Goal: Transaction & Acquisition: Book appointment/travel/reservation

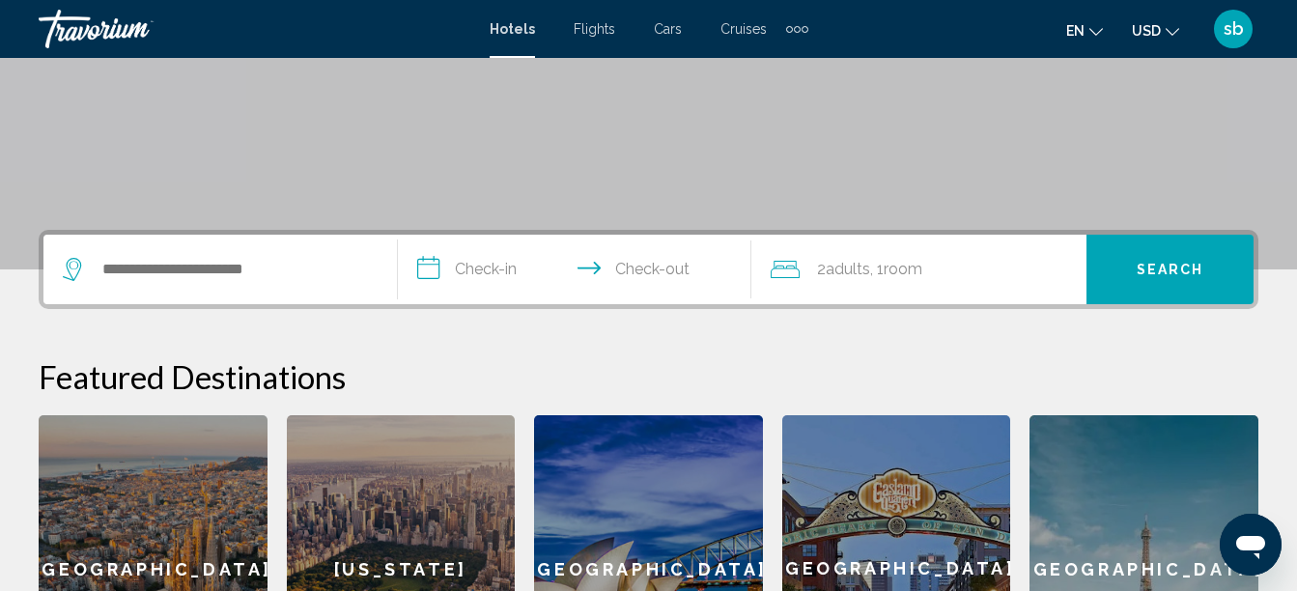
scroll to position [340, 0]
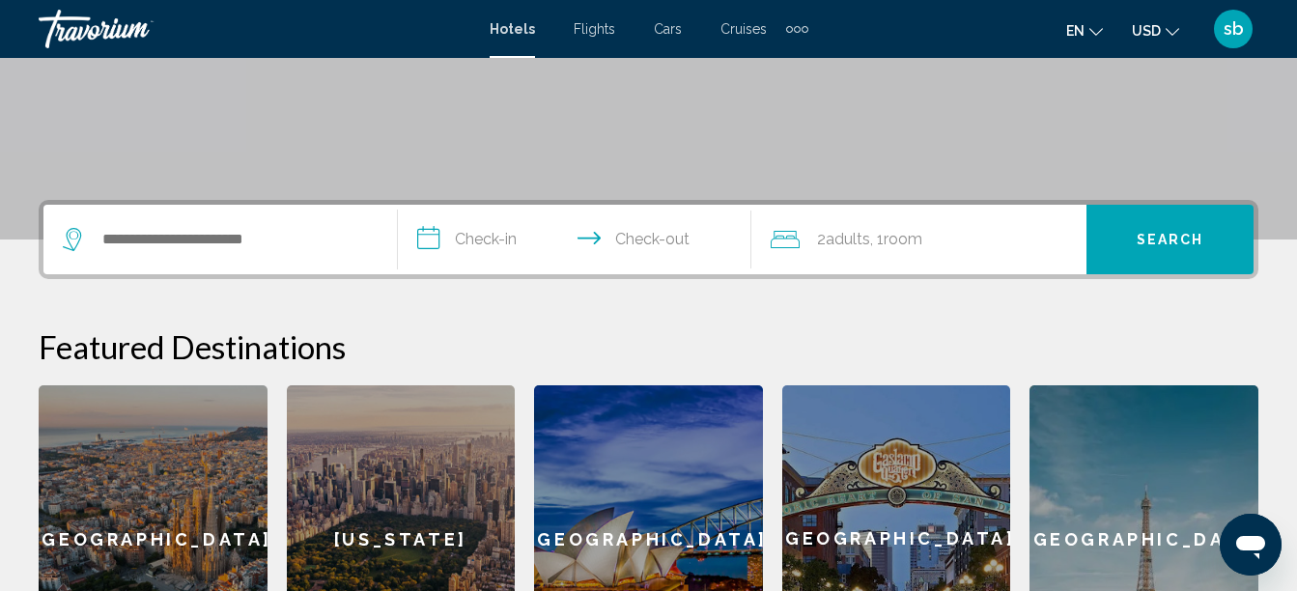
click at [1160, 28] on button "USD USD ($) MXN (Mex$) CAD (Can$) GBP (£) EUR (€) AUD (A$) NZD (NZ$) CNY (CN¥)" at bounding box center [1155, 30] width 47 height 28
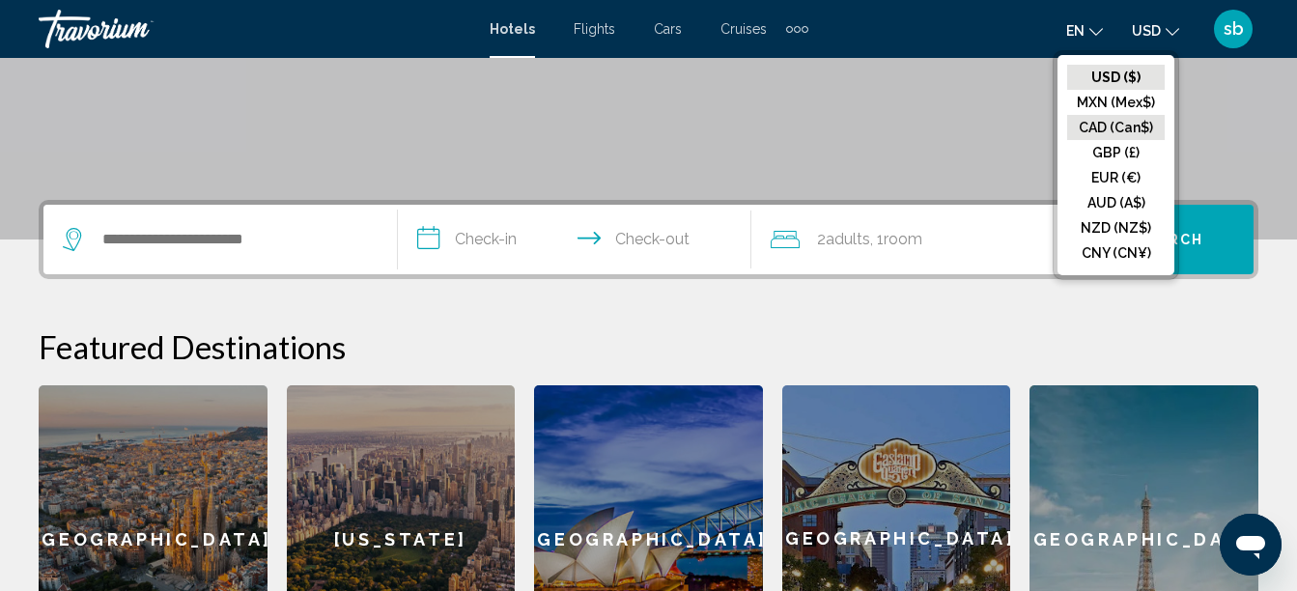
click at [1111, 132] on button "CAD (Can$)" at bounding box center [1116, 127] width 98 height 25
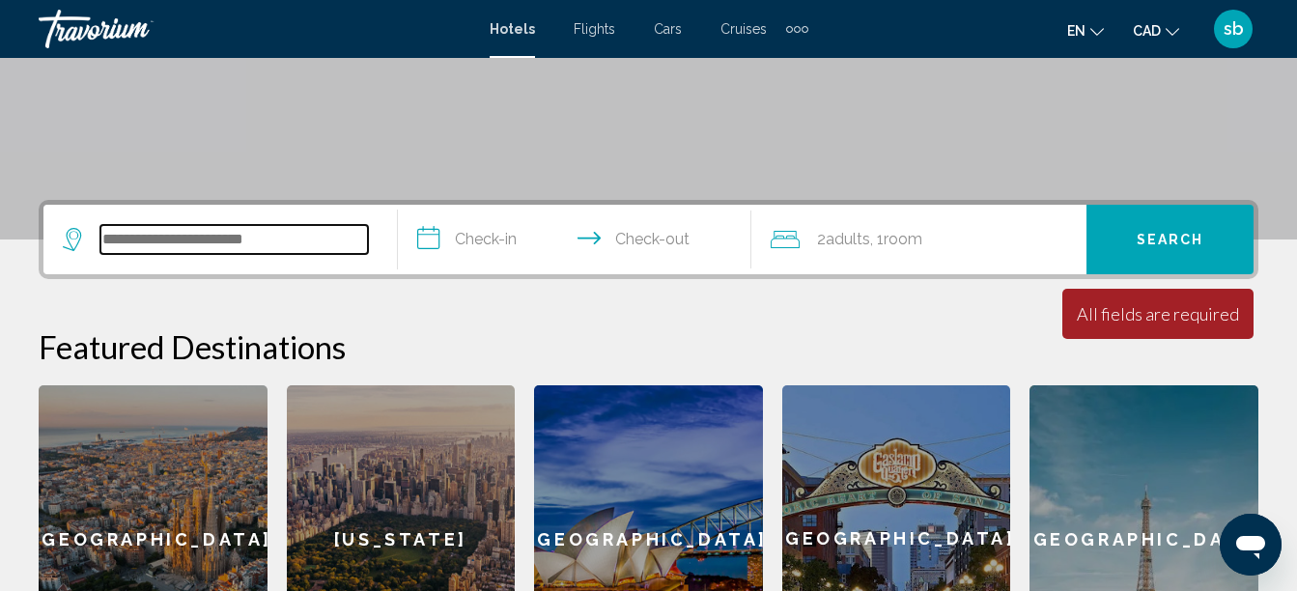
click at [250, 247] on input "Search widget" at bounding box center [233, 239] width 267 height 29
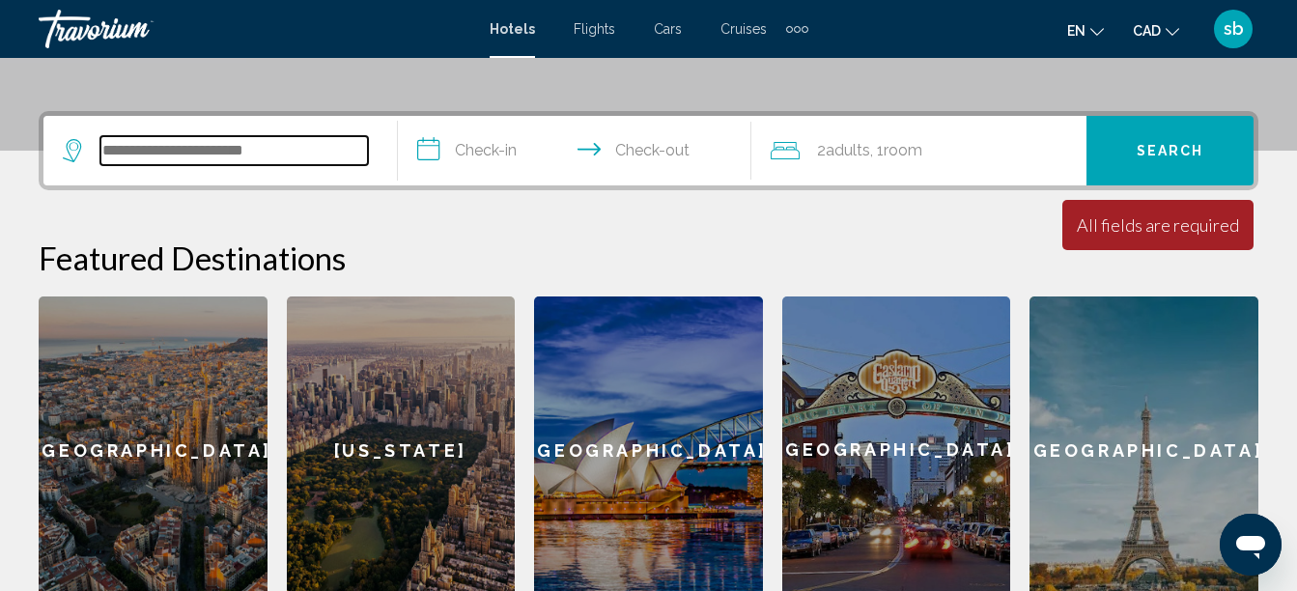
scroll to position [477, 0]
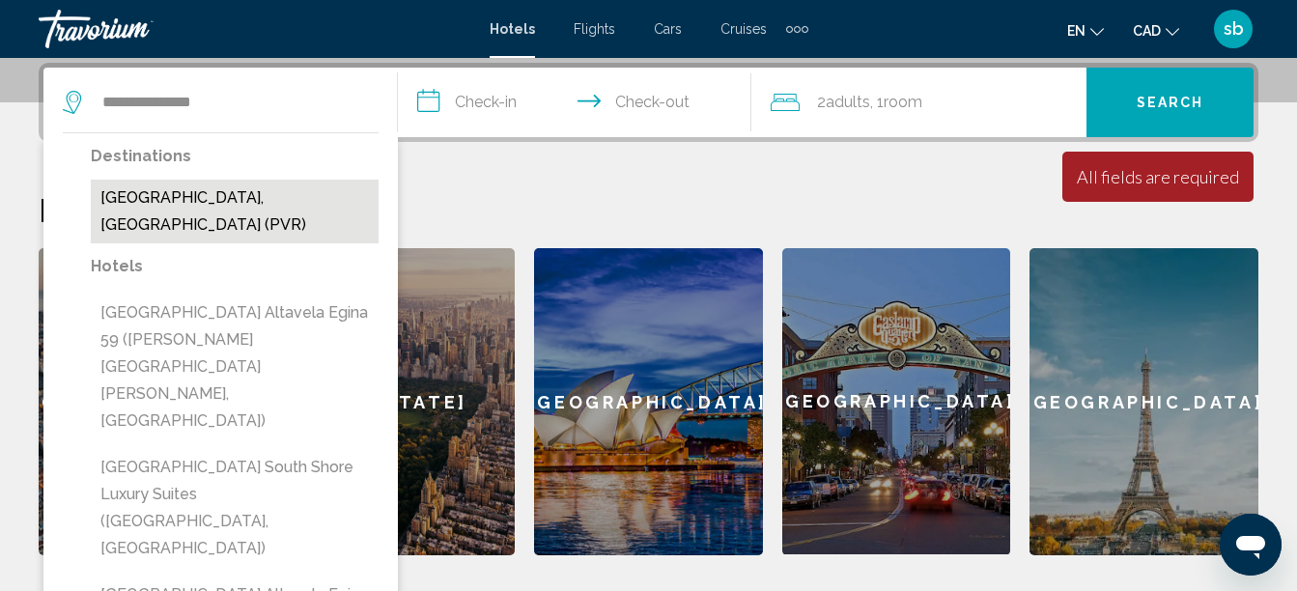
click at [176, 205] on button "[GEOGRAPHIC_DATA], [GEOGRAPHIC_DATA] (PVR)" at bounding box center [235, 212] width 288 height 64
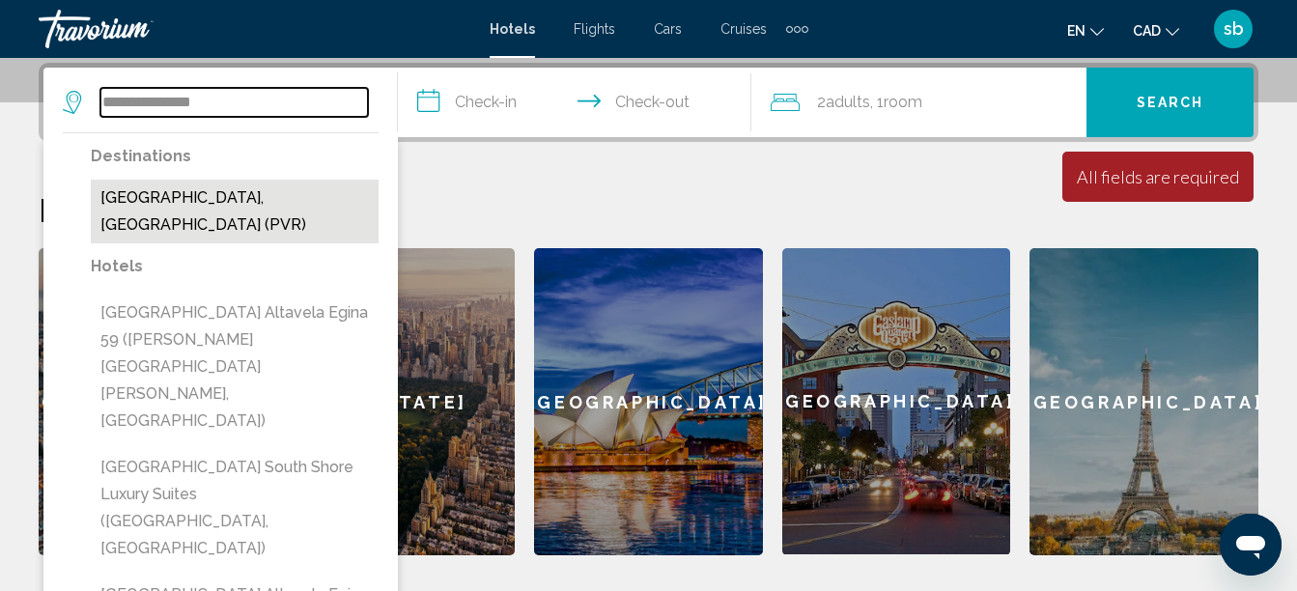
type input "**********"
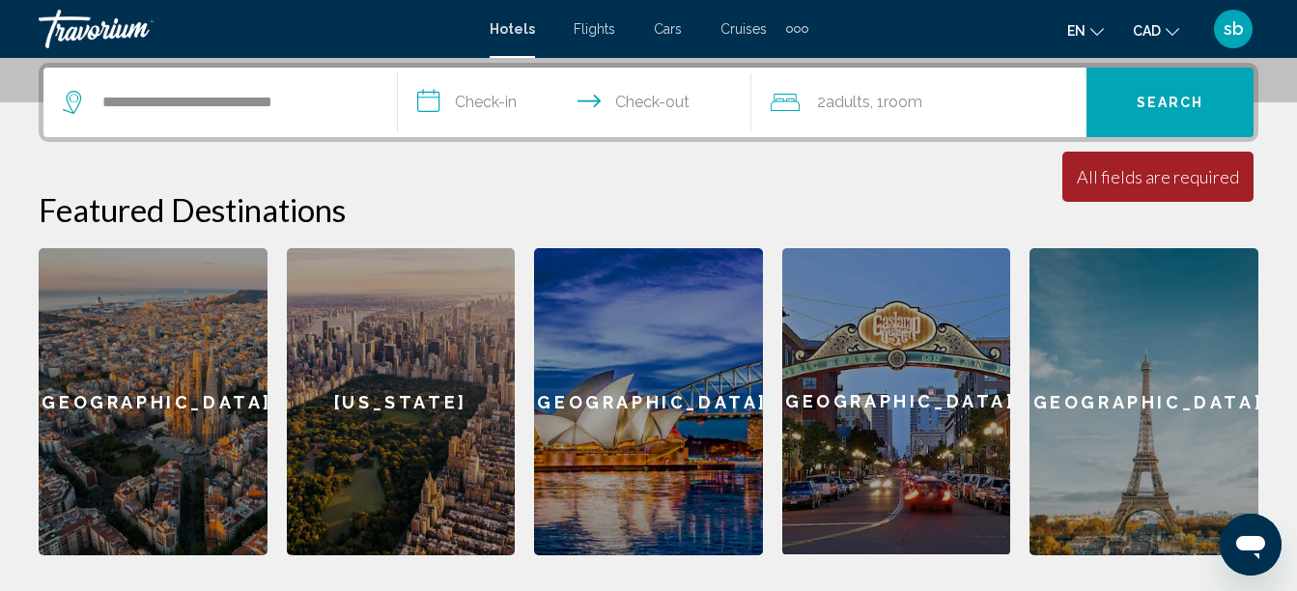
click at [485, 101] on input "**********" at bounding box center [579, 105] width 362 height 75
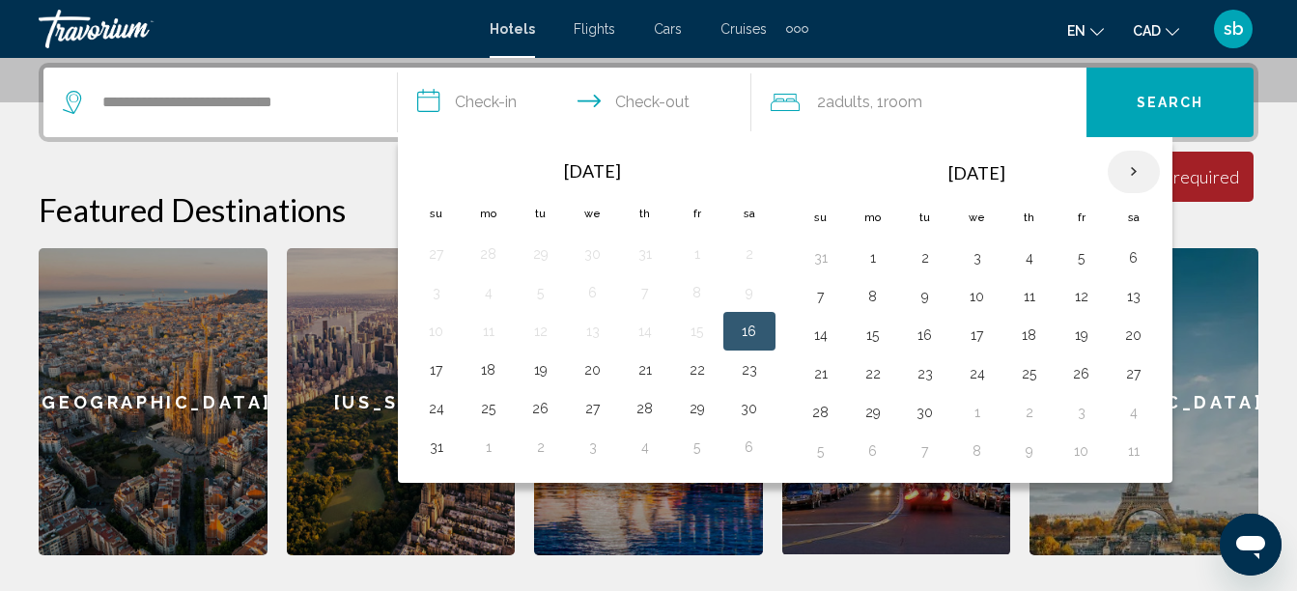
click at [1129, 176] on th "Next month" at bounding box center [1133, 172] width 52 height 42
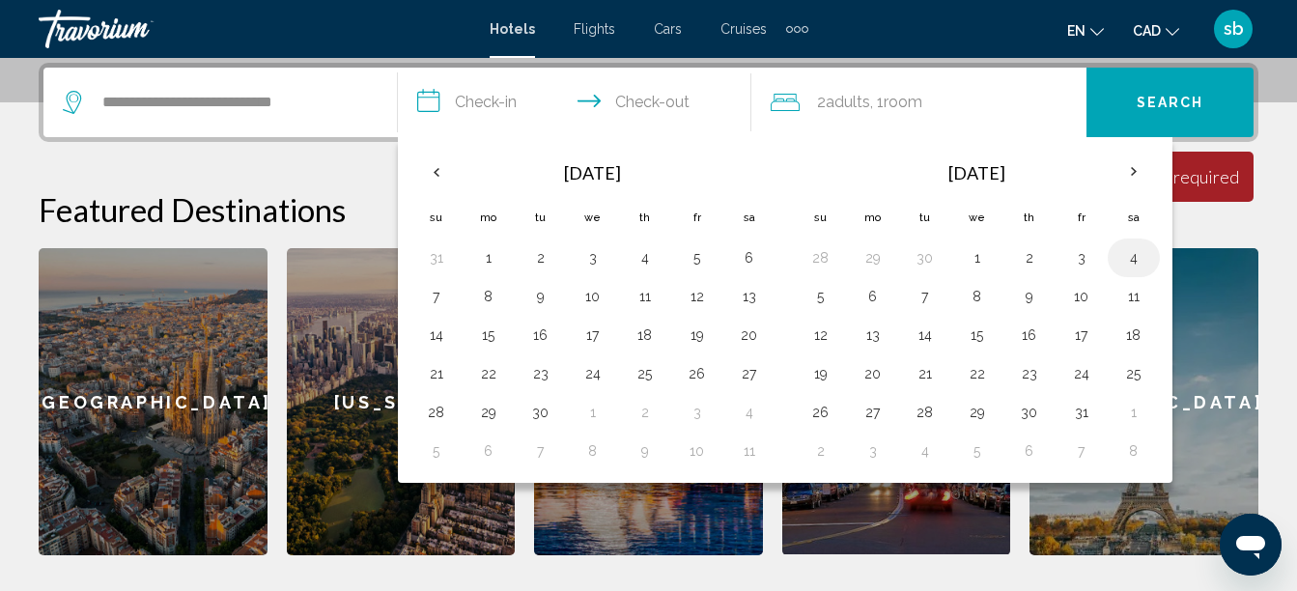
click at [1128, 260] on button "4" at bounding box center [1133, 257] width 31 height 27
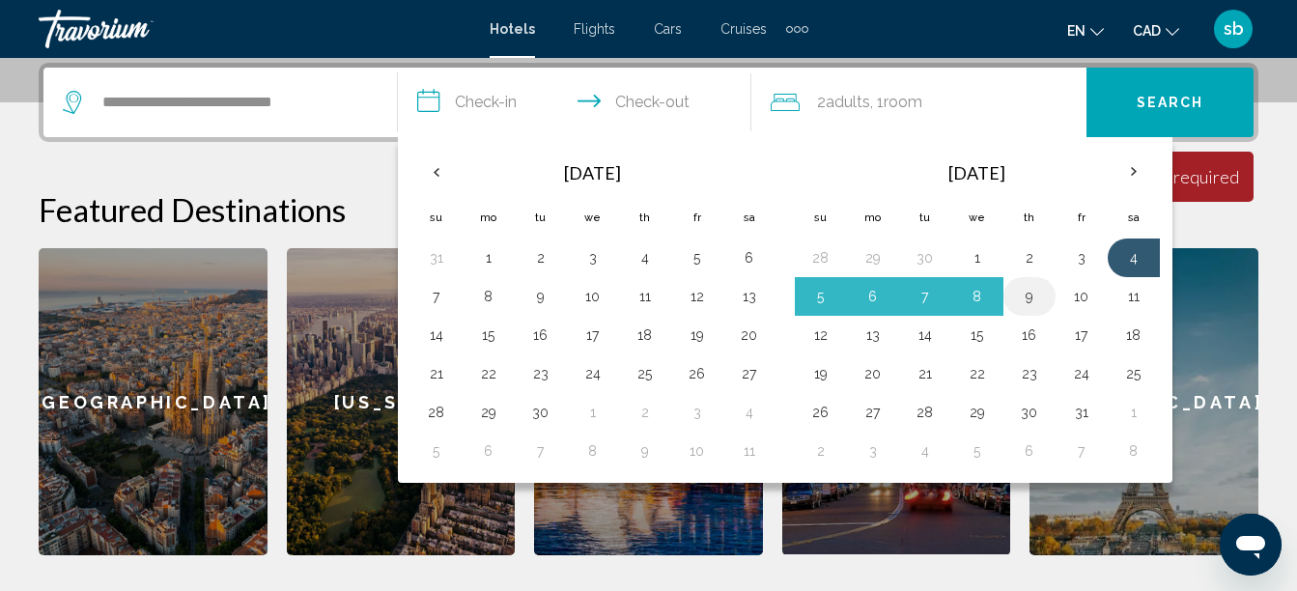
click at [1033, 300] on button "9" at bounding box center [1029, 296] width 31 height 27
type input "**********"
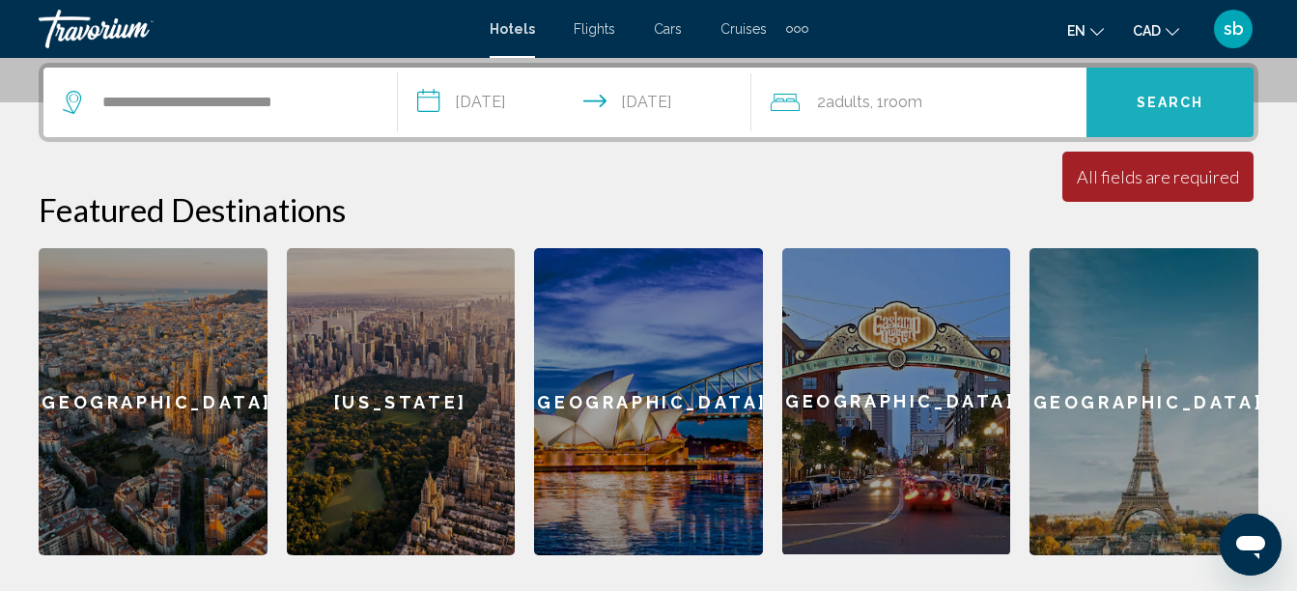
click at [1186, 93] on button "Search" at bounding box center [1169, 103] width 167 height 70
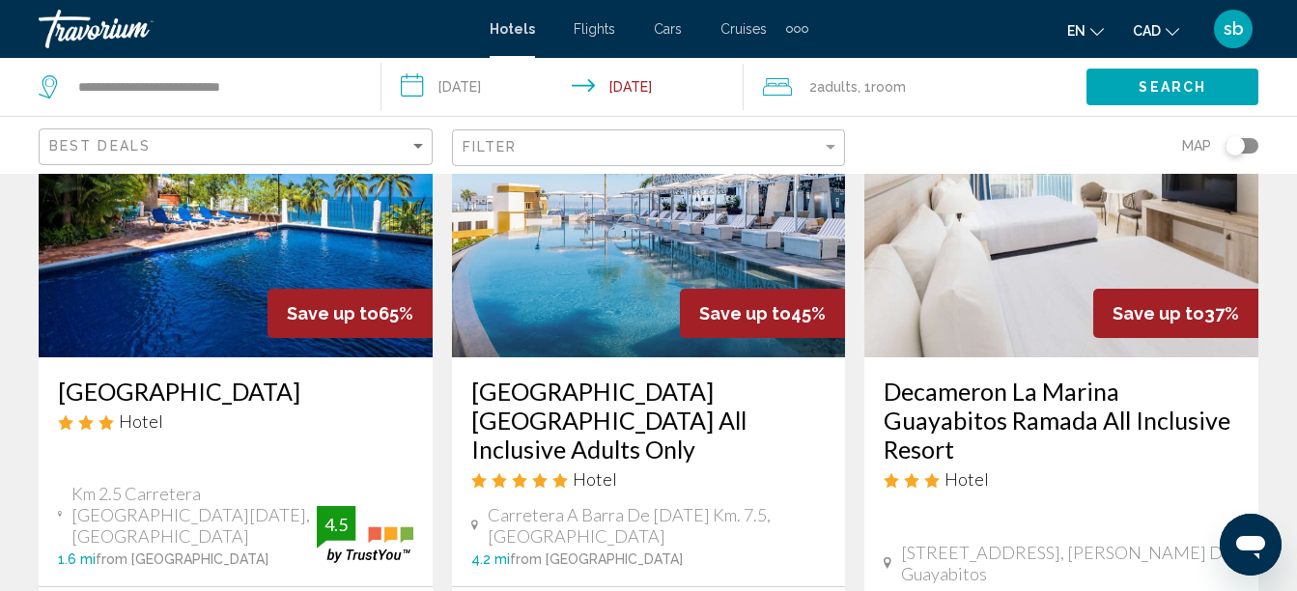
click at [212, 286] on img "Main content" at bounding box center [236, 202] width 394 height 309
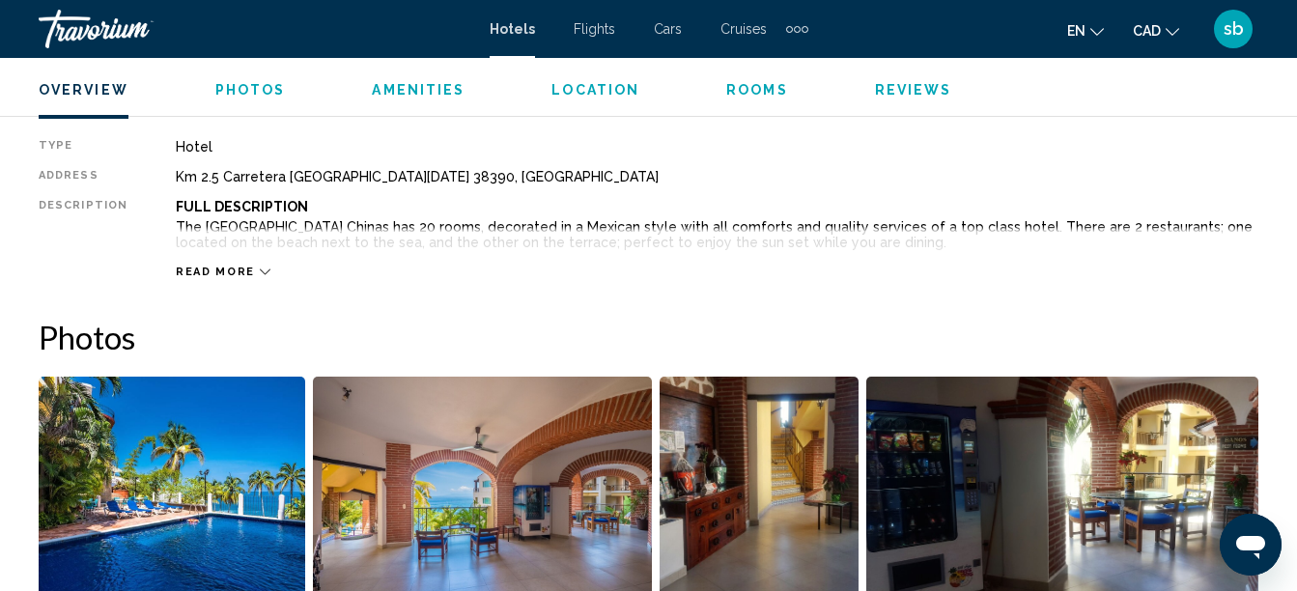
scroll to position [993, 0]
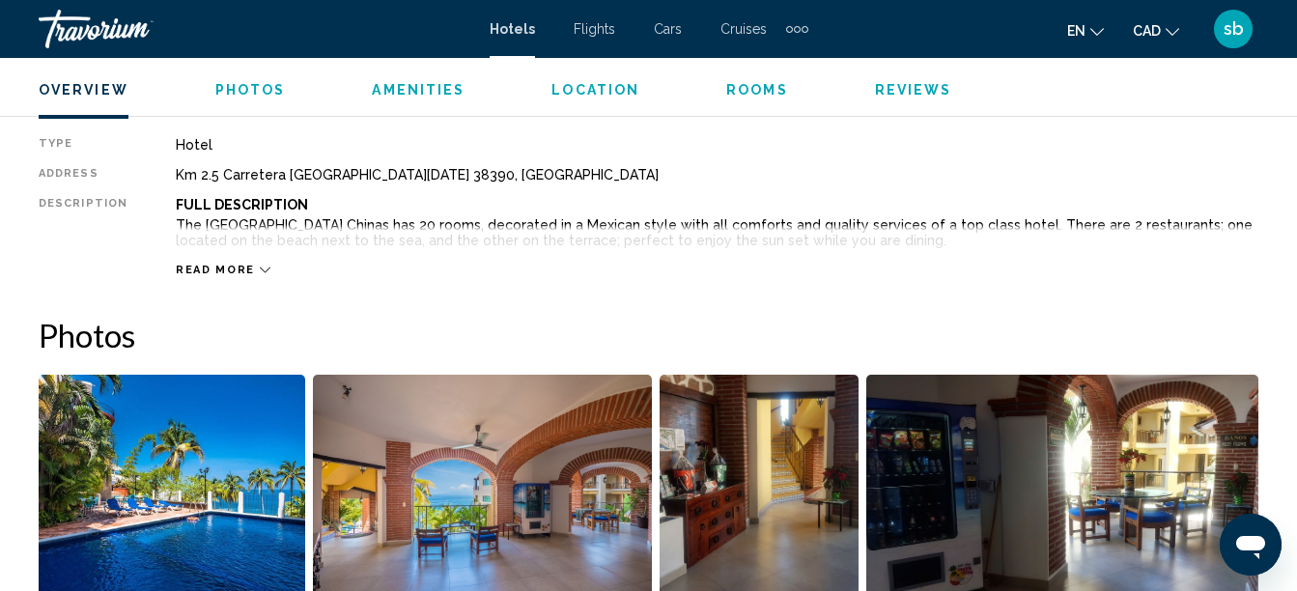
click at [235, 274] on span "Read more" at bounding box center [215, 270] width 79 height 13
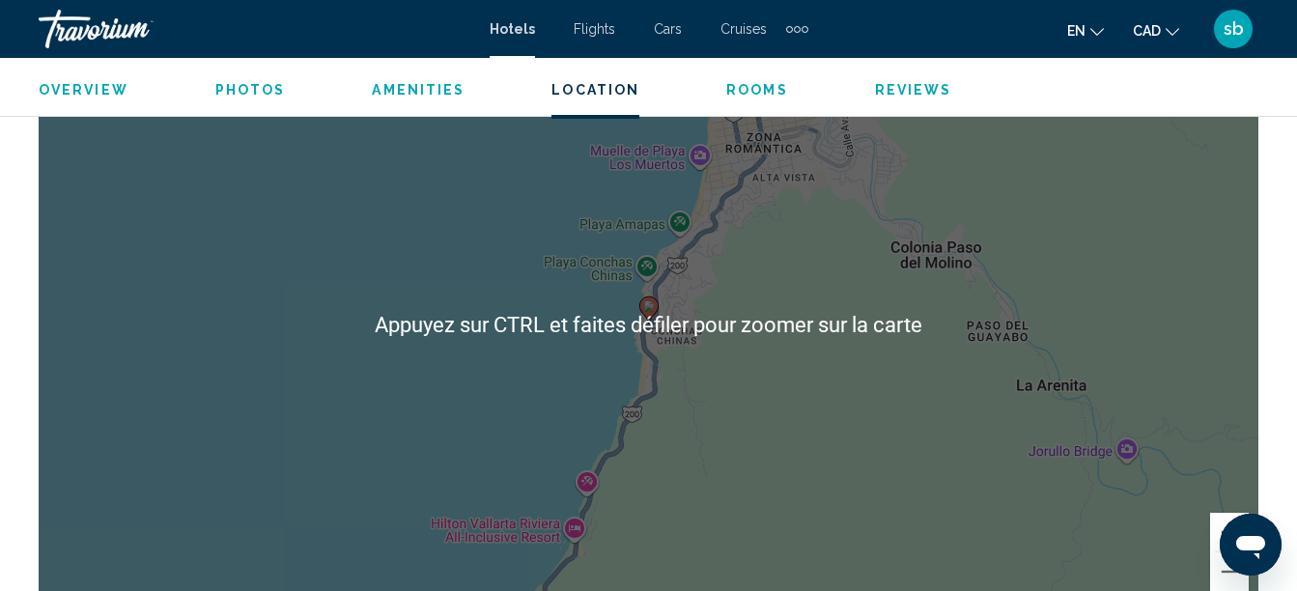
scroll to position [2152, 0]
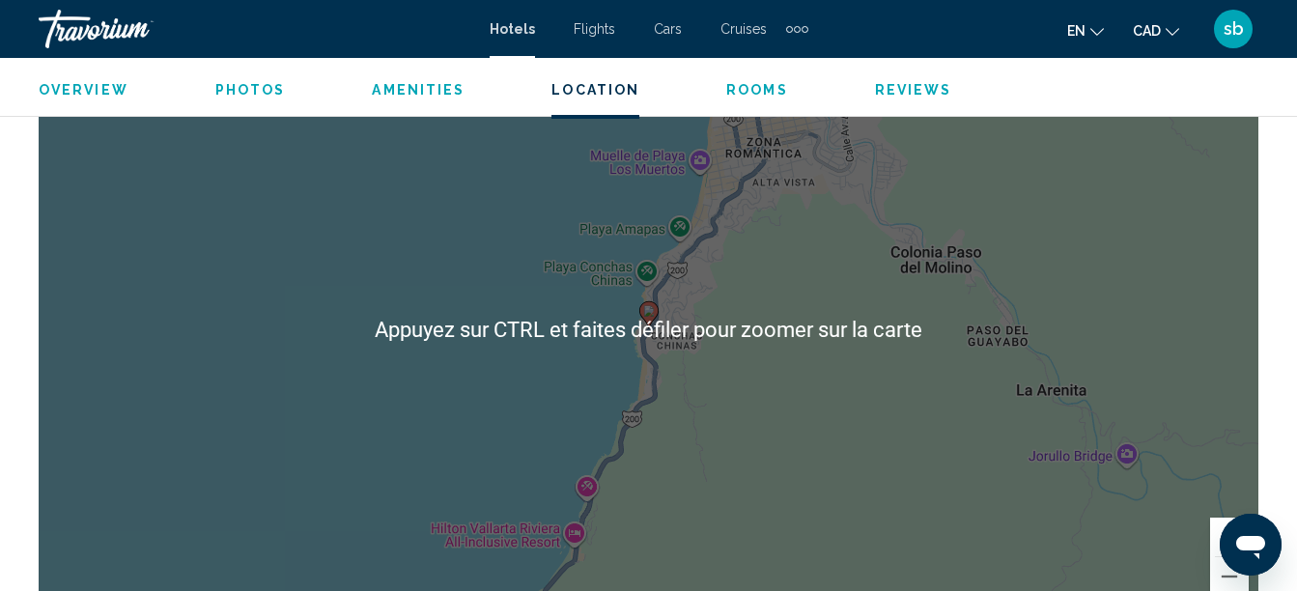
click at [828, 360] on div "Pour activer le glissement du marqueur avec le clavier, appuyez sur Alt+Entrée.…" at bounding box center [648, 329] width 1219 height 579
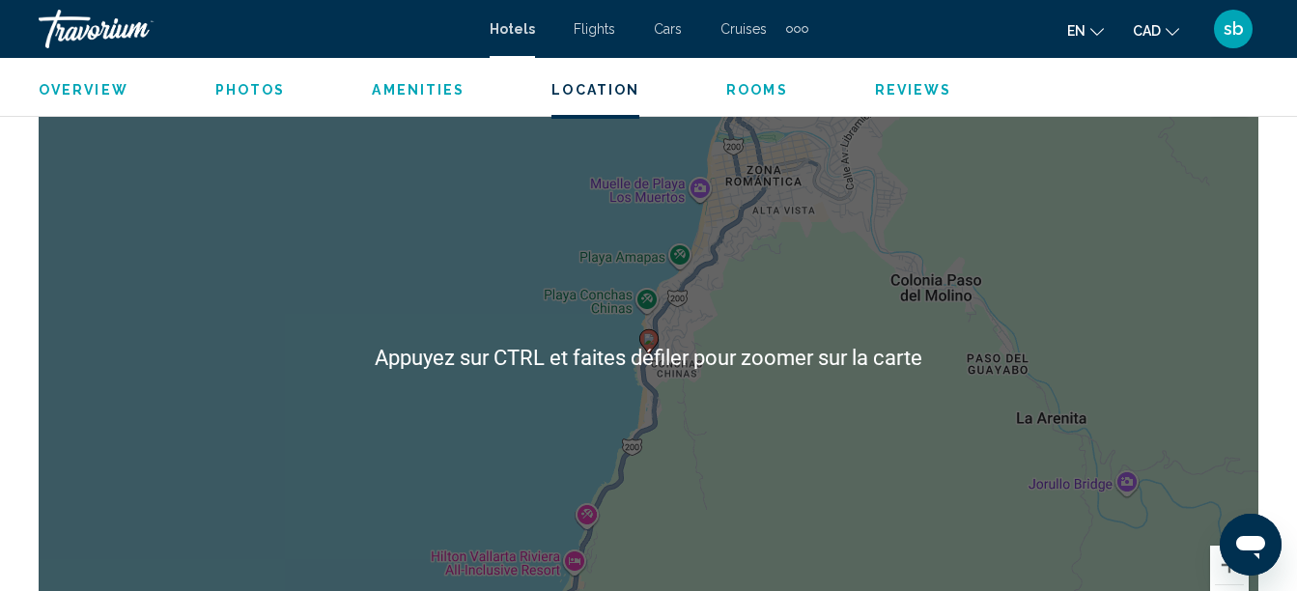
scroll to position [2055, 0]
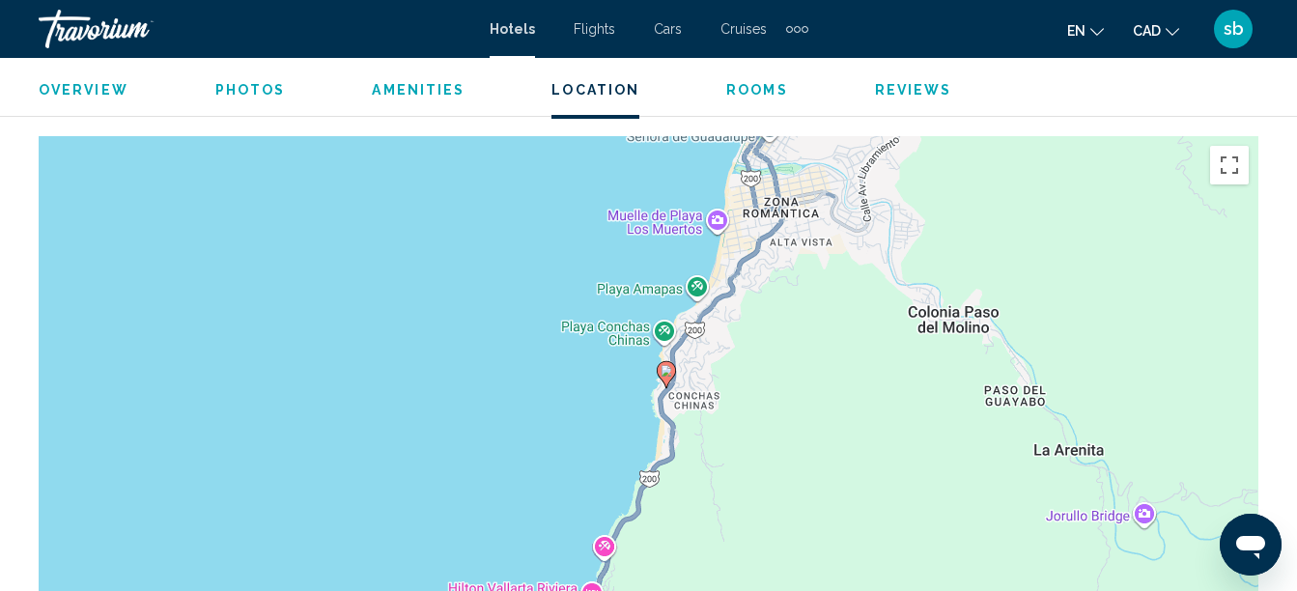
drag, startPoint x: 758, startPoint y: 341, endPoint x: 763, endPoint y: 266, distance: 74.5
click at [766, 267] on div "Pour activer le glissement du marqueur avec le clavier, appuyez sur Alt+Entrée.…" at bounding box center [648, 425] width 1219 height 579
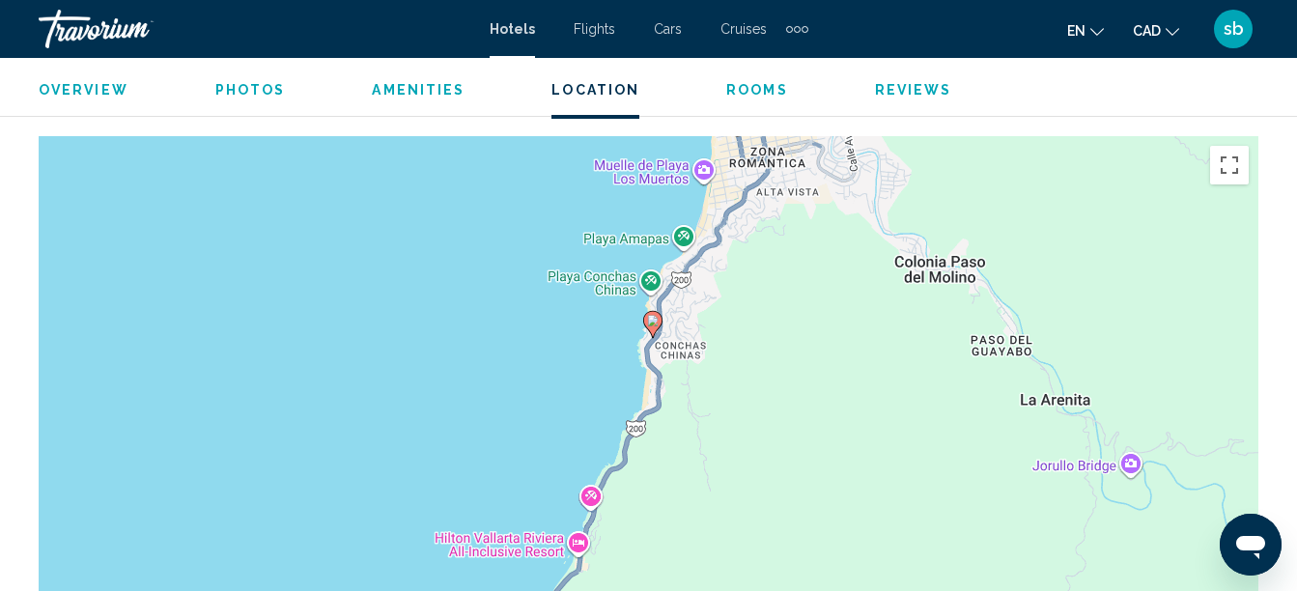
click at [655, 321] on image "Main content" at bounding box center [653, 321] width 12 height 12
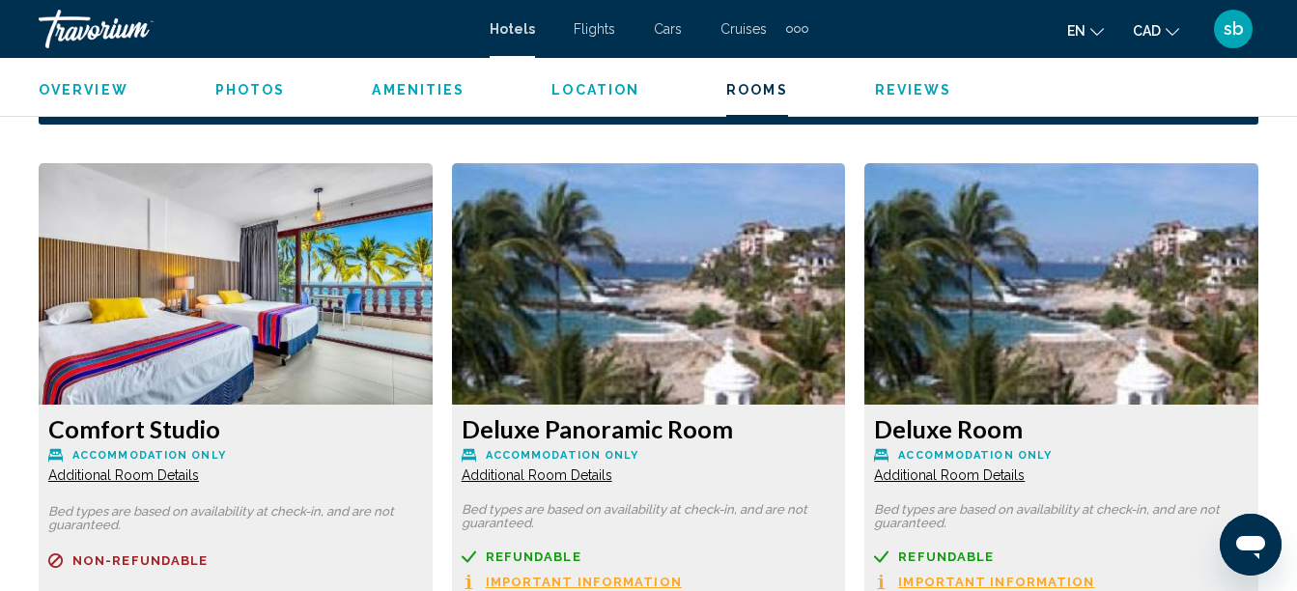
scroll to position [3021, 0]
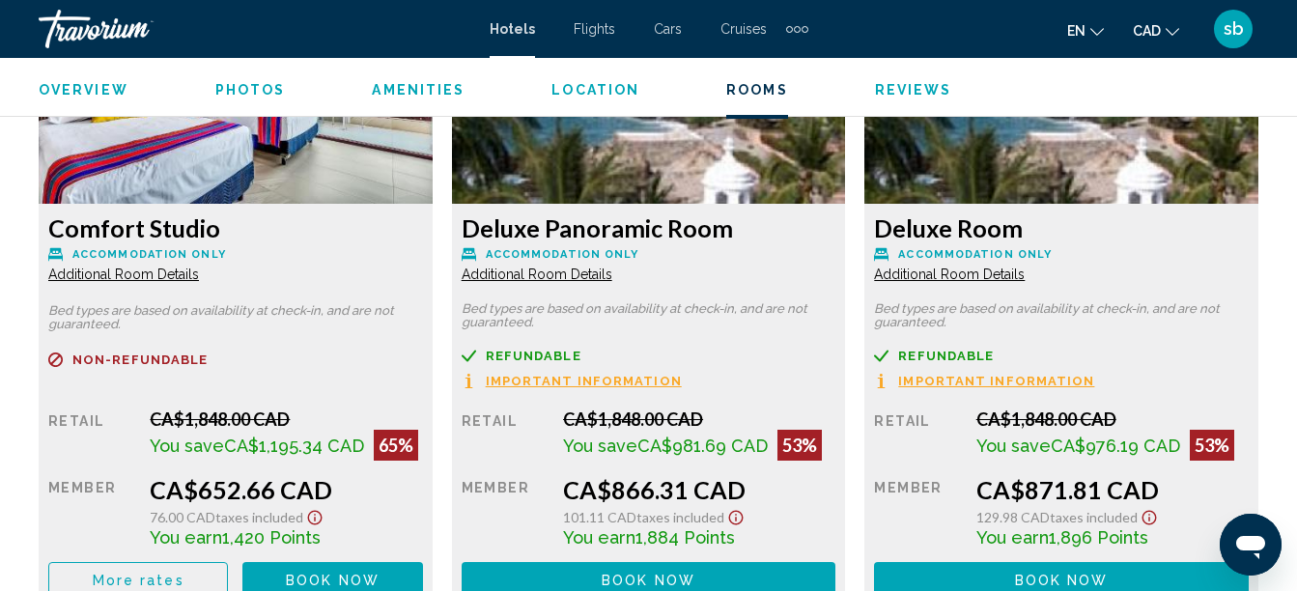
click at [199, 274] on span "Additional Room Details" at bounding box center [123, 273] width 151 height 15
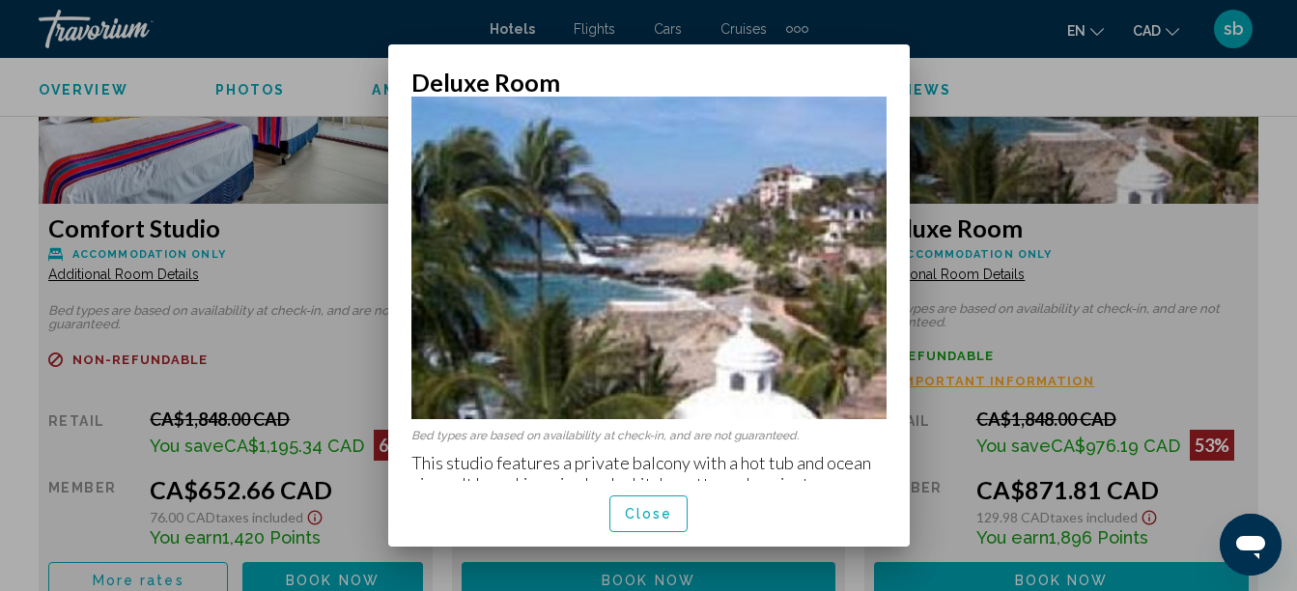
scroll to position [66, 0]
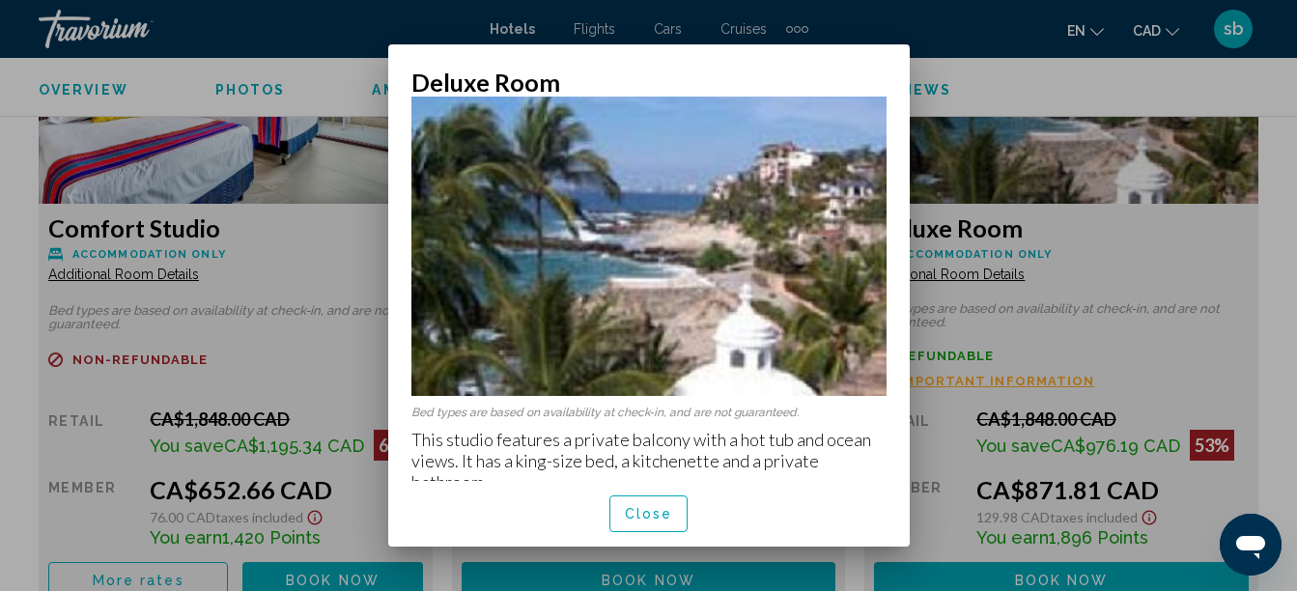
click at [646, 515] on span "Close" at bounding box center [649, 514] width 48 height 15
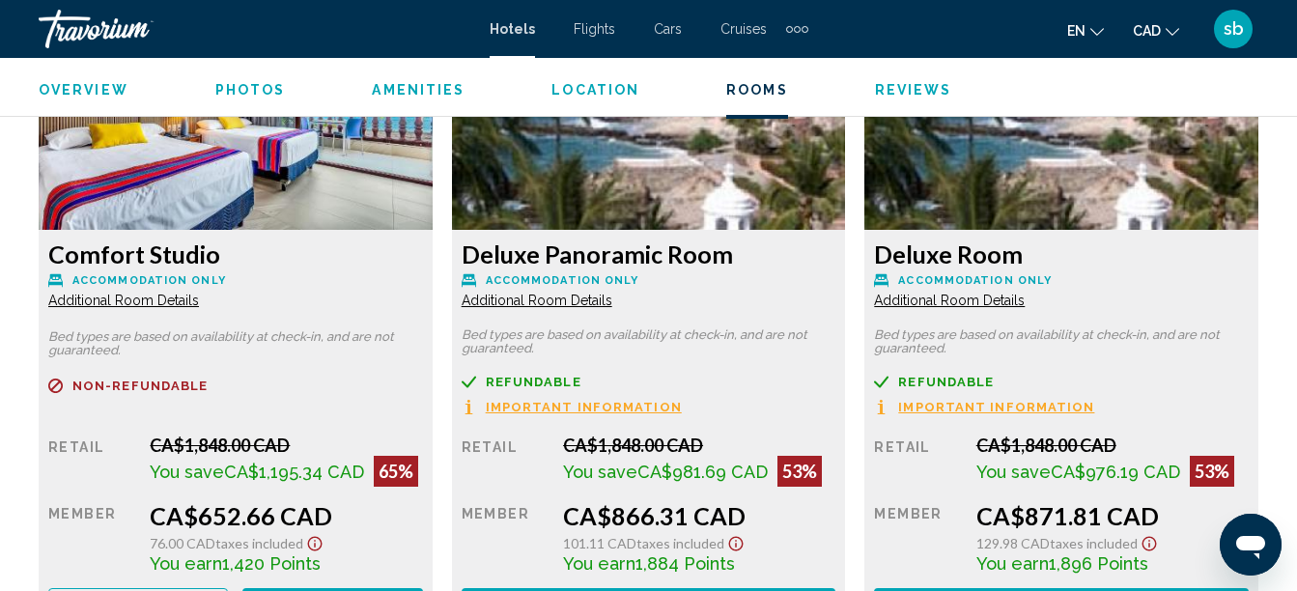
scroll to position [3021, 0]
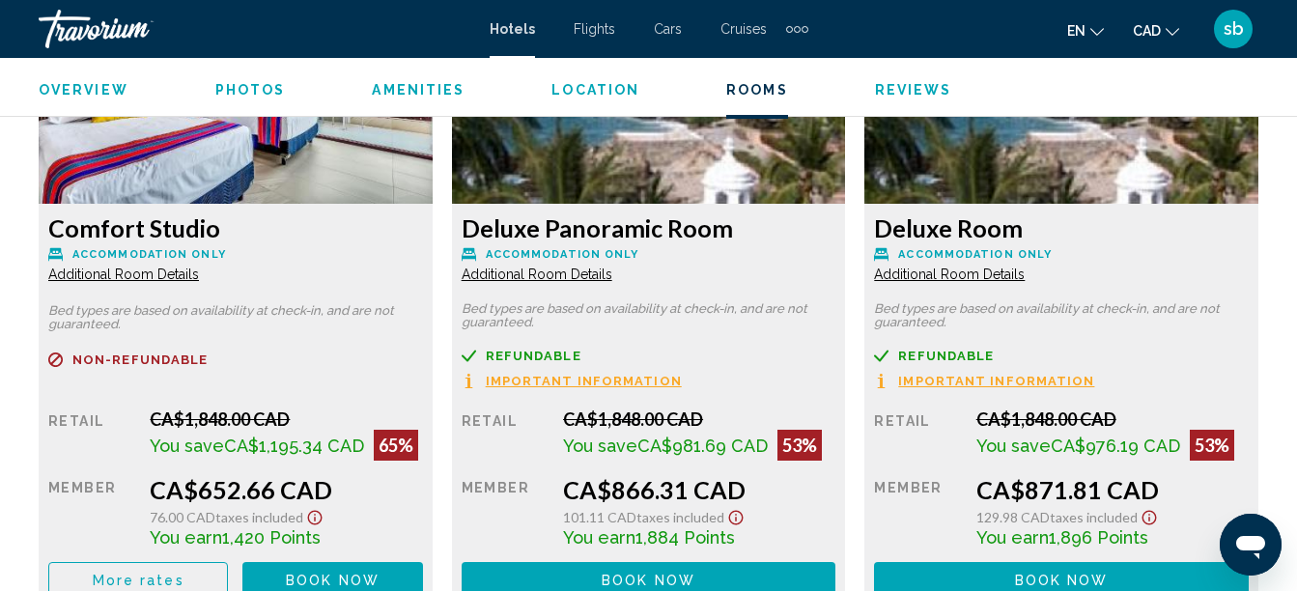
click at [549, 378] on span "Important Information" at bounding box center [584, 381] width 196 height 13
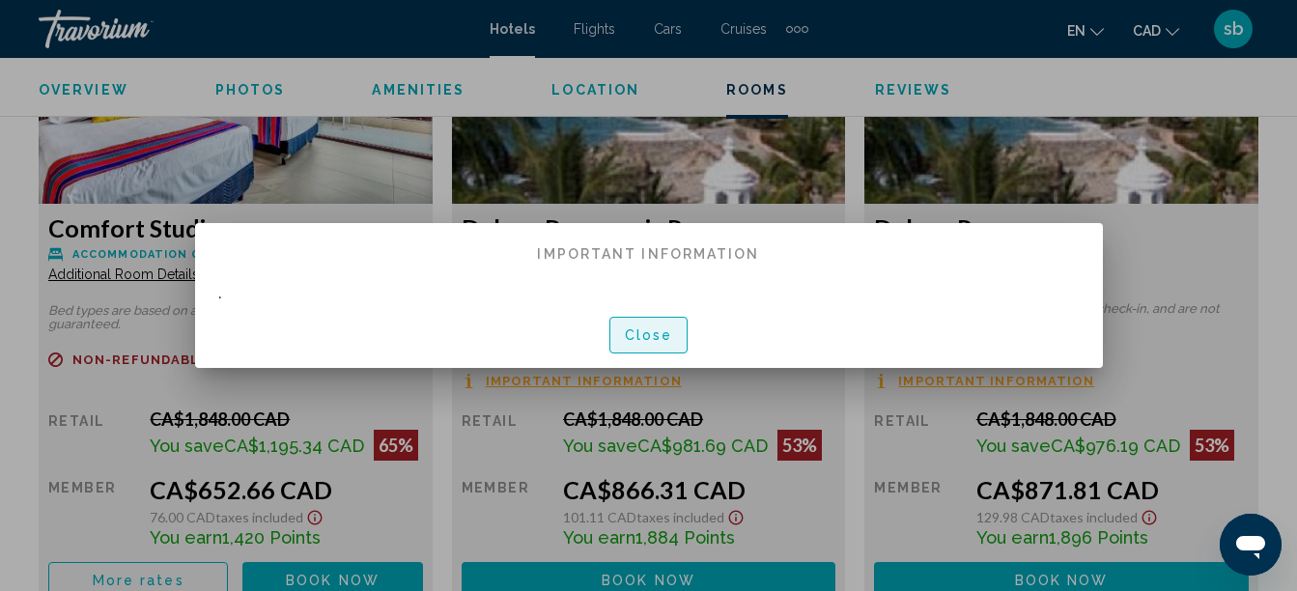
click at [654, 347] on button "Close" at bounding box center [648, 335] width 79 height 36
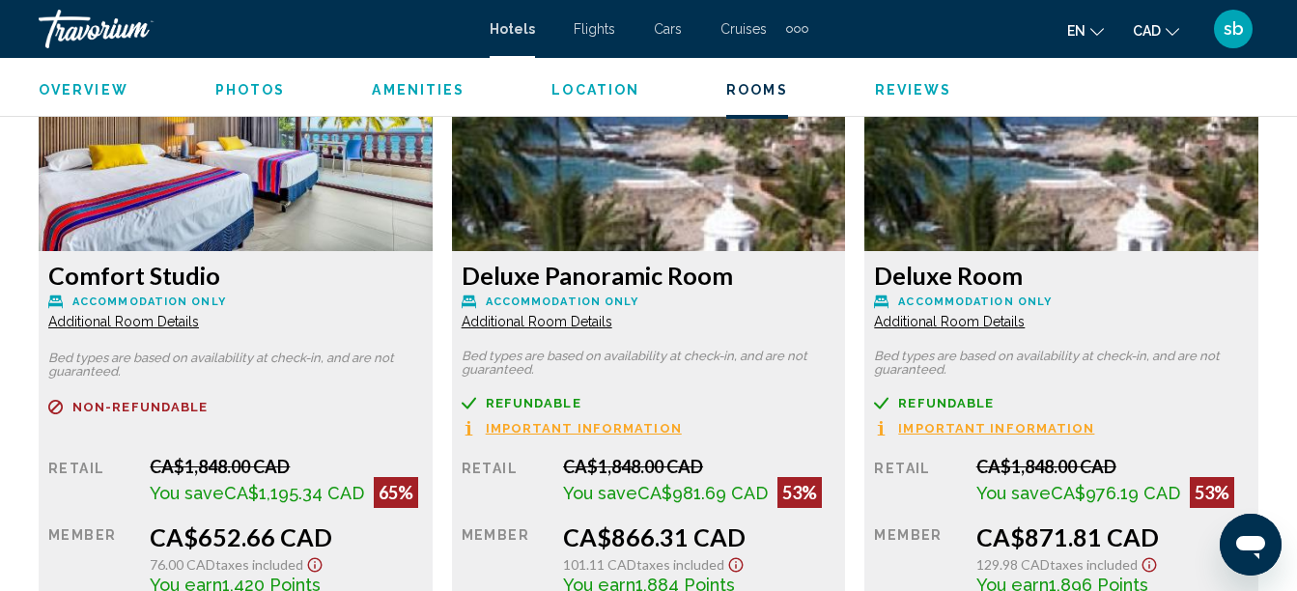
scroll to position [3021, 0]
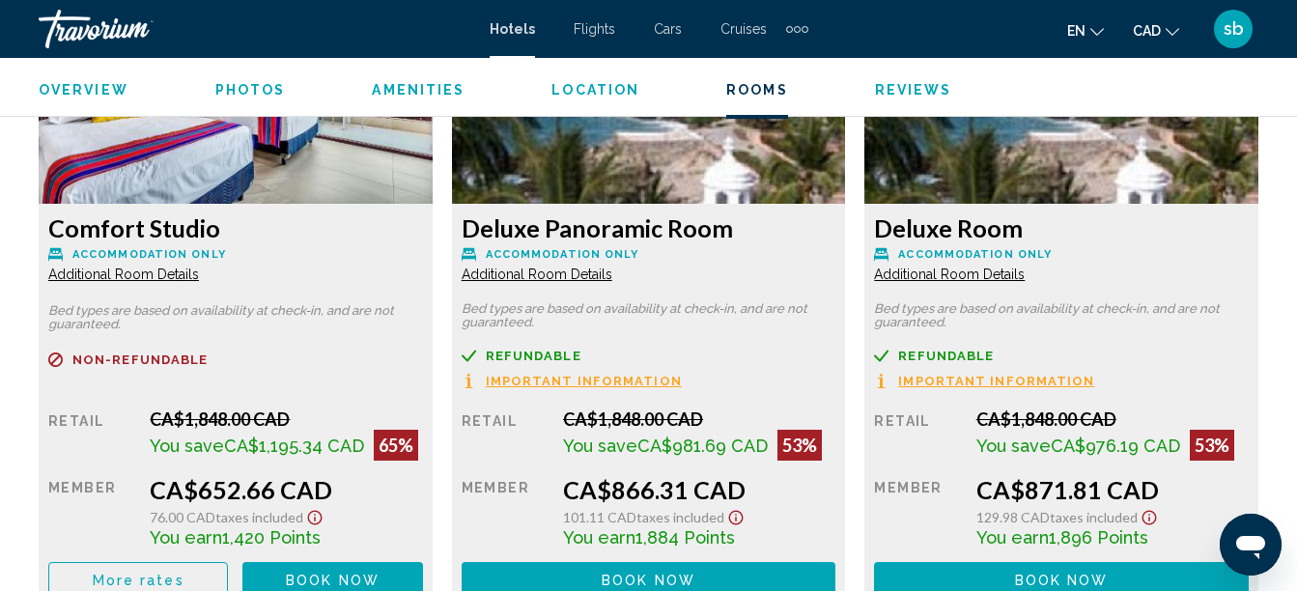
click at [104, 268] on span "Additional Room Details" at bounding box center [123, 273] width 151 height 15
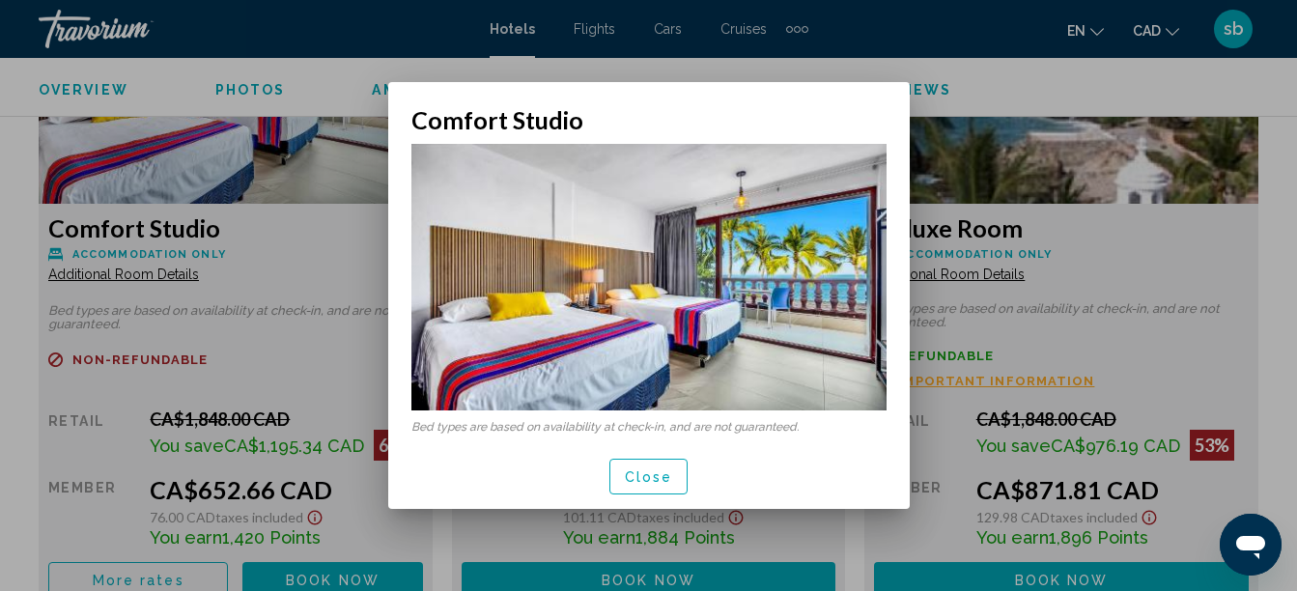
scroll to position [0, 0]
click at [652, 487] on button "Close" at bounding box center [648, 477] width 79 height 36
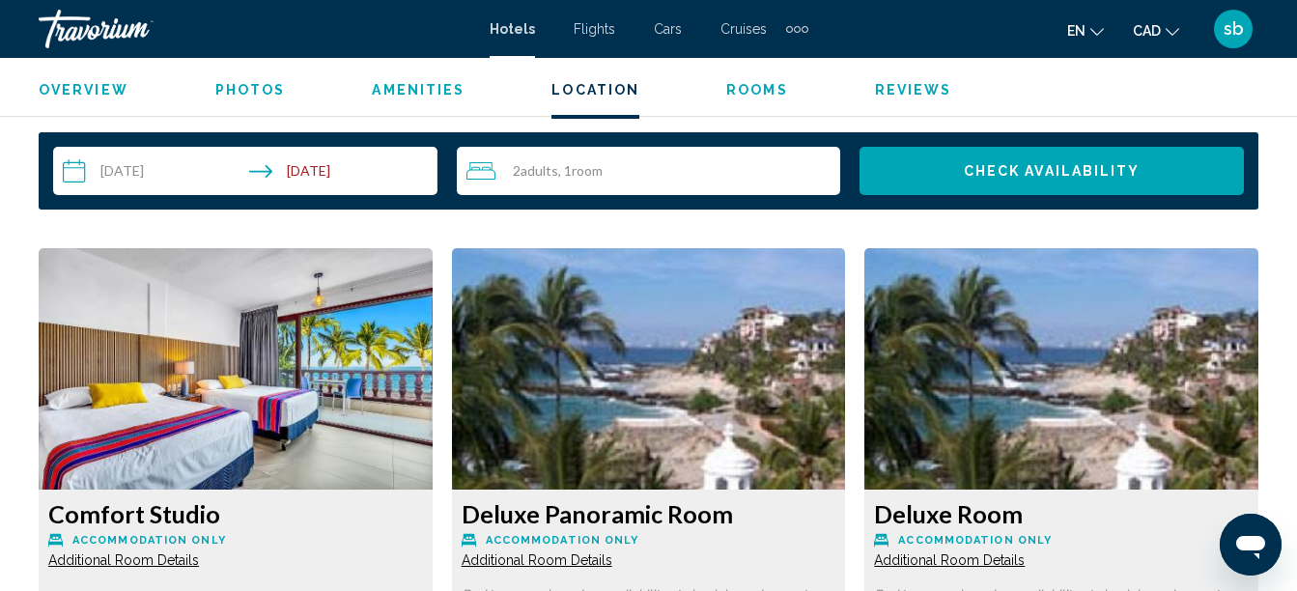
scroll to position [3214, 0]
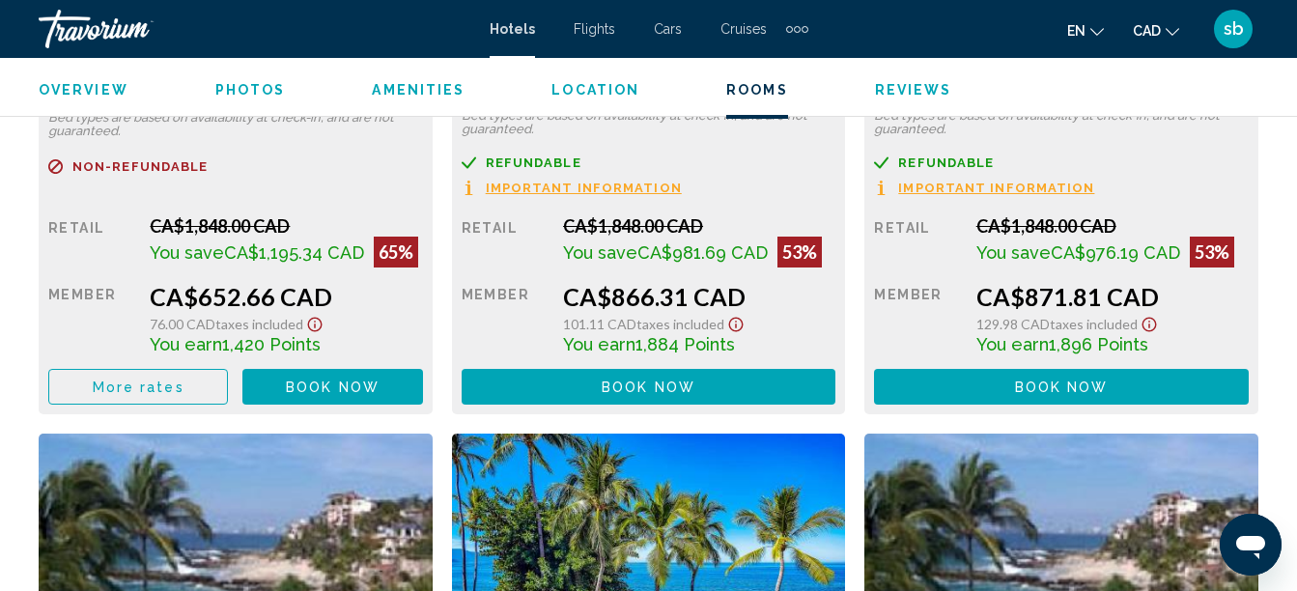
click at [309, 379] on span "Book now" at bounding box center [333, 386] width 94 height 15
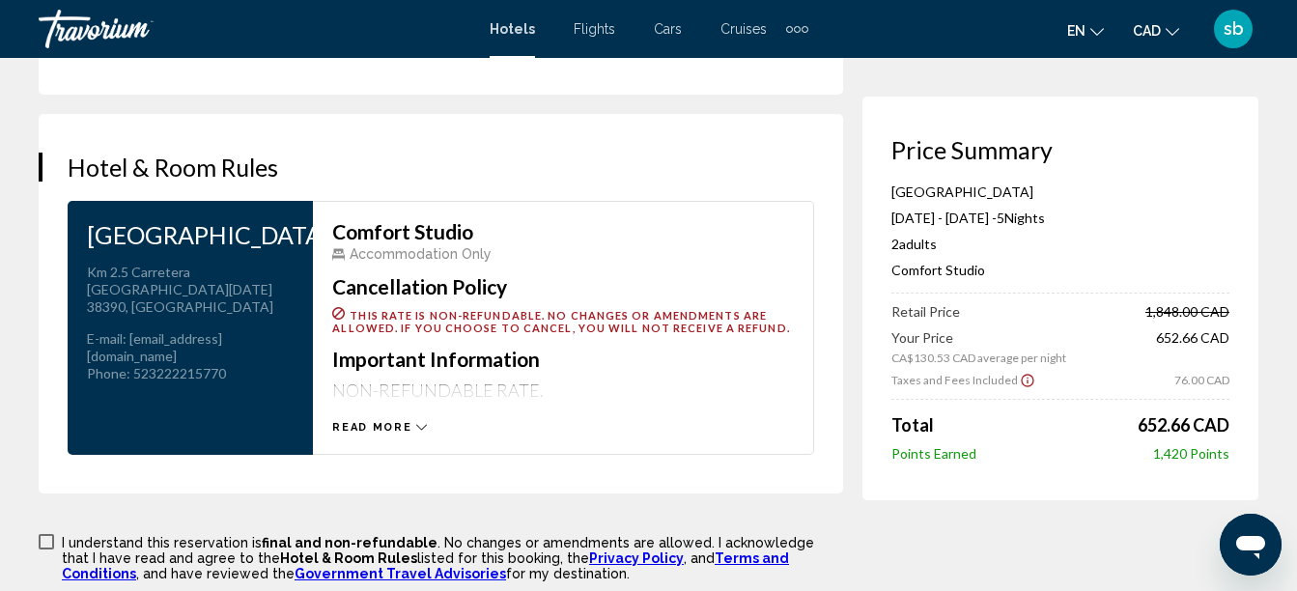
scroll to position [2607, 0]
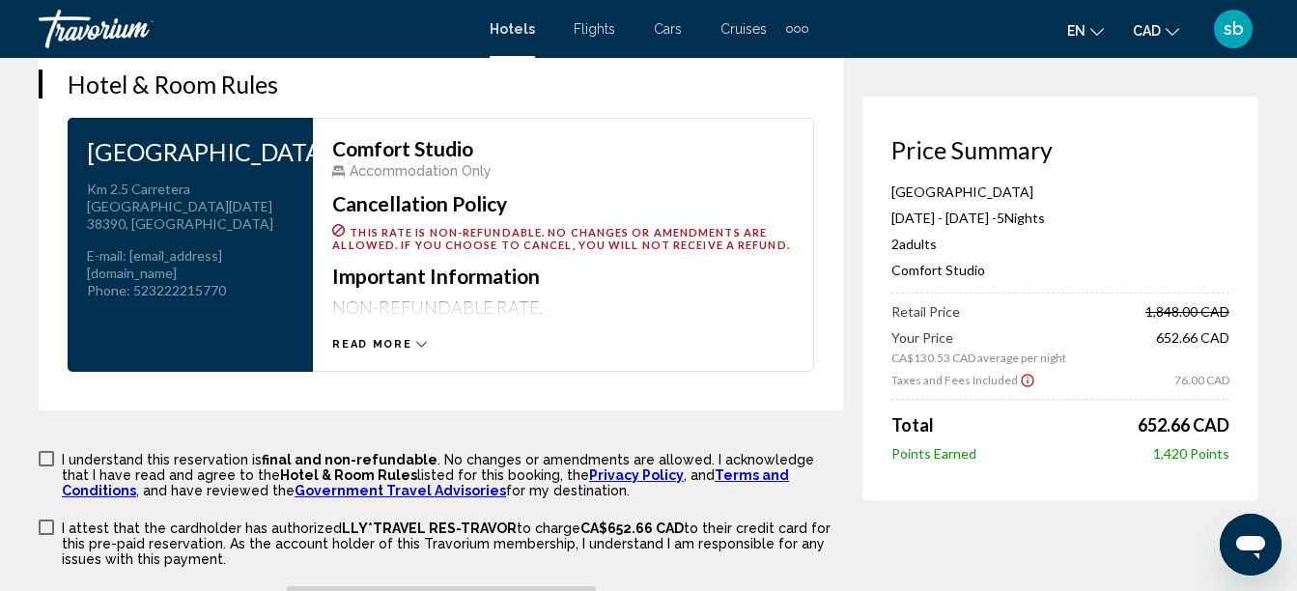
click at [373, 346] on span "Read more" at bounding box center [371, 344] width 79 height 13
click at [384, 340] on span "Read less" at bounding box center [369, 344] width 75 height 13
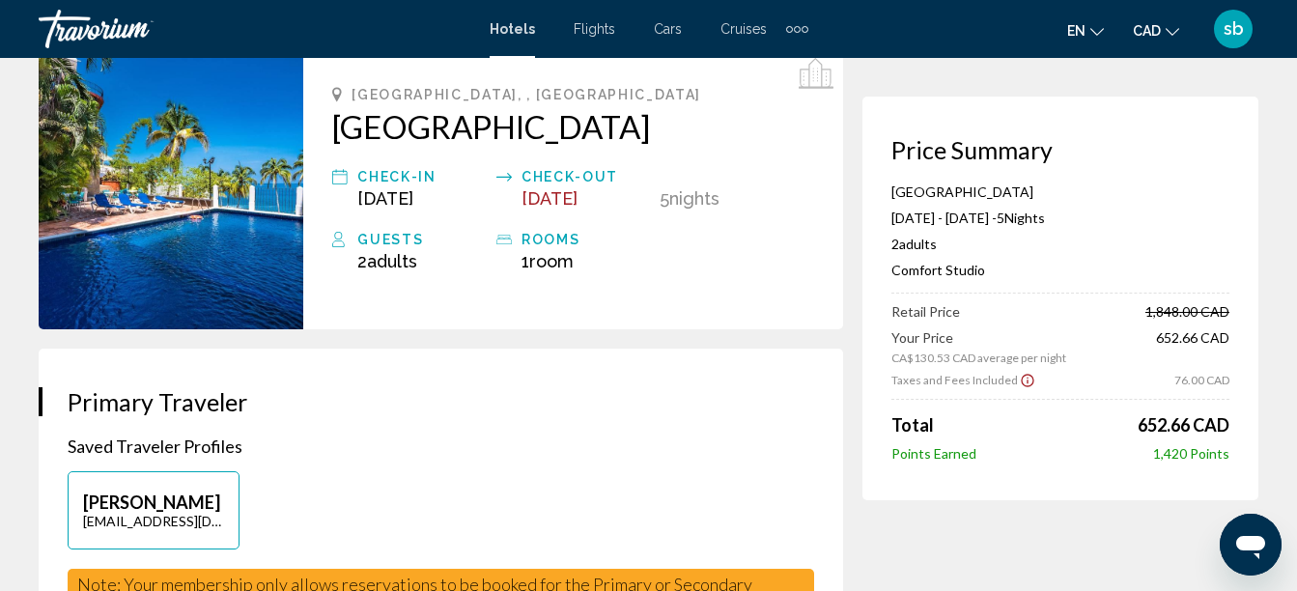
scroll to position [0, 0]
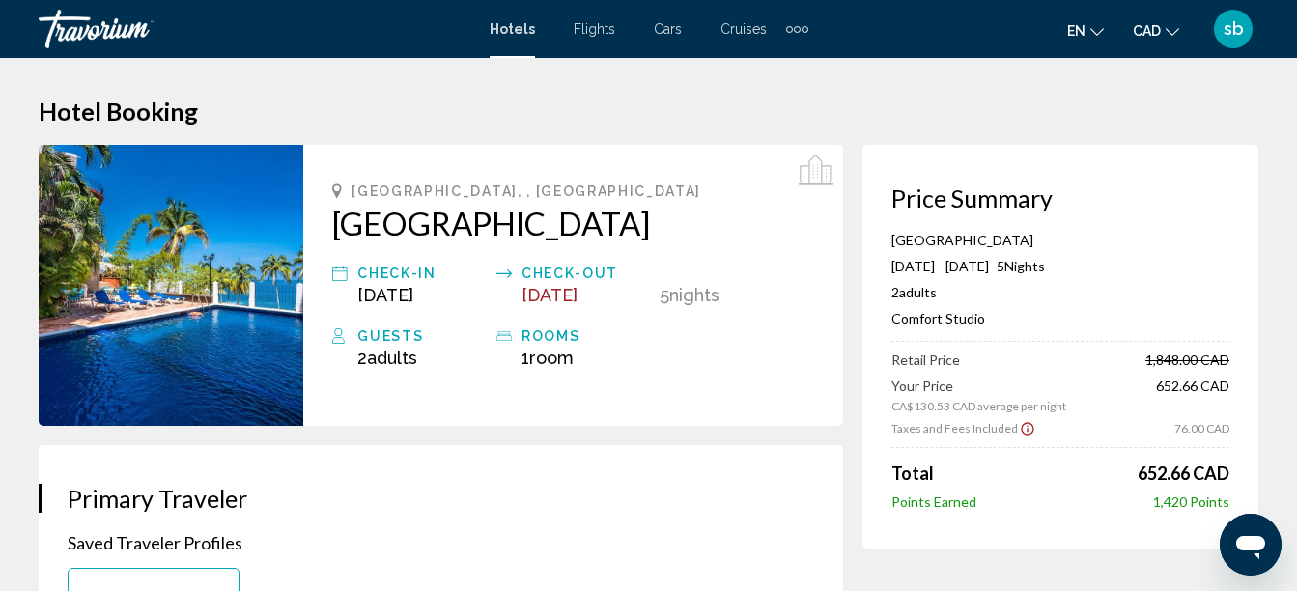
drag, startPoint x: 327, startPoint y: 233, endPoint x: 660, endPoint y: 221, distance: 333.3
click at [660, 221] on div "Puerto Vallarta, , Mexico Marboka Hotel & Suites Check-in Oct 4, 2025 Check-out…" at bounding box center [573, 285] width 540 height 281
copy h2 "[GEOGRAPHIC_DATA]"
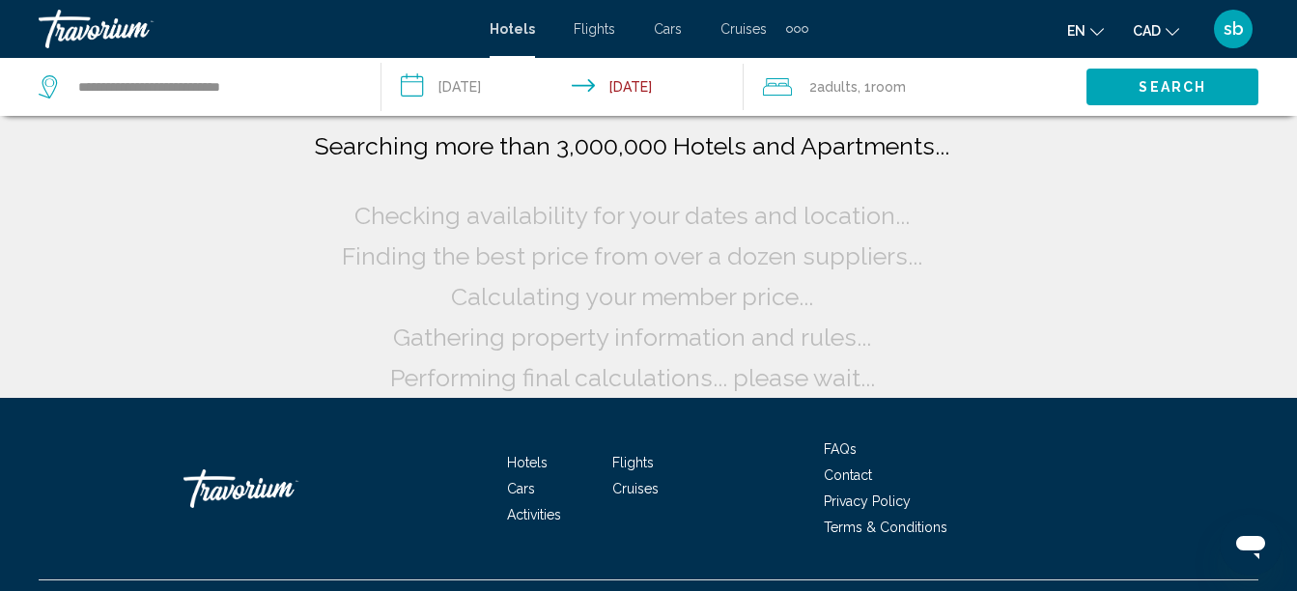
click at [463, 94] on input "**********" at bounding box center [566, 90] width 370 height 64
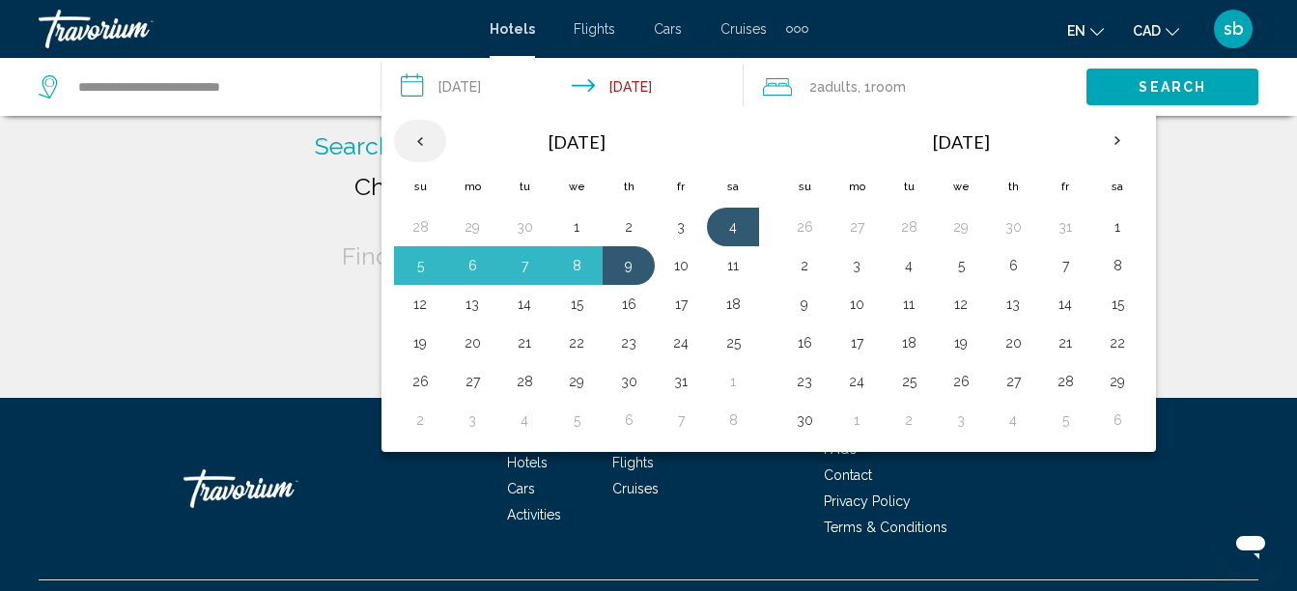
click at [418, 144] on th "Previous month" at bounding box center [420, 141] width 52 height 42
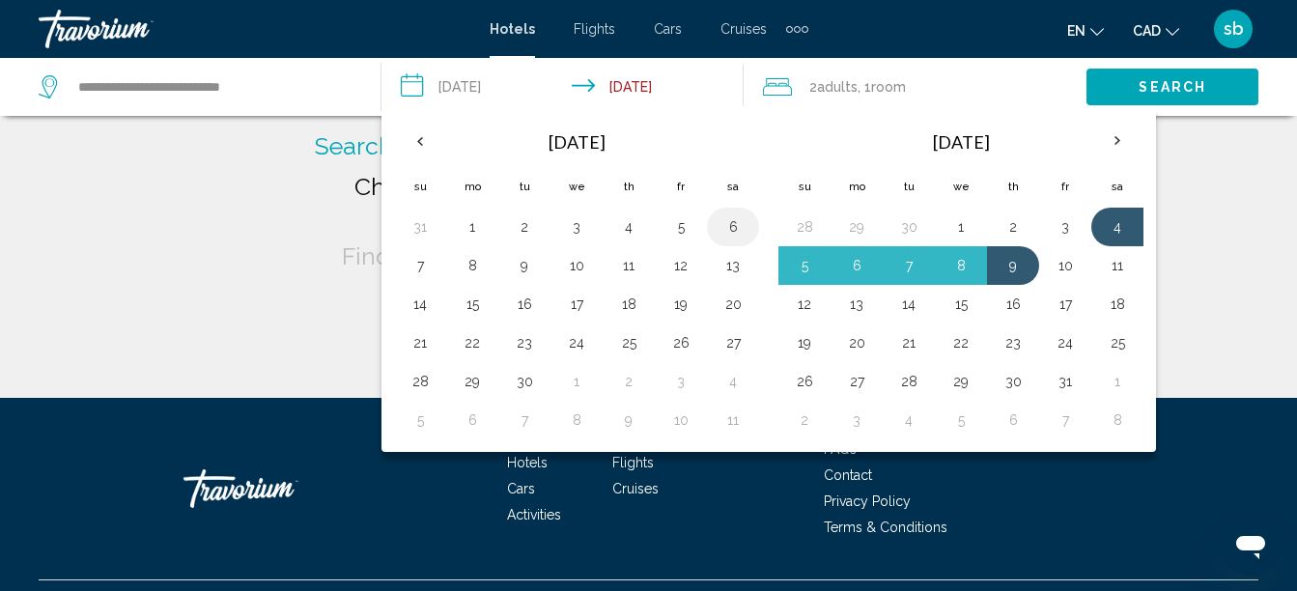
click at [740, 226] on button "6" at bounding box center [732, 226] width 31 height 27
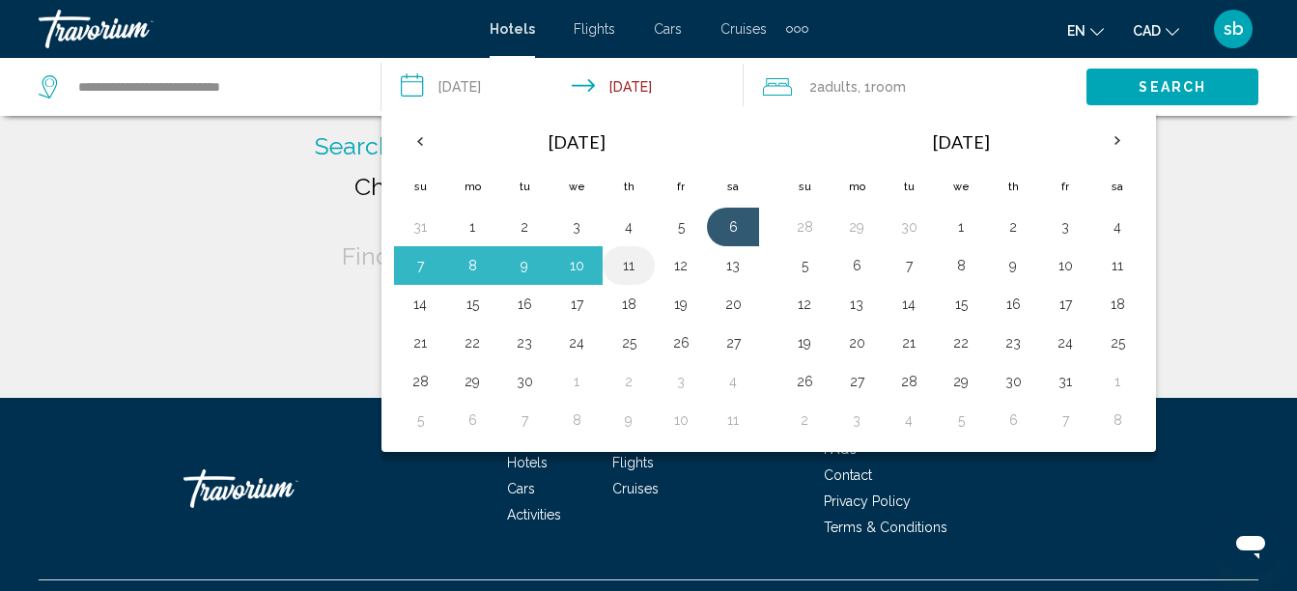
click at [608, 259] on td "11" at bounding box center [628, 265] width 52 height 39
click at [630, 264] on button "11" at bounding box center [628, 265] width 31 height 27
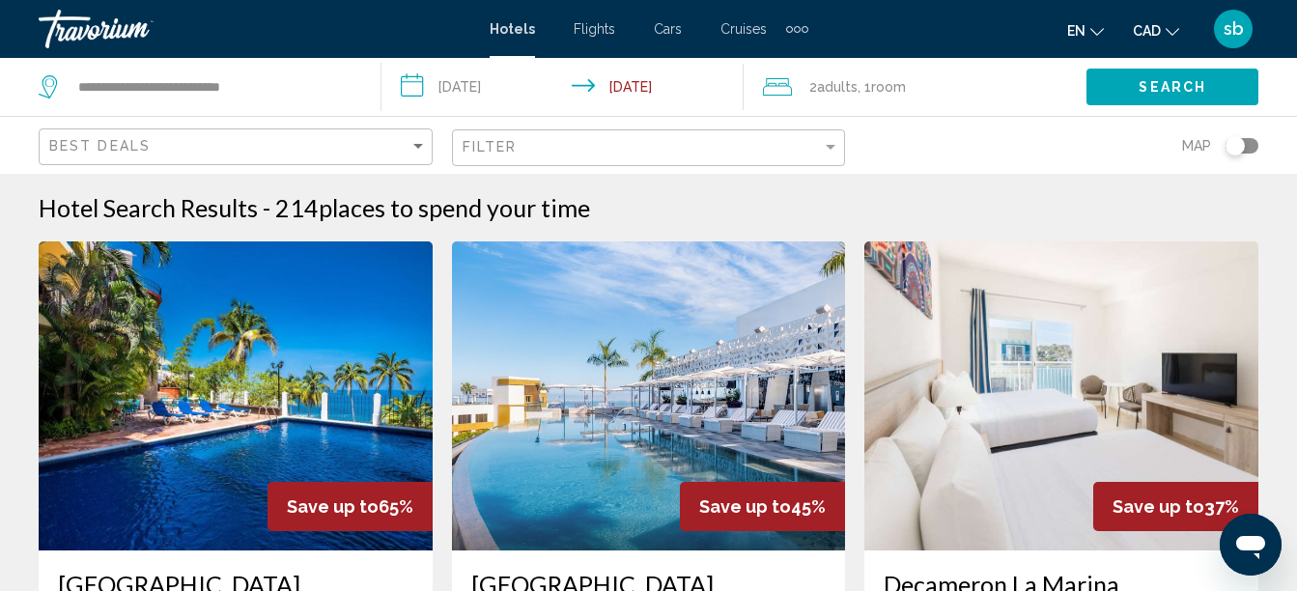
click at [478, 91] on input "**********" at bounding box center [566, 90] width 370 height 64
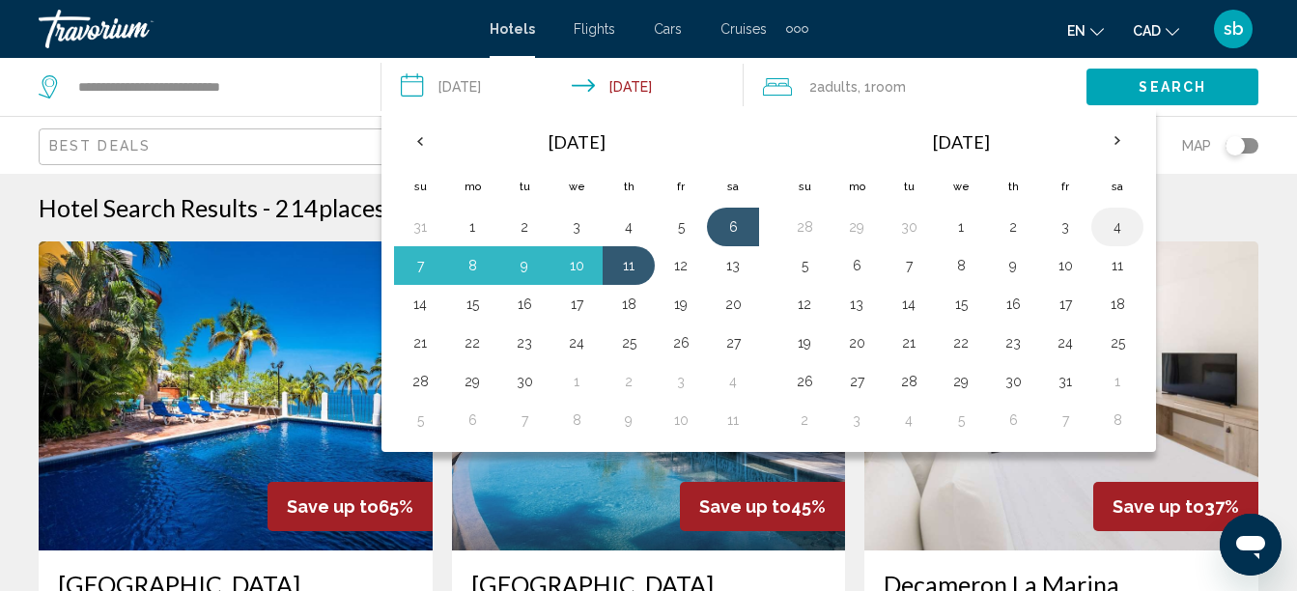
click at [1121, 236] on button "4" at bounding box center [1117, 226] width 31 height 27
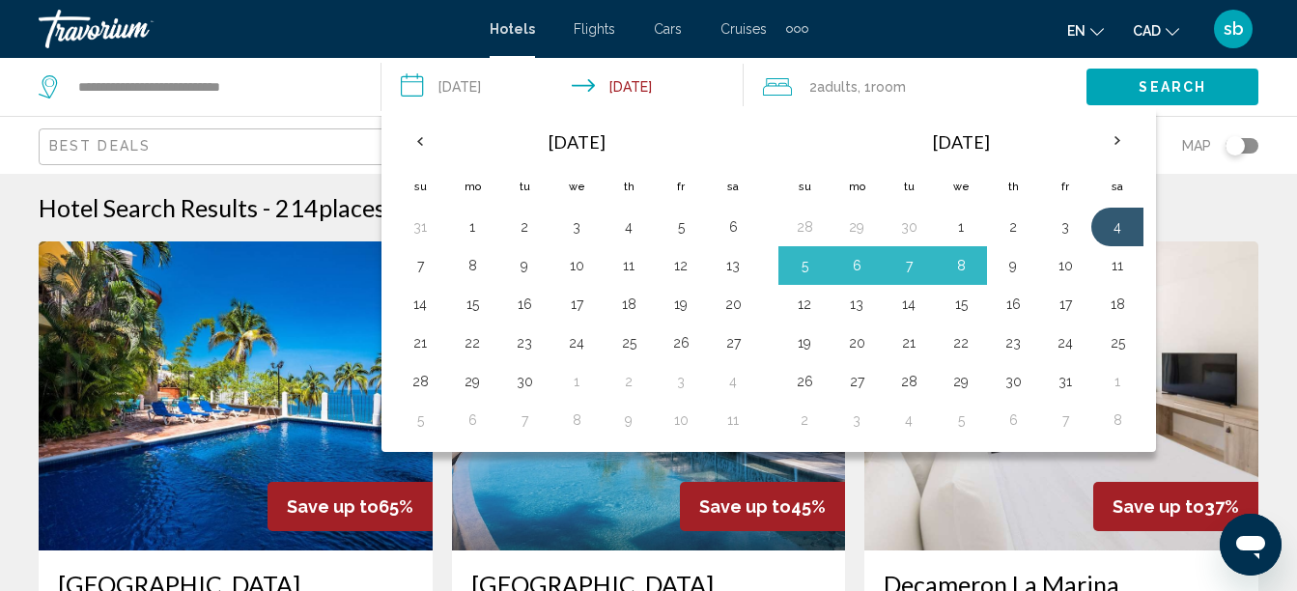
click at [1007, 263] on button "9" at bounding box center [1012, 265] width 31 height 27
type input "**********"
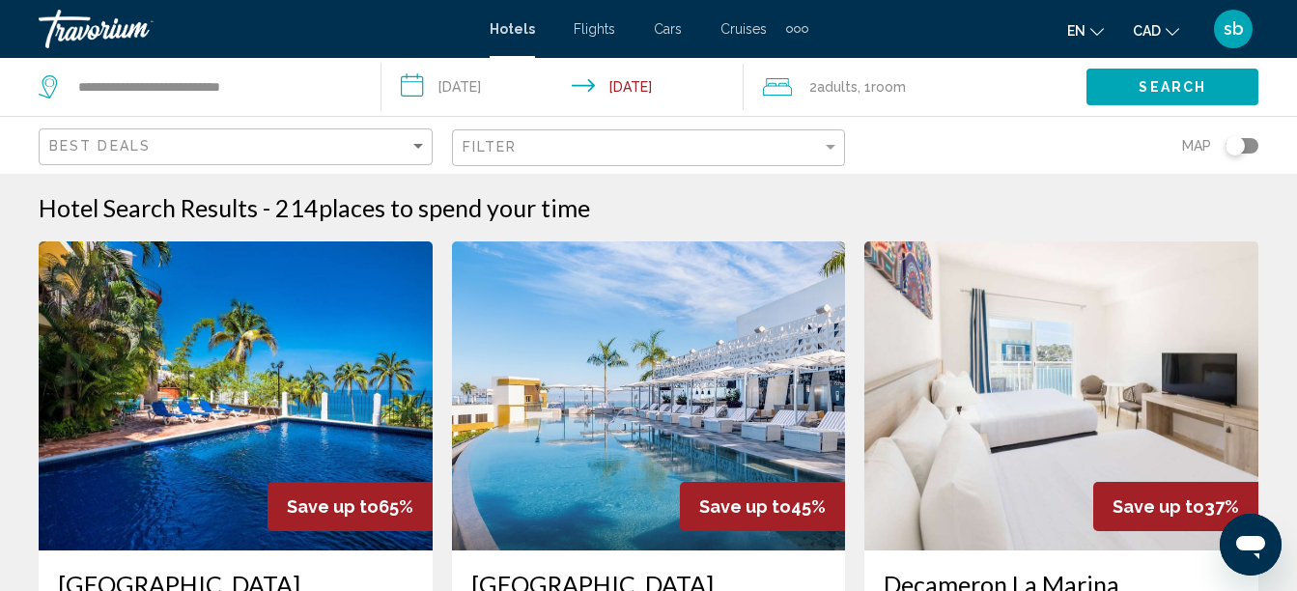
click at [1195, 93] on span "Search" at bounding box center [1172, 87] width 68 height 15
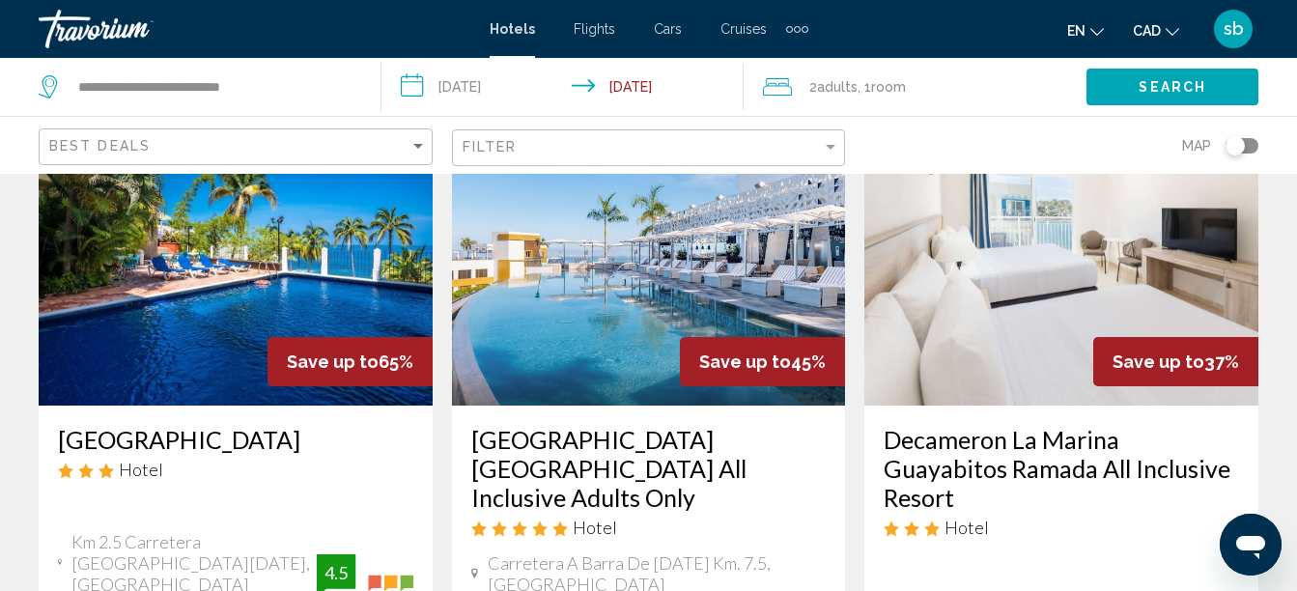
scroll to position [97, 0]
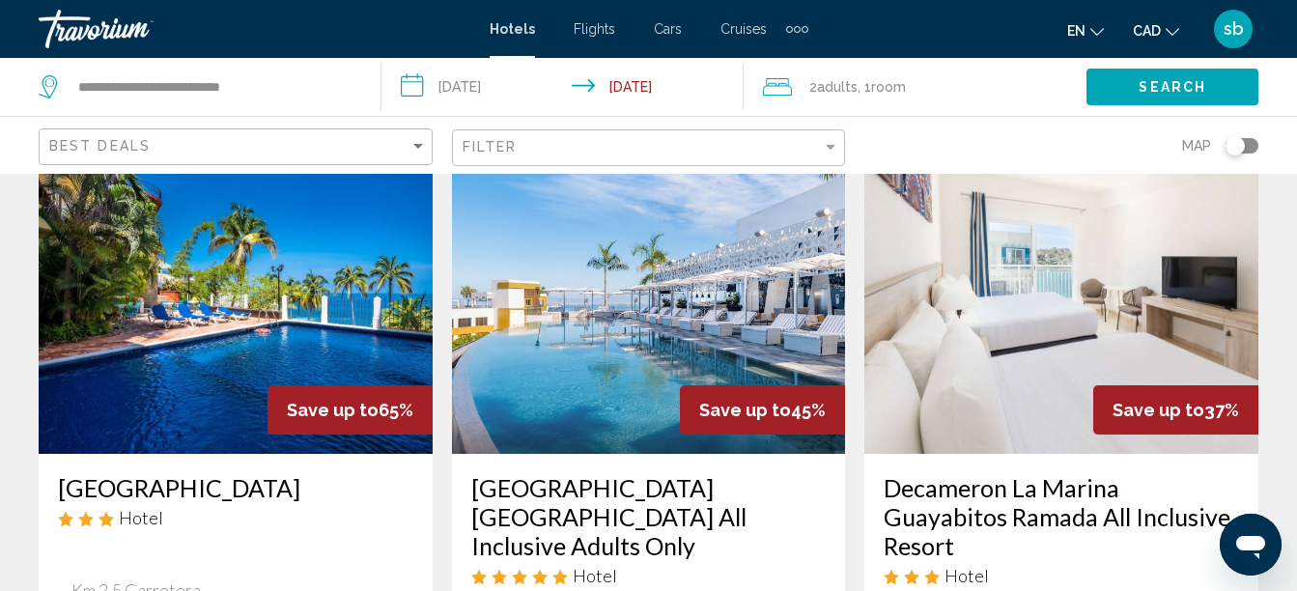
click at [289, 304] on img "Main content" at bounding box center [236, 299] width 394 height 309
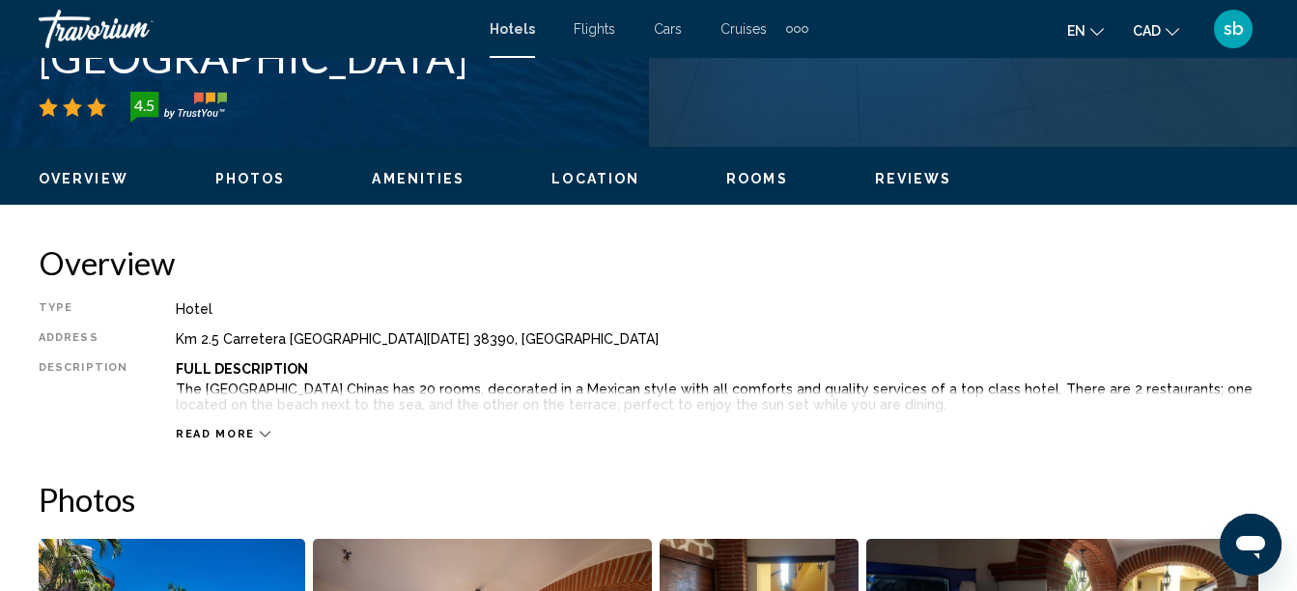
scroll to position [897, 0]
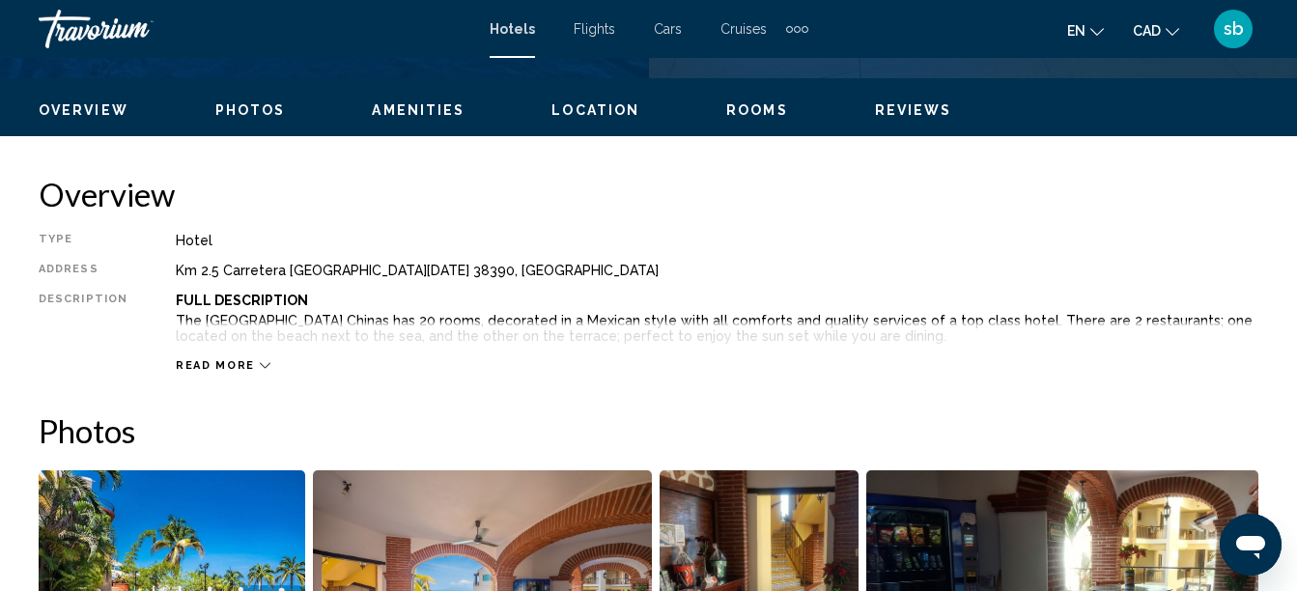
click at [452, 98] on ul "Overview Photos Amenities Location Rooms Reviews Check Availability" at bounding box center [648, 108] width 1219 height 21
click at [437, 115] on span "Amenities" at bounding box center [418, 109] width 93 height 15
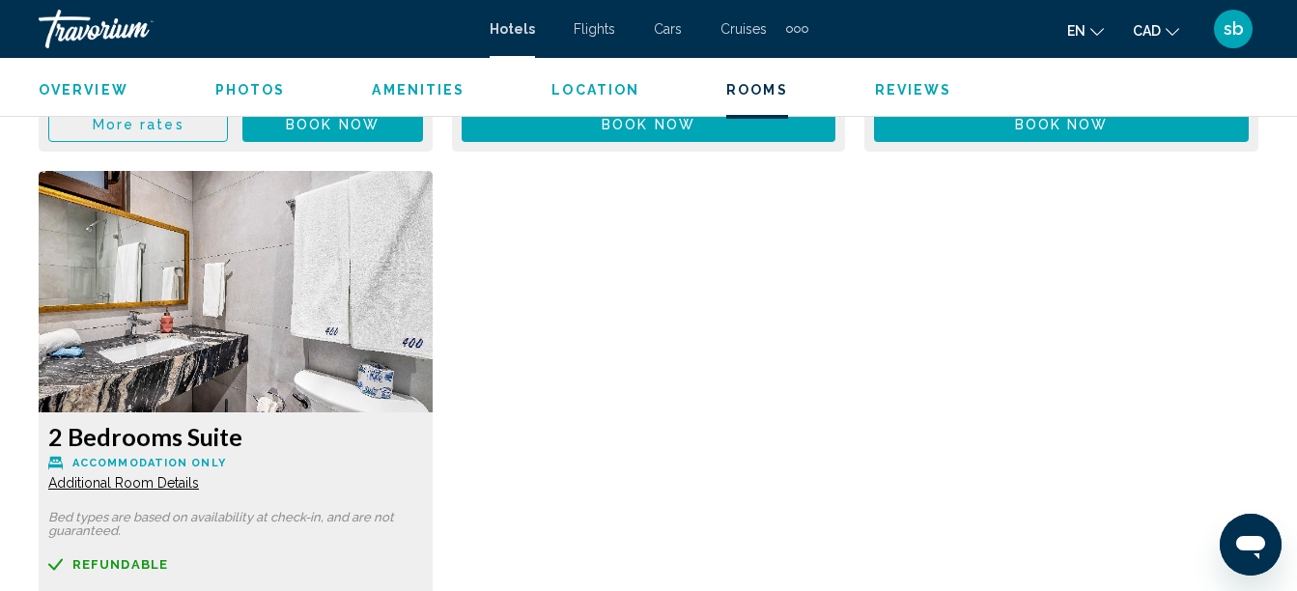
scroll to position [3380, 0]
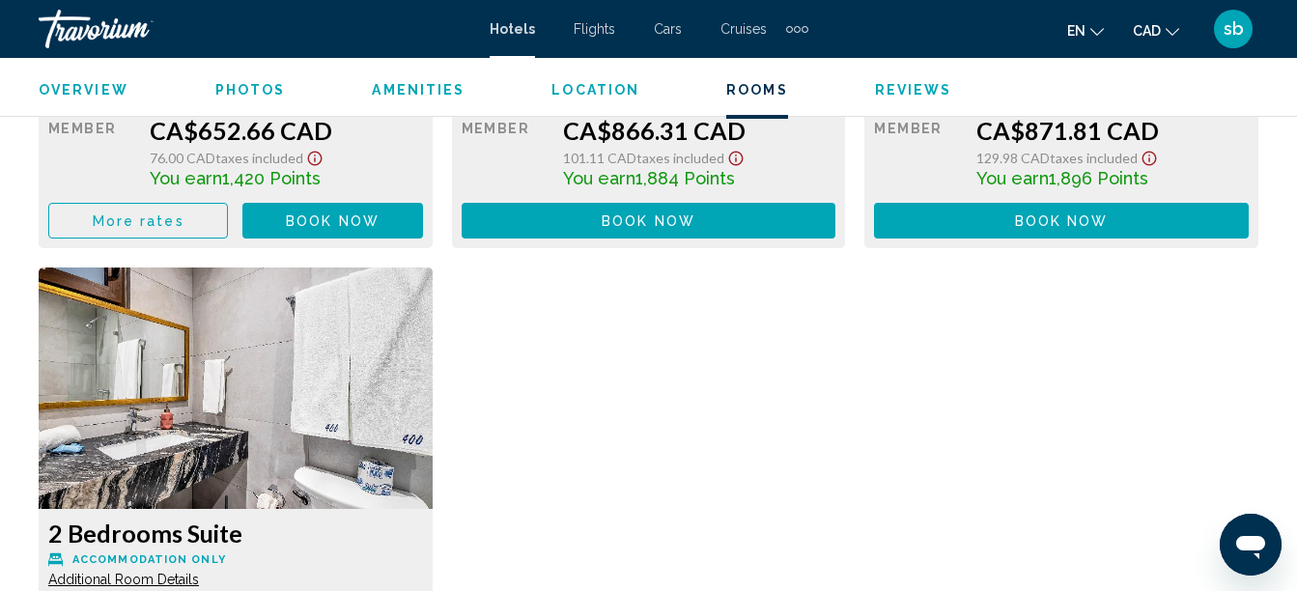
click at [184, 212] on button "More rates" at bounding box center [138, 221] width 180 height 36
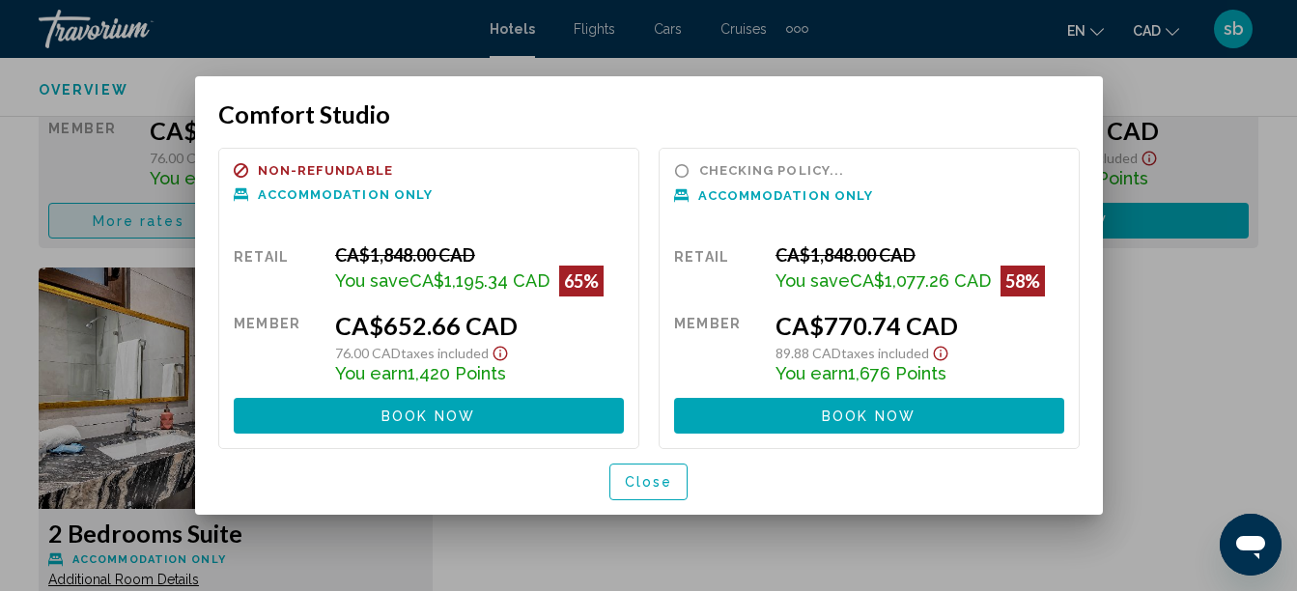
scroll to position [0, 0]
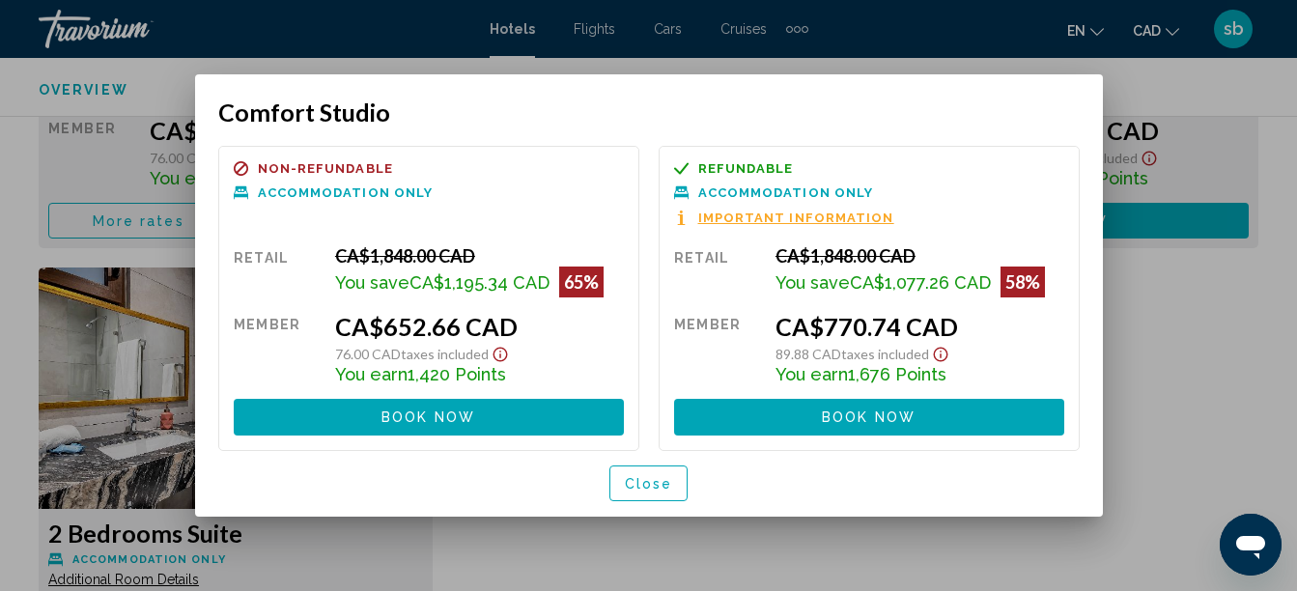
click at [664, 477] on span "Close" at bounding box center [649, 483] width 48 height 15
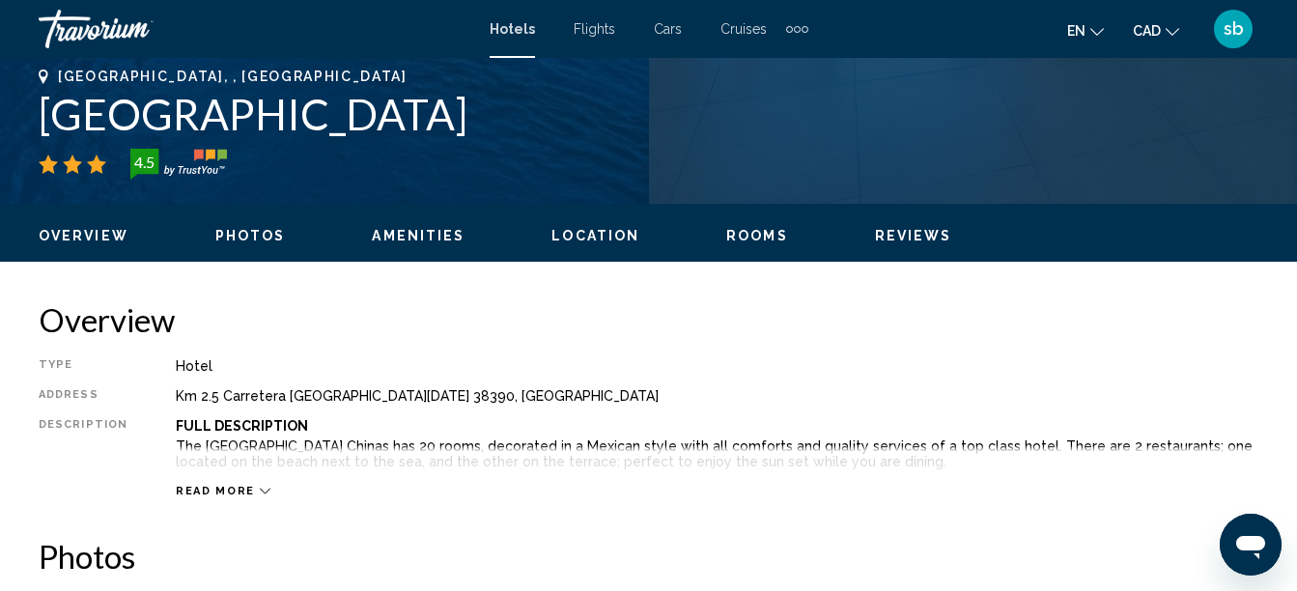
scroll to position [772, 0]
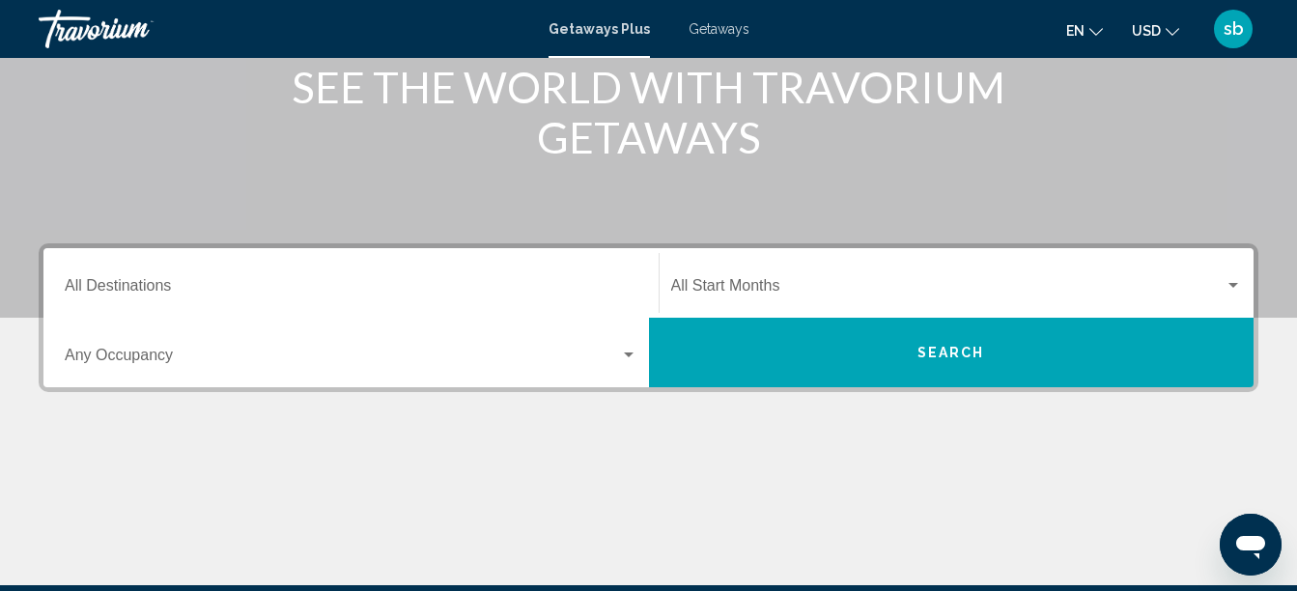
scroll to position [193, 0]
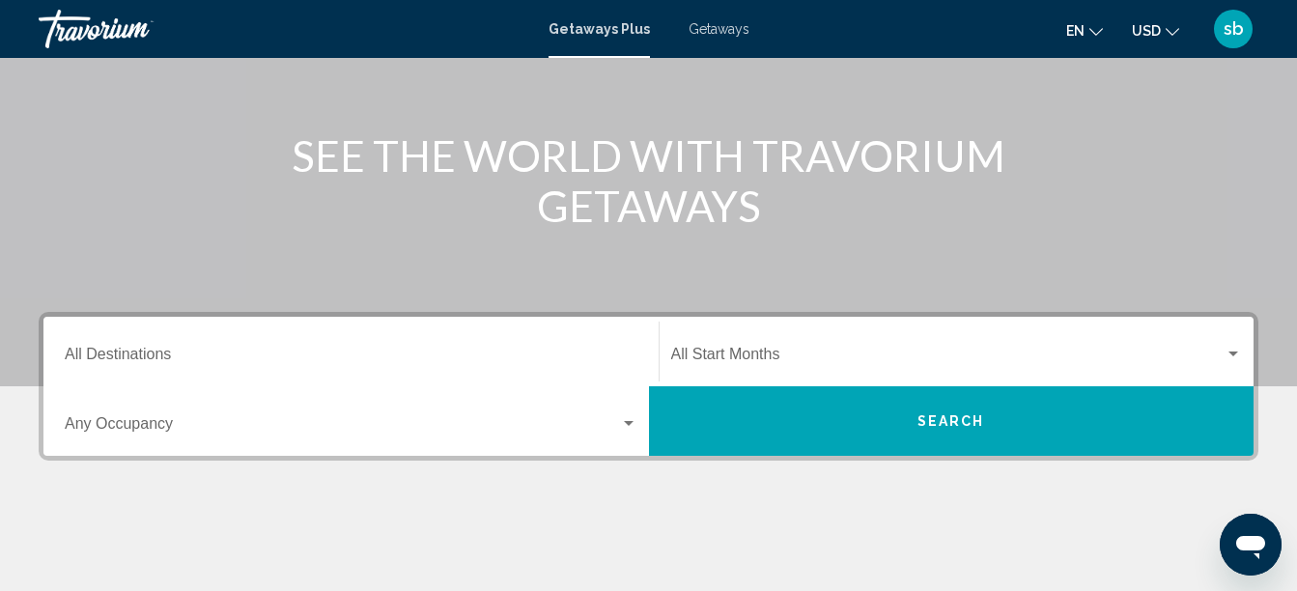
click at [76, 24] on div "Travorium" at bounding box center [135, 29] width 193 height 39
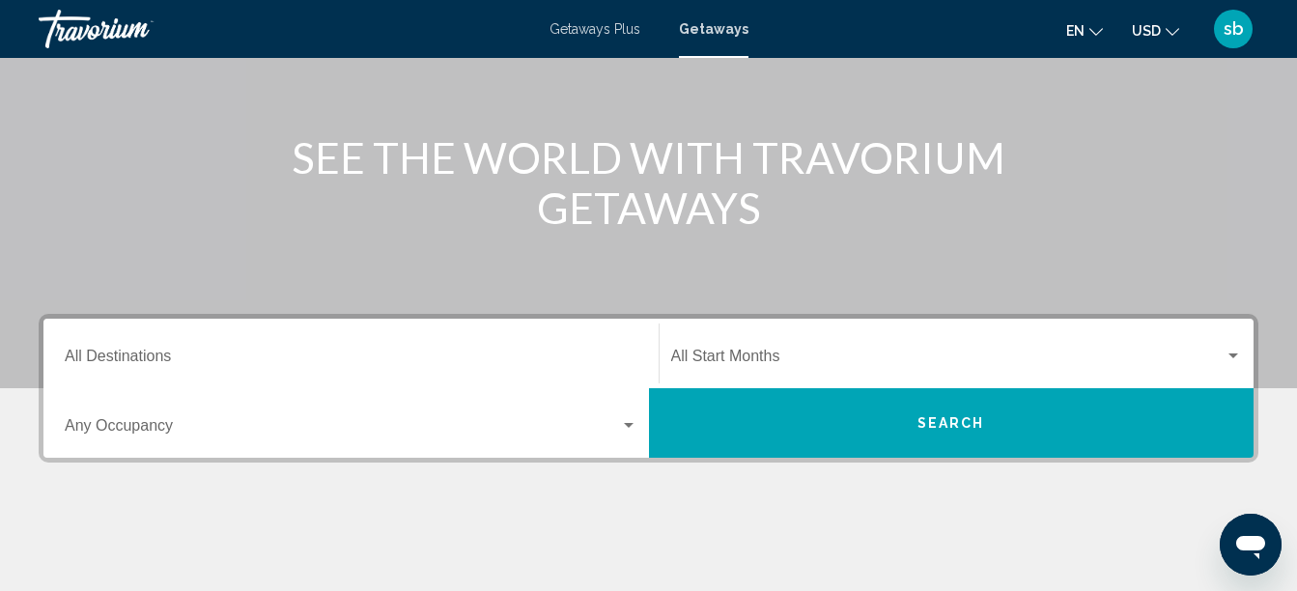
scroll to position [193, 0]
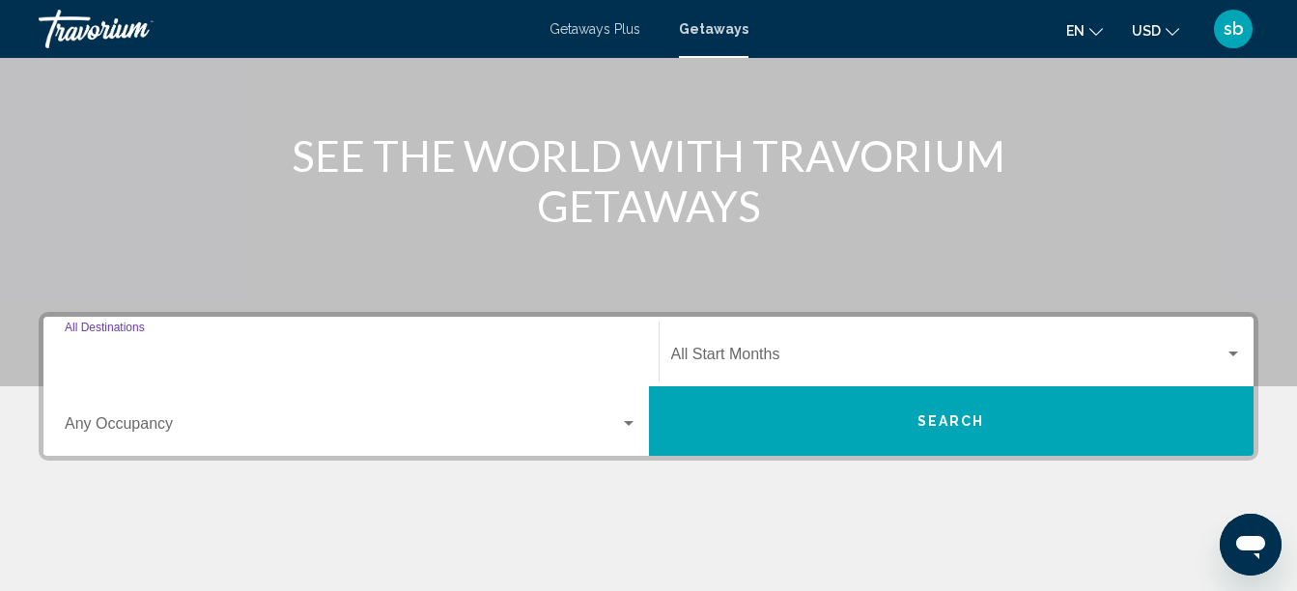
click at [141, 354] on input "Destination All Destinations" at bounding box center [351, 357] width 573 height 17
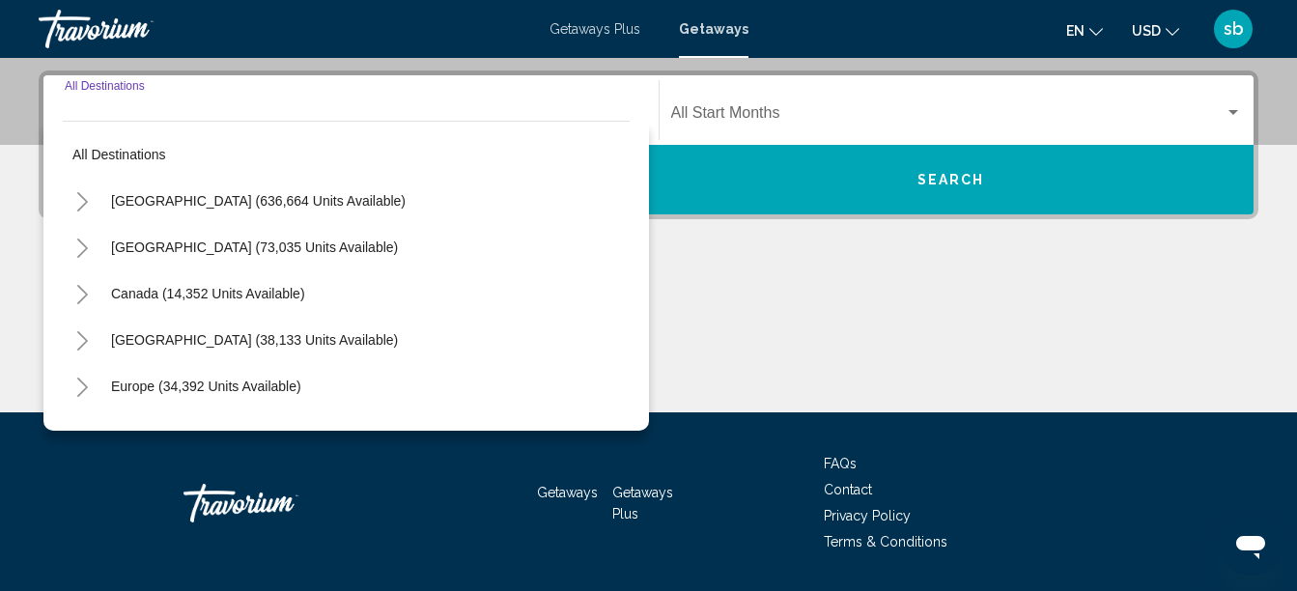
scroll to position [442, 0]
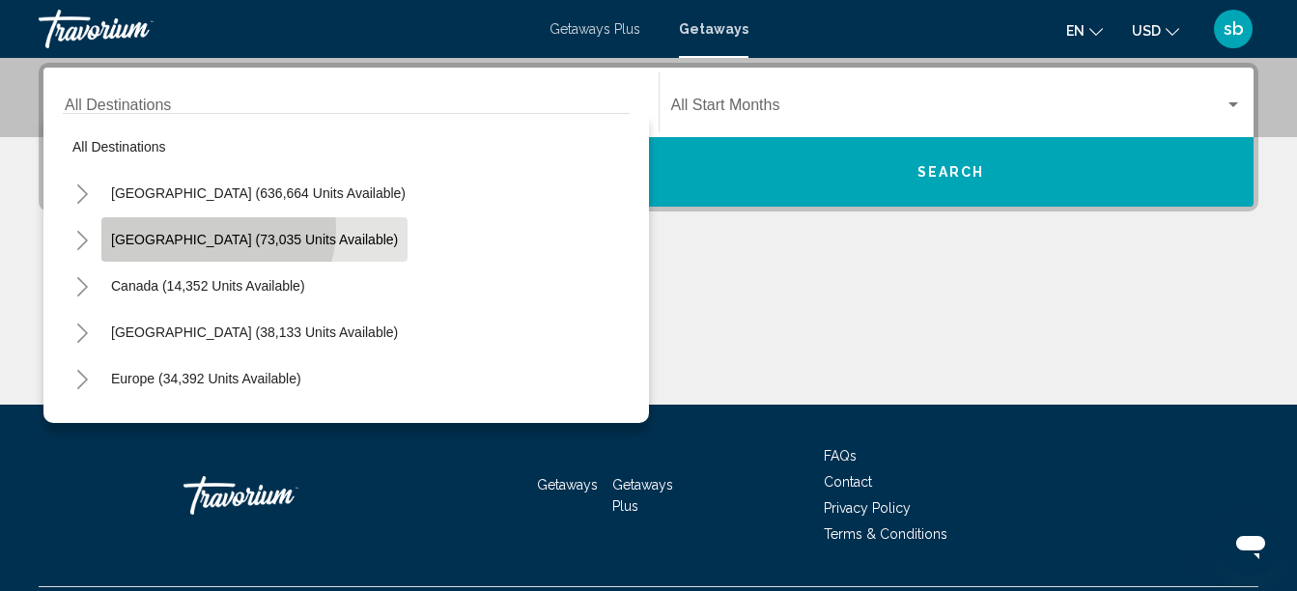
click at [216, 231] on button "Mexico (73,035 units available)" at bounding box center [254, 239] width 306 height 44
type input "**********"
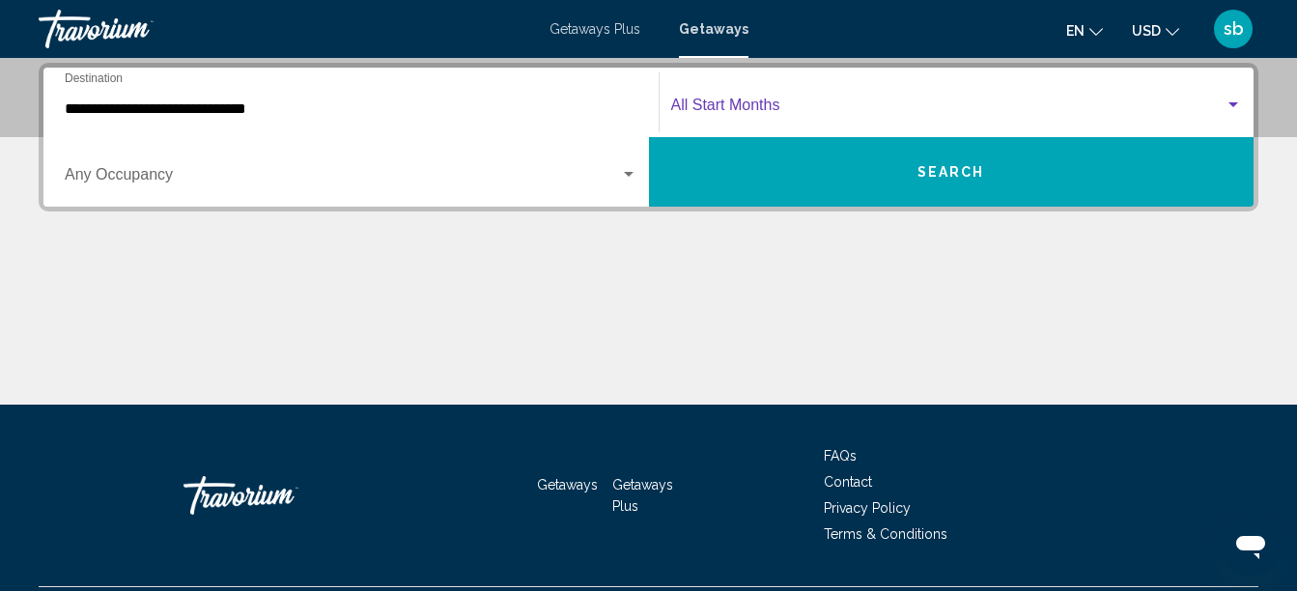
click at [809, 102] on span "Search widget" at bounding box center [948, 108] width 554 height 17
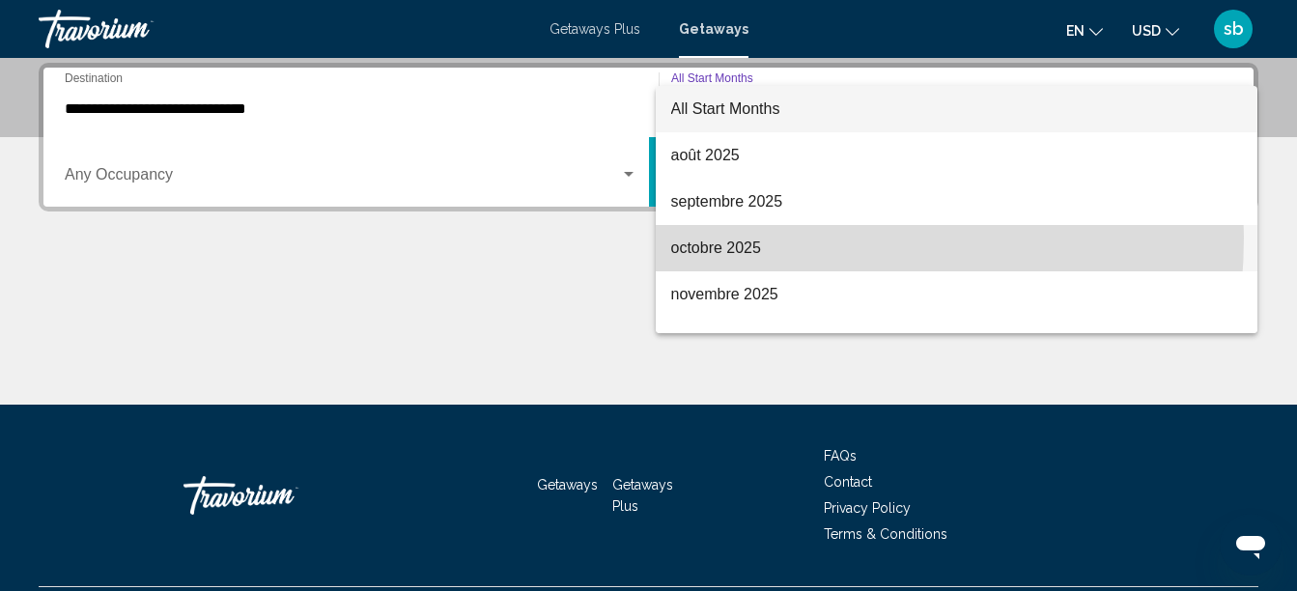
click at [750, 238] on span "octobre 2025" at bounding box center [957, 248] width 572 height 46
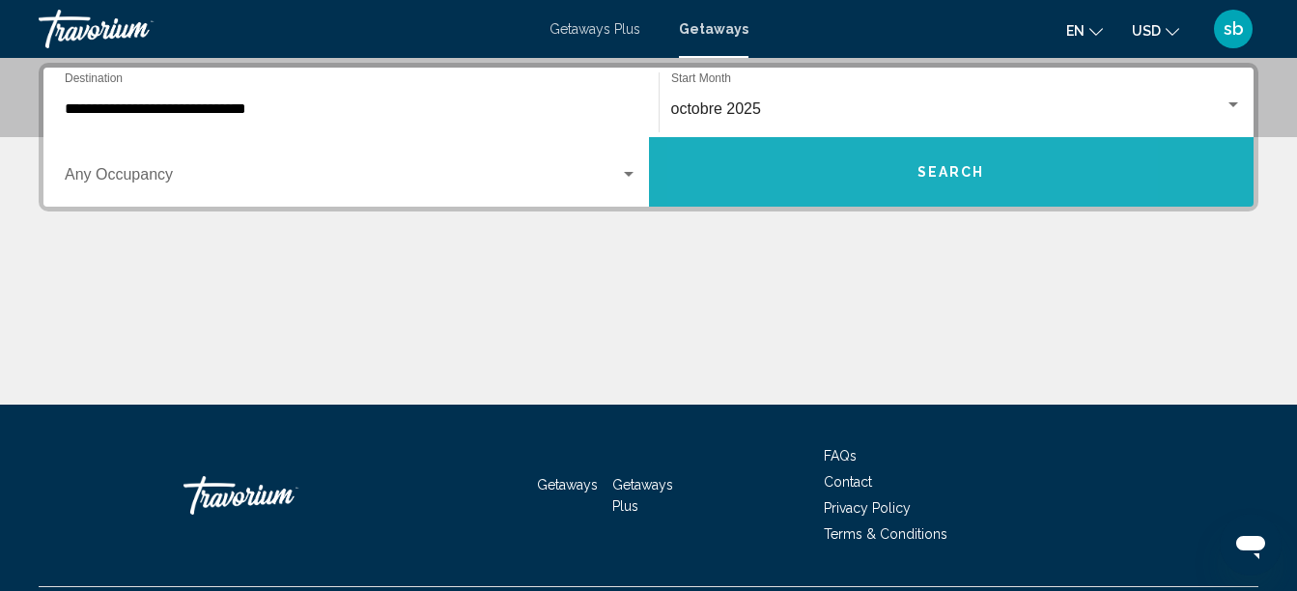
click at [838, 180] on button "Search" at bounding box center [951, 172] width 605 height 70
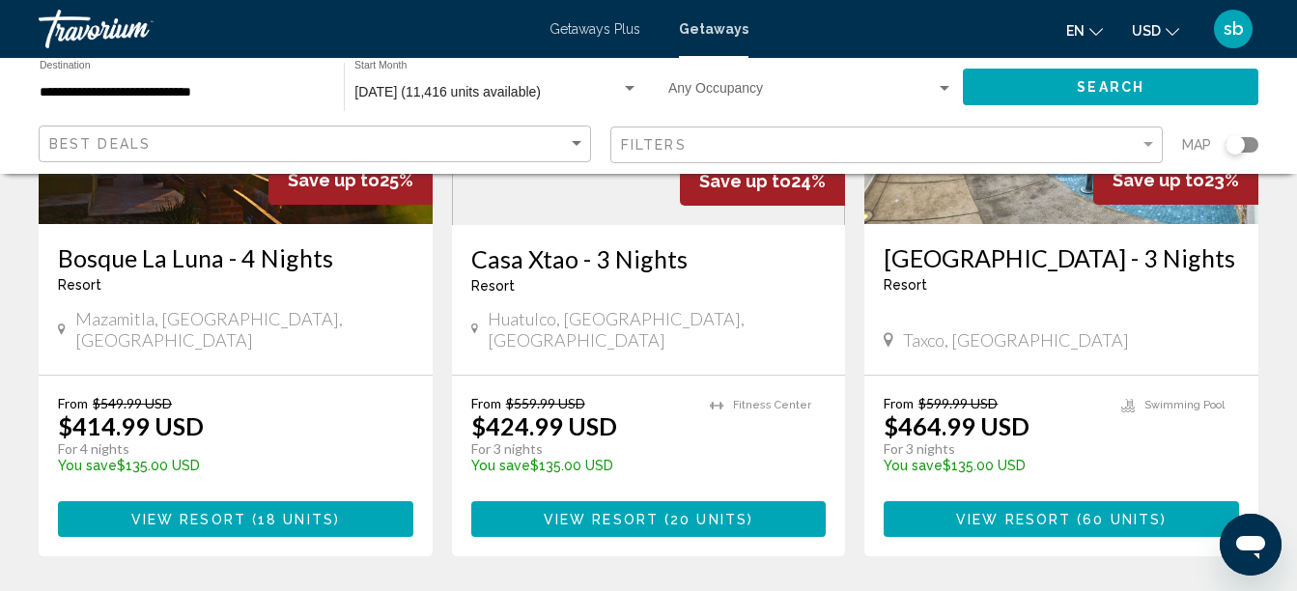
scroll to position [386, 0]
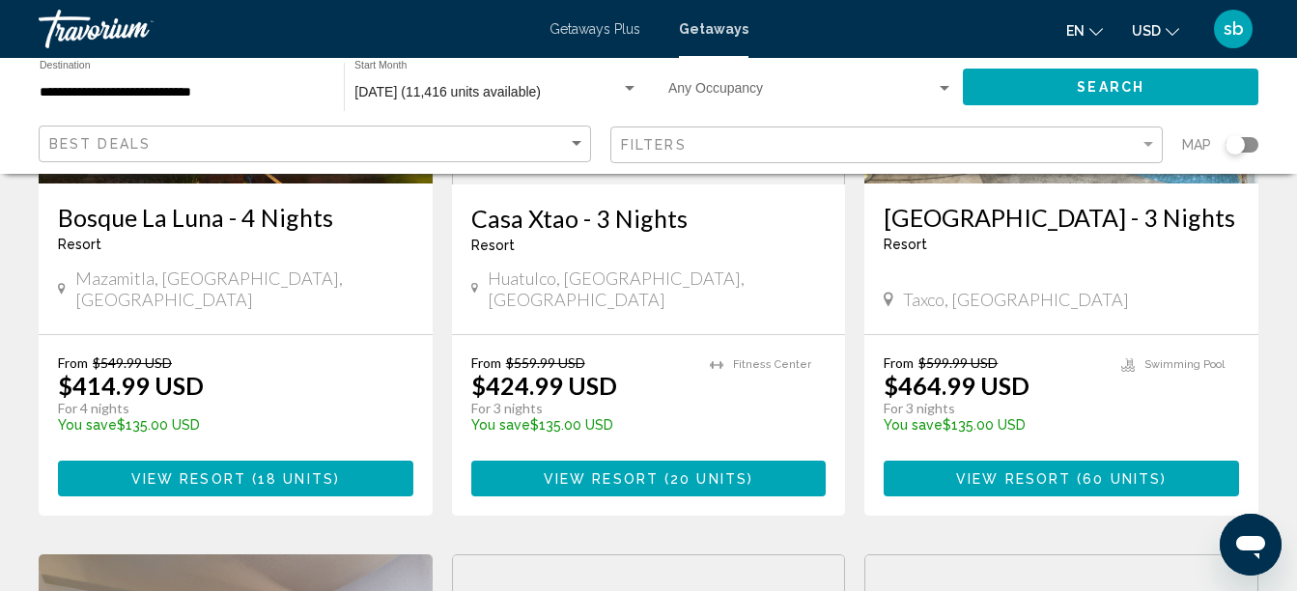
click at [783, 156] on div "Filters" at bounding box center [889, 145] width 536 height 36
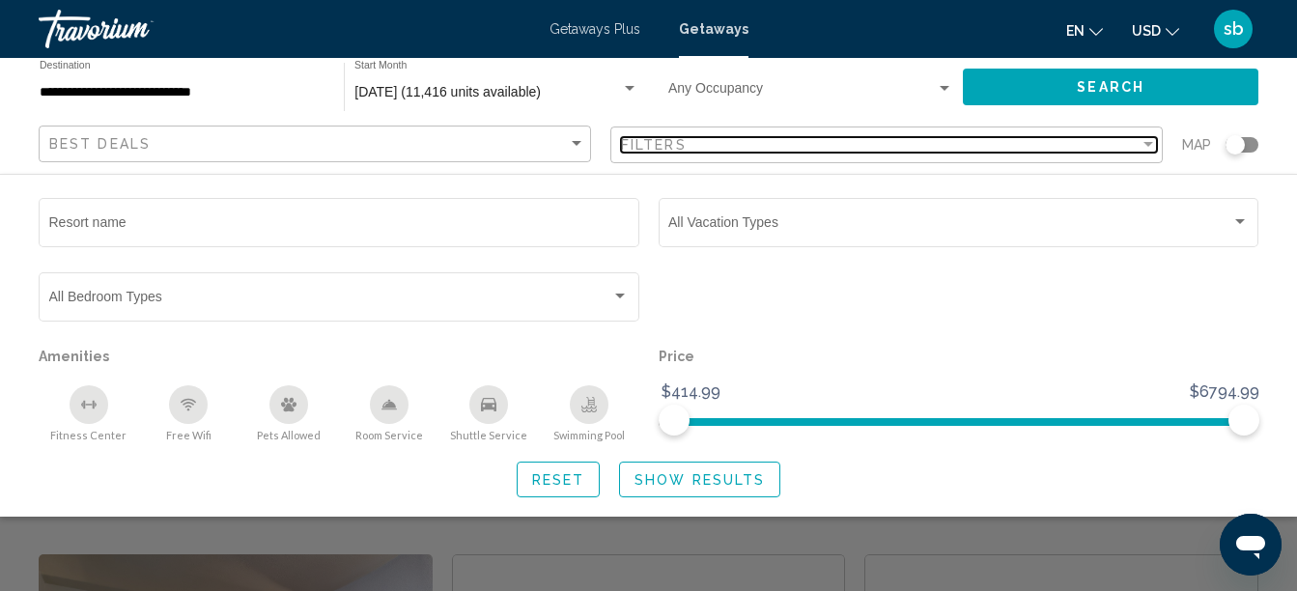
click at [784, 153] on mat-select "Filters" at bounding box center [889, 145] width 536 height 16
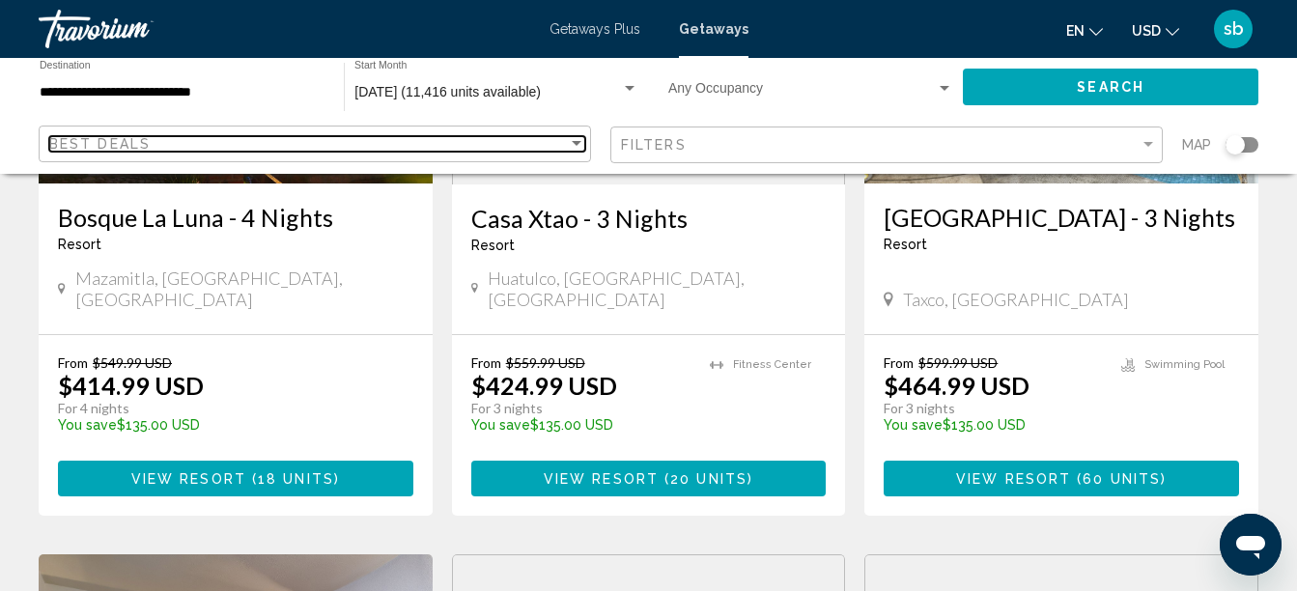
click at [426, 143] on div "Best Deals" at bounding box center [308, 143] width 518 height 15
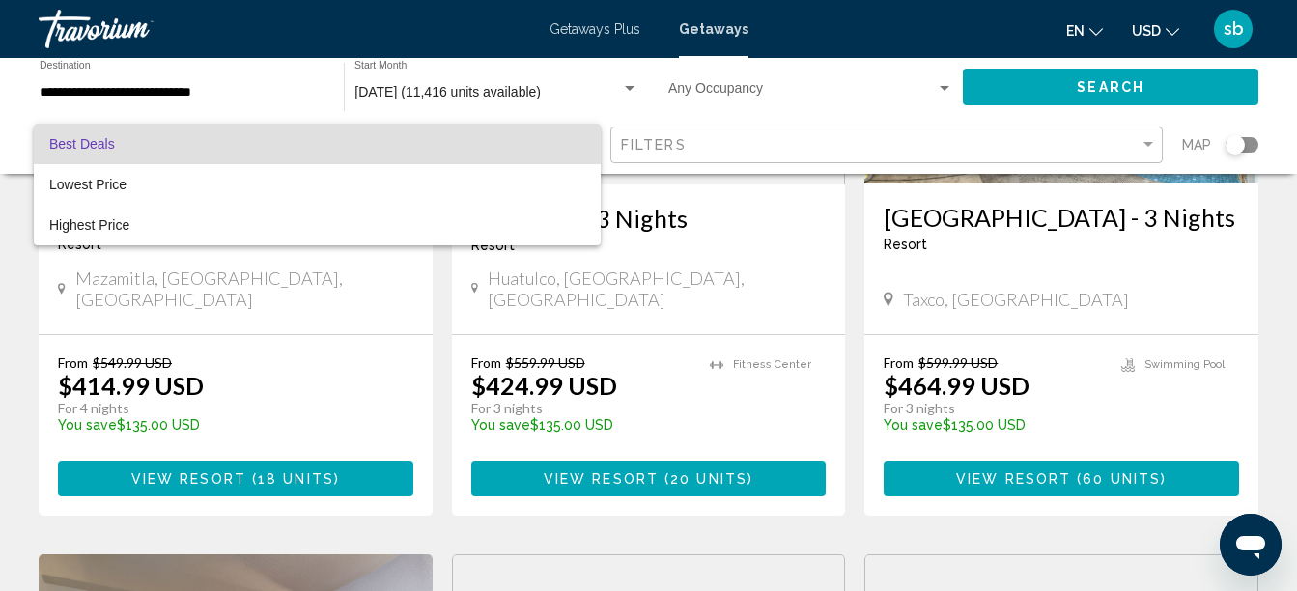
click at [426, 143] on span "Best Deals" at bounding box center [317, 144] width 536 height 41
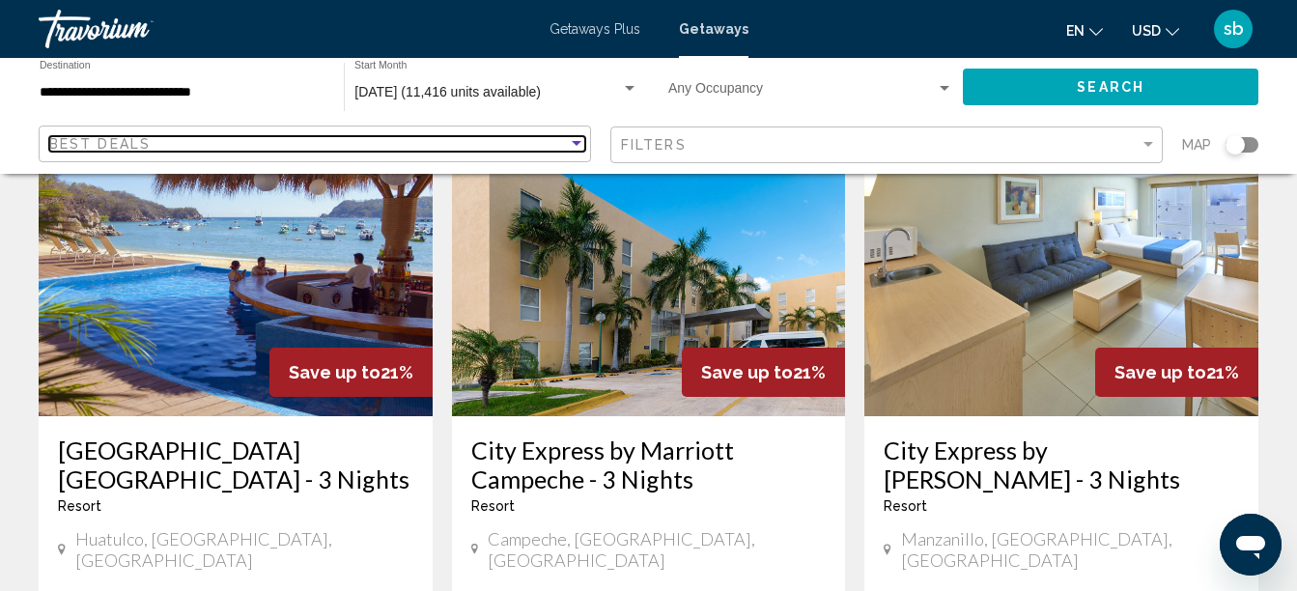
scroll to position [2317, 0]
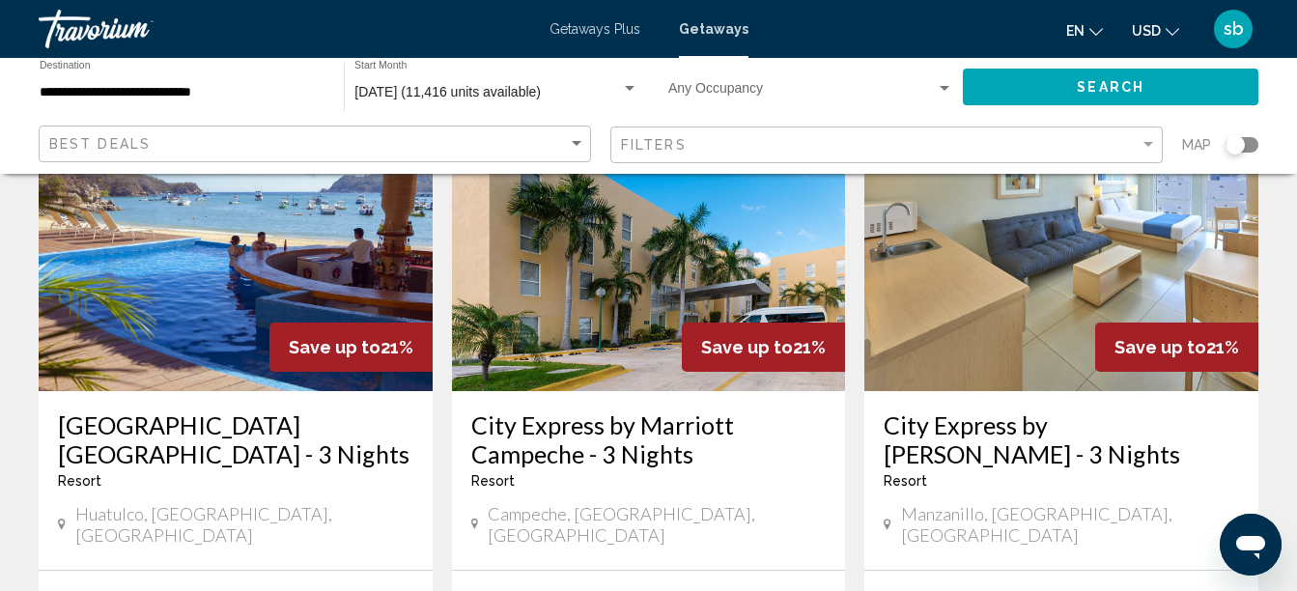
click at [1157, 21] on button "USD USD ($) MXN (Mex$) CAD (Can$) GBP (£) EUR (€) AUD (A$) NZD (NZ$) CNY (CN¥)" at bounding box center [1155, 30] width 47 height 28
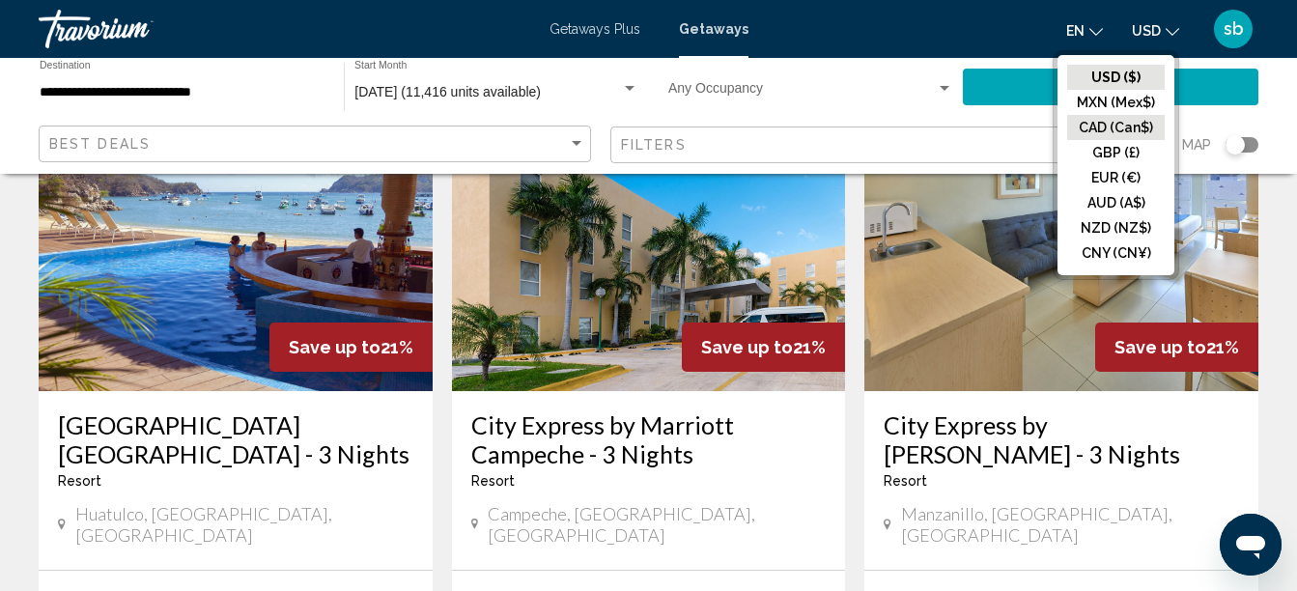
click at [1094, 121] on button "CAD (Can$)" at bounding box center [1116, 127] width 98 height 25
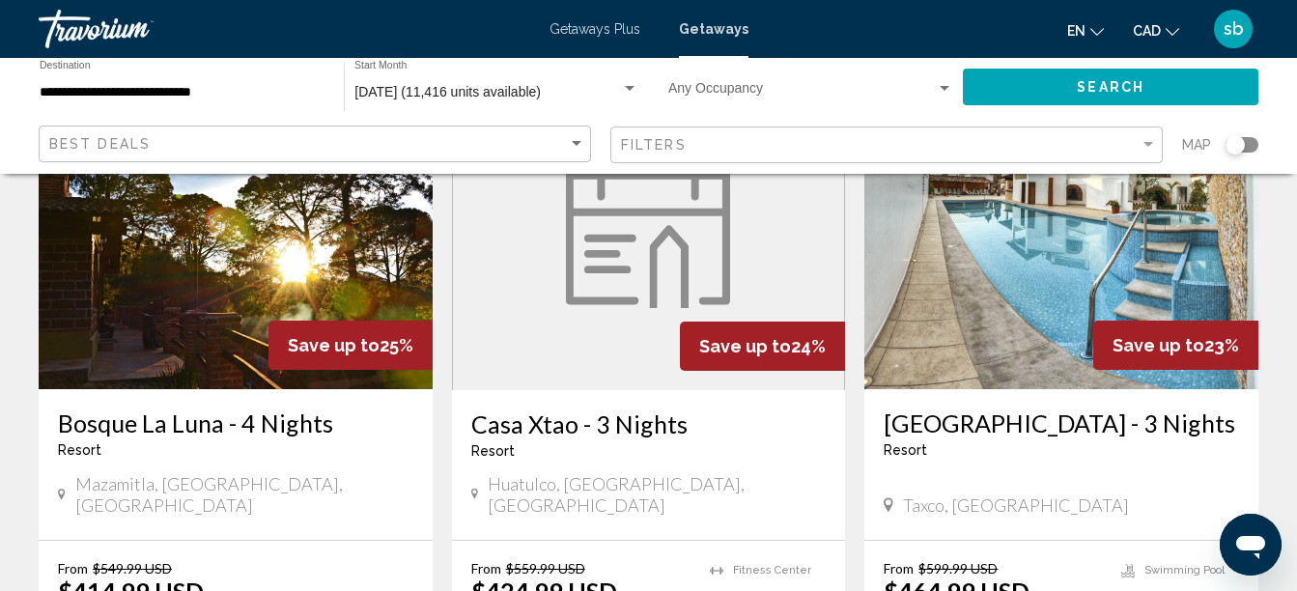
scroll to position [0, 0]
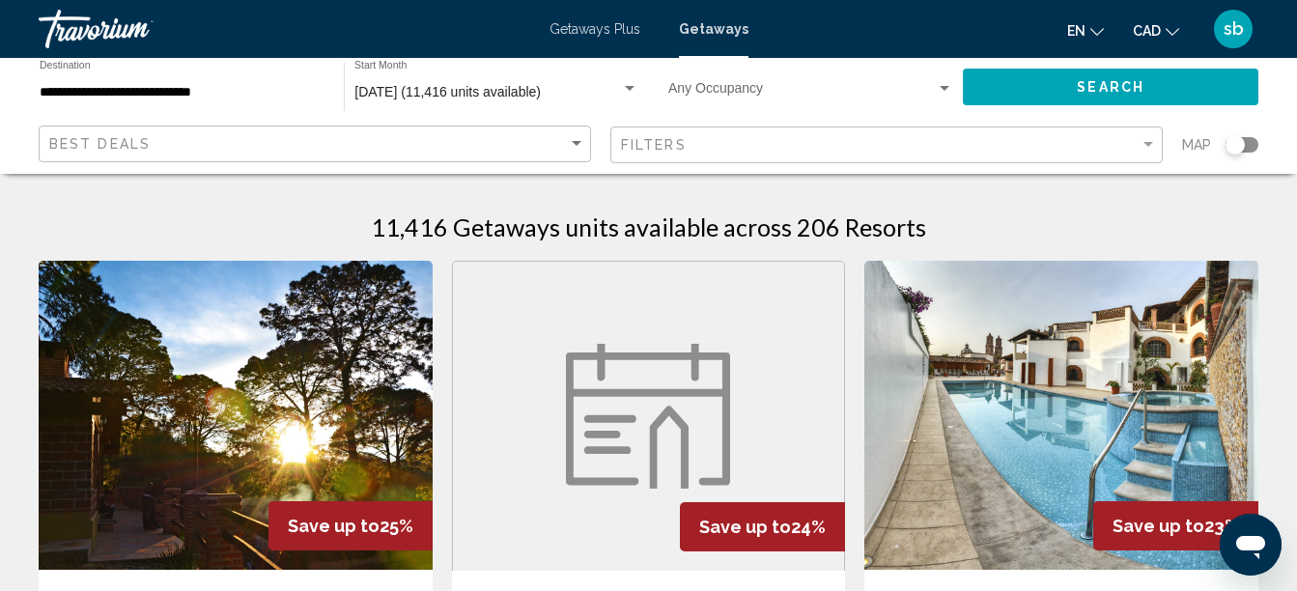
click at [294, 167] on app-map-search-filters "Best Deals Filters Map" at bounding box center [648, 145] width 1258 height 58
click at [314, 134] on div "Best Deals" at bounding box center [317, 144] width 536 height 36
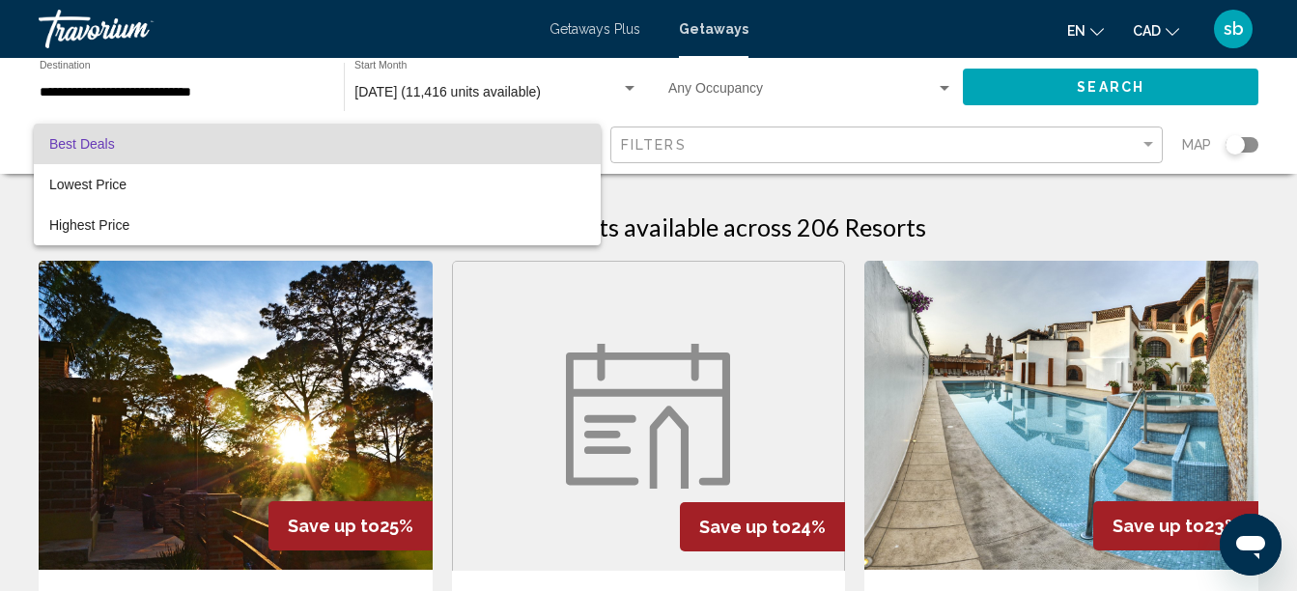
click at [314, 134] on span "Best Deals" at bounding box center [317, 144] width 536 height 41
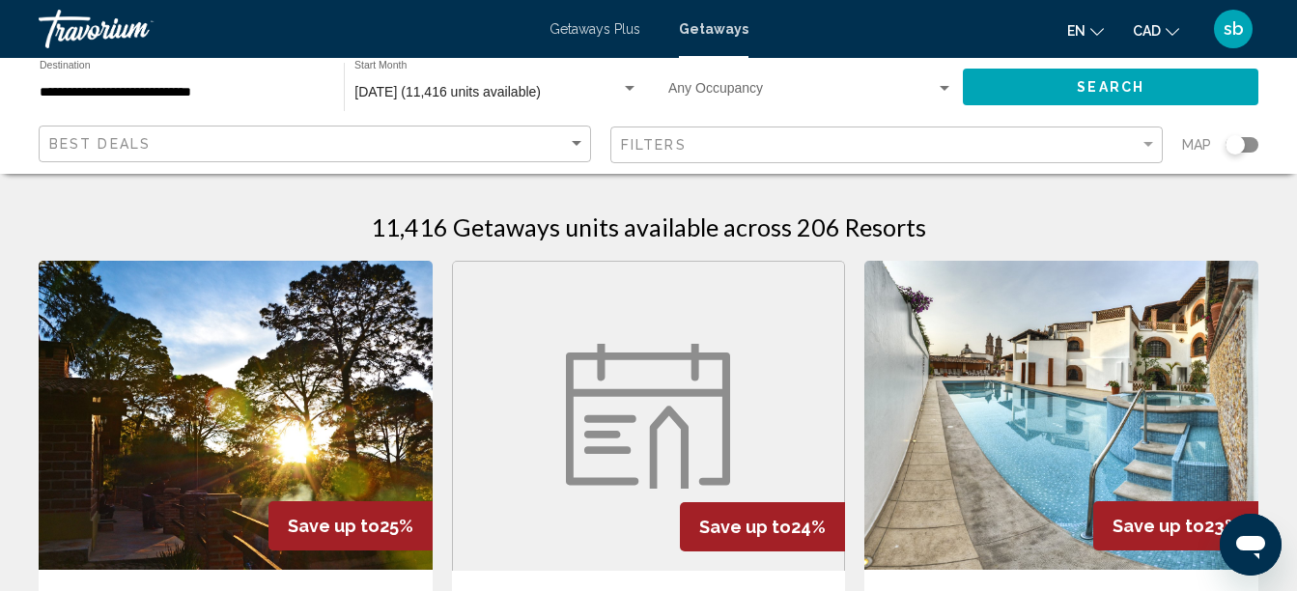
click at [631, 33] on span "Getaways Plus" at bounding box center [594, 28] width 91 height 15
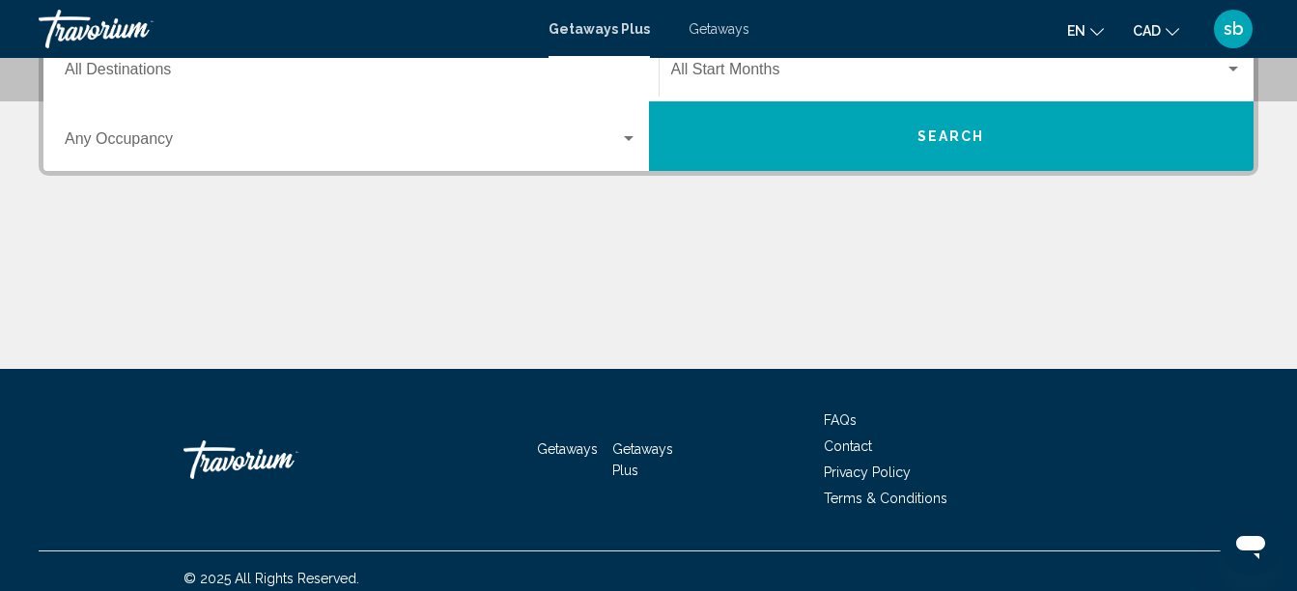
scroll to position [492, 0]
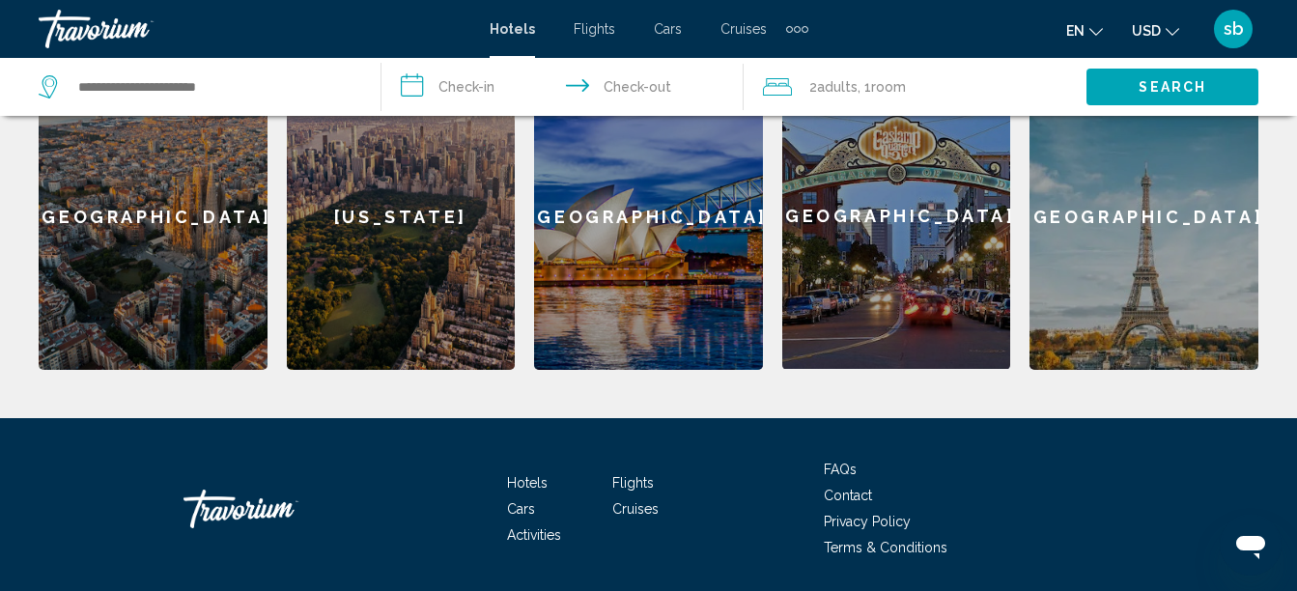
scroll to position [290, 0]
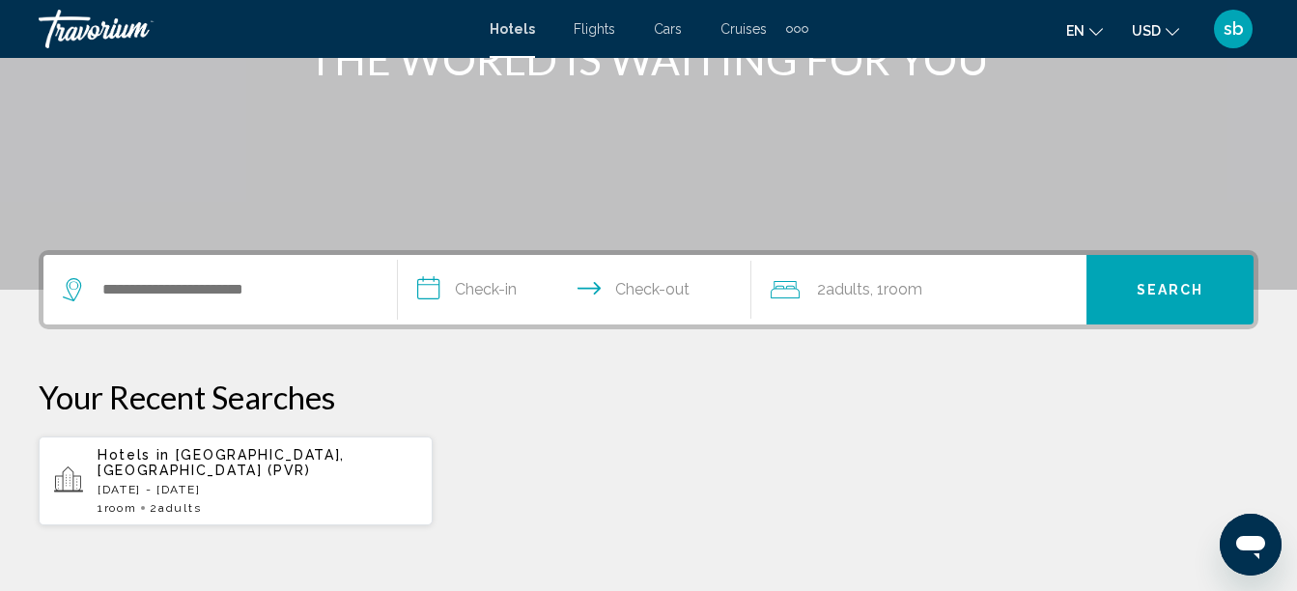
click at [272, 483] on p "[DATE] - [DATE]" at bounding box center [258, 490] width 320 height 14
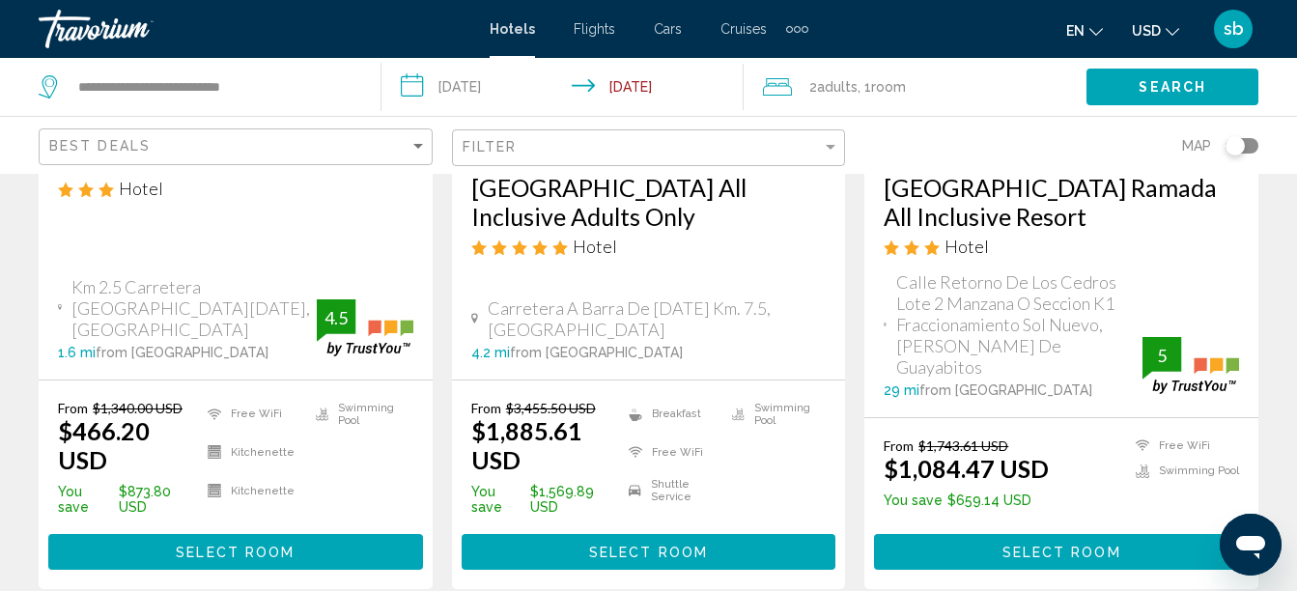
scroll to position [483, 0]
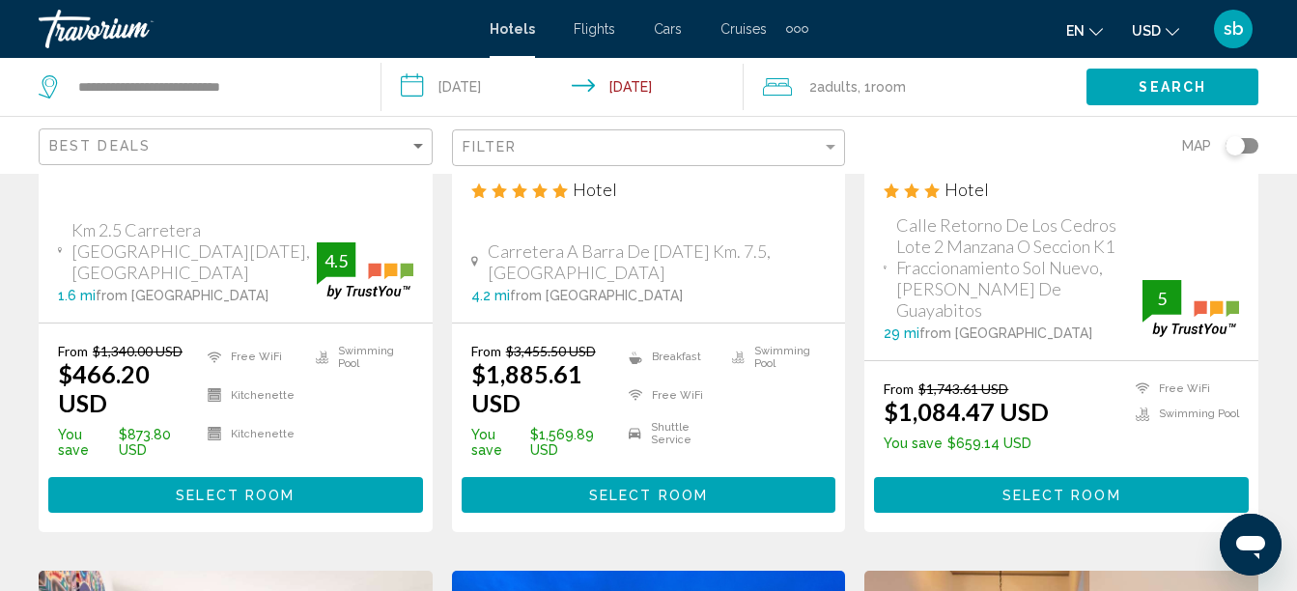
click at [1146, 25] on span "USD" at bounding box center [1146, 30] width 29 height 15
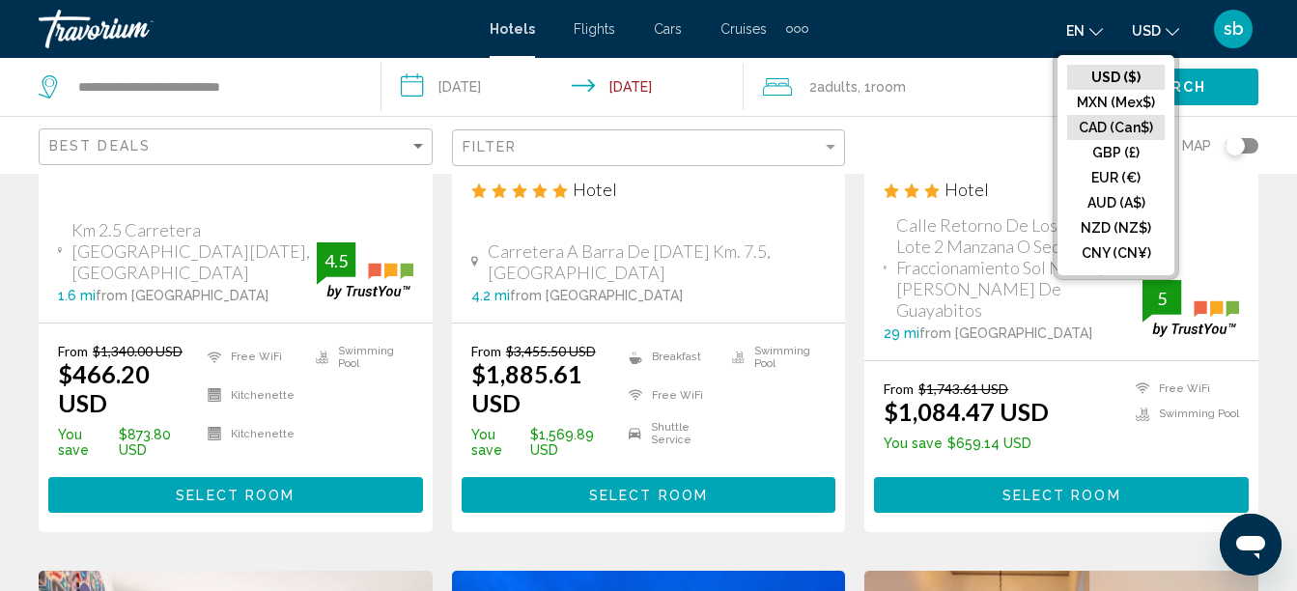
click at [1132, 124] on button "CAD (Can$)" at bounding box center [1116, 127] width 98 height 25
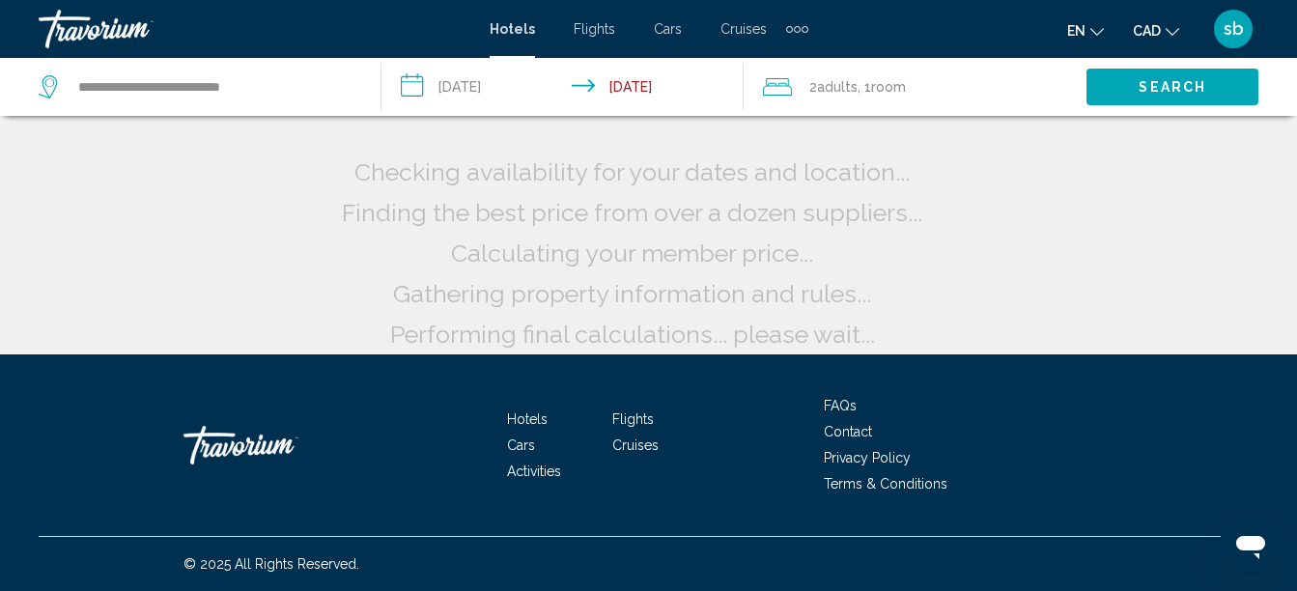
scroll to position [43, 0]
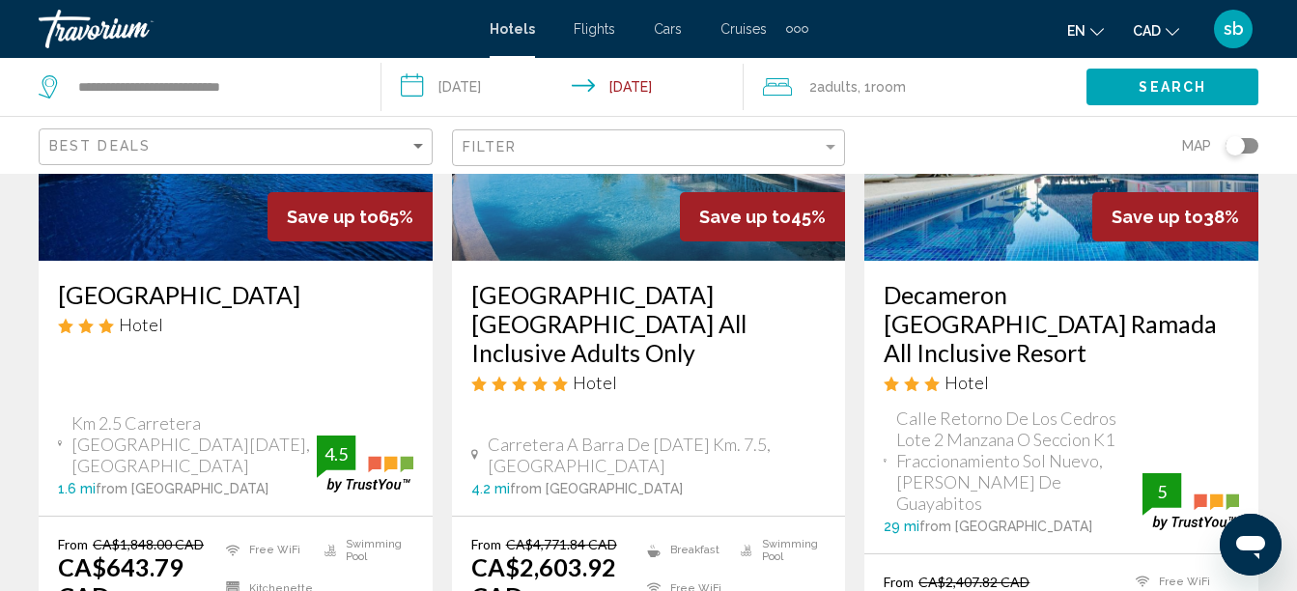
scroll to position [386, 0]
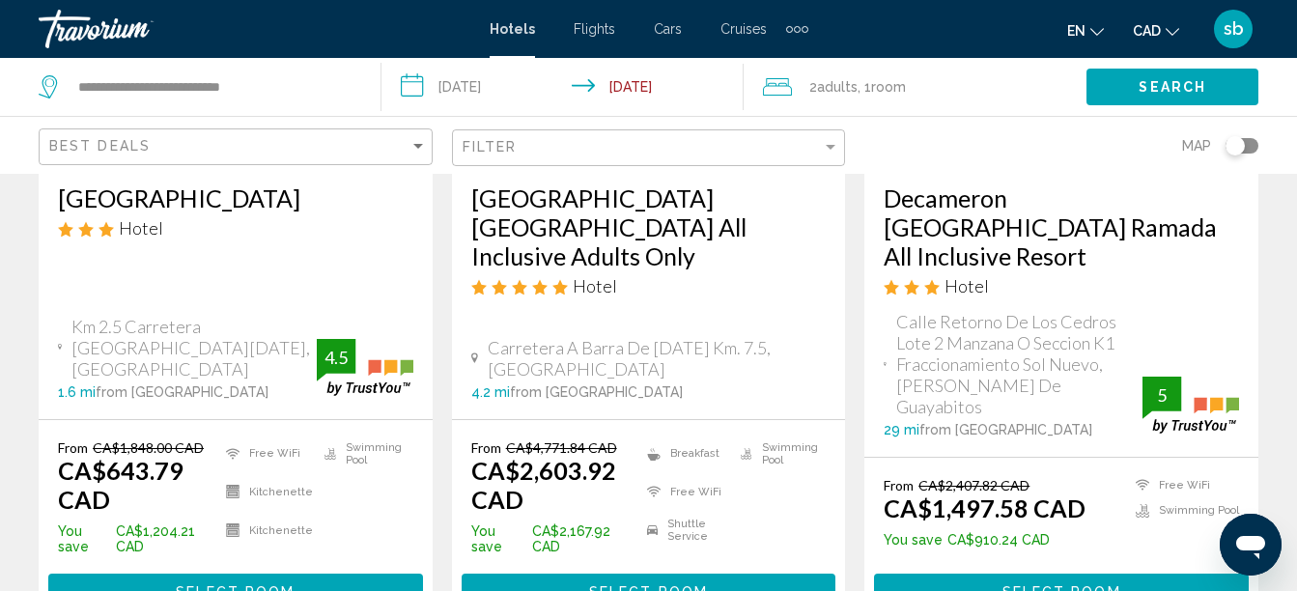
click at [1030, 573] on button "Select Room" at bounding box center [1061, 591] width 375 height 36
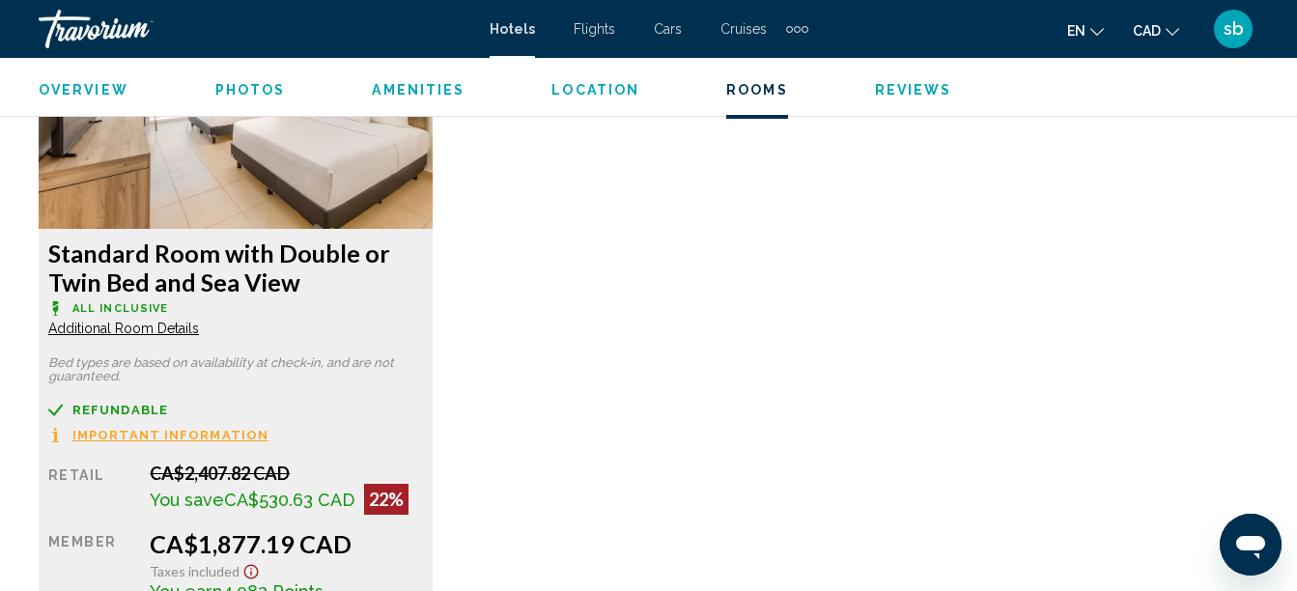
scroll to position [3697, 0]
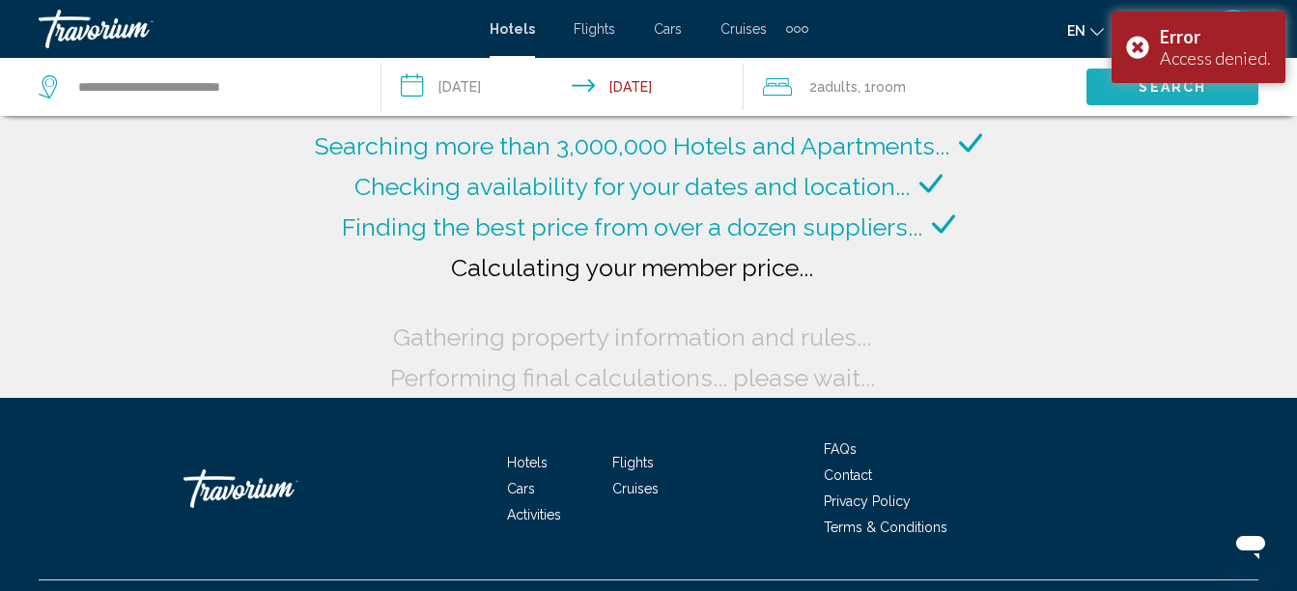
click at [1148, 99] on button "Search" at bounding box center [1172, 87] width 172 height 36
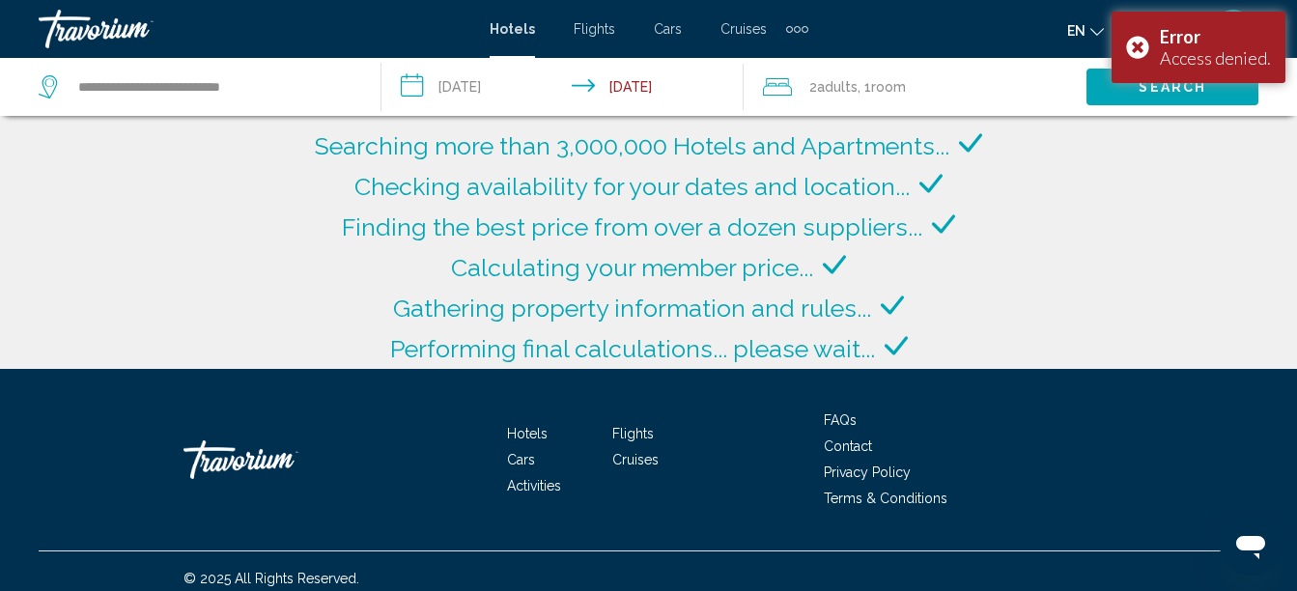
drag, startPoint x: 1148, startPoint y: 99, endPoint x: 815, endPoint y: 242, distance: 362.4
click at [815, 242] on div "Finding the best price from over a dozen suppliers..." at bounding box center [648, 227] width 613 height 41
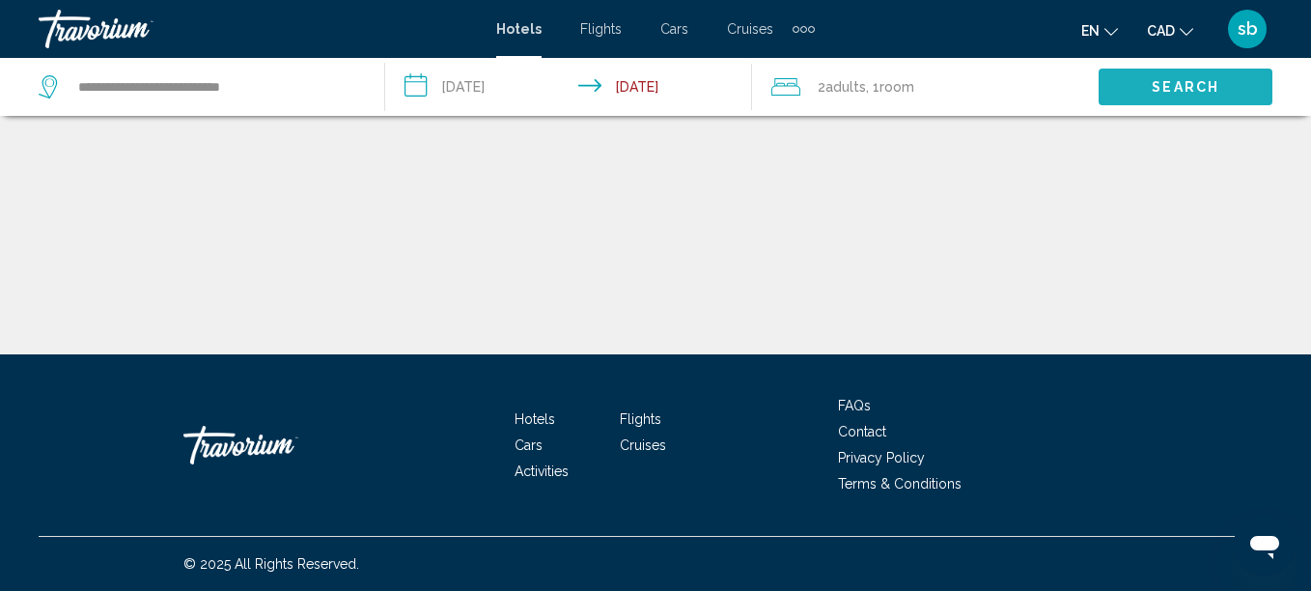
click at [1183, 81] on span "Search" at bounding box center [1186, 87] width 68 height 15
click at [591, 20] on div "Hotels Flights Cars Cruises Activities Hotels Flights Cars Cruises Activities" at bounding box center [655, 29] width 319 height 31
click at [587, 28] on span "Flights" at bounding box center [601, 28] width 42 height 15
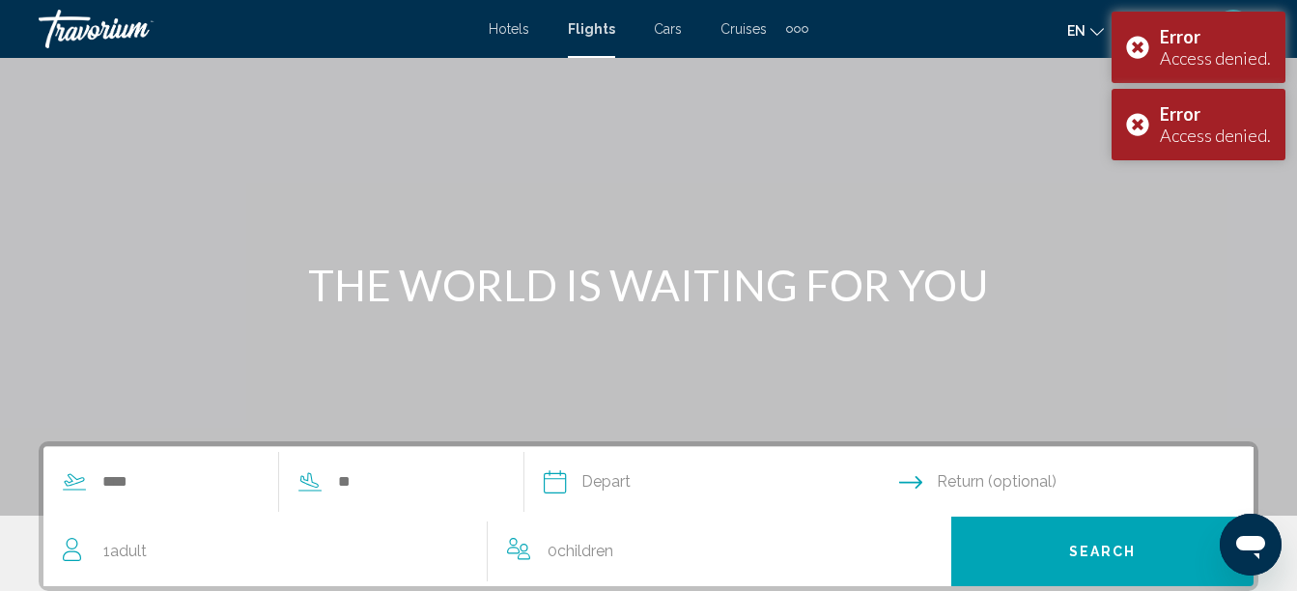
scroll to position [193, 0]
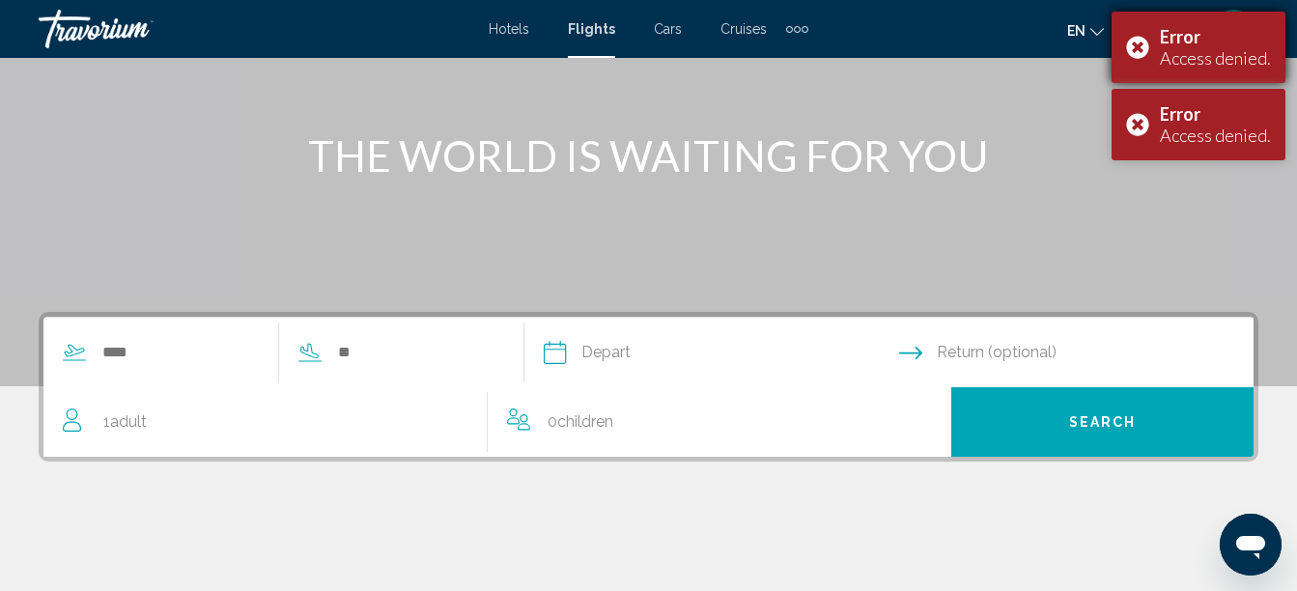
click at [1135, 50] on div "Error Access denied." at bounding box center [1198, 47] width 174 height 71
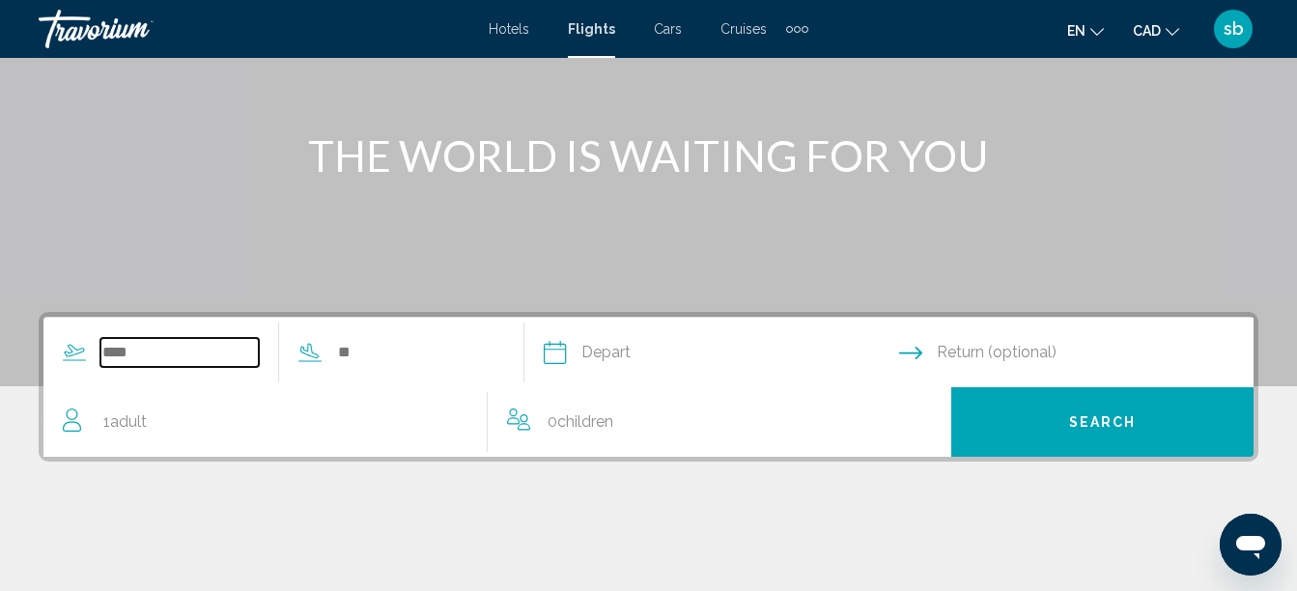
click at [168, 342] on input "Search widget" at bounding box center [179, 352] width 158 height 29
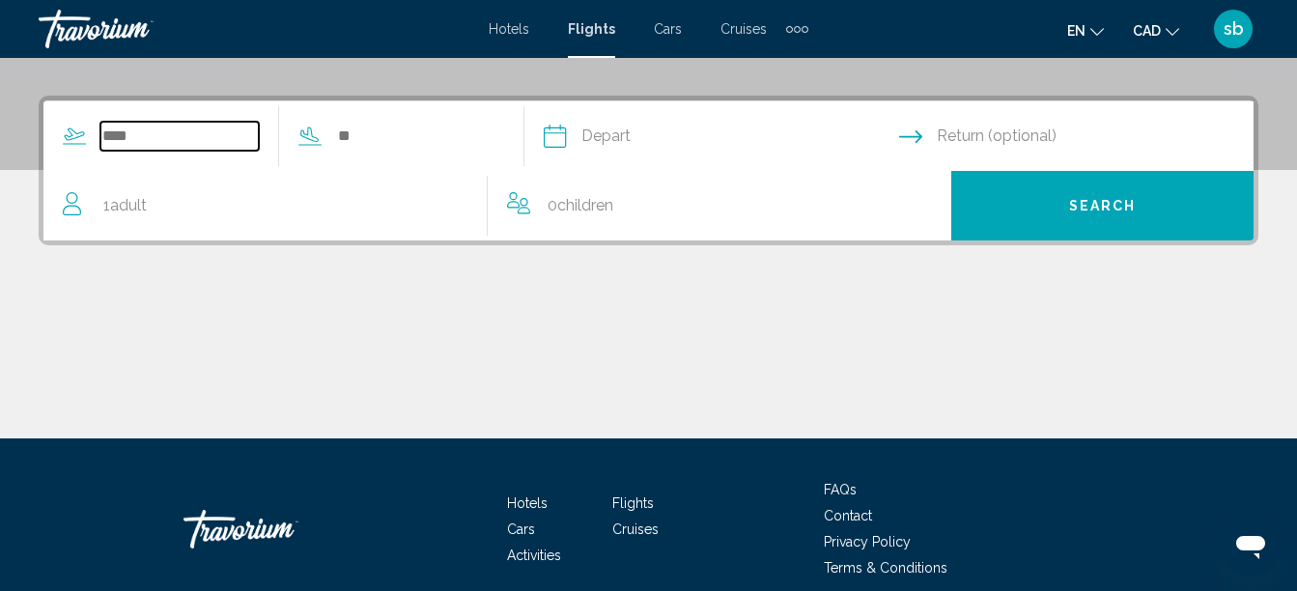
scroll to position [442, 0]
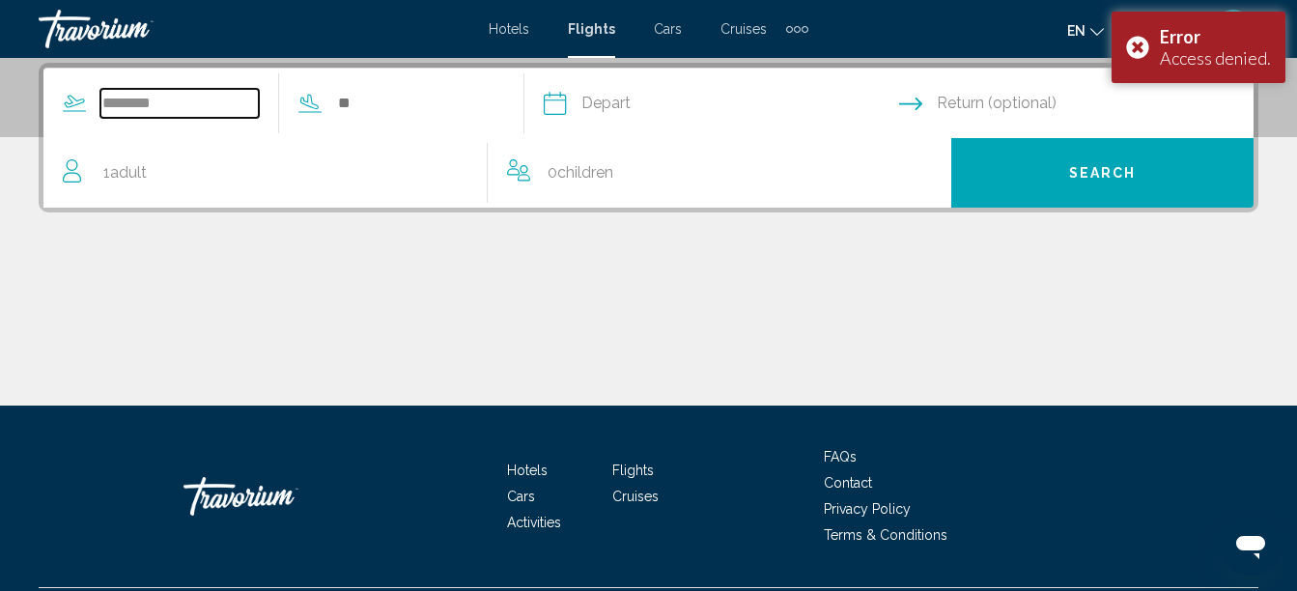
type input "********"
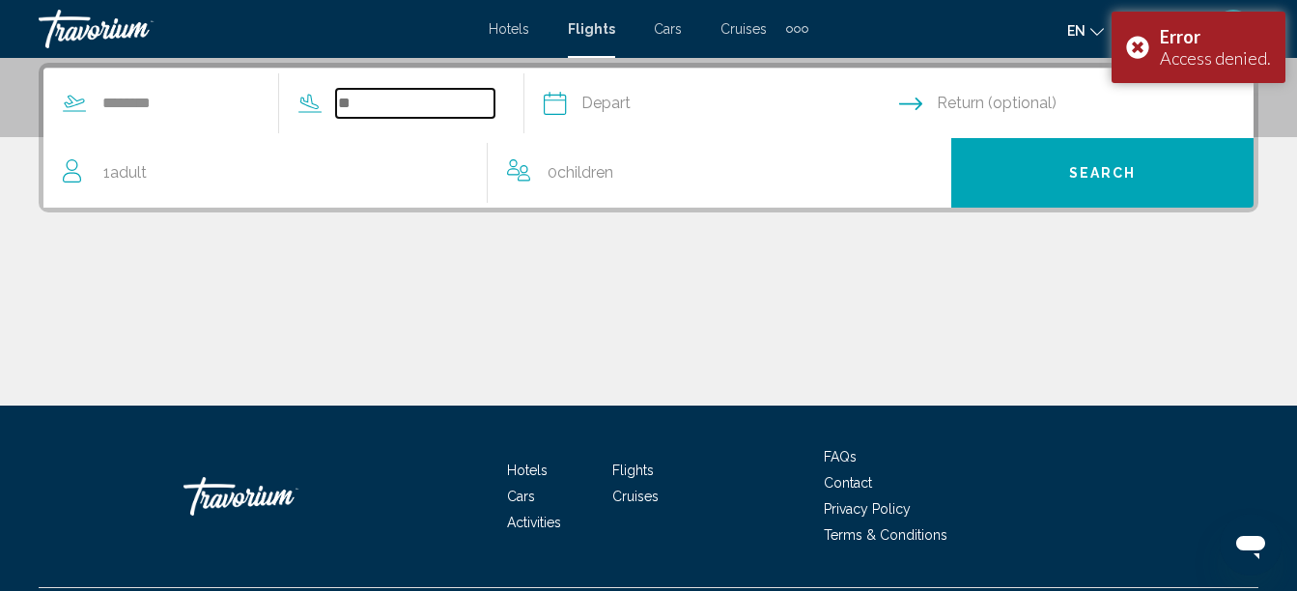
click at [431, 102] on input "Search widget" at bounding box center [415, 103] width 158 height 29
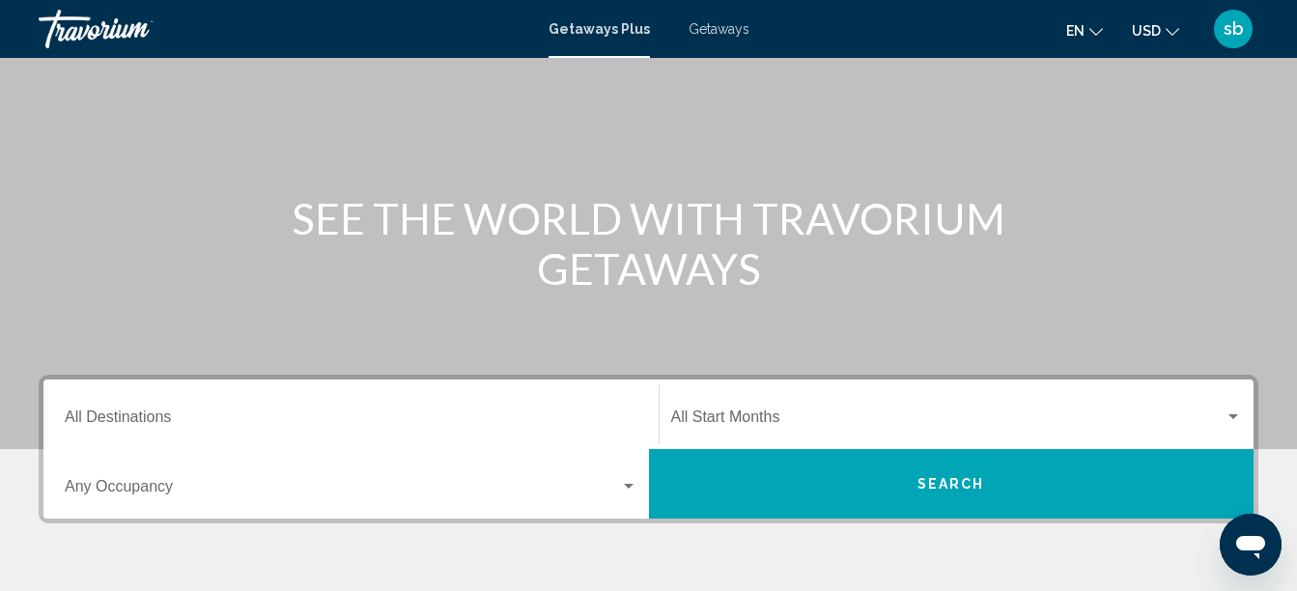
scroll to position [483, 0]
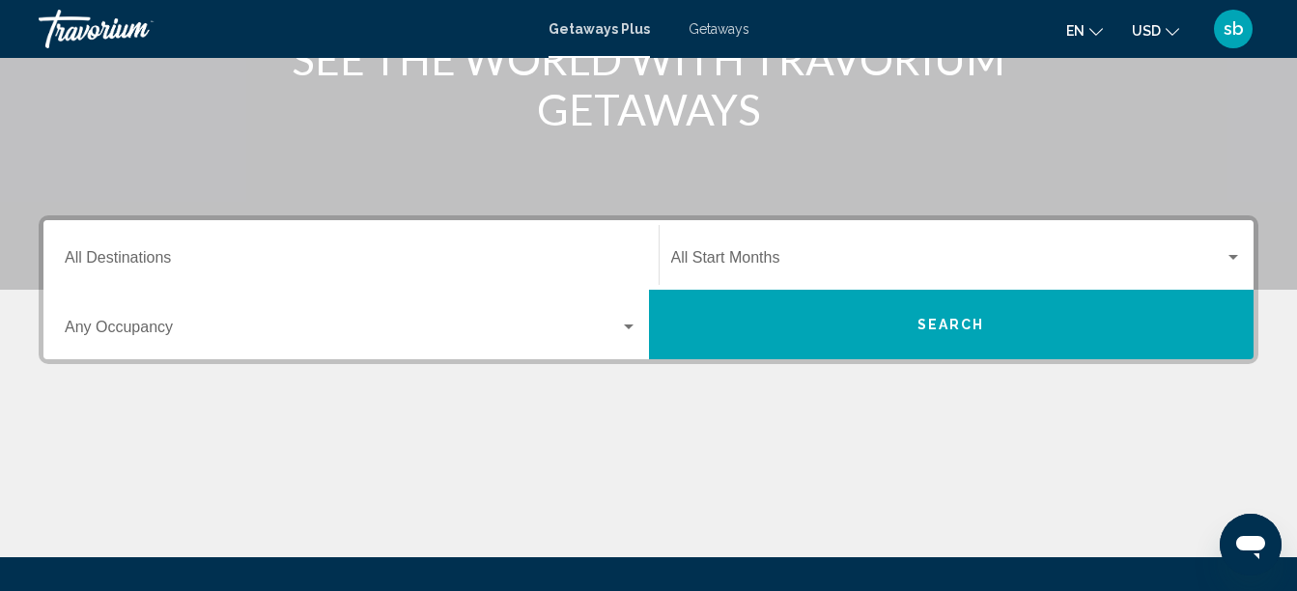
click at [381, 247] on div "Destination All Destinations" at bounding box center [351, 255] width 573 height 61
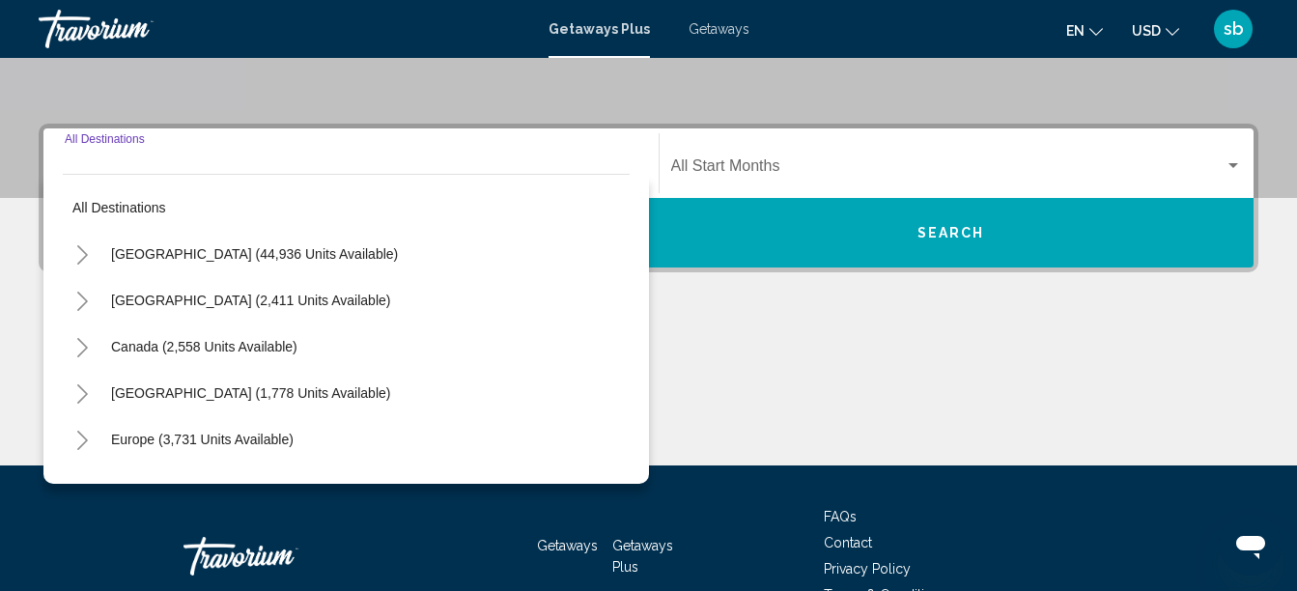
scroll to position [442, 0]
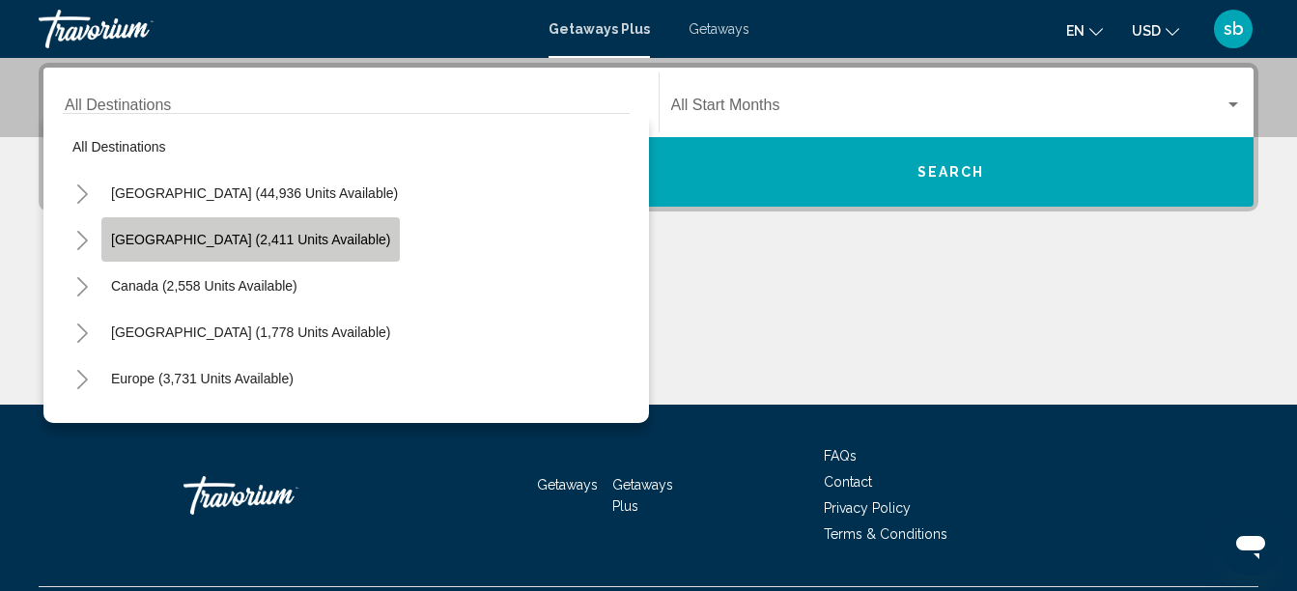
click at [272, 245] on span "Mexico (2,411 units available)" at bounding box center [250, 239] width 279 height 15
type input "**********"
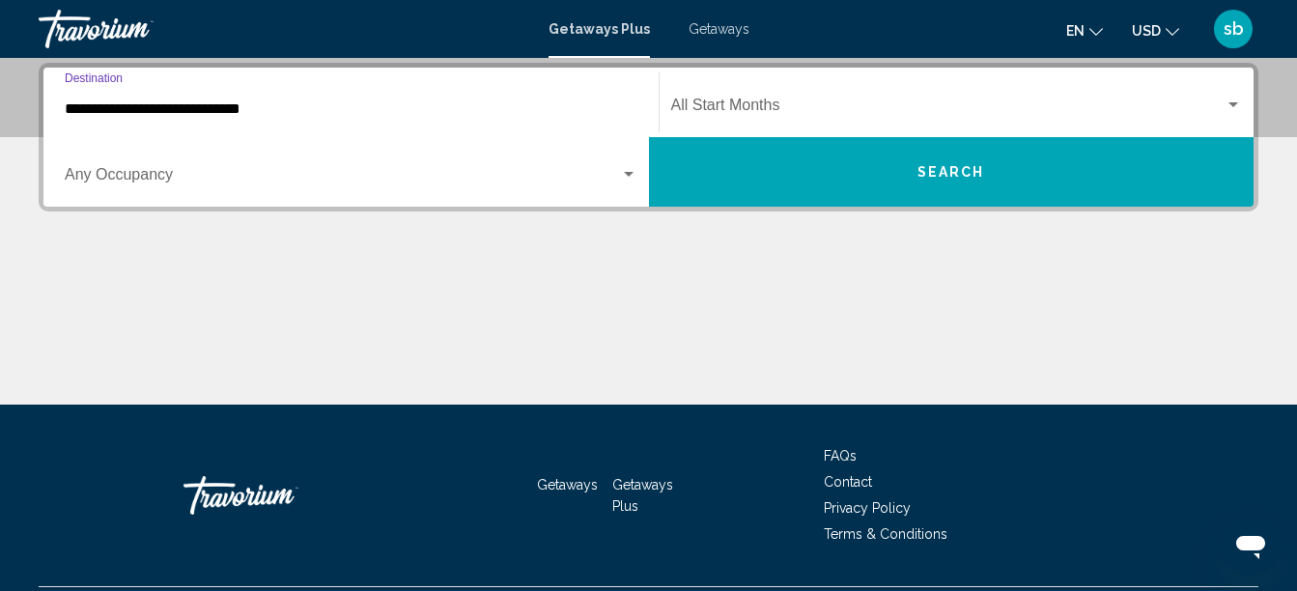
click at [788, 111] on span "Search widget" at bounding box center [948, 108] width 554 height 17
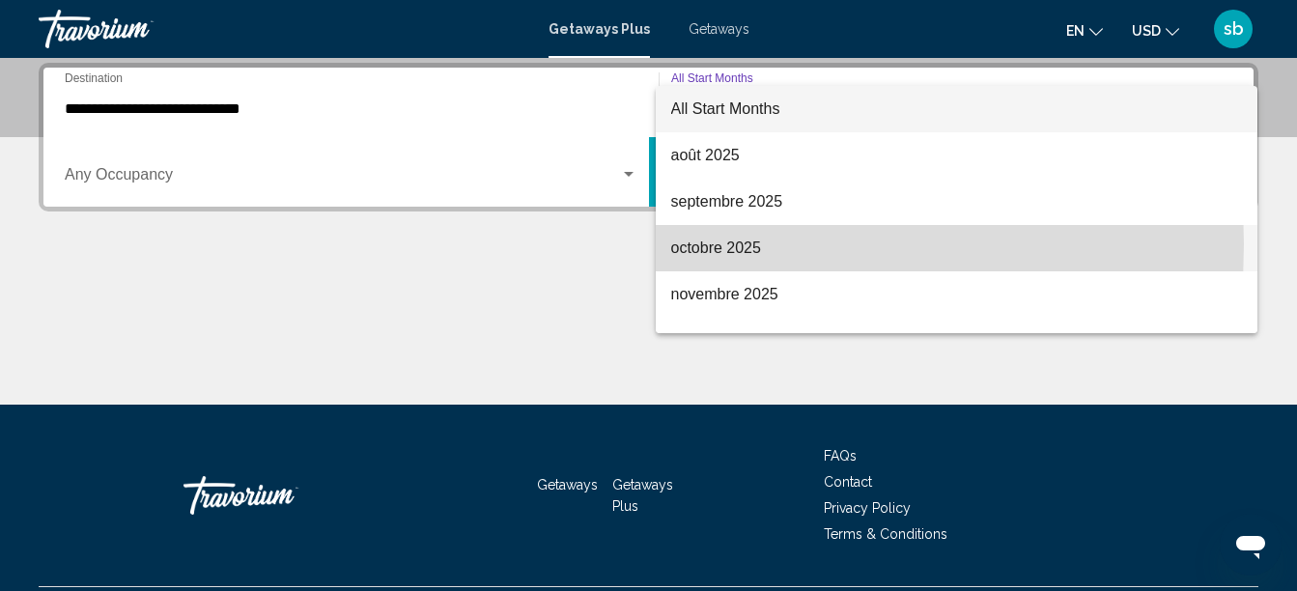
click at [704, 244] on span "octobre 2025" at bounding box center [957, 248] width 572 height 46
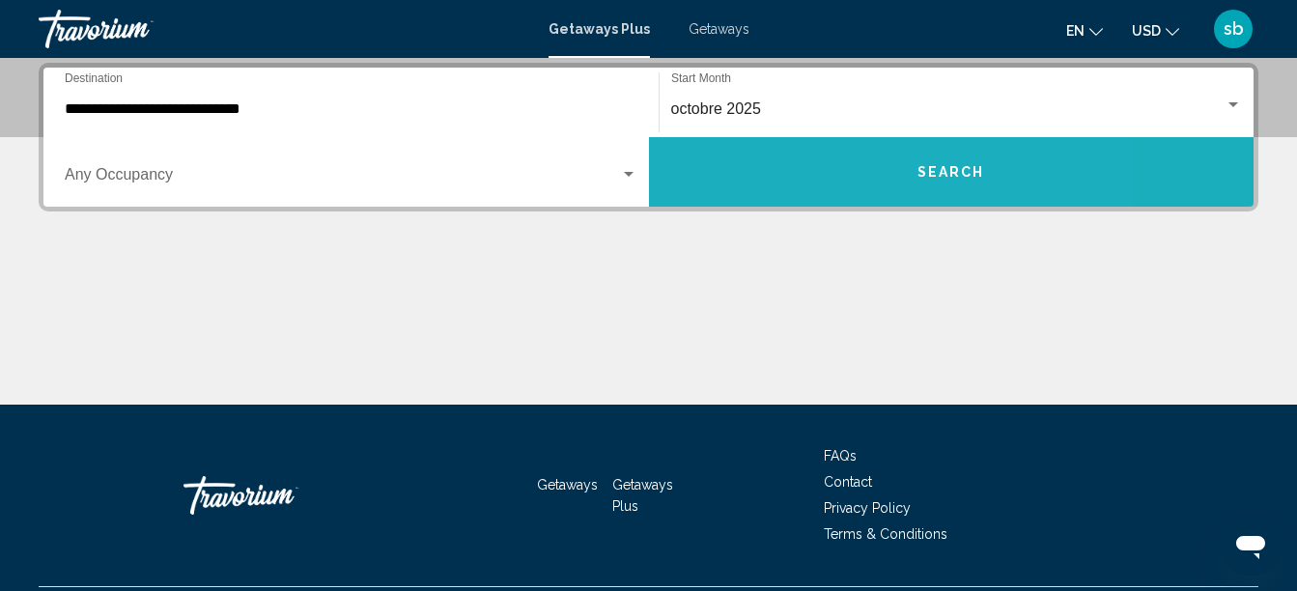
click at [825, 176] on button "Search" at bounding box center [951, 172] width 605 height 70
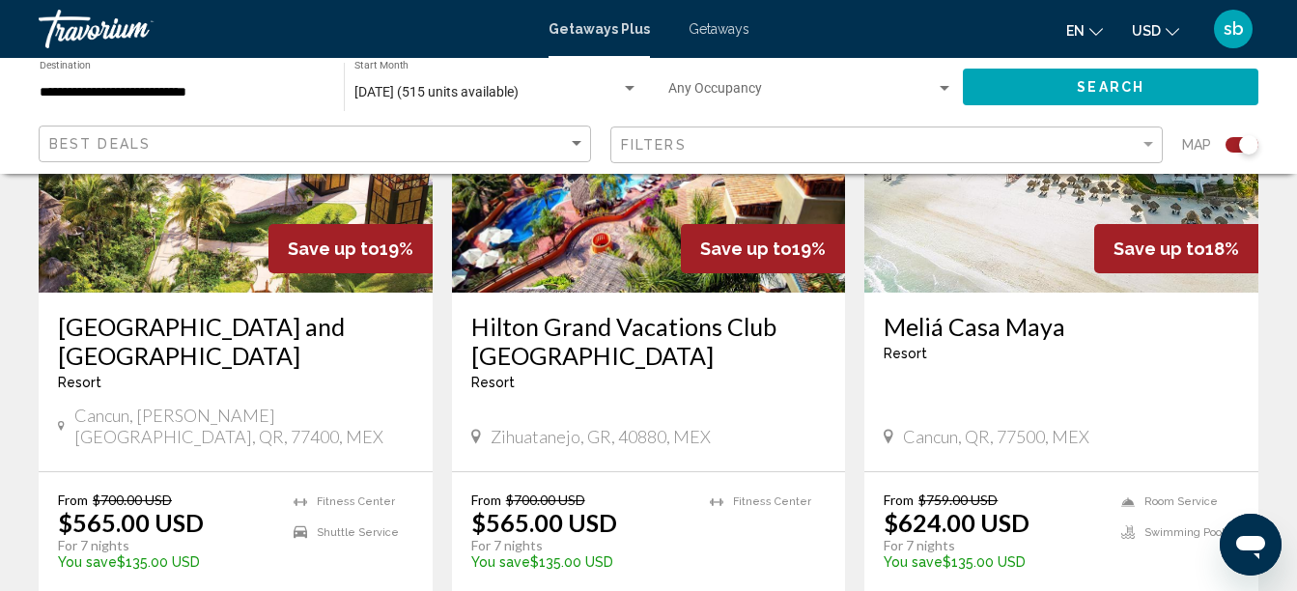
scroll to position [965, 0]
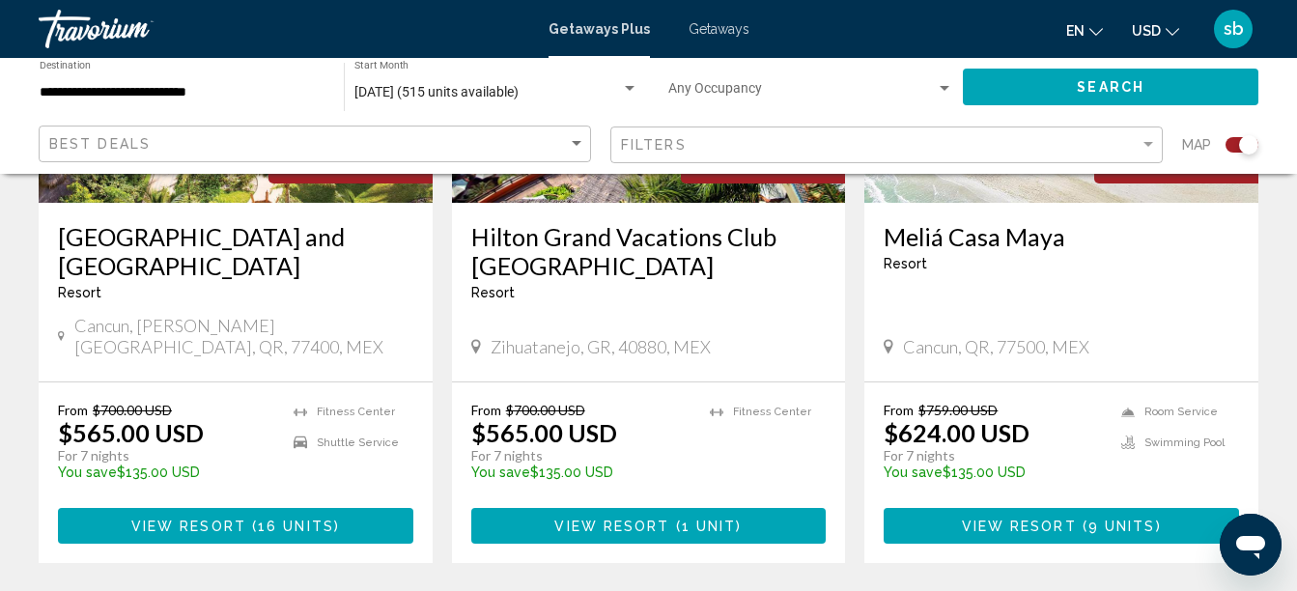
click at [1155, 29] on span "USD" at bounding box center [1146, 30] width 29 height 15
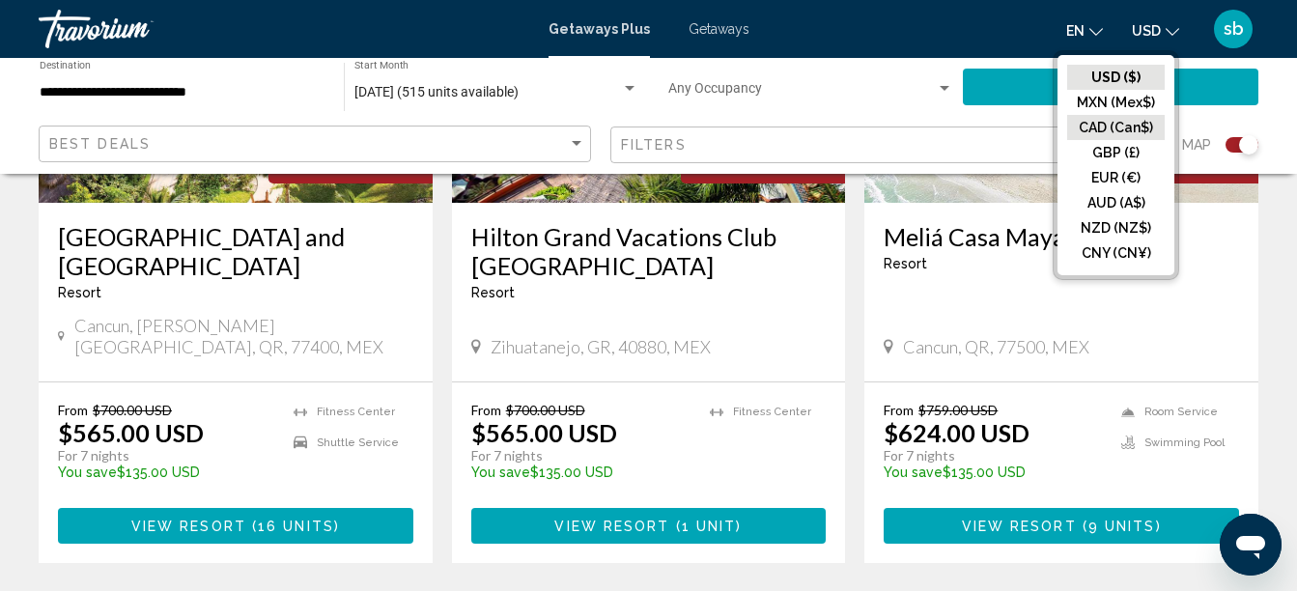
click at [1116, 124] on button "CAD (Can$)" at bounding box center [1116, 127] width 98 height 25
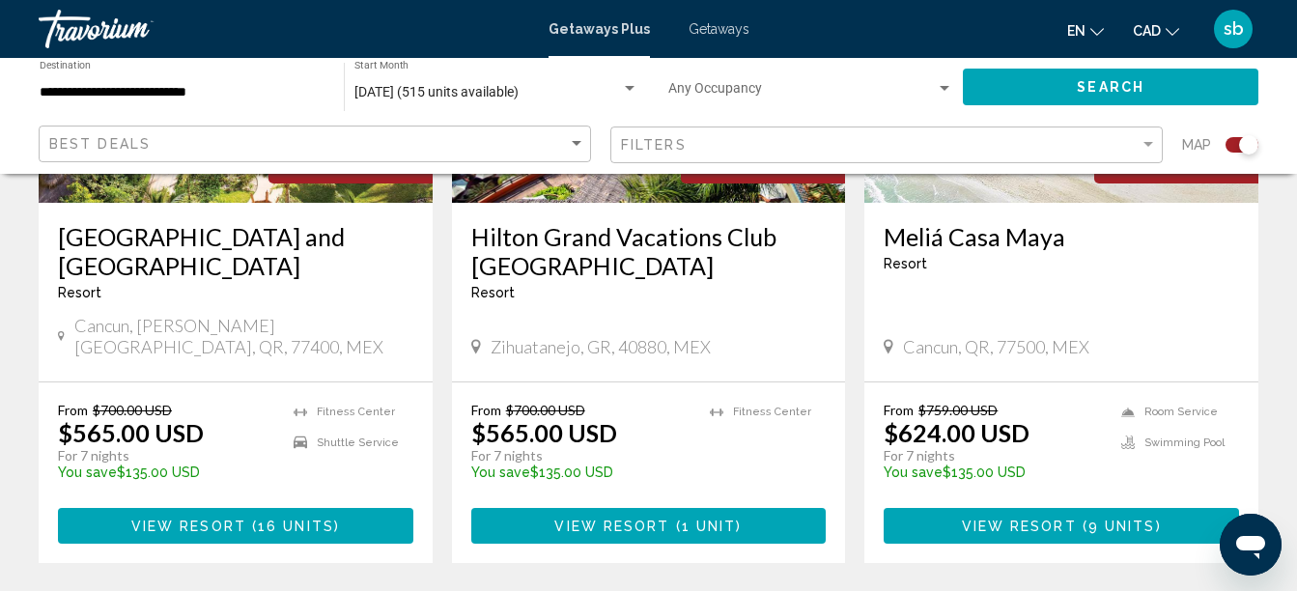
click at [1137, 88] on span "Search" at bounding box center [1110, 87] width 68 height 15
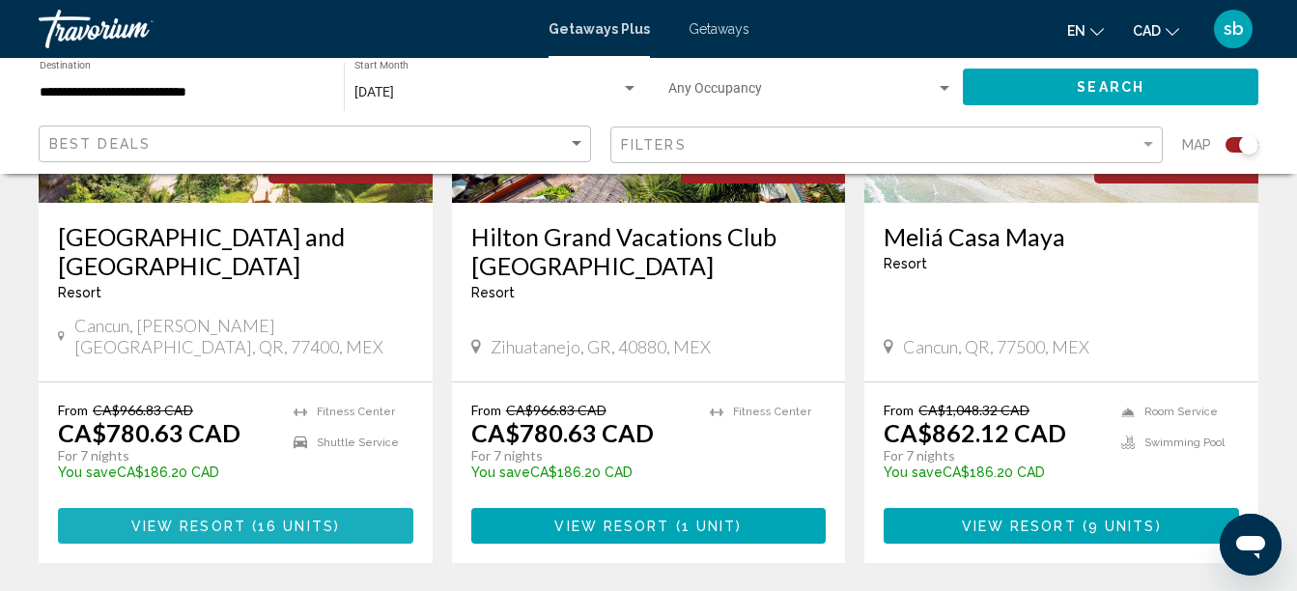
click at [213, 515] on button "View Resort ( 16 units )" at bounding box center [235, 526] width 355 height 36
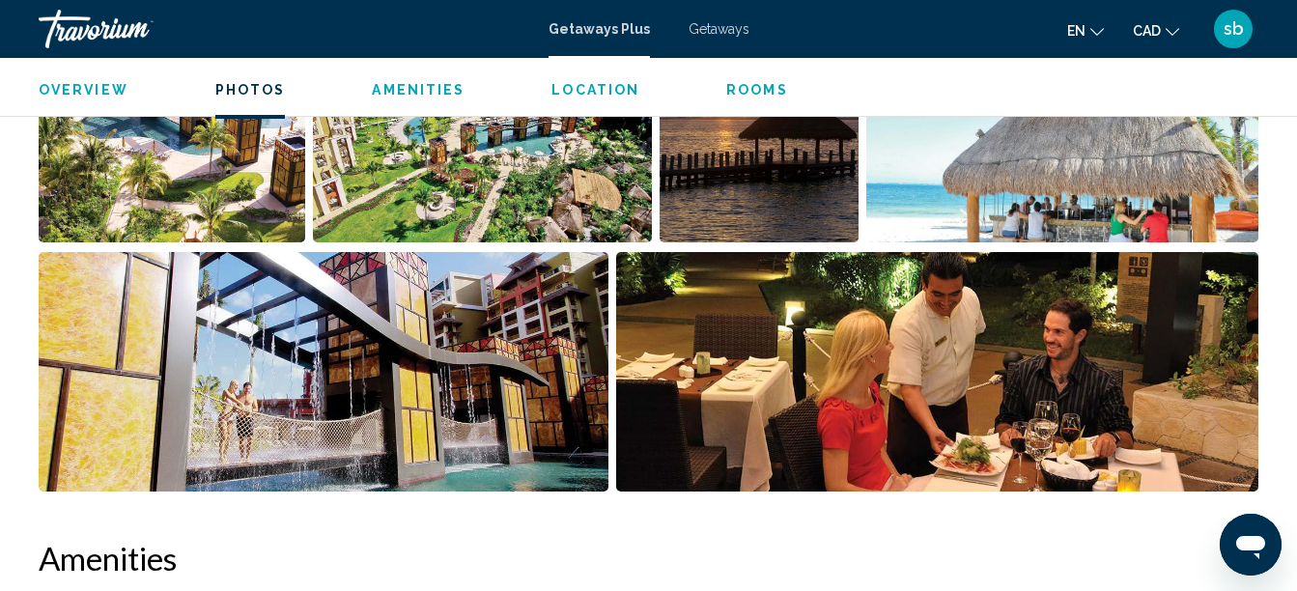
scroll to position [1766, 0]
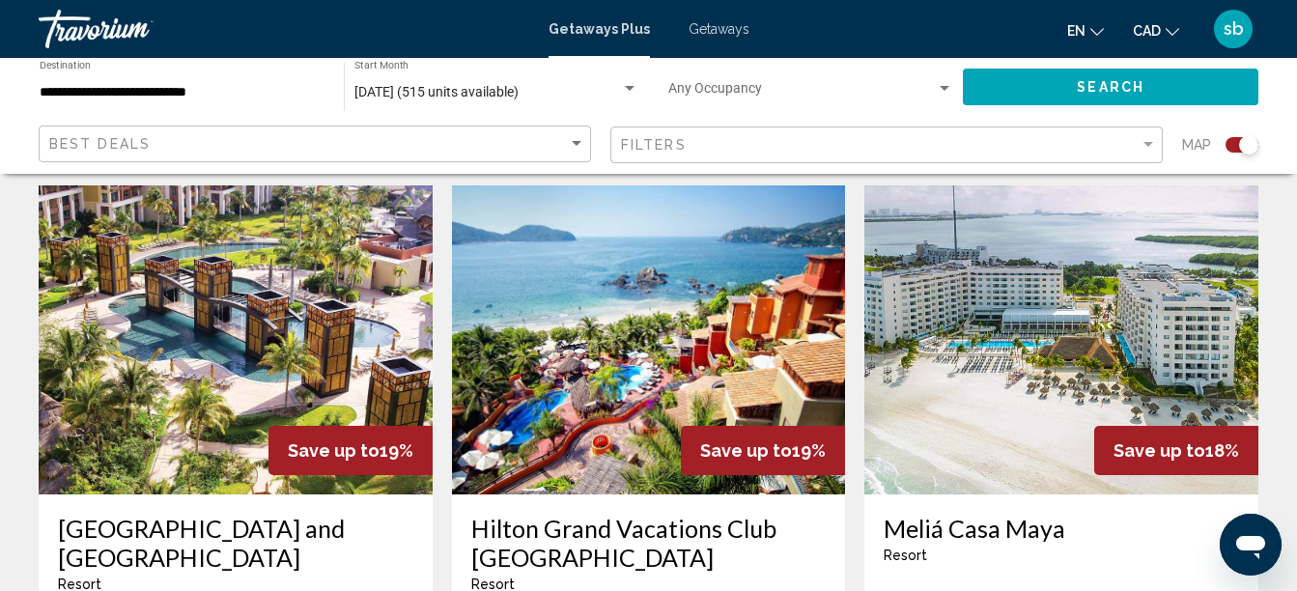
scroll to position [579, 0]
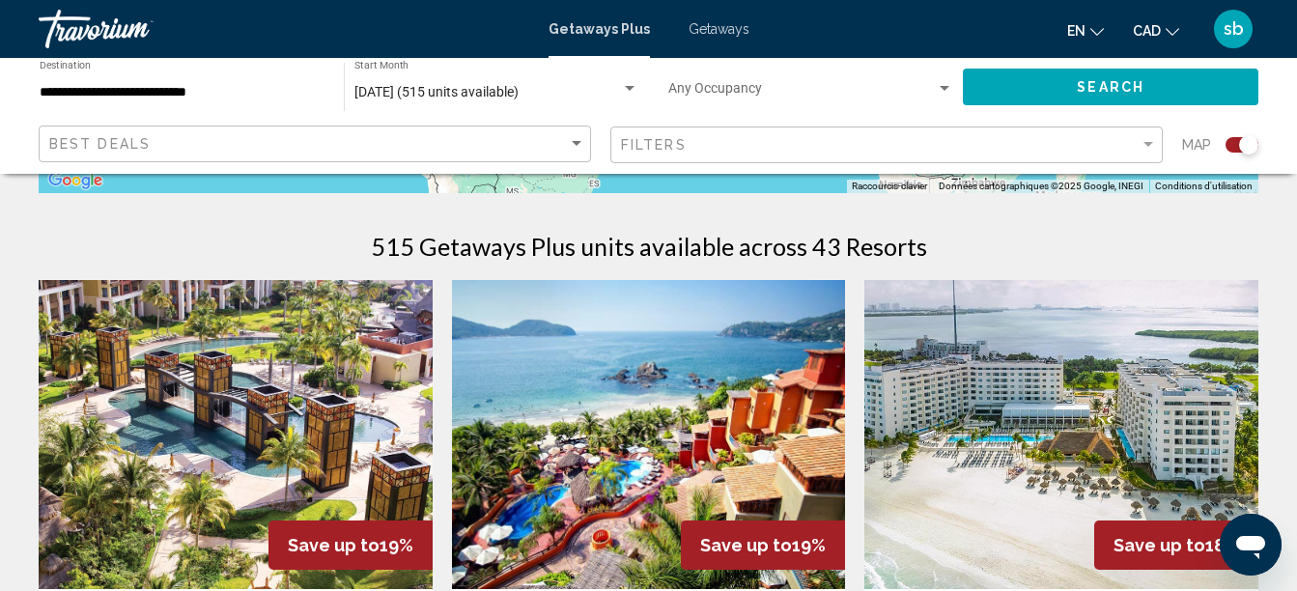
click at [278, 399] on img "Main content" at bounding box center [236, 434] width 394 height 309
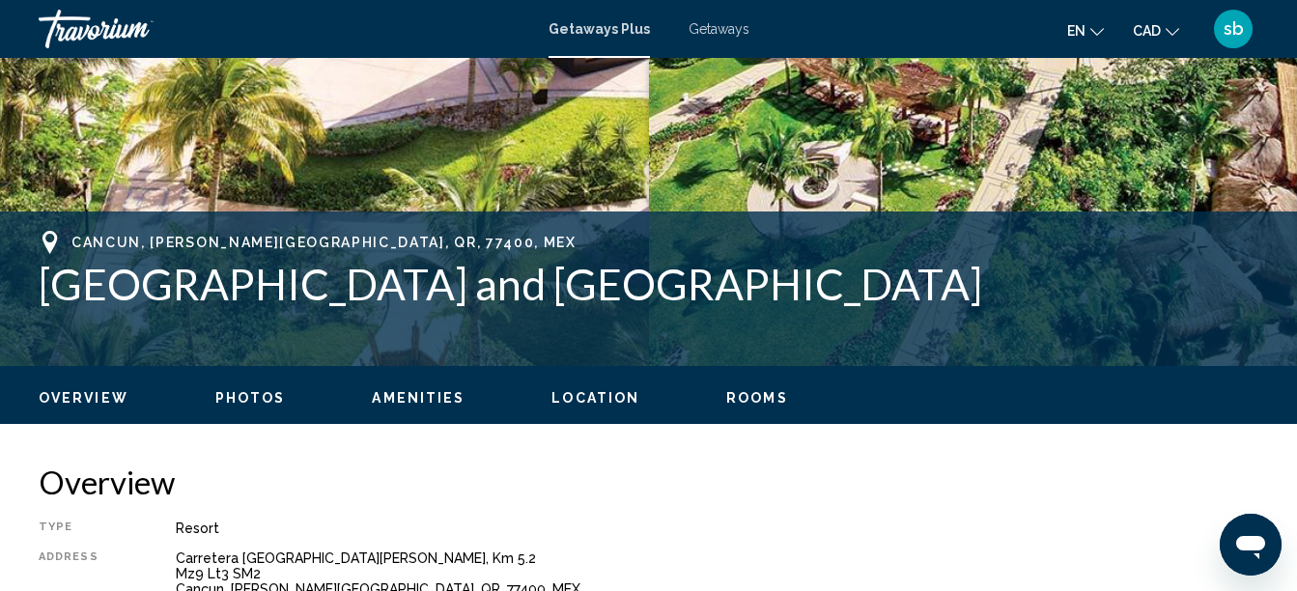
scroll to position [511, 0]
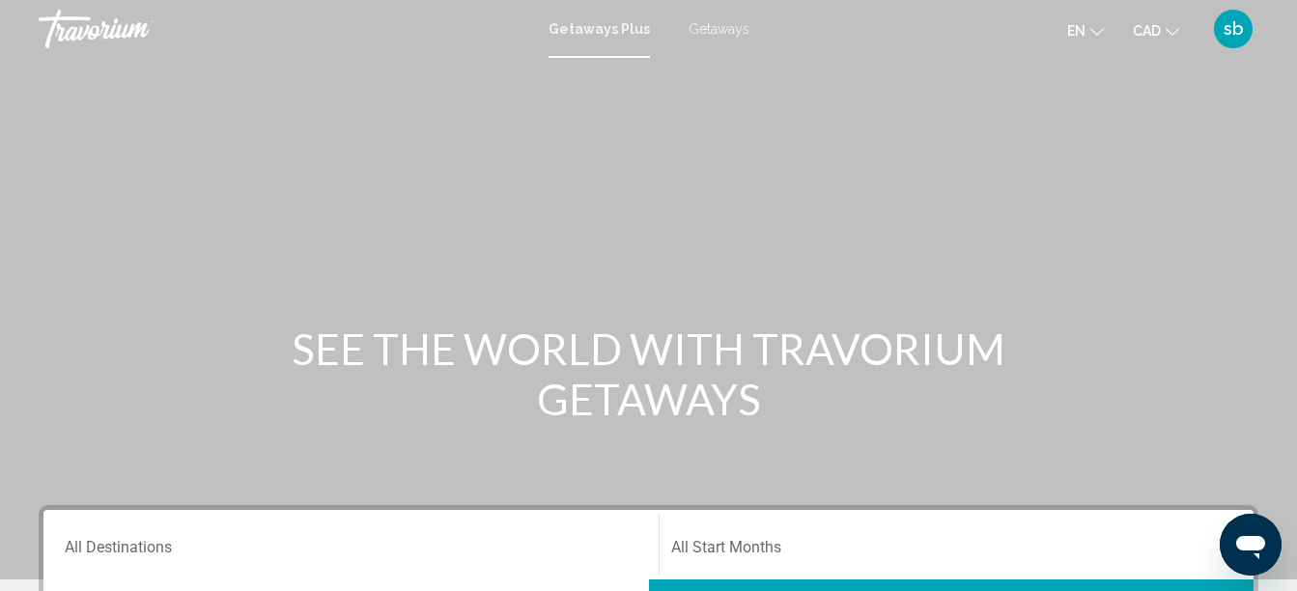
click at [708, 30] on span "Getaways" at bounding box center [718, 28] width 61 height 15
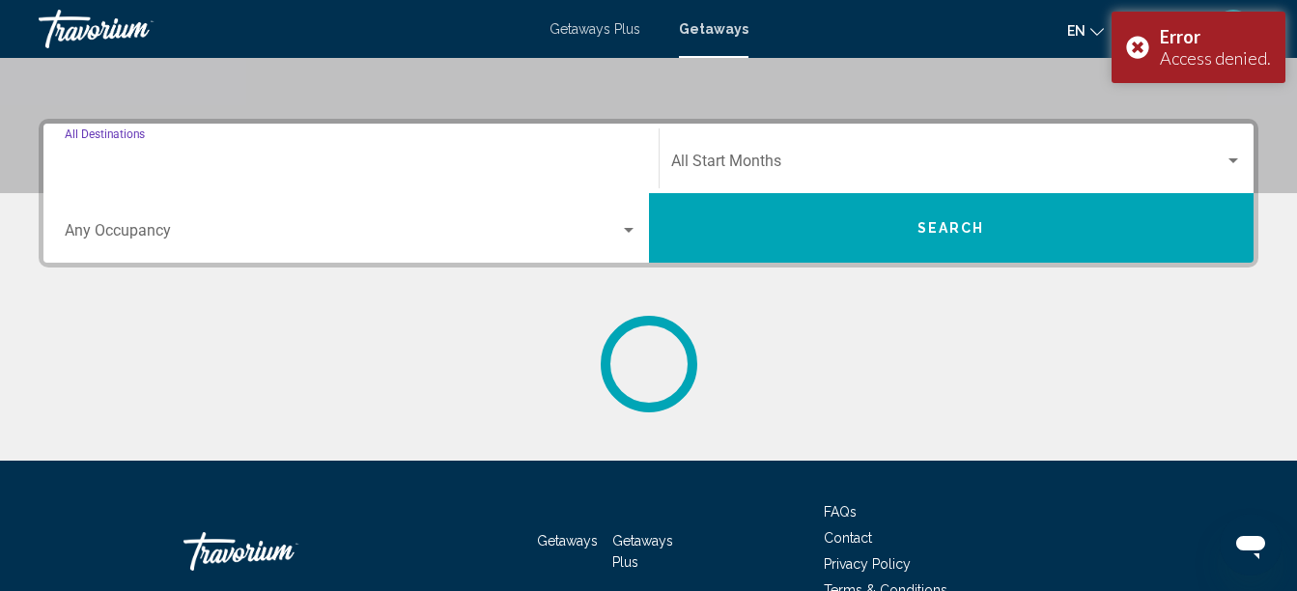
click at [120, 157] on input "Destination All Destinations" at bounding box center [351, 164] width 573 height 17
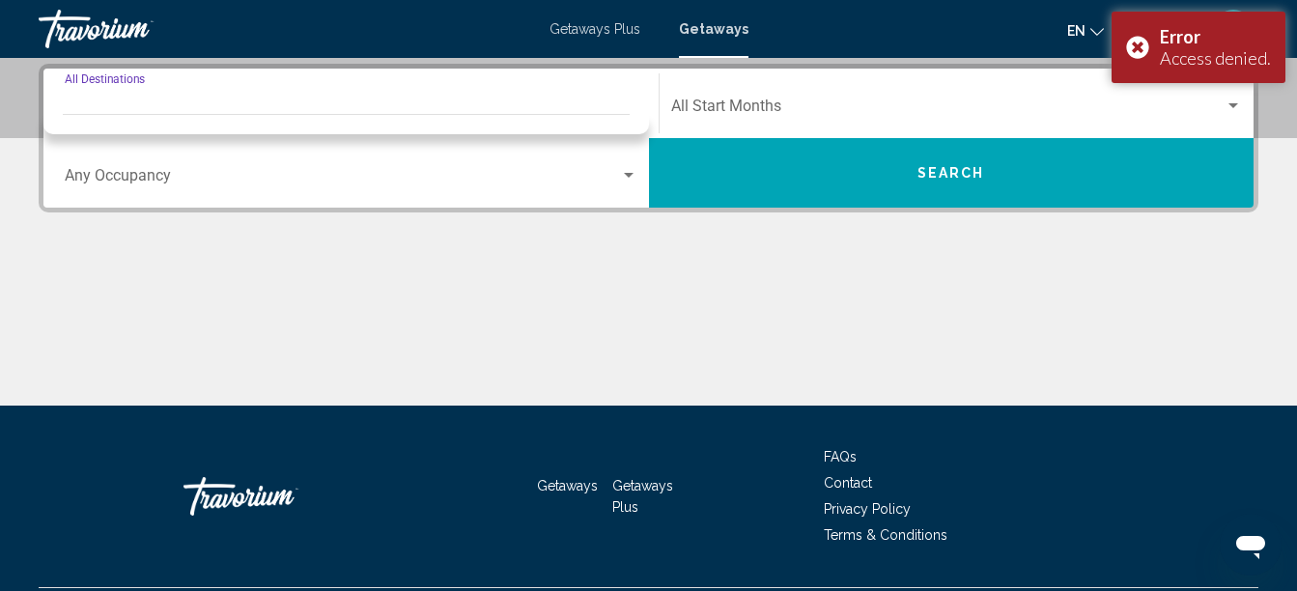
scroll to position [442, 0]
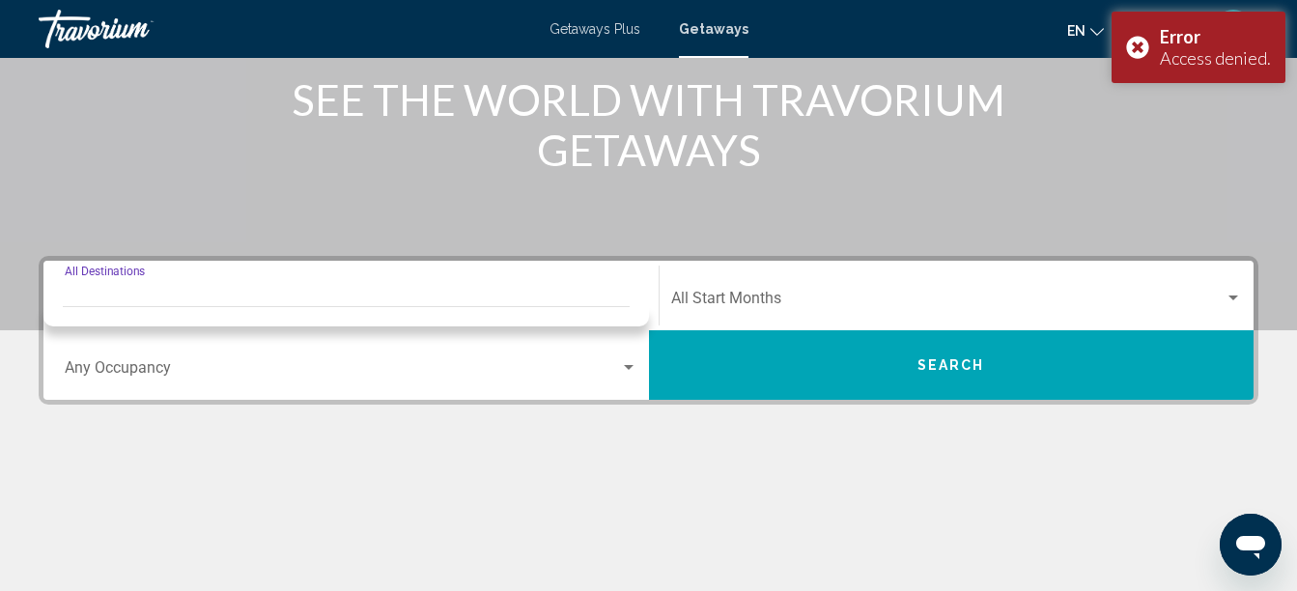
click at [169, 290] on div "Destination All Destinations" at bounding box center [351, 296] width 573 height 61
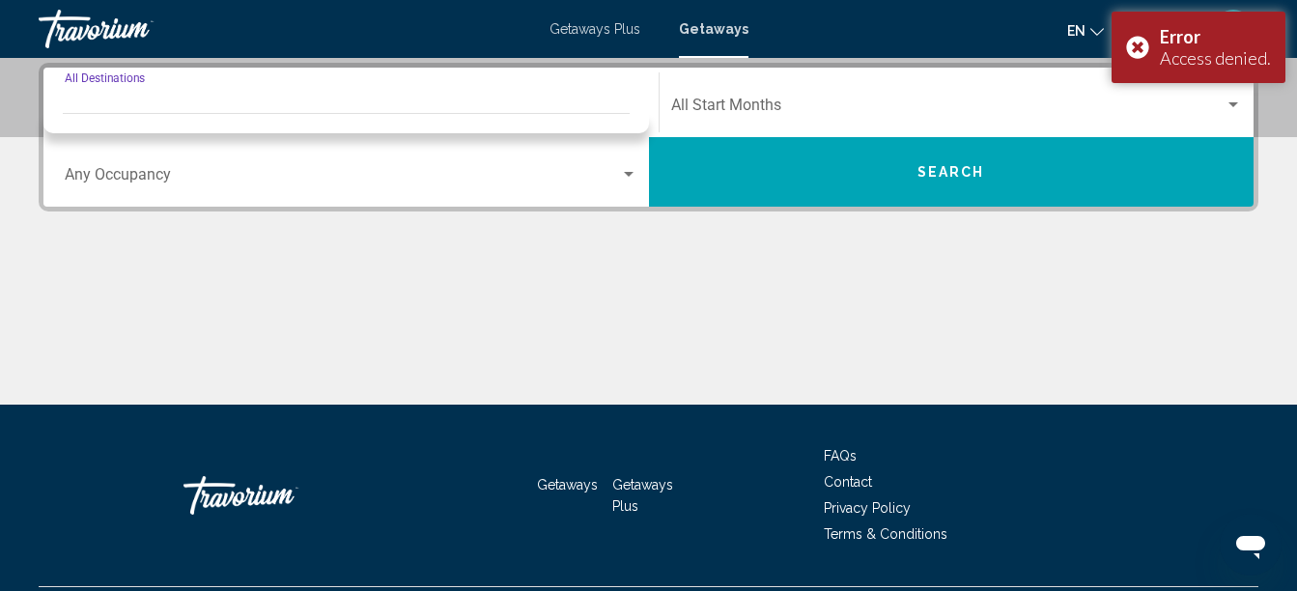
click at [362, 376] on div "Main content" at bounding box center [648, 332] width 1219 height 145
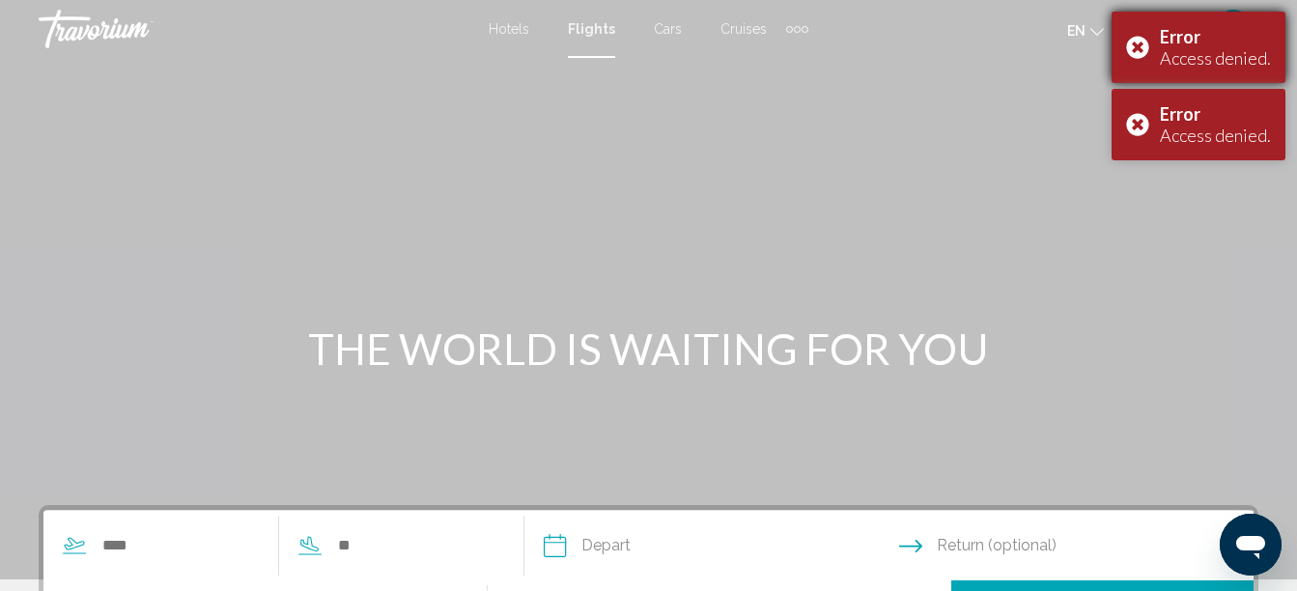
click at [1148, 51] on div "Error Access denied." at bounding box center [1198, 47] width 174 height 71
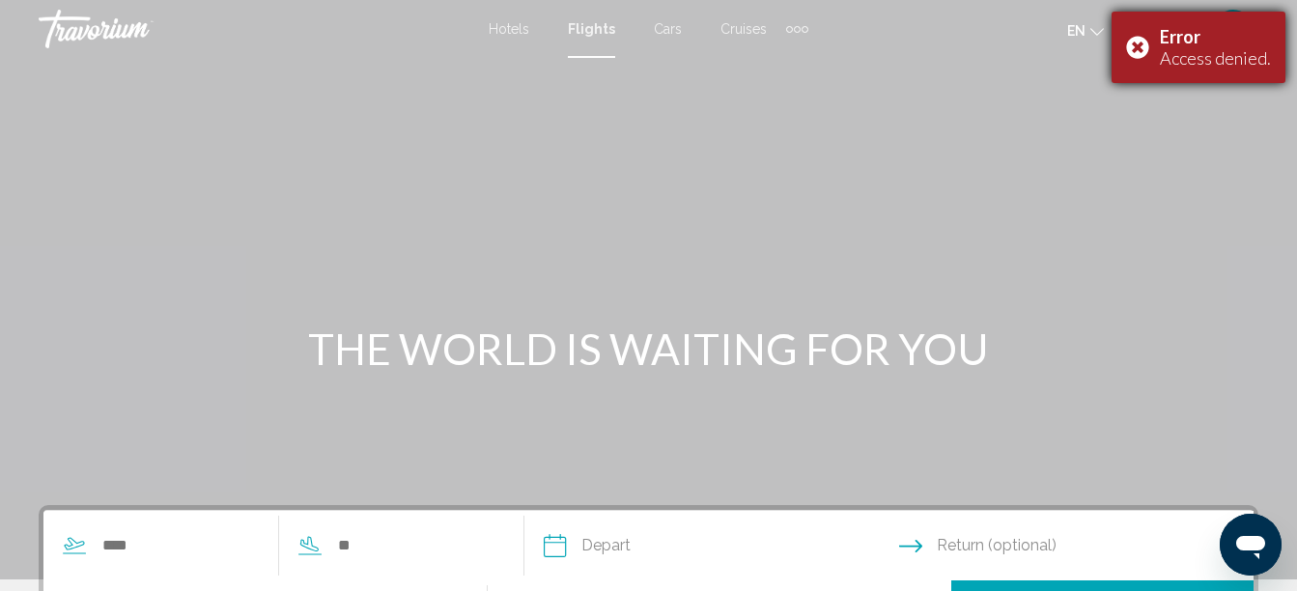
click at [1137, 58] on div "Error Access denied." at bounding box center [1198, 47] width 174 height 71
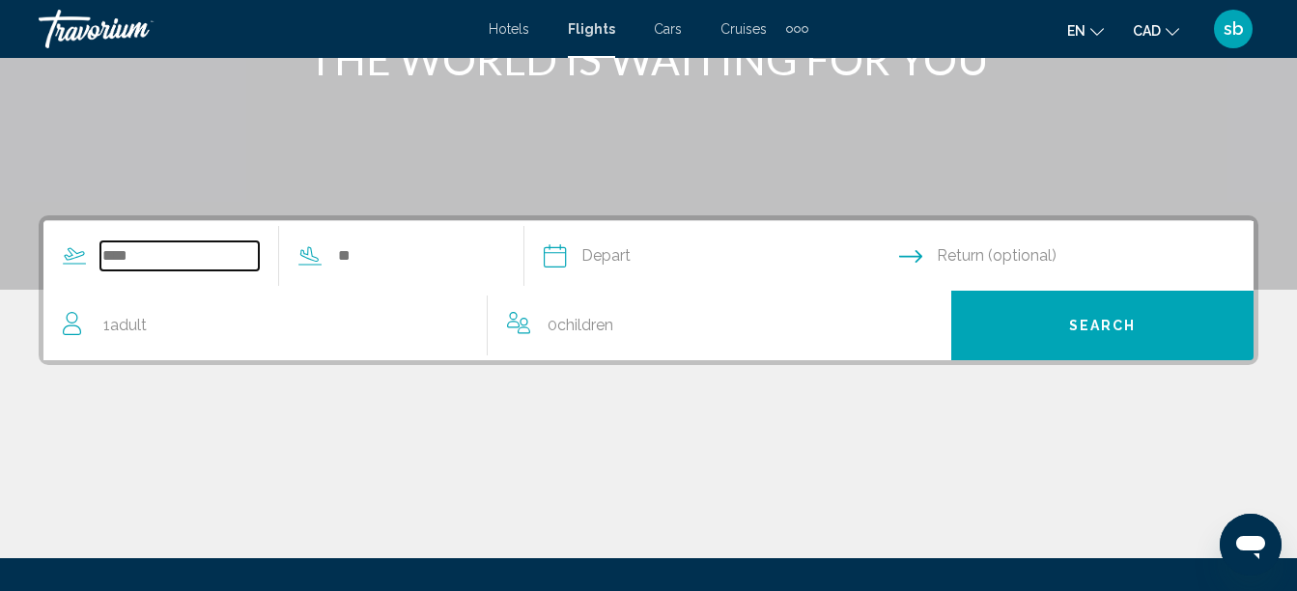
click at [185, 268] on input "Search widget" at bounding box center [179, 255] width 158 height 29
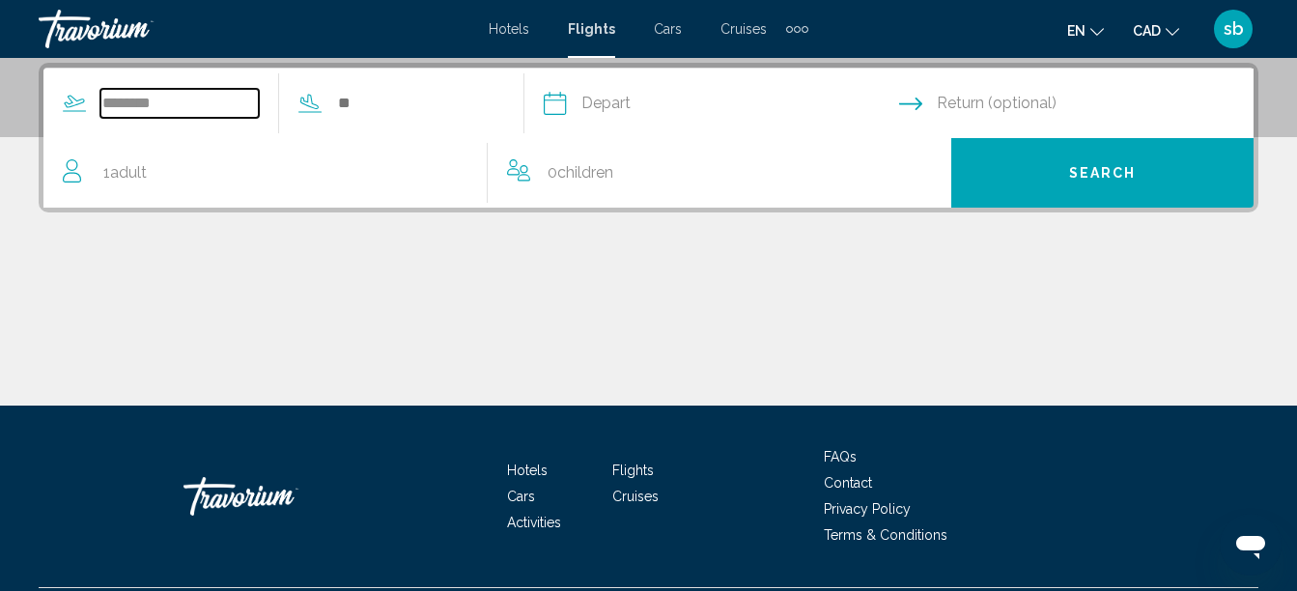
type input "********"
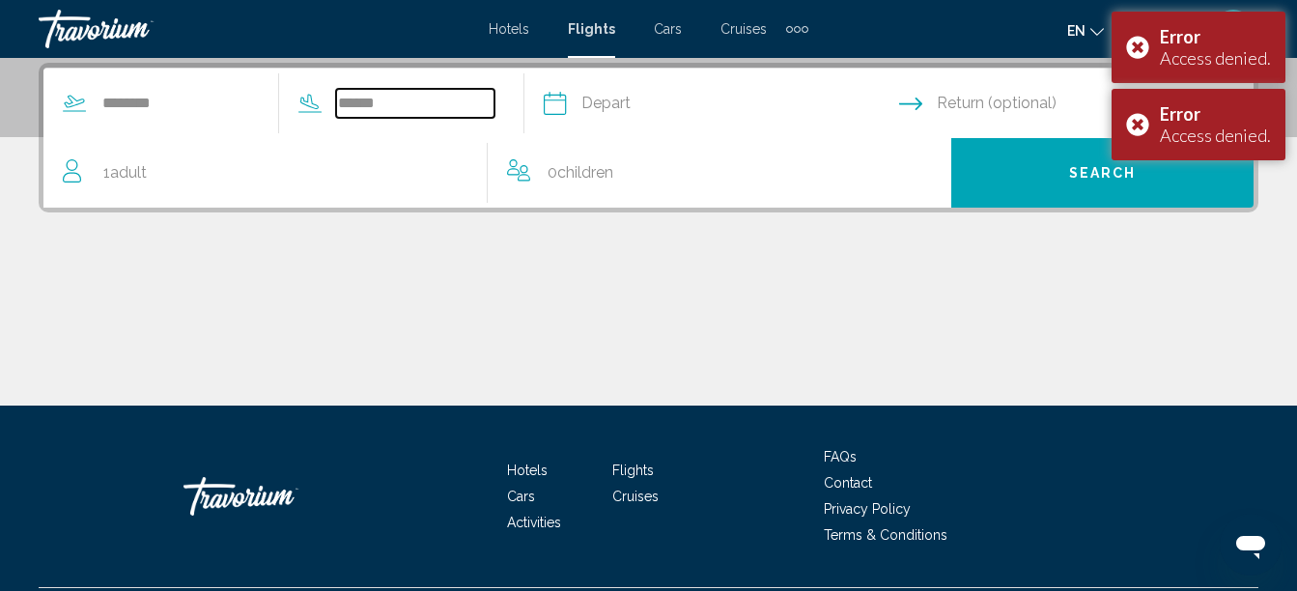
type input "******"
click at [632, 95] on input "Depart date" at bounding box center [720, 106] width 363 height 75
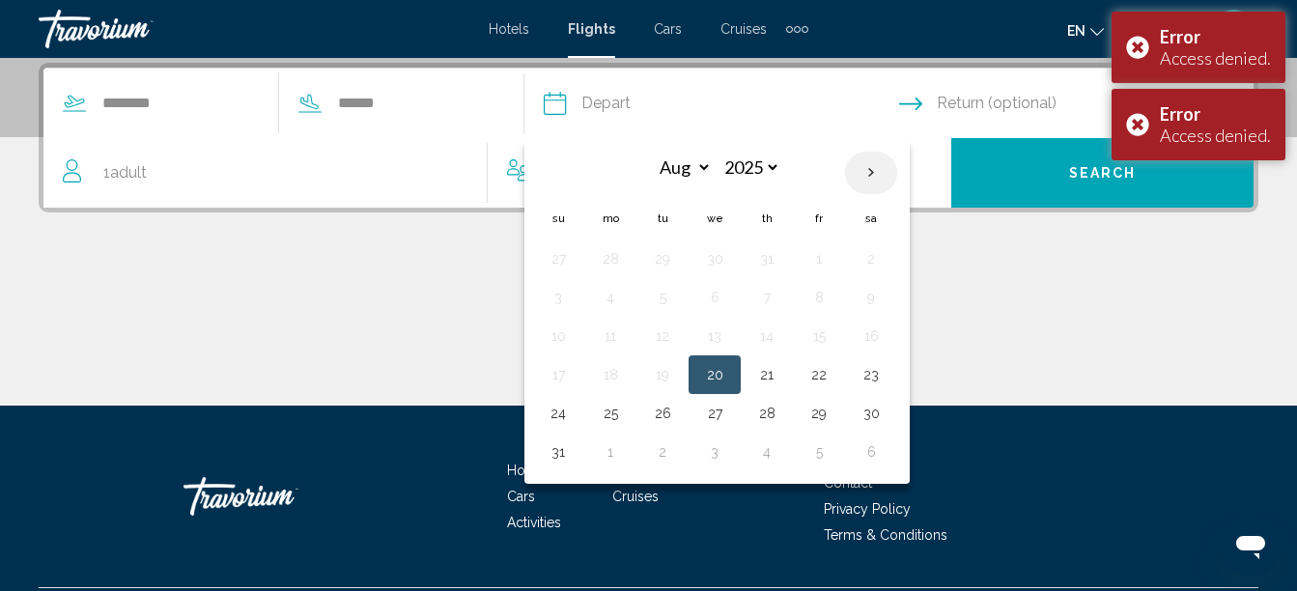
click at [897, 175] on th "Next month" at bounding box center [871, 173] width 52 height 42
select select "*"
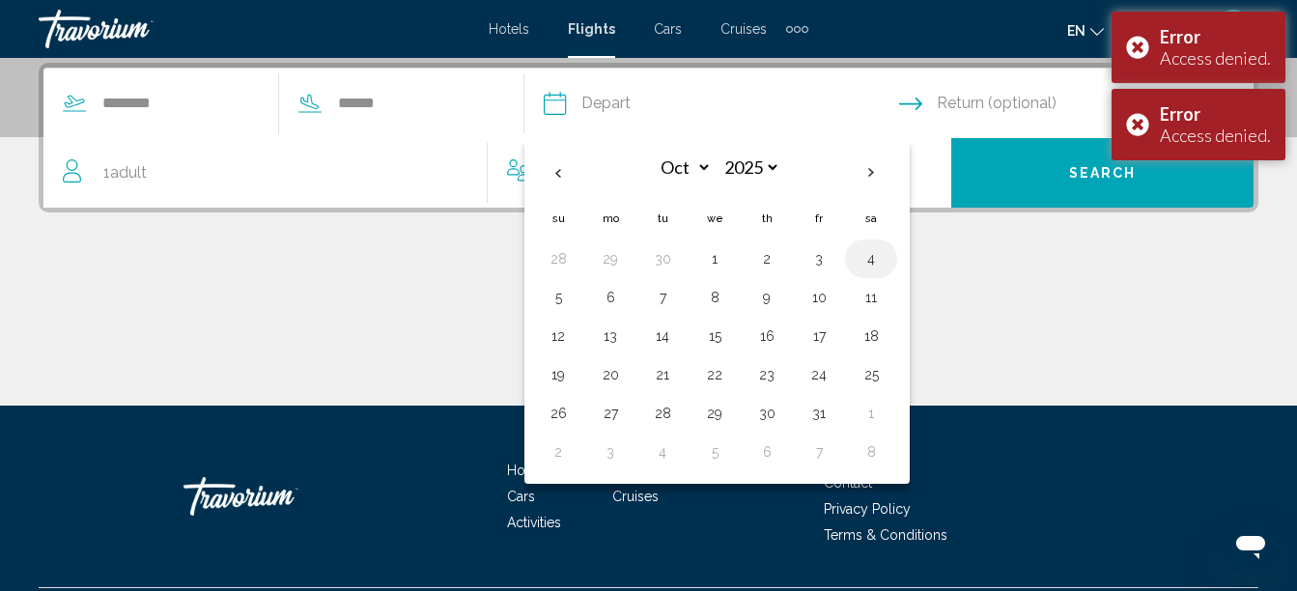
click at [886, 255] on button "4" at bounding box center [870, 258] width 31 height 27
type input "**********"
select select "*"
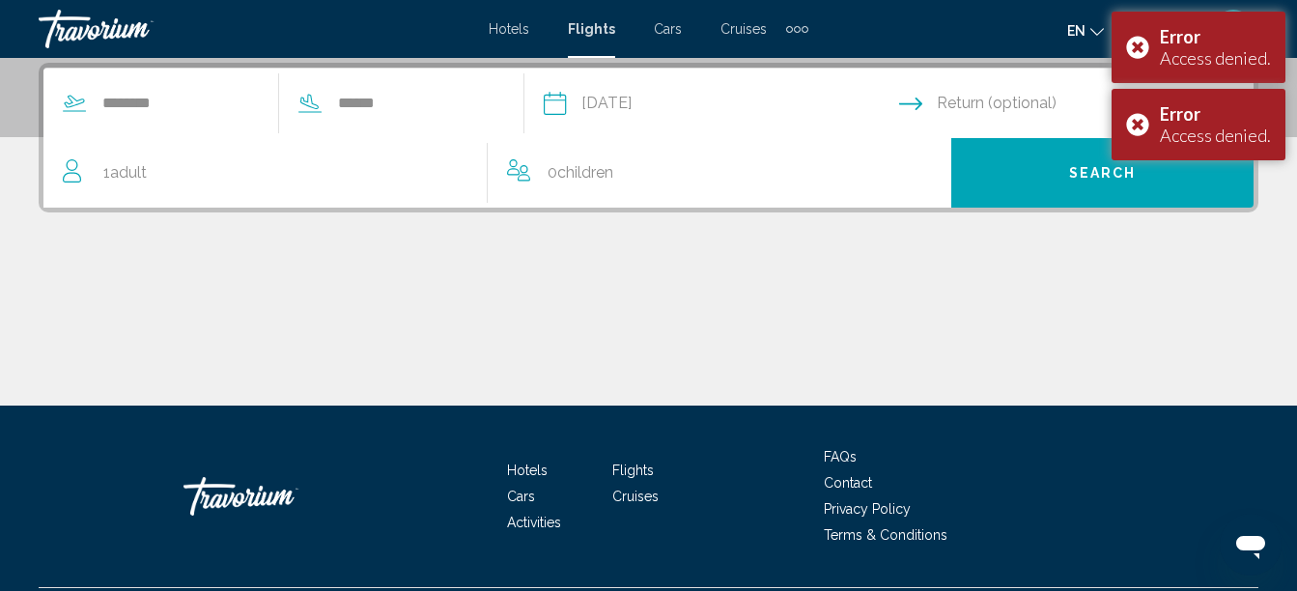
click at [962, 107] on input "Return date" at bounding box center [1080, 106] width 363 height 75
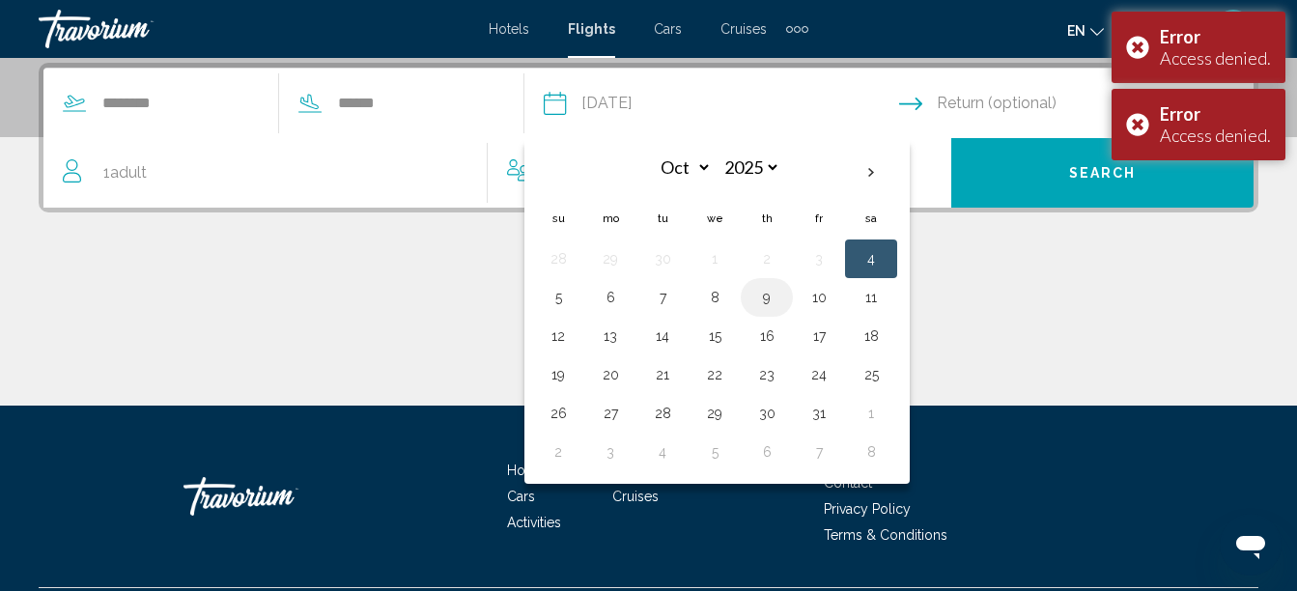
click at [782, 300] on button "9" at bounding box center [766, 297] width 31 height 27
type input "**********"
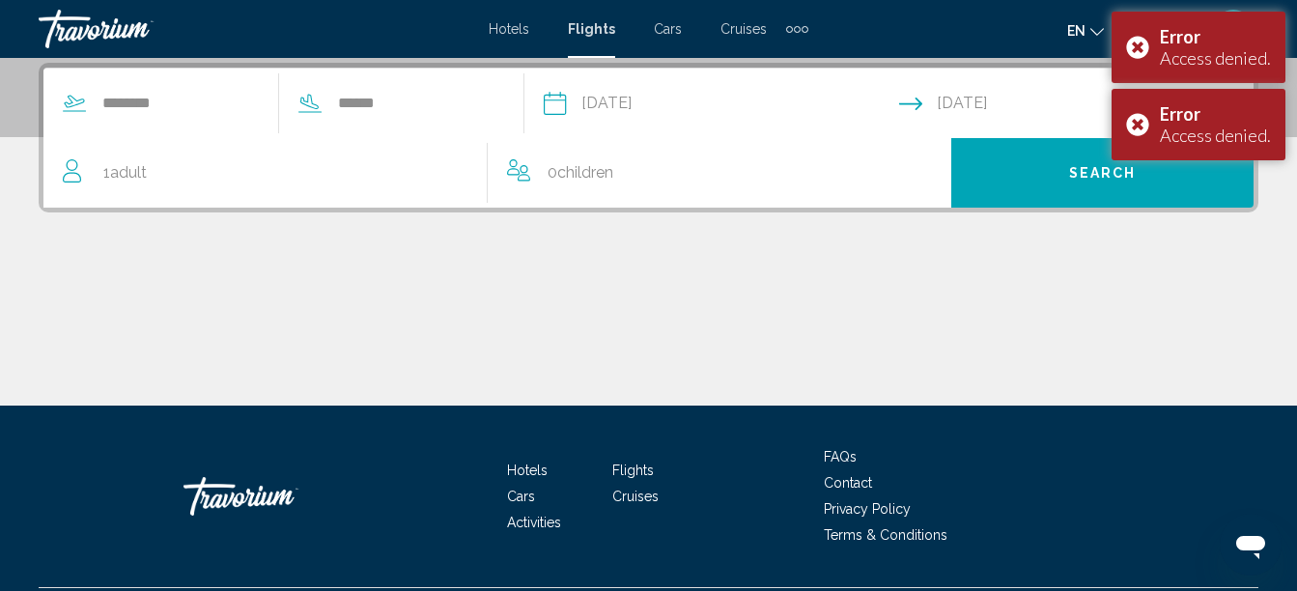
click at [300, 160] on div "1 Adult Adults" at bounding box center [275, 172] width 424 height 27
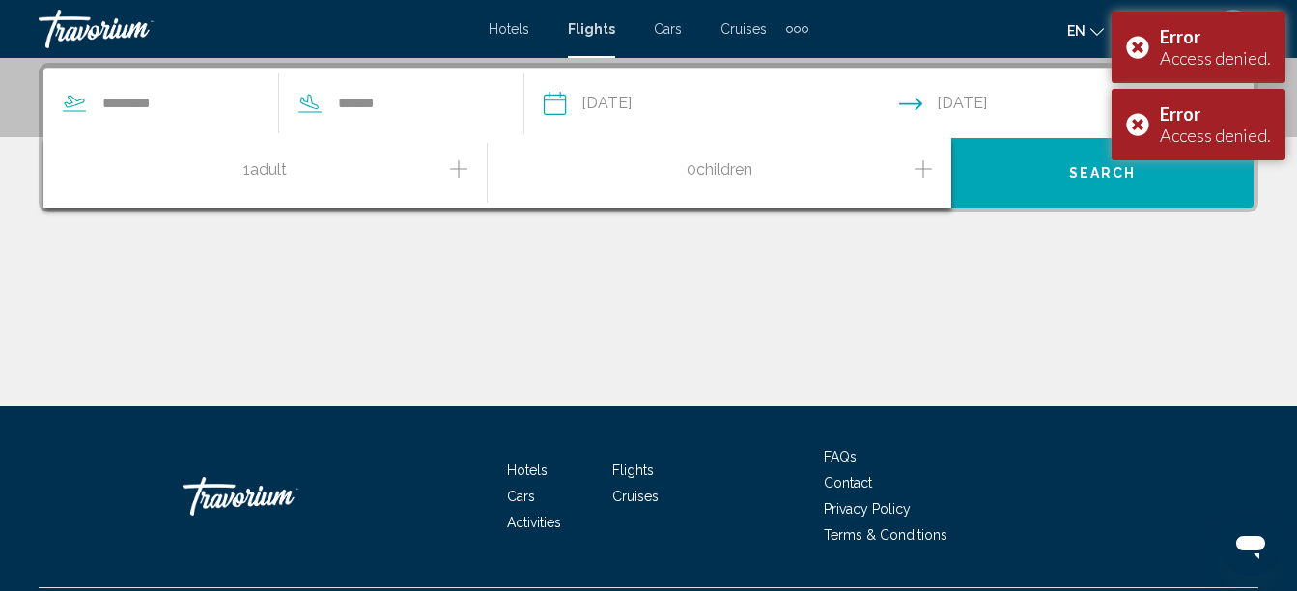
click at [461, 159] on icon "Increment adults" at bounding box center [458, 168] width 17 height 23
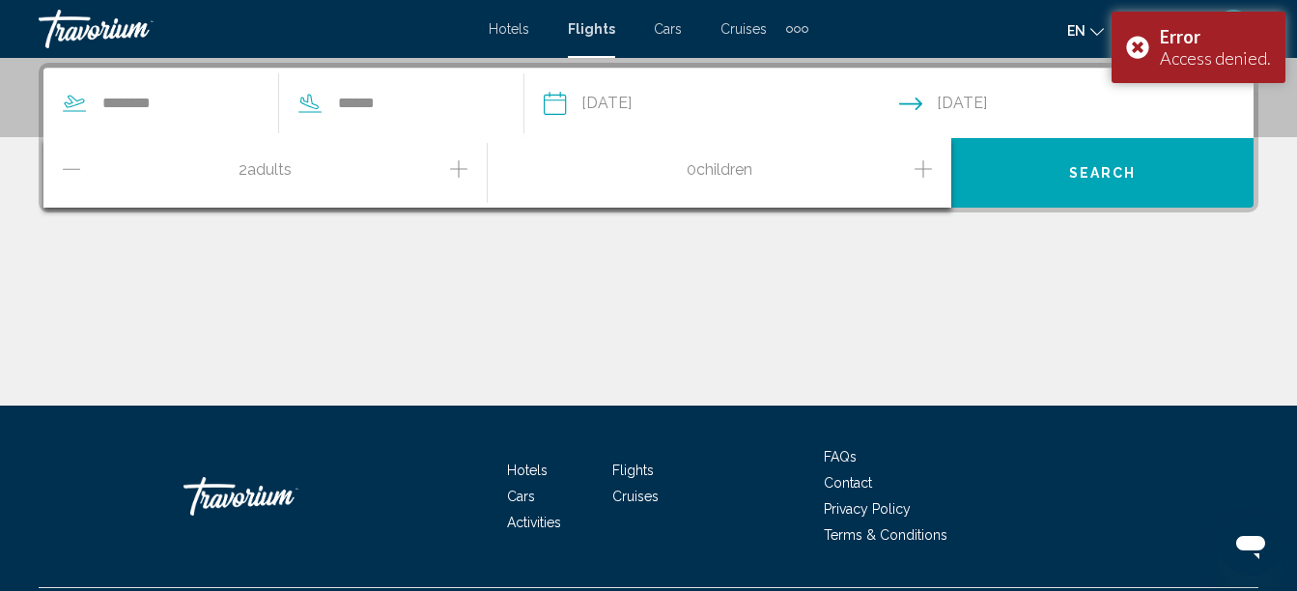
click at [992, 160] on button "Search" at bounding box center [1102, 173] width 302 height 70
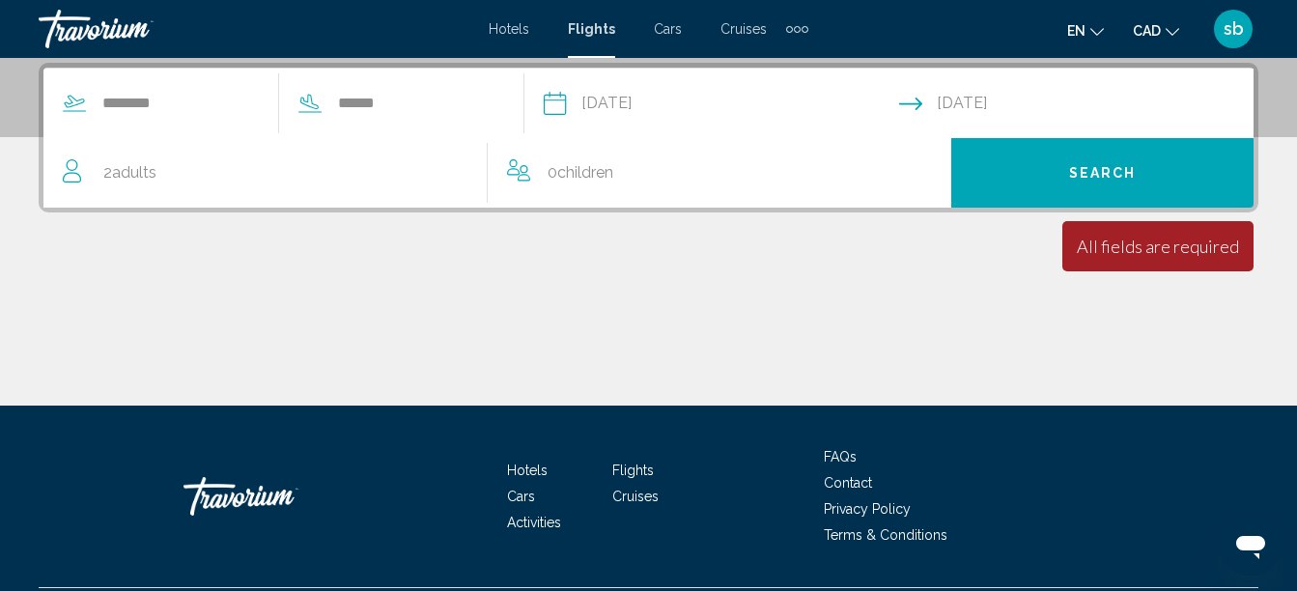
click at [737, 193] on div "0 Child Children" at bounding box center [719, 173] width 425 height 70
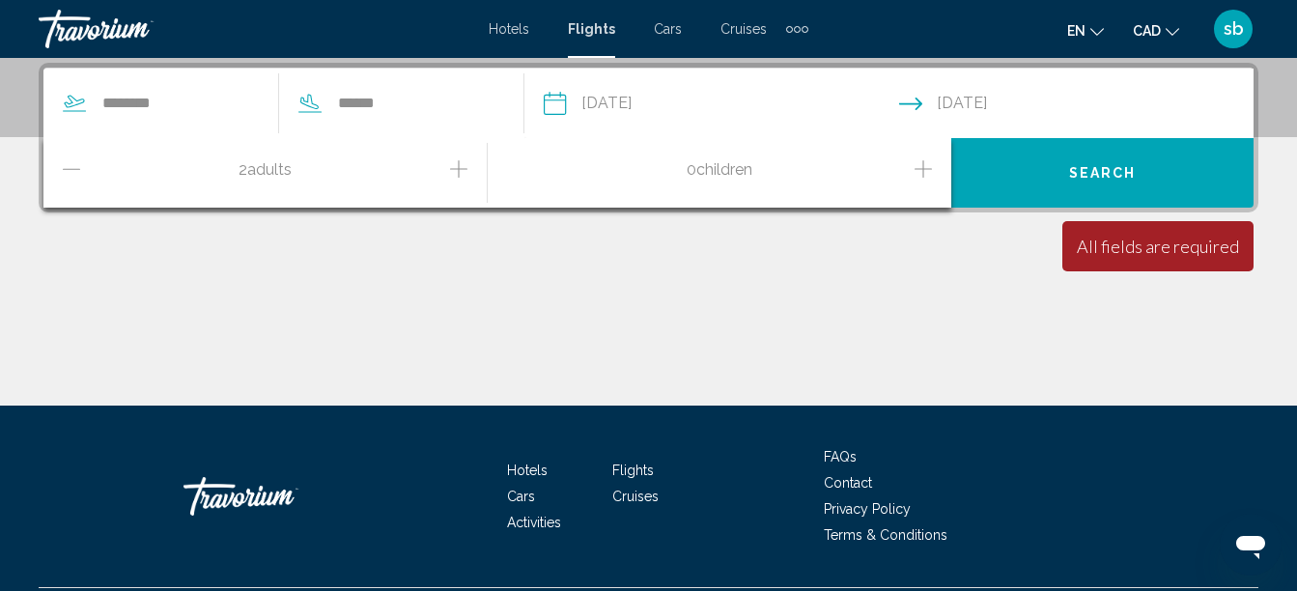
click at [1078, 178] on span "Search" at bounding box center [1103, 173] width 68 height 15
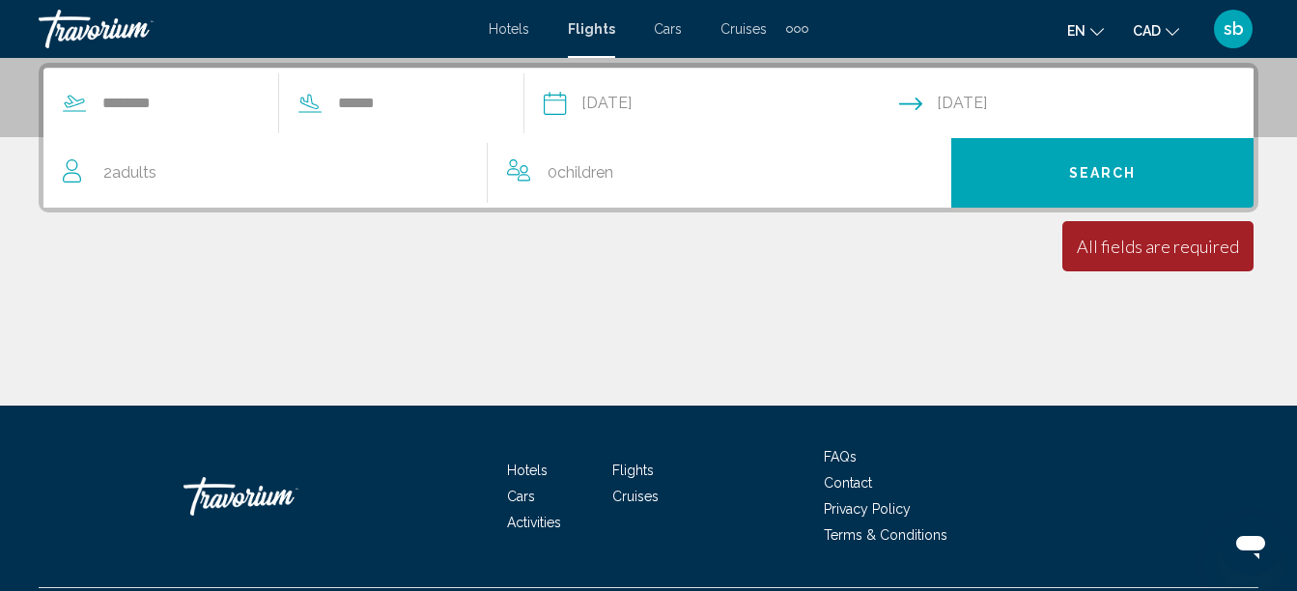
click at [1237, 28] on span "sb" at bounding box center [1233, 28] width 20 height 19
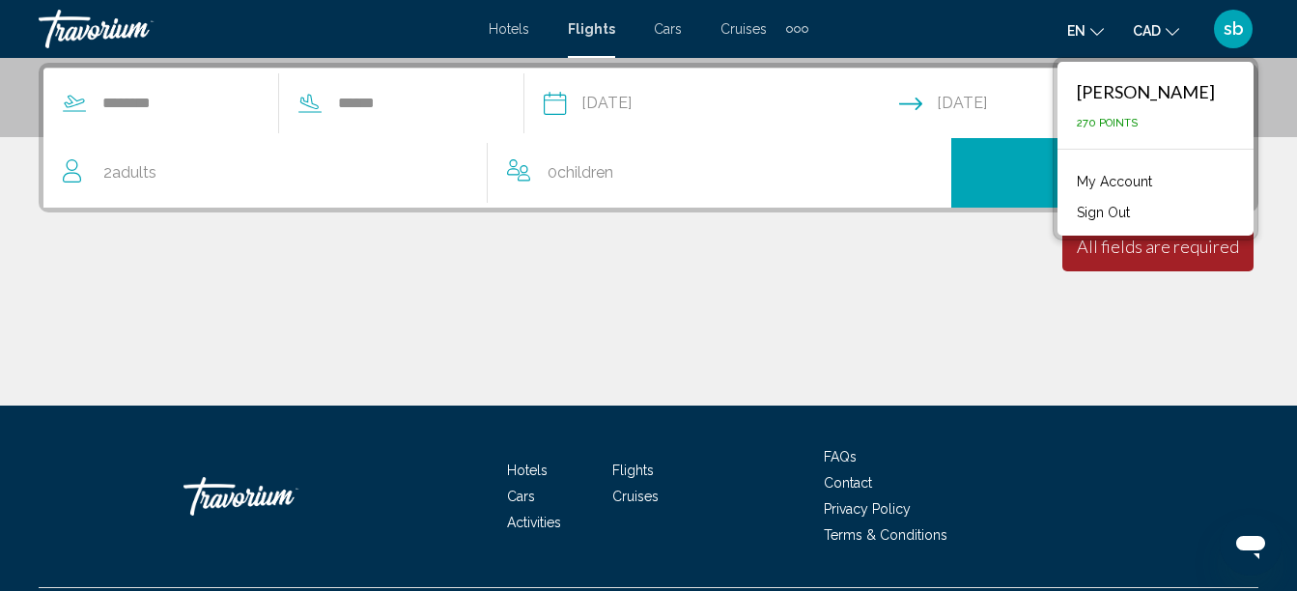
click at [1139, 208] on button "Sign Out" at bounding box center [1103, 212] width 72 height 25
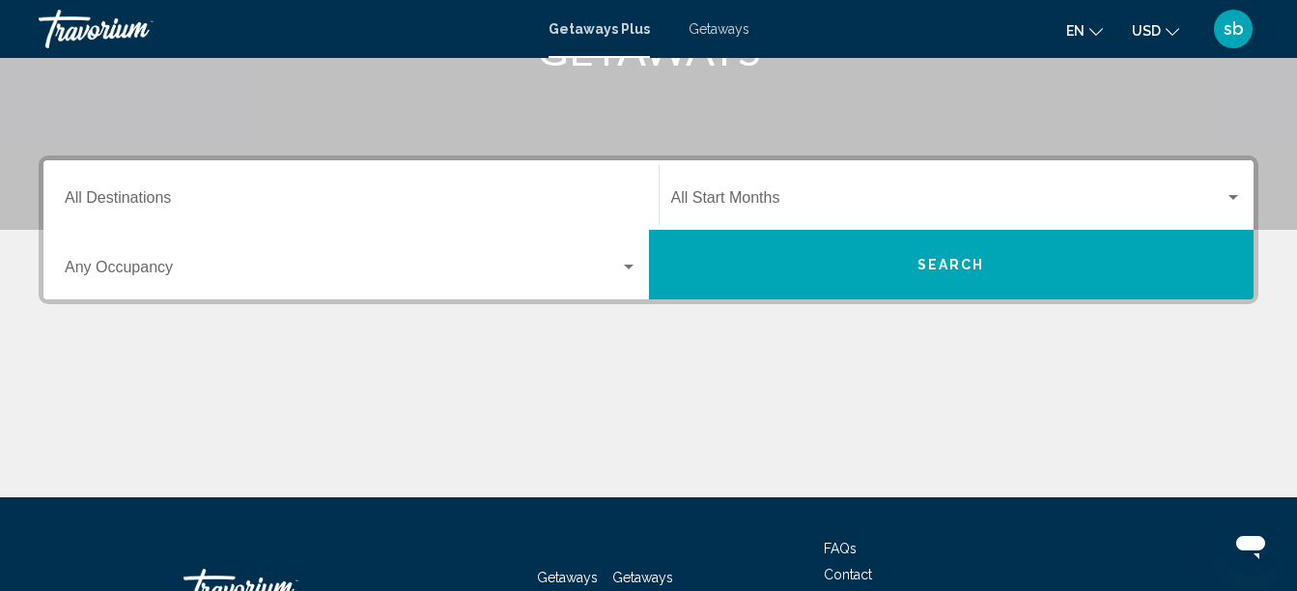
scroll to position [492, 0]
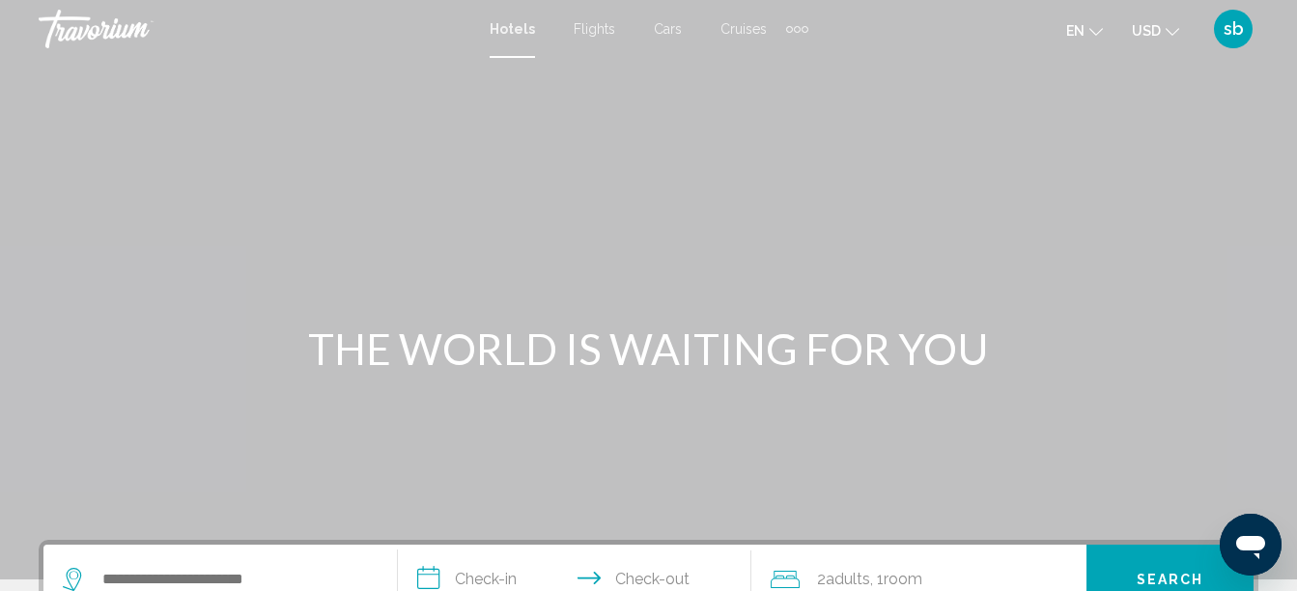
click at [580, 33] on span "Flights" at bounding box center [594, 28] width 42 height 15
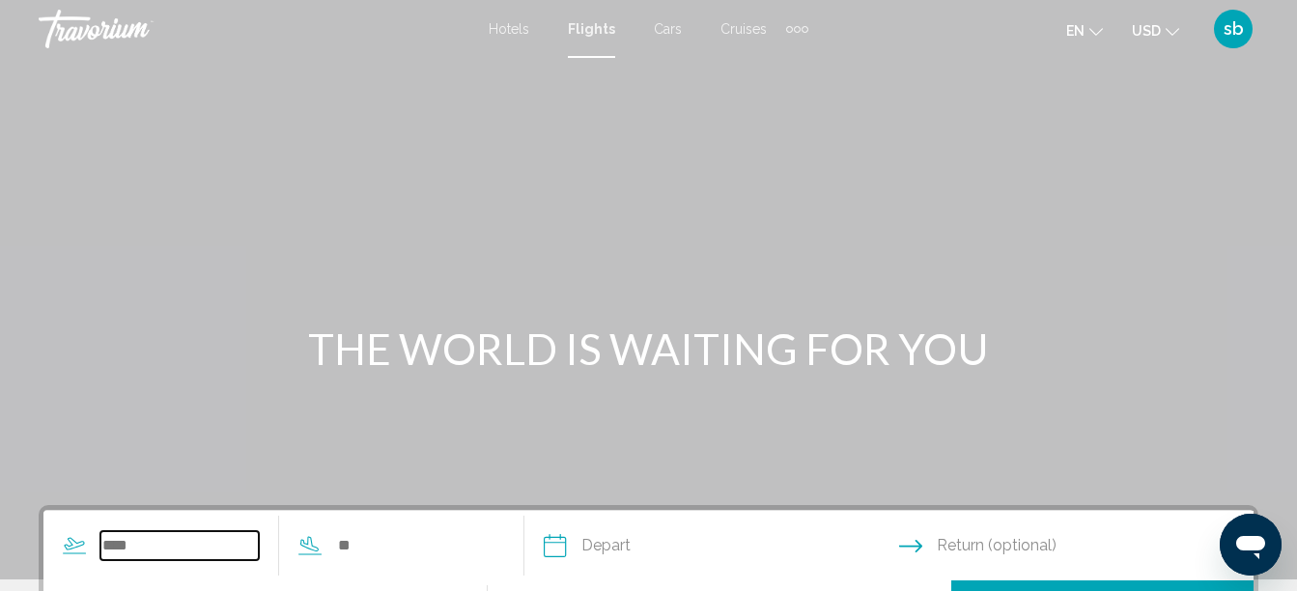
click at [156, 545] on input "Search widget" at bounding box center [179, 545] width 158 height 29
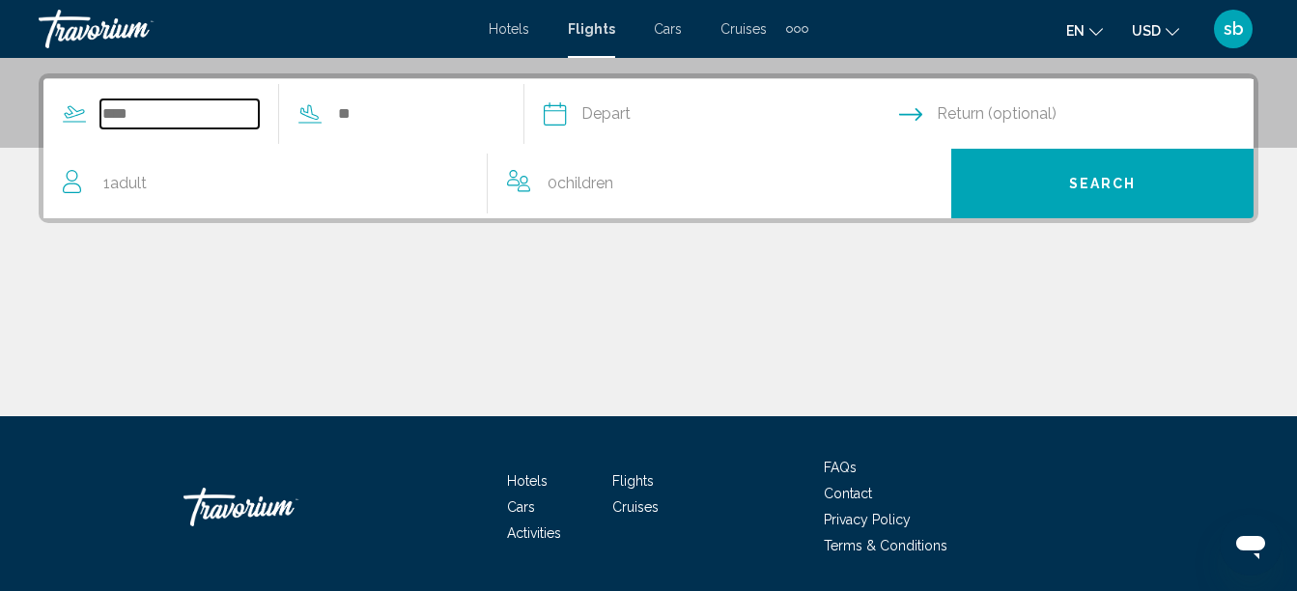
scroll to position [442, 0]
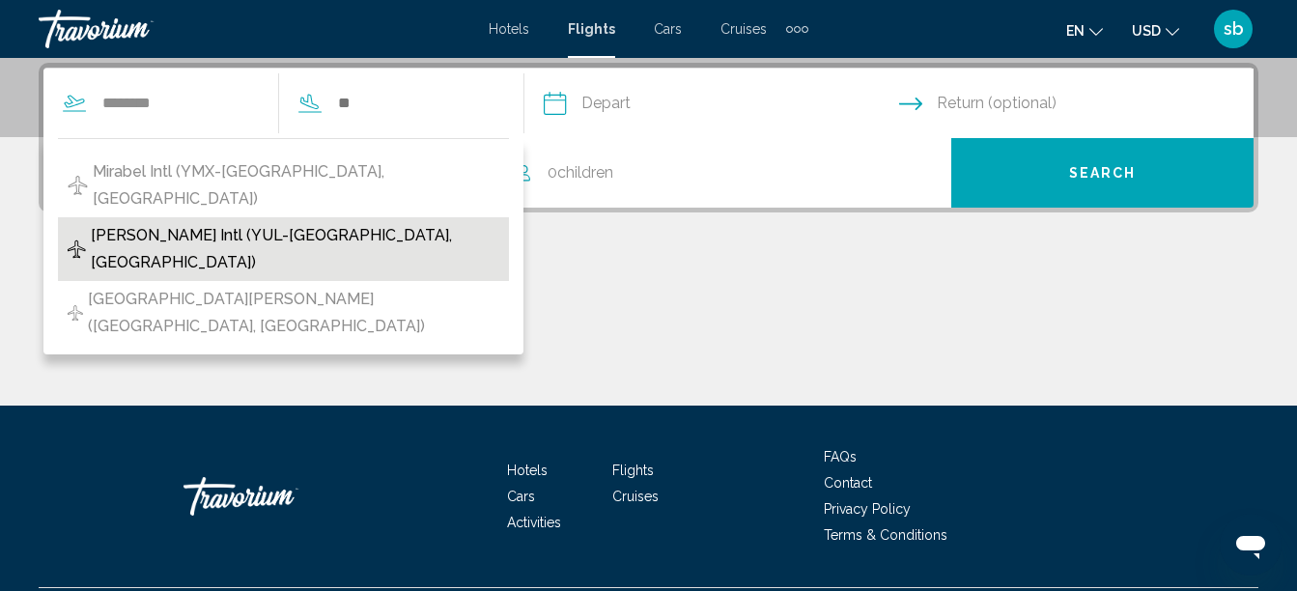
click at [333, 222] on span "[PERSON_NAME] Intl (YUL-[GEOGRAPHIC_DATA], [GEOGRAPHIC_DATA])" at bounding box center [295, 249] width 408 height 54
type input "**********"
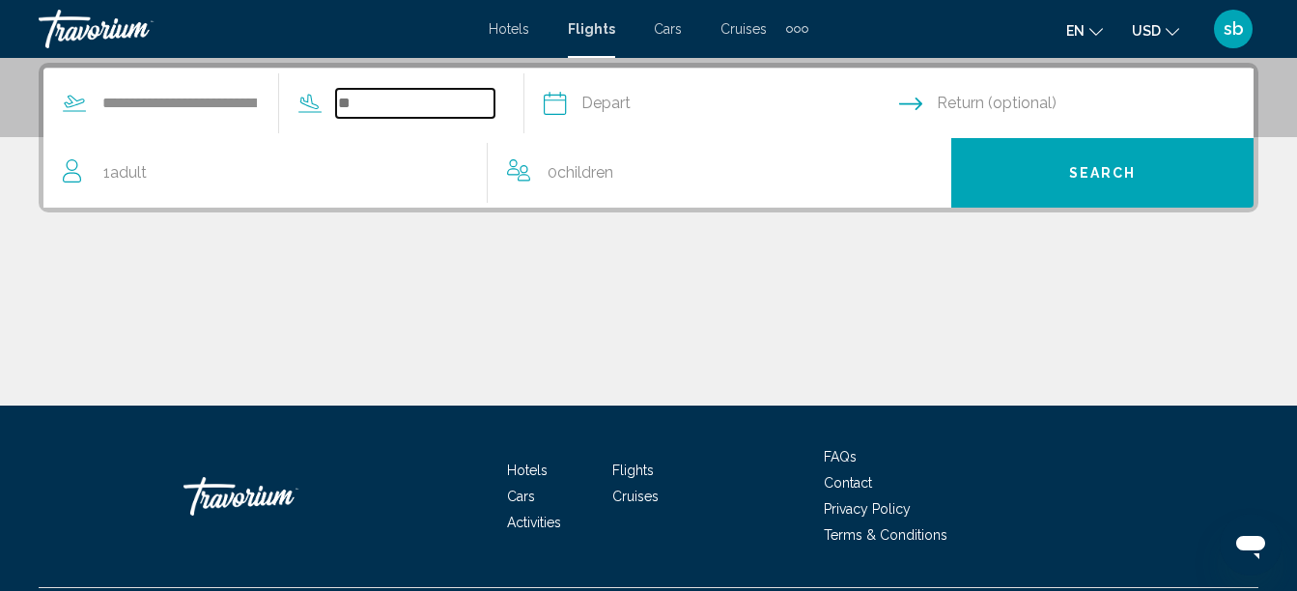
click at [364, 113] on input "Search widget" at bounding box center [415, 103] width 158 height 29
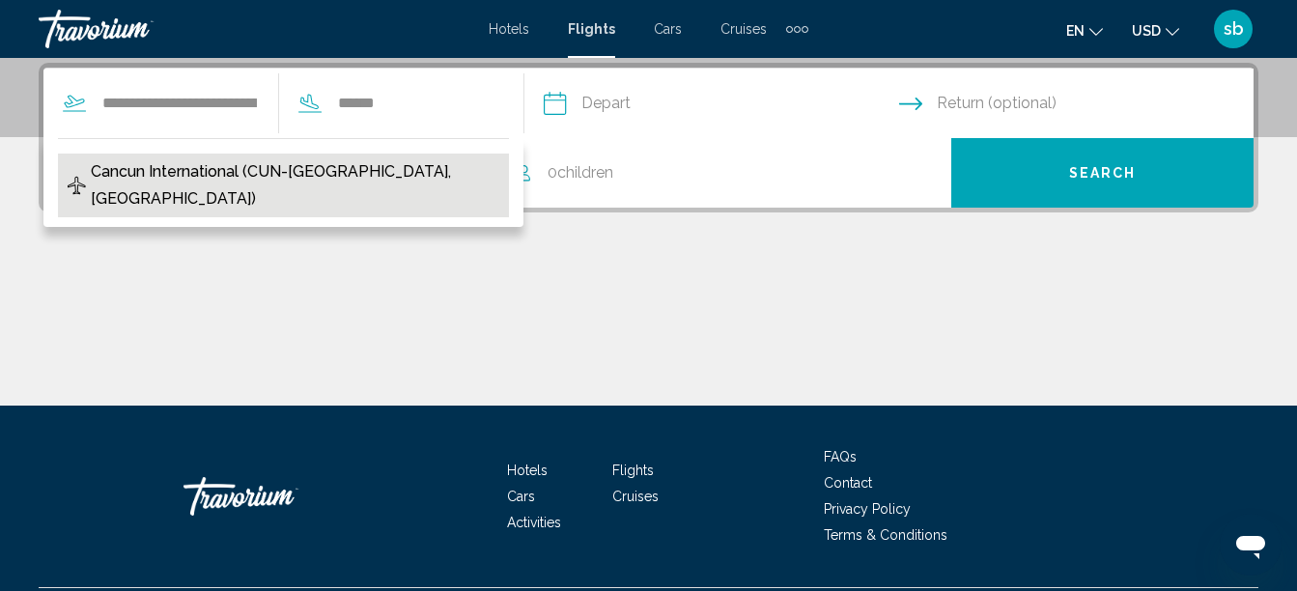
click at [387, 166] on span "Cancun International (CUN-[GEOGRAPHIC_DATA], [GEOGRAPHIC_DATA])" at bounding box center [295, 185] width 408 height 54
type input "**********"
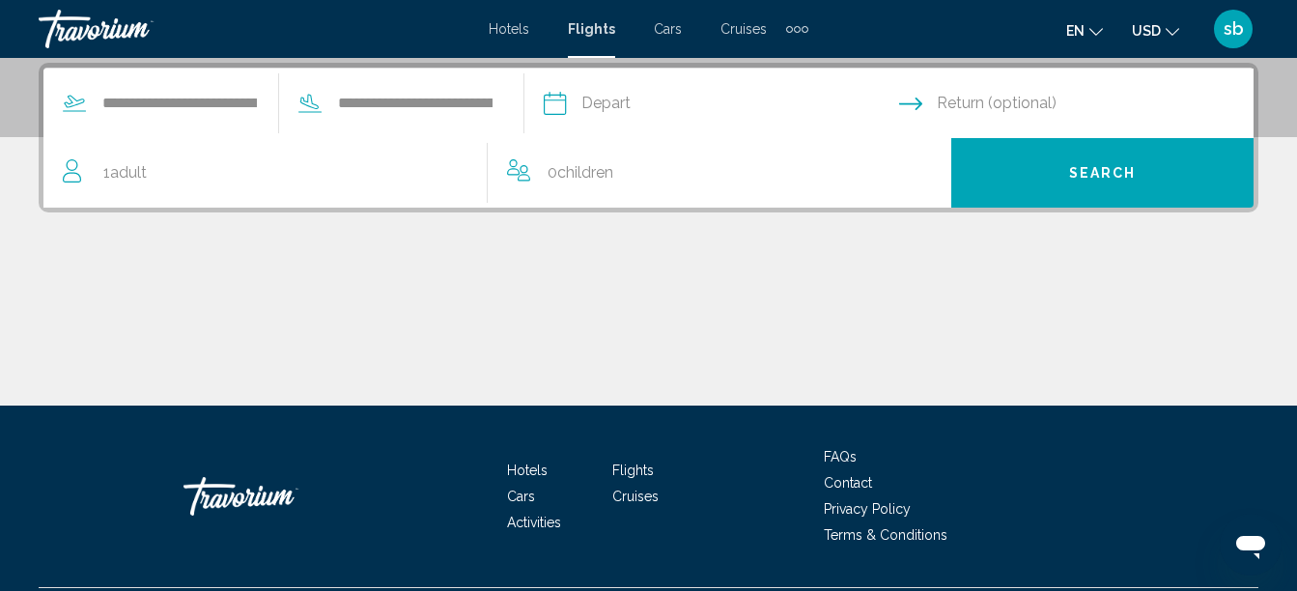
click at [645, 89] on input "Depart date" at bounding box center [720, 106] width 363 height 75
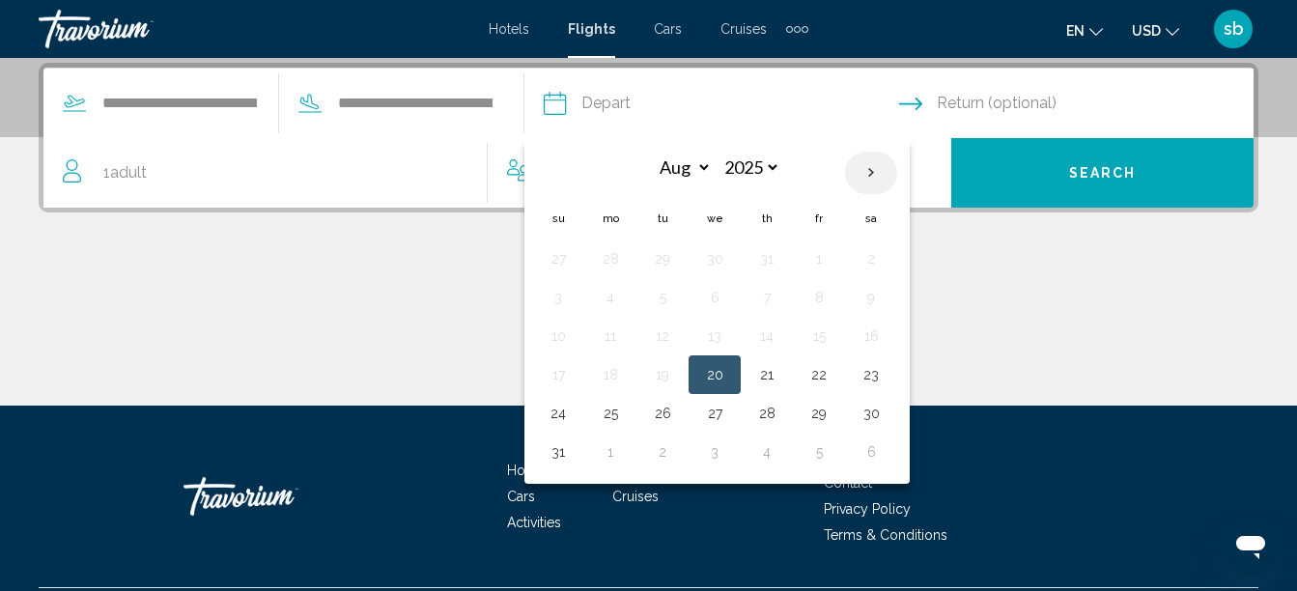
click at [897, 181] on th "Next month" at bounding box center [871, 173] width 52 height 42
click at [584, 181] on th "Previous month" at bounding box center [558, 173] width 52 height 42
select select "*"
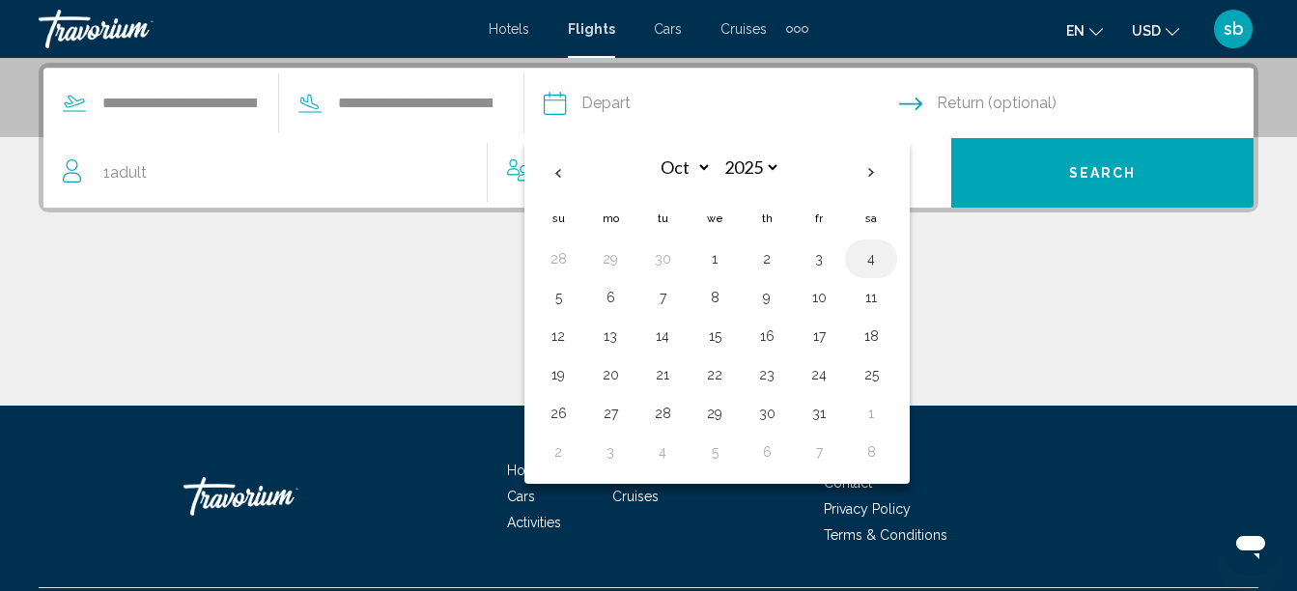
click at [886, 259] on button "4" at bounding box center [870, 258] width 31 height 27
type input "**********"
select select "*"
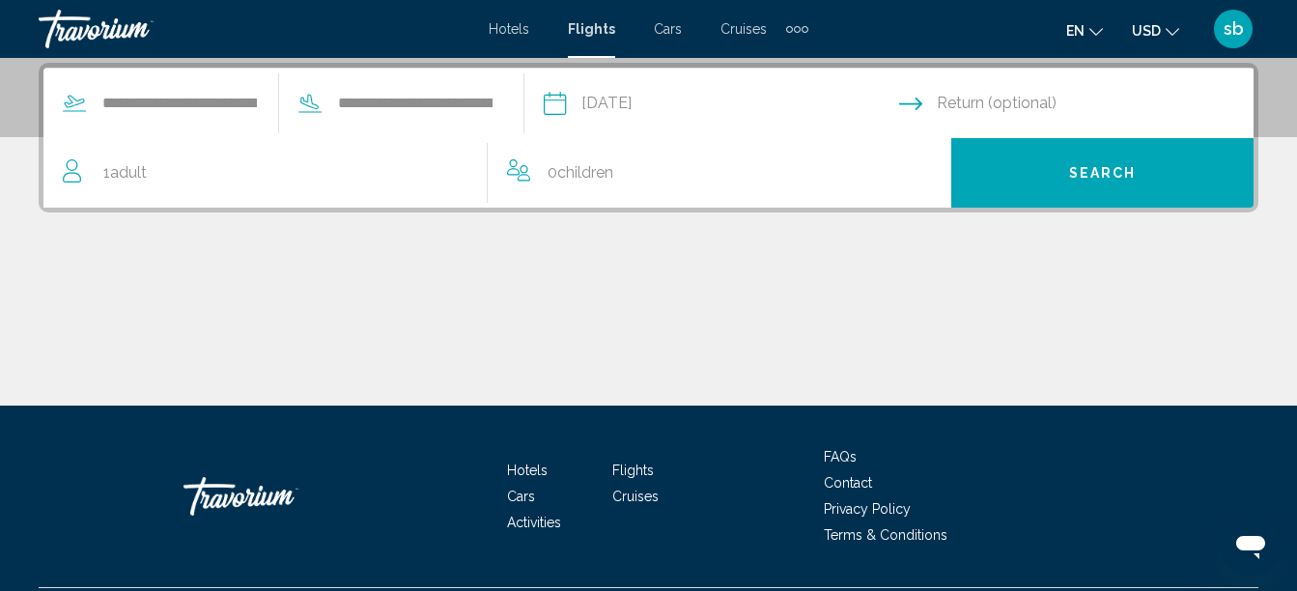
click at [1095, 106] on input "Return date" at bounding box center [1080, 106] width 363 height 75
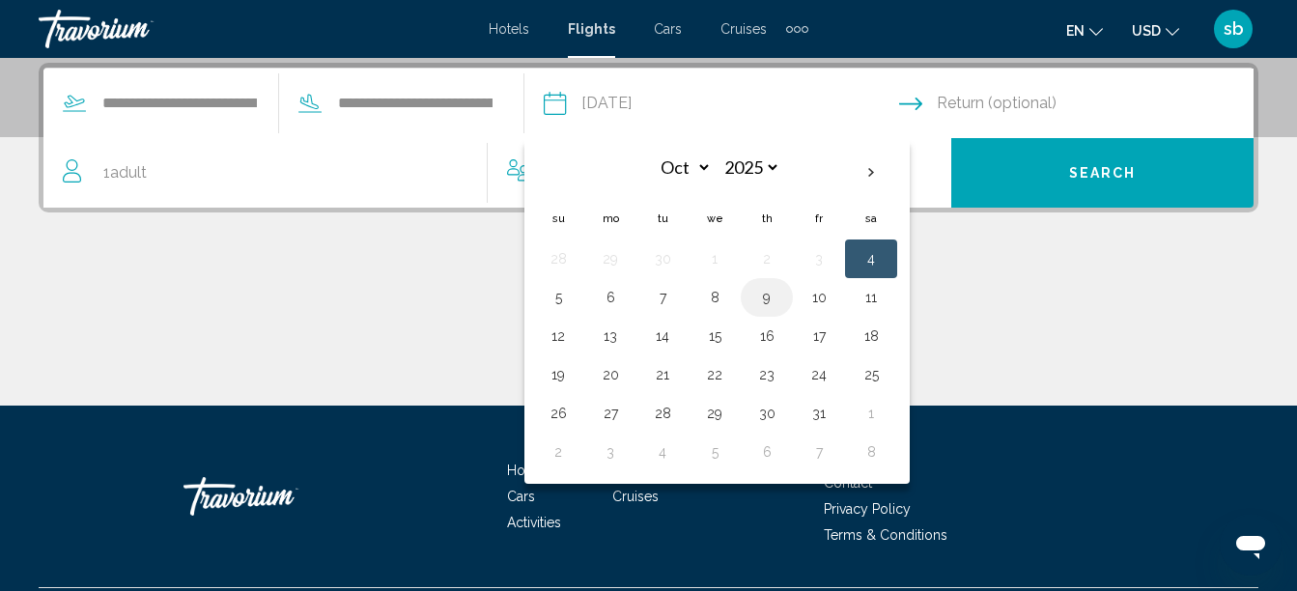
click at [782, 297] on button "9" at bounding box center [766, 297] width 31 height 27
type input "**********"
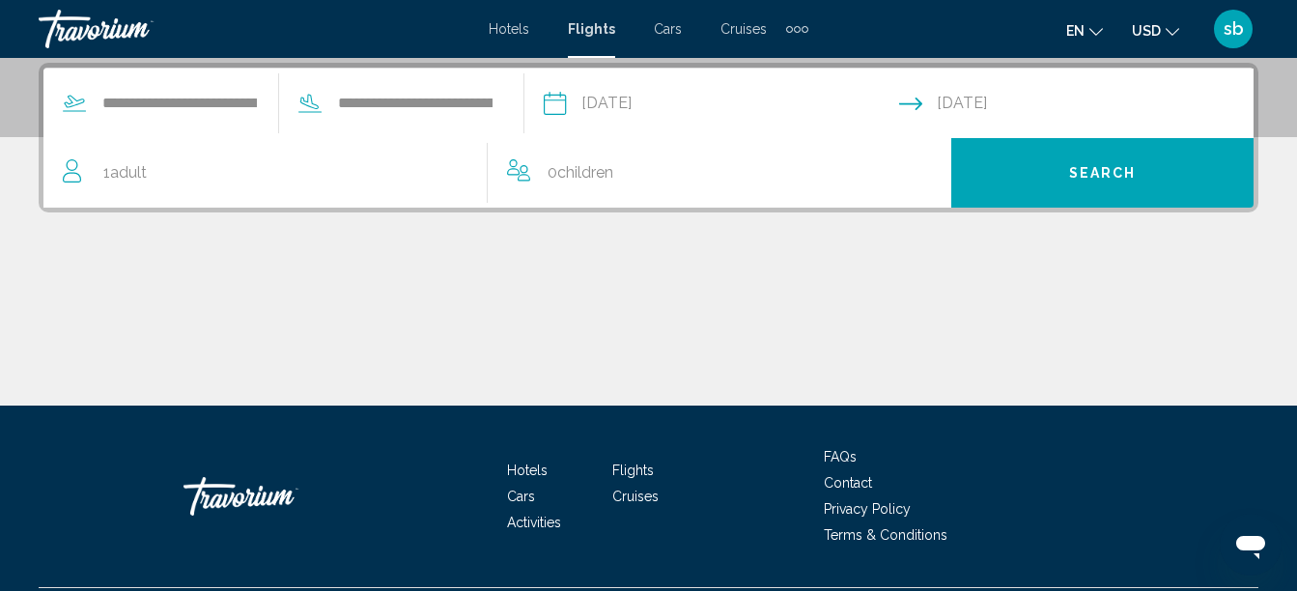
click at [461, 174] on div "1 Adult Adults" at bounding box center [275, 172] width 424 height 27
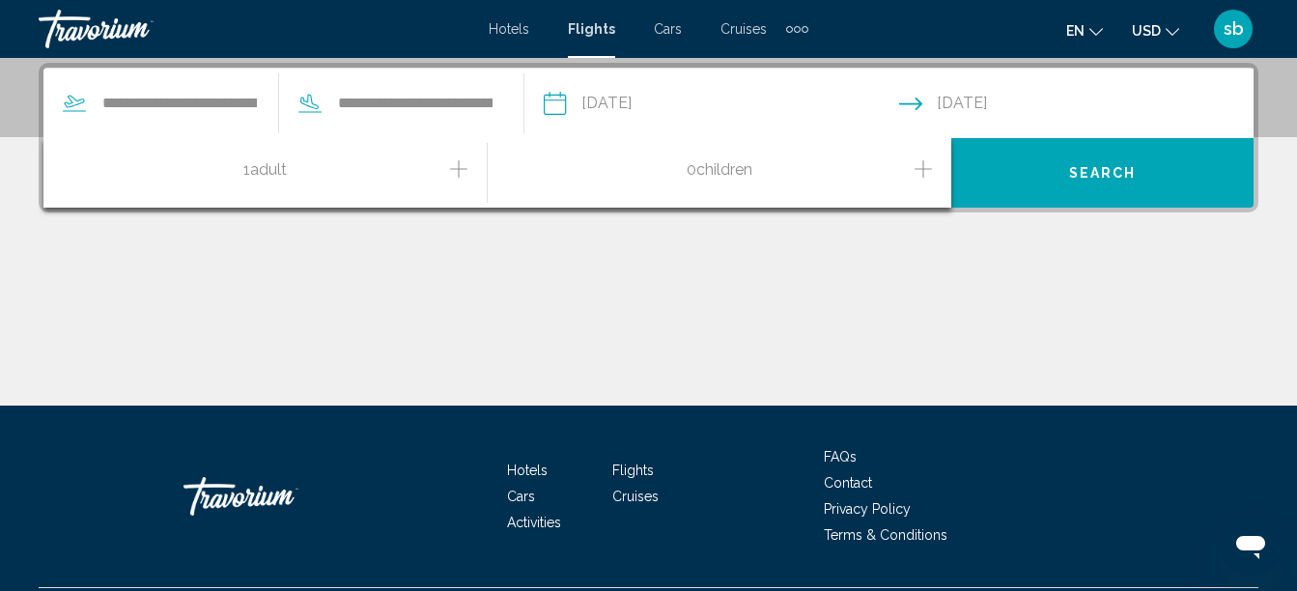
click at [462, 174] on icon "Increment adults" at bounding box center [458, 168] width 17 height 23
click at [1073, 167] on span "Search" at bounding box center [1103, 173] width 68 height 15
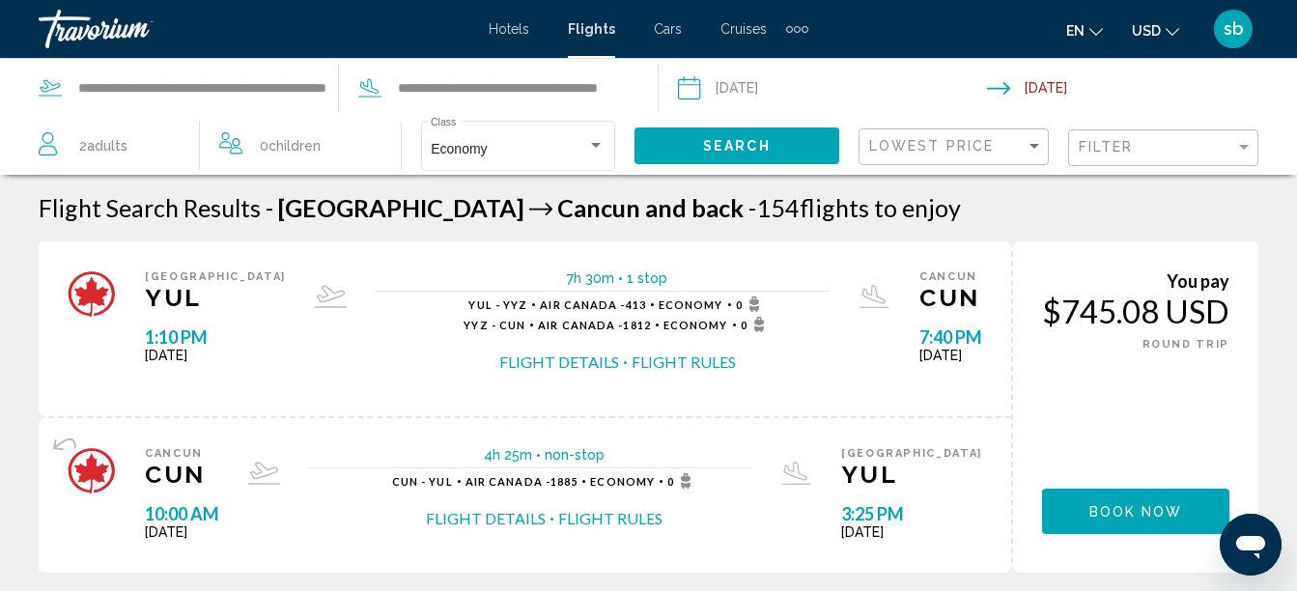
click at [1143, 32] on span "USD" at bounding box center [1146, 30] width 29 height 15
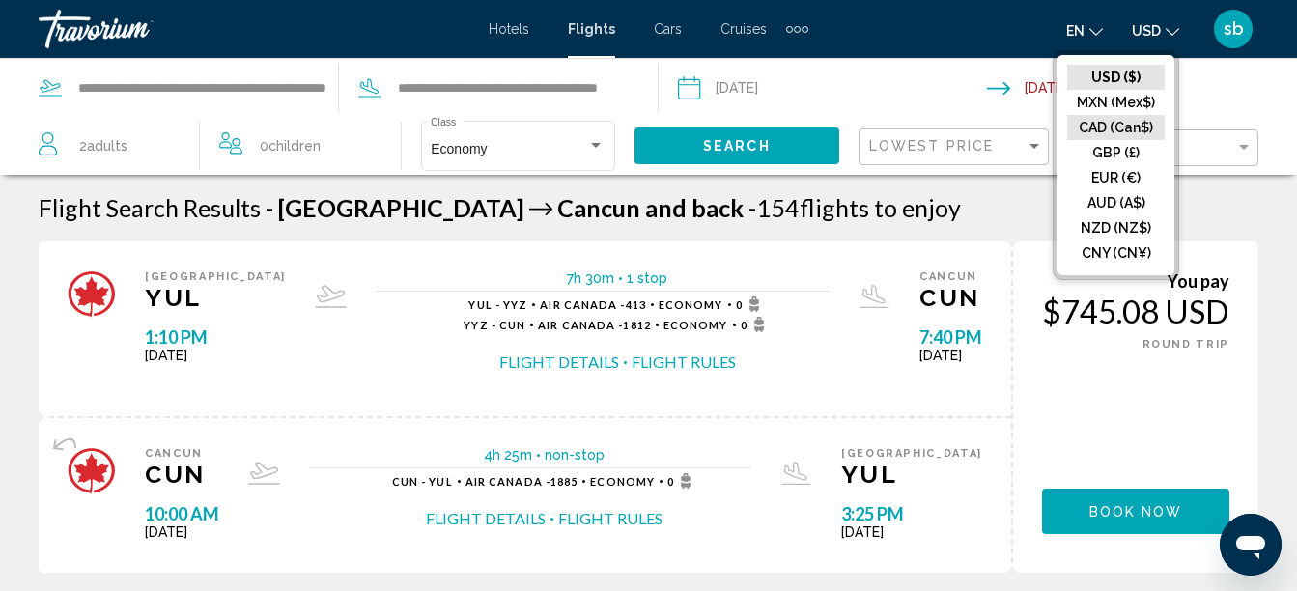
click at [1109, 135] on button "CAD (Can$)" at bounding box center [1116, 127] width 98 height 25
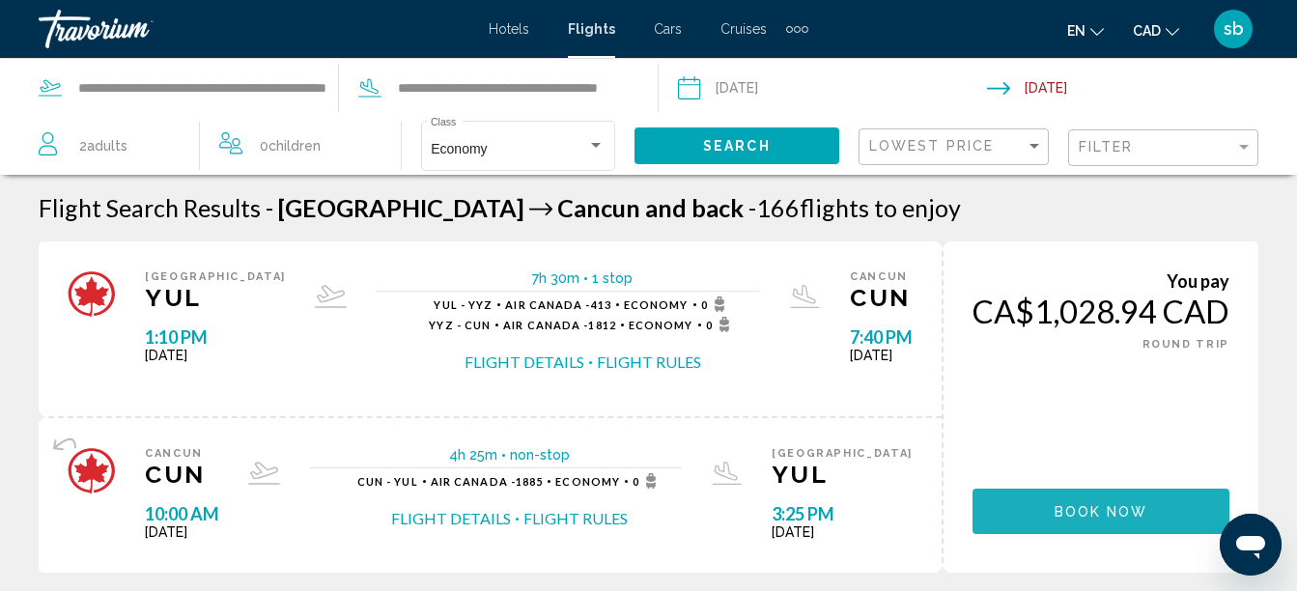
click at [1058, 504] on span "Book now" at bounding box center [1101, 511] width 94 height 15
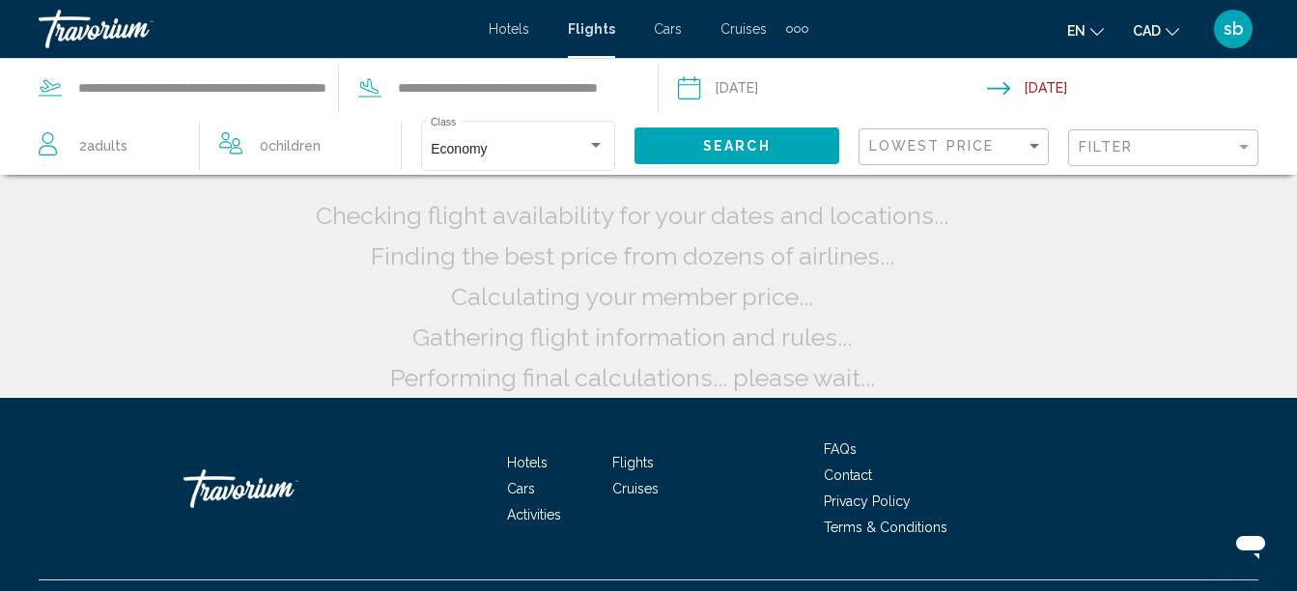
click at [154, 161] on div "2 Adult Adults" at bounding box center [119, 146] width 161 height 58
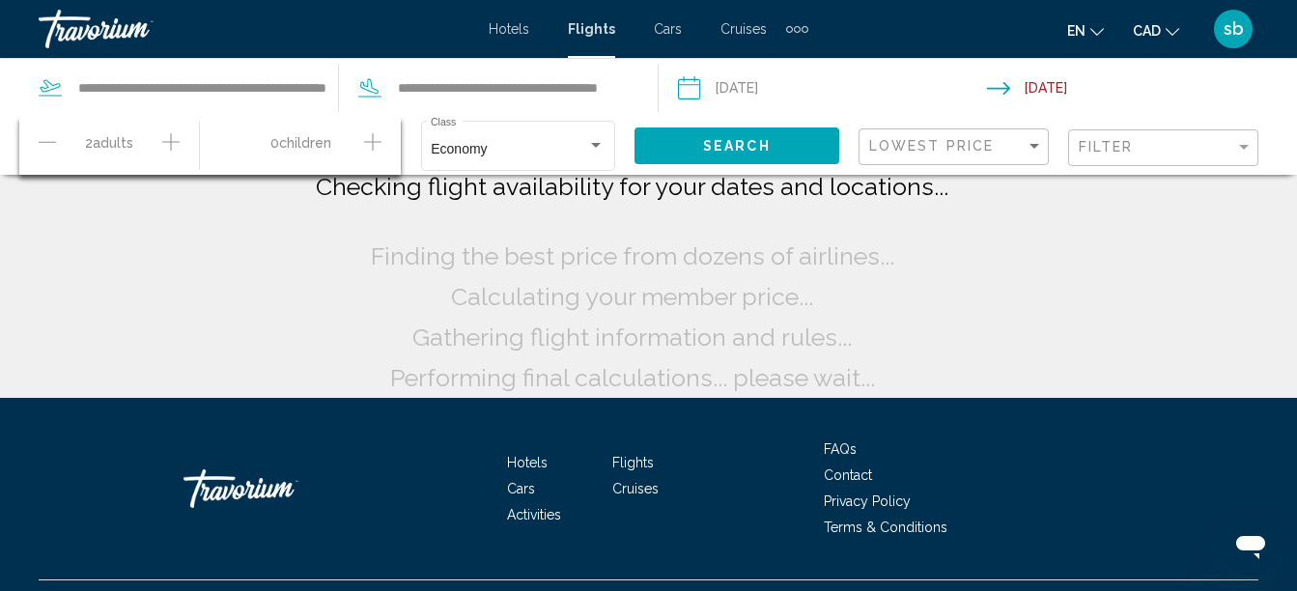
click at [54, 138] on icon "Decrement adults" at bounding box center [47, 141] width 17 height 23
click at [741, 136] on button "Search" at bounding box center [736, 145] width 205 height 36
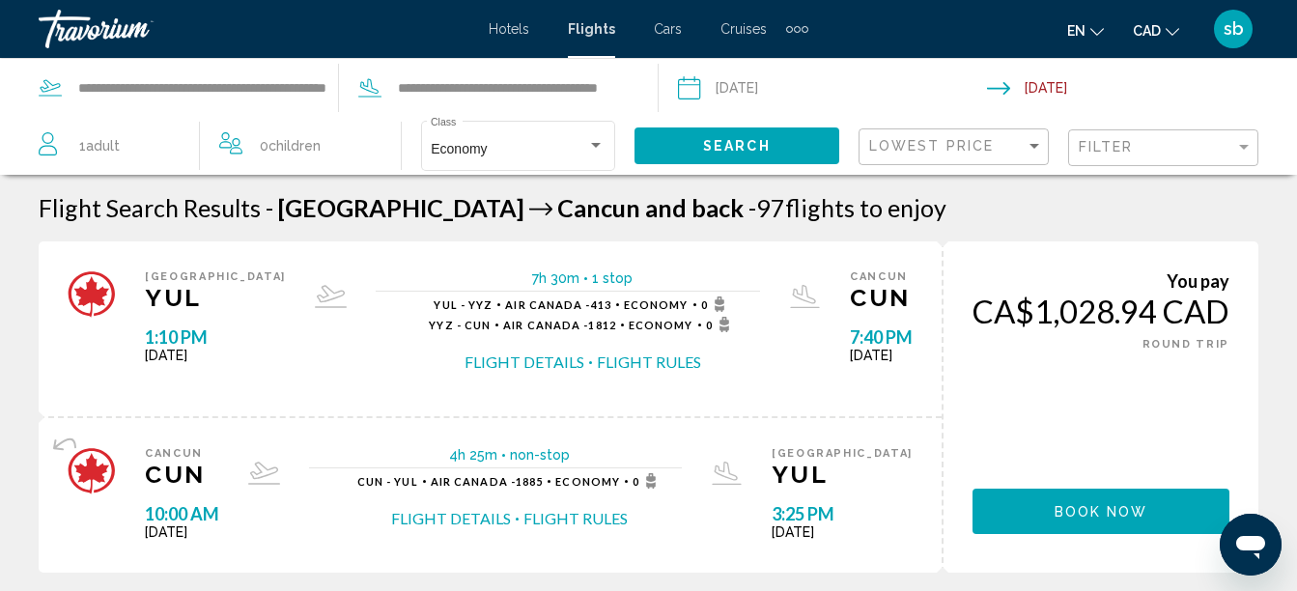
click at [505, 362] on button "Flight Details" at bounding box center [524, 361] width 120 height 21
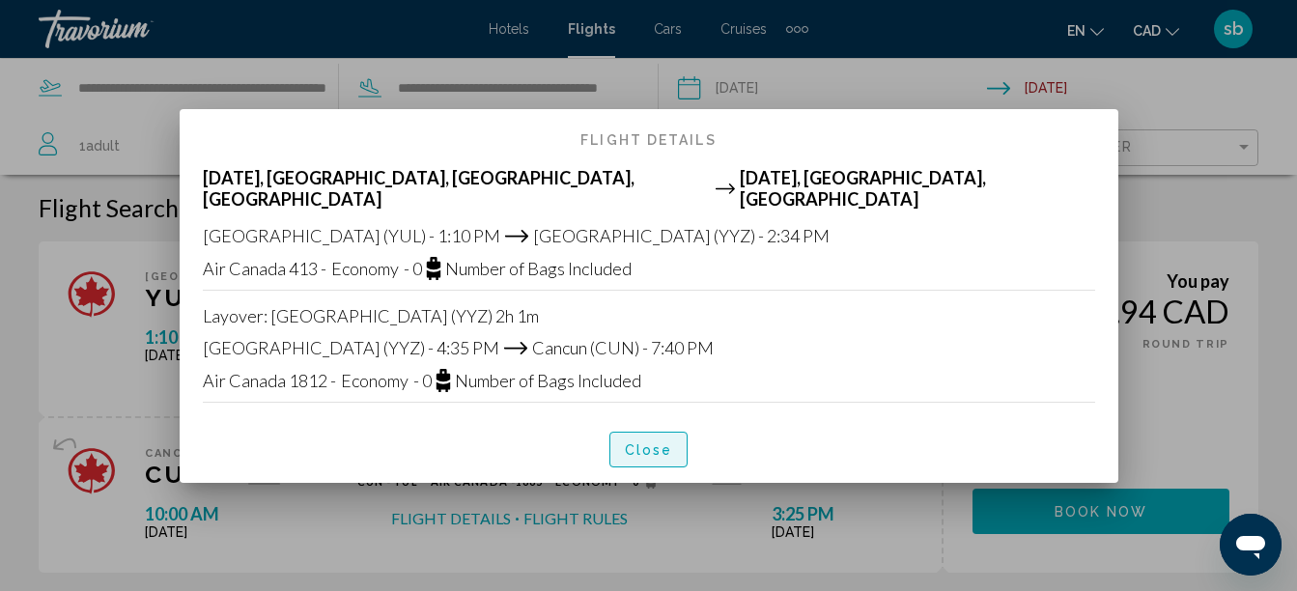
click at [663, 457] on button "Close" at bounding box center [648, 450] width 79 height 36
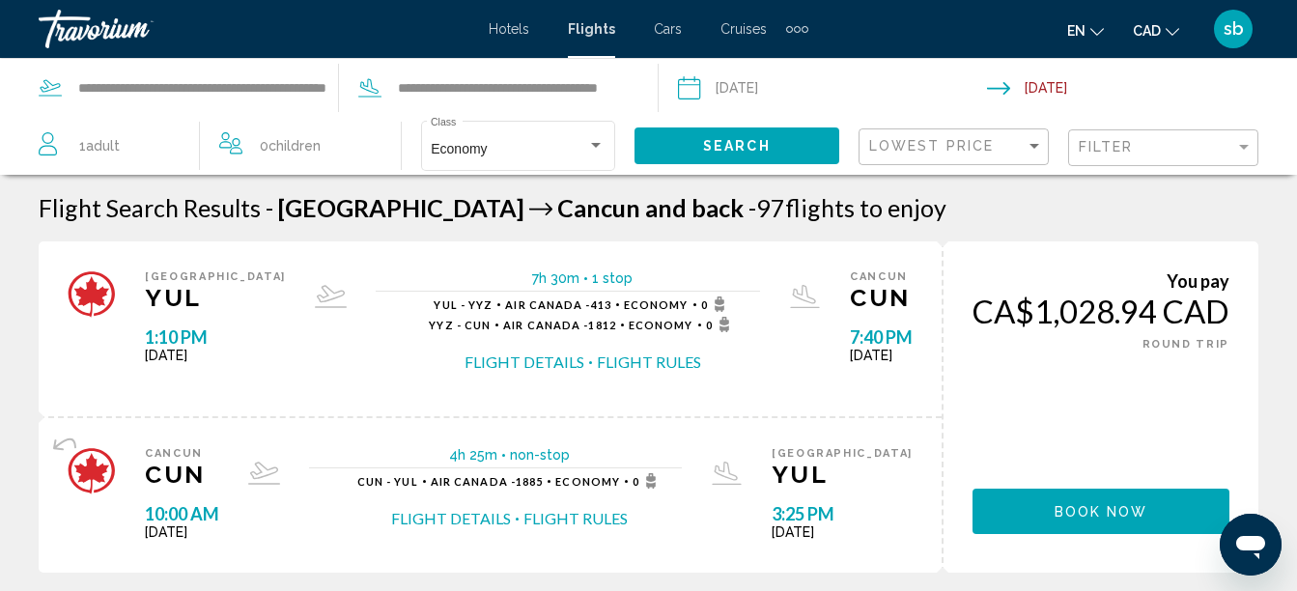
click at [134, 141] on div "1 Adult Adults" at bounding box center [119, 145] width 160 height 27
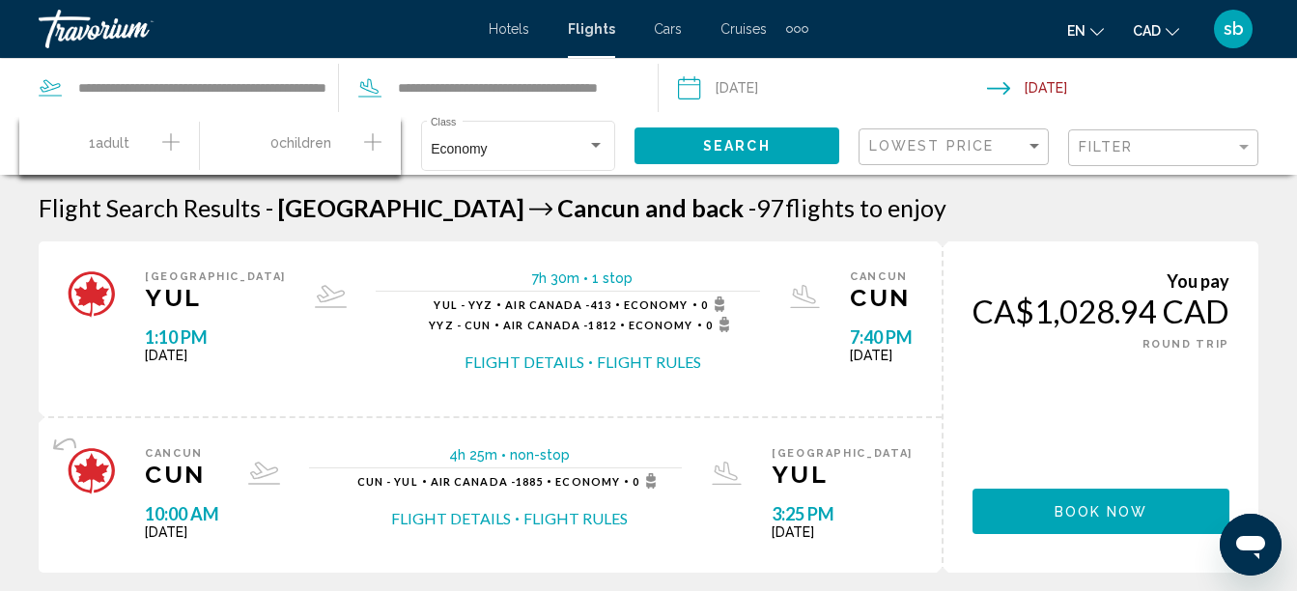
click at [180, 154] on button "Increment adults" at bounding box center [170, 146] width 17 height 34
click at [748, 141] on span "Search" at bounding box center [737, 146] width 68 height 15
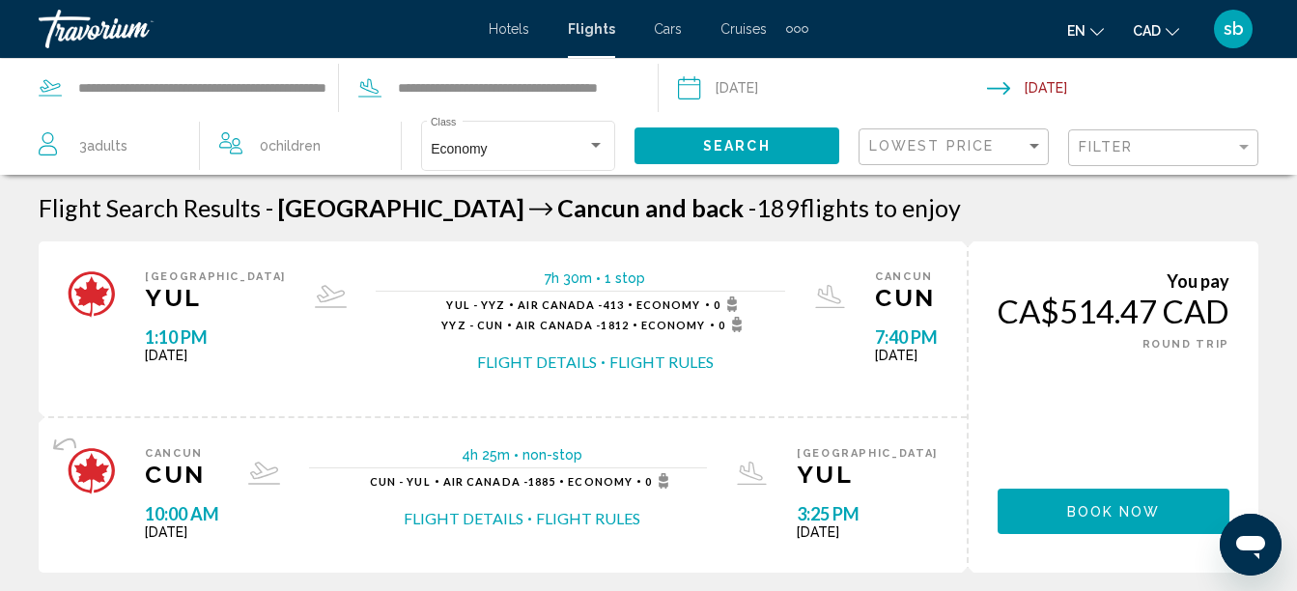
click at [730, 147] on span "Search" at bounding box center [737, 146] width 68 height 15
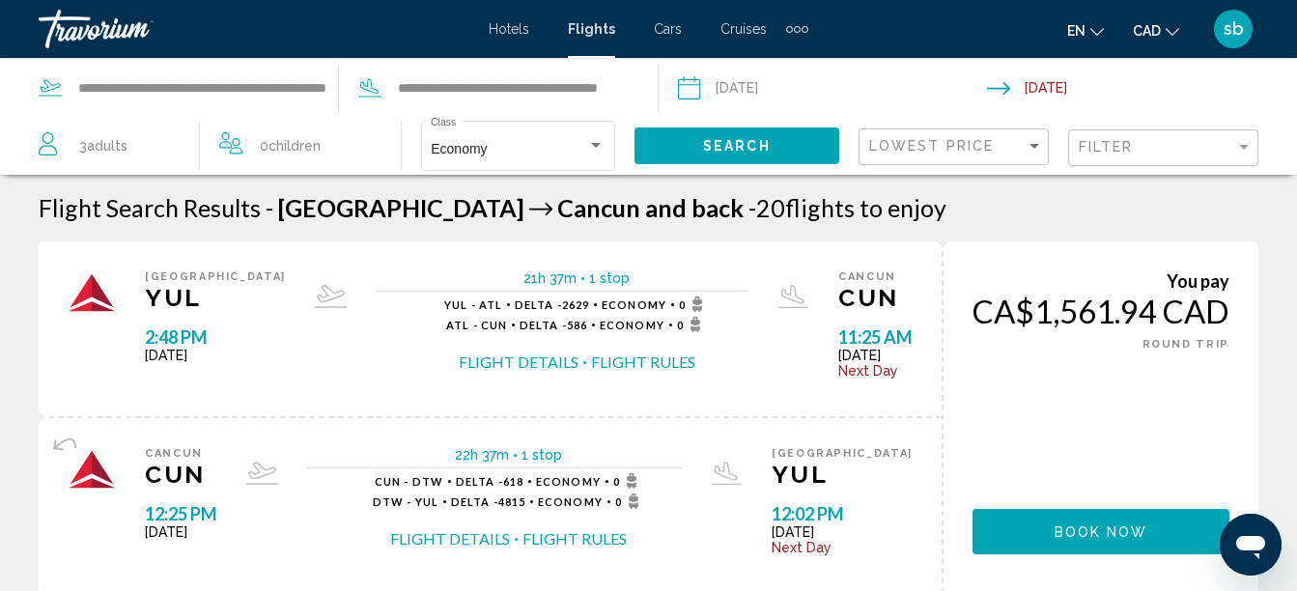
click at [121, 146] on span "Adults" at bounding box center [107, 145] width 41 height 15
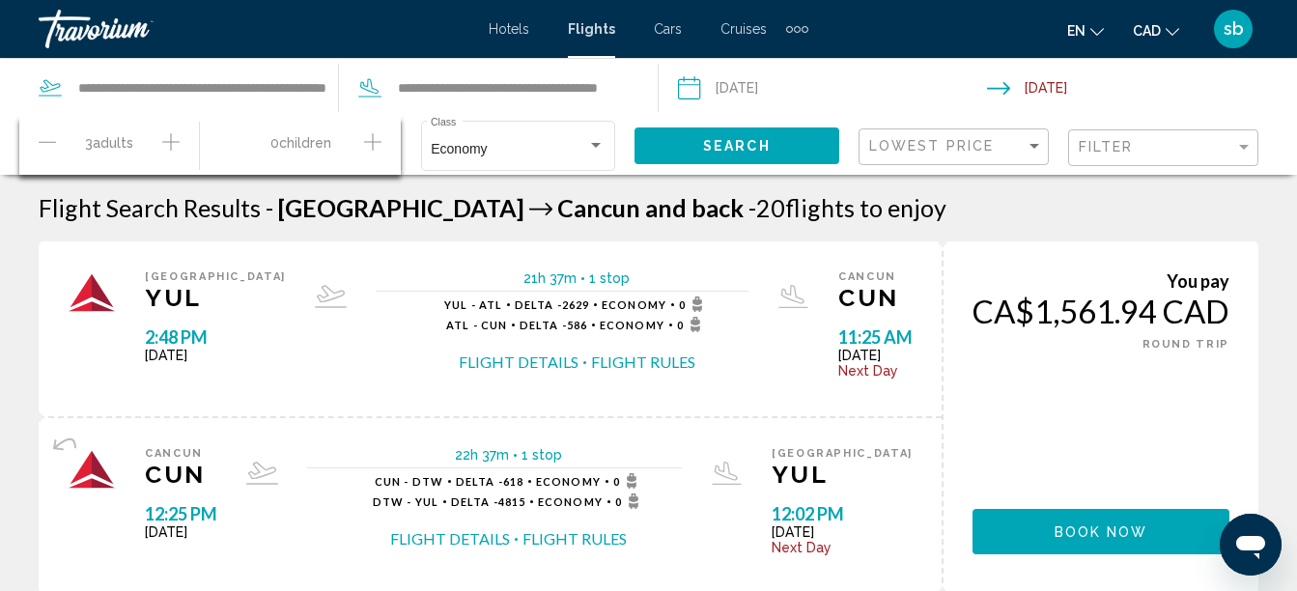
click at [42, 153] on icon "Decrement adults" at bounding box center [47, 141] width 17 height 23
click at [752, 150] on span "Search" at bounding box center [737, 146] width 68 height 15
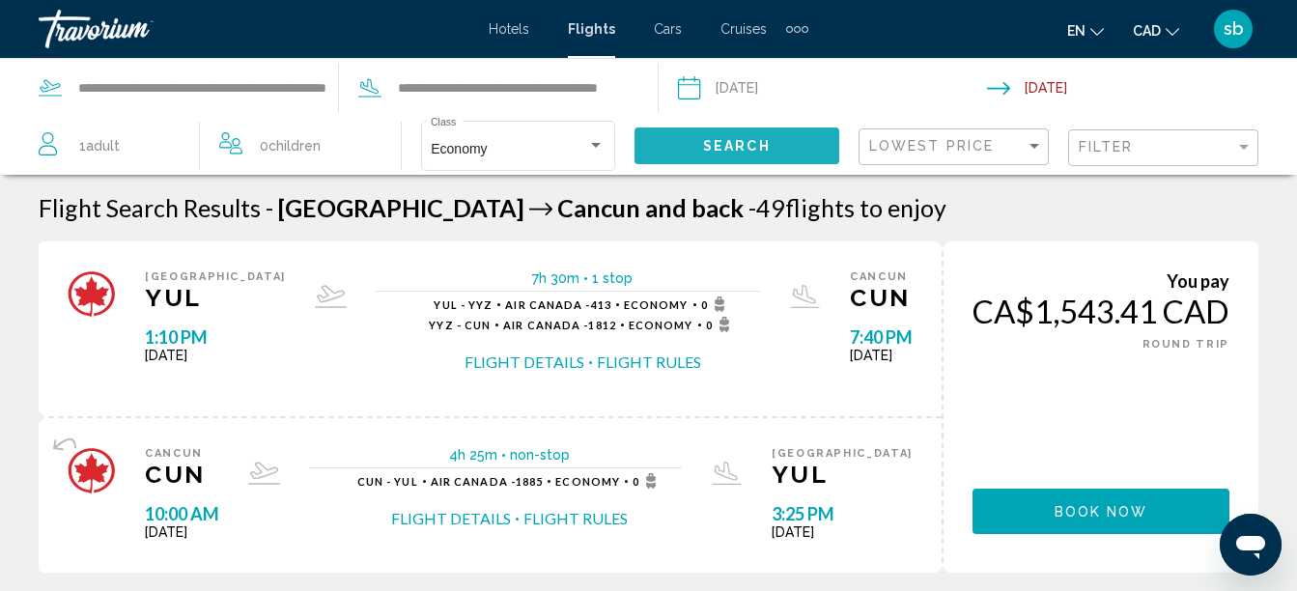
click at [727, 152] on span "Search" at bounding box center [737, 146] width 68 height 15
click at [1044, 330] on div "You pay CA$1,543.41 CAD ONE WAY ROUND TRIP" at bounding box center [1100, 310] width 257 height 81
click at [68, 137] on div "1 Adult Adults" at bounding box center [119, 145] width 160 height 27
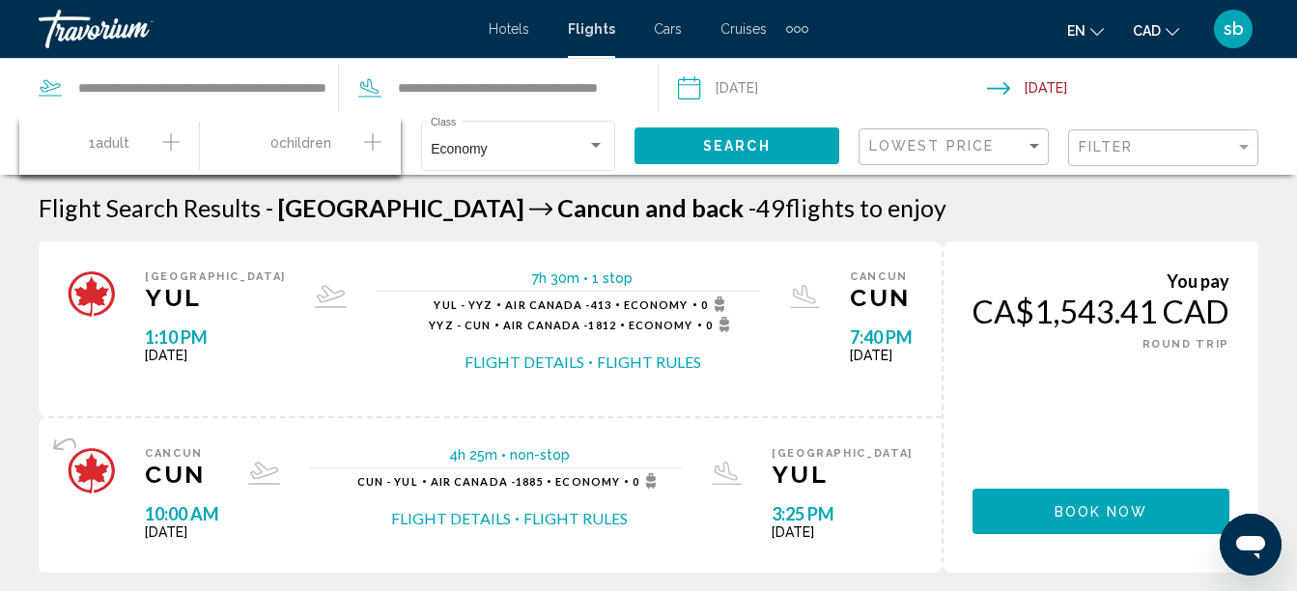
click at [175, 150] on icon "Increment adults" at bounding box center [170, 141] width 17 height 23
click at [43, 144] on icon "Decrement adults" at bounding box center [47, 141] width 17 height 23
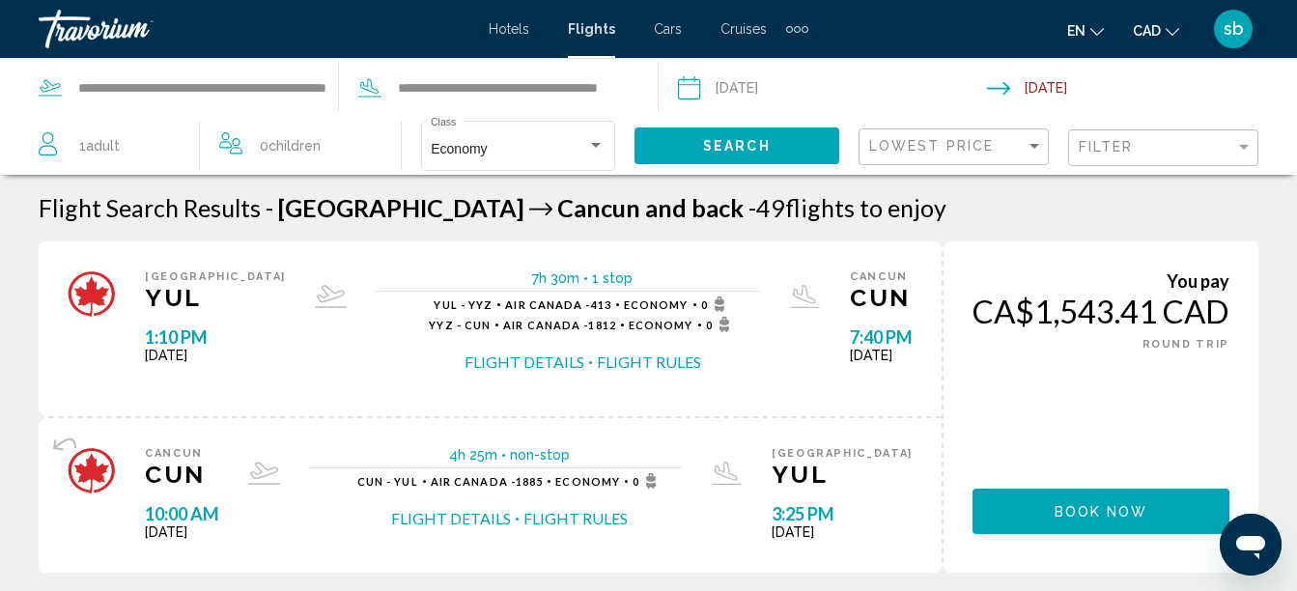
click at [720, 150] on span "Search" at bounding box center [737, 146] width 68 height 15
click at [754, 84] on input "Depart date: Oct 4, 2025" at bounding box center [832, 91] width 318 height 64
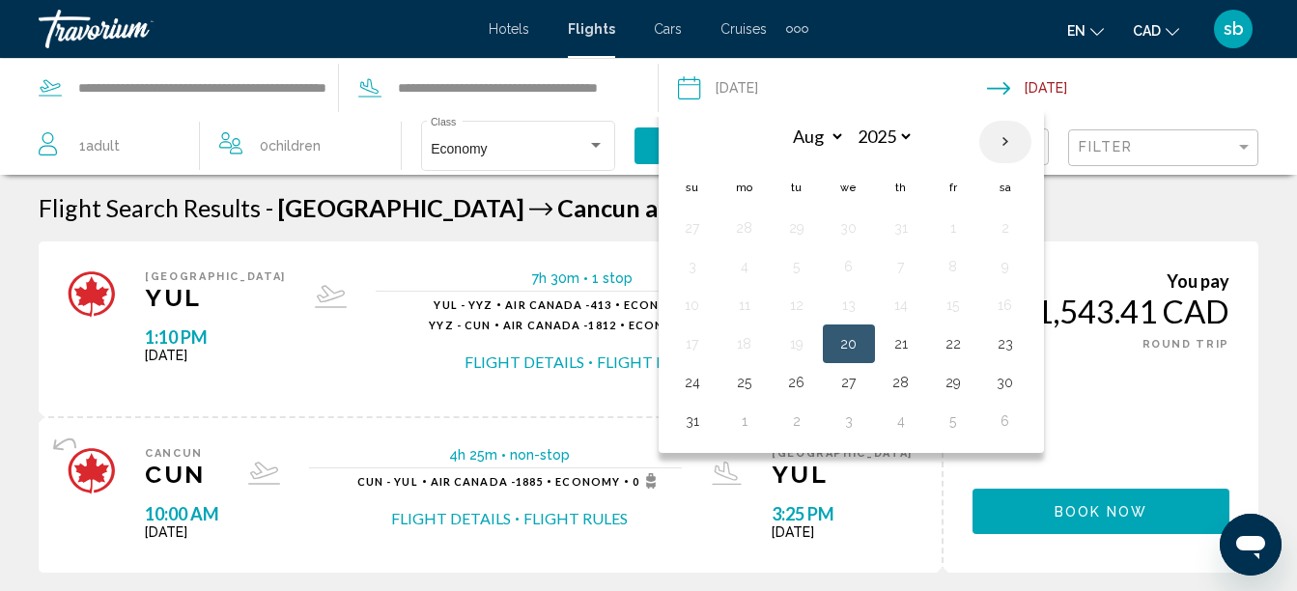
click at [1013, 142] on th "Next month" at bounding box center [1005, 142] width 52 height 42
select select "*"
click at [692, 348] on button "19" at bounding box center [692, 343] width 31 height 27
type input "**********"
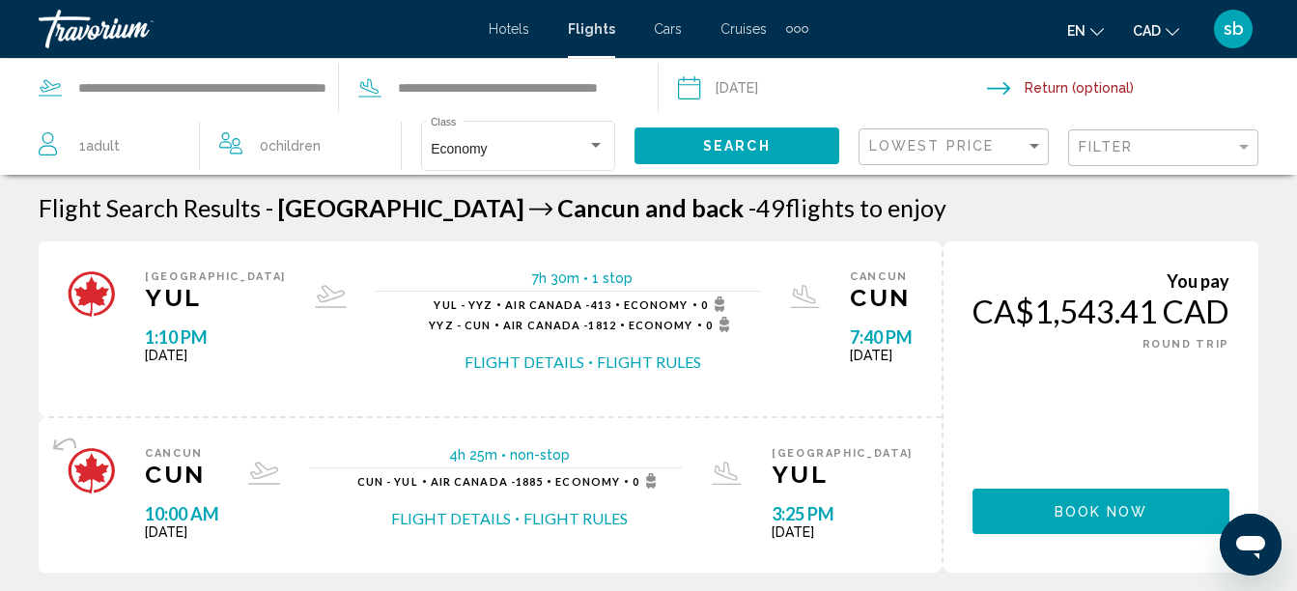
click at [1055, 83] on input "Return date" at bounding box center [1146, 91] width 318 height 64
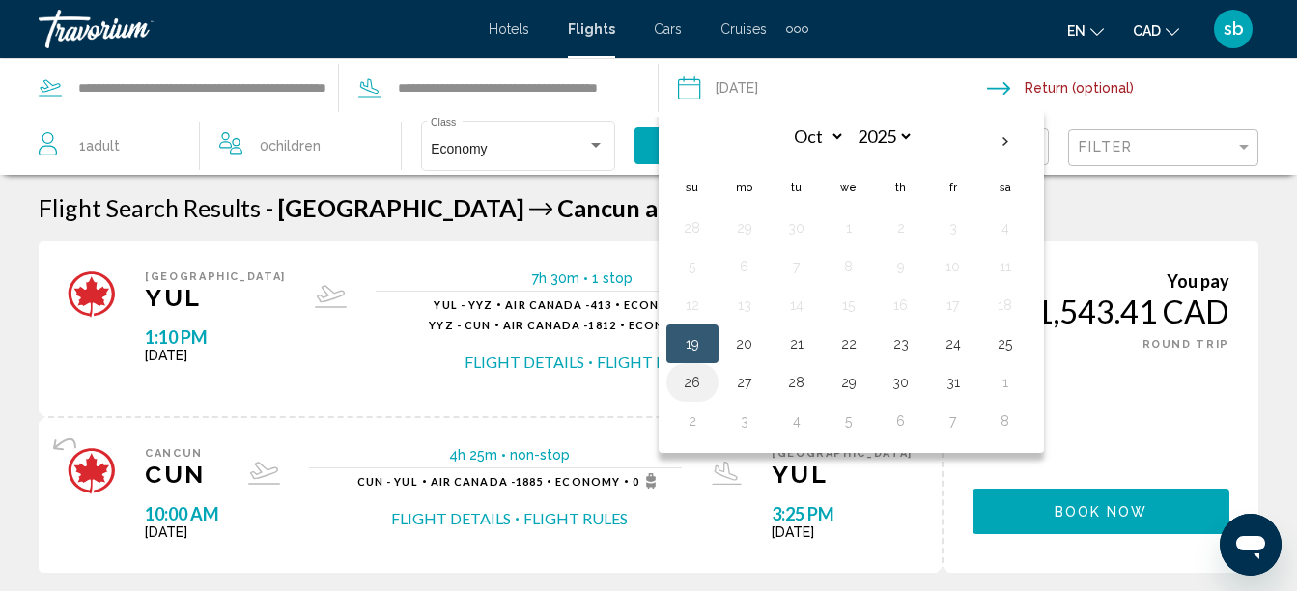
click at [681, 382] on button "26" at bounding box center [692, 382] width 31 height 27
type input "**********"
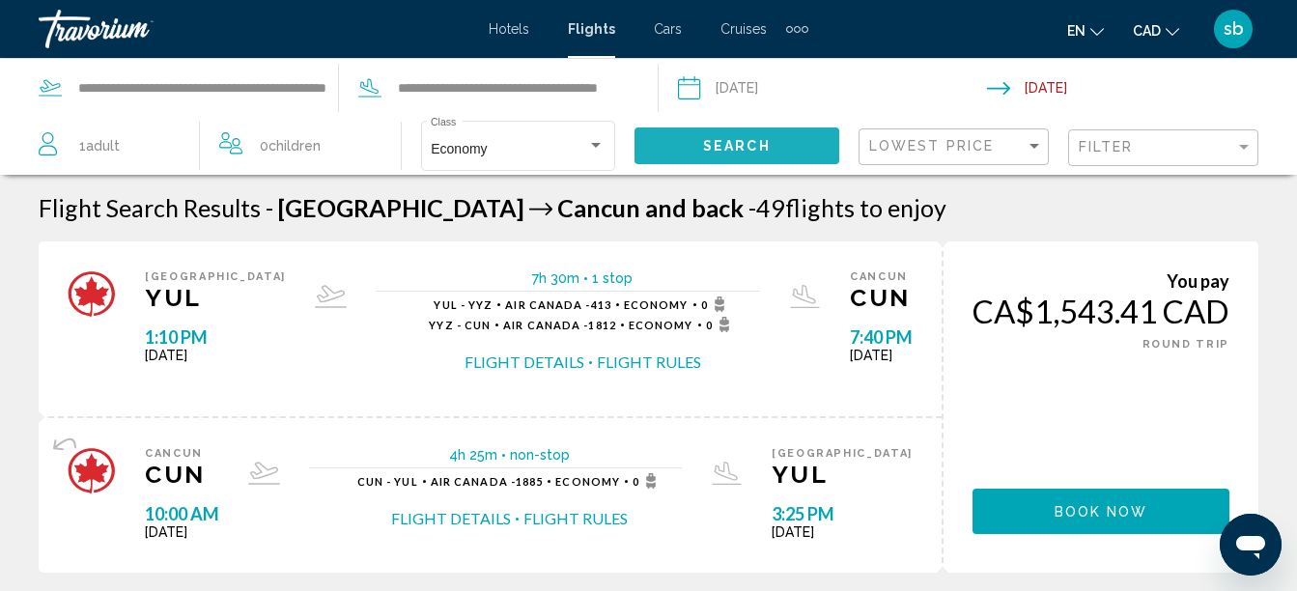
click at [737, 146] on span "Search" at bounding box center [737, 146] width 68 height 15
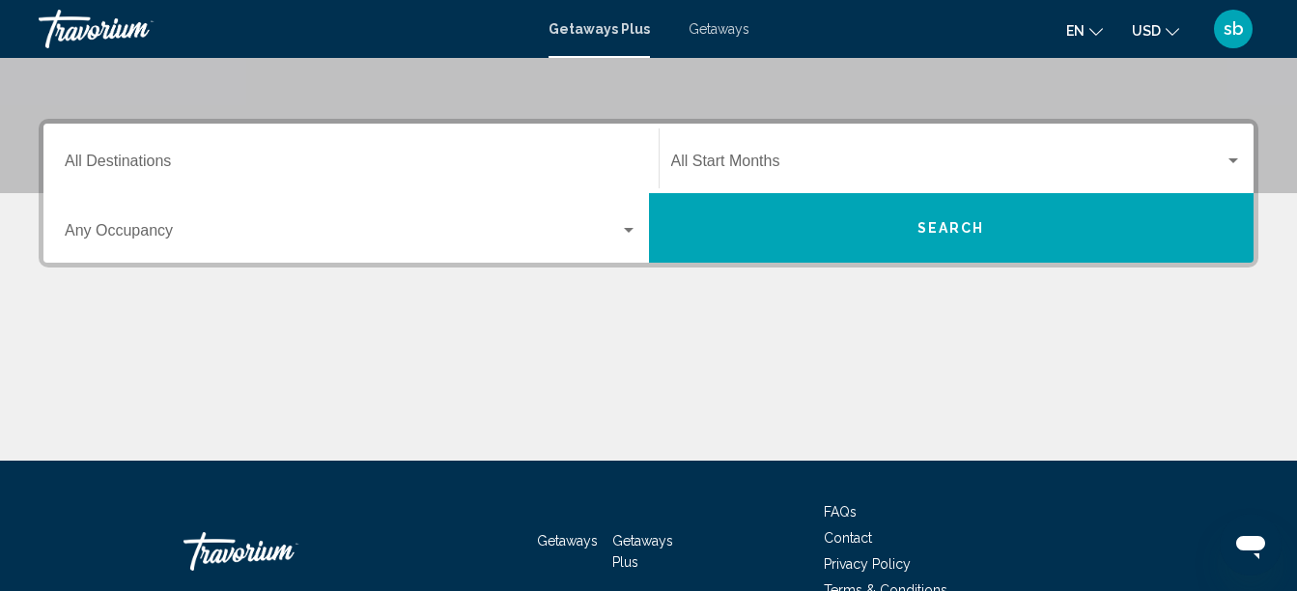
click at [245, 156] on input "Destination All Destinations" at bounding box center [351, 164] width 573 height 17
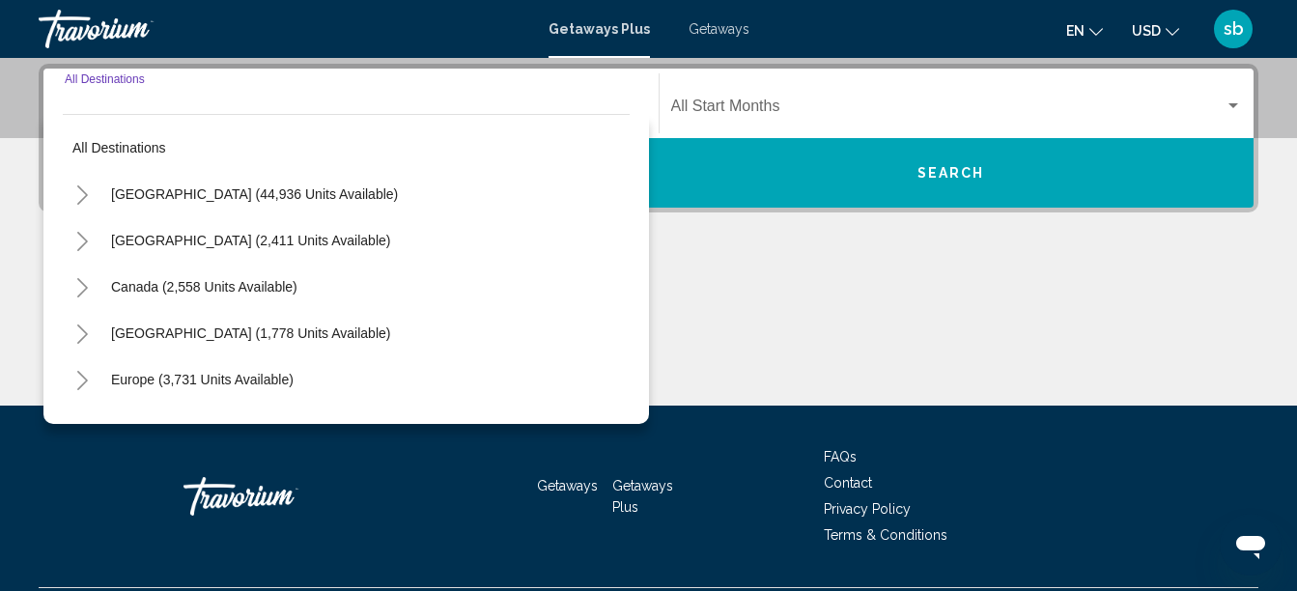
scroll to position [442, 0]
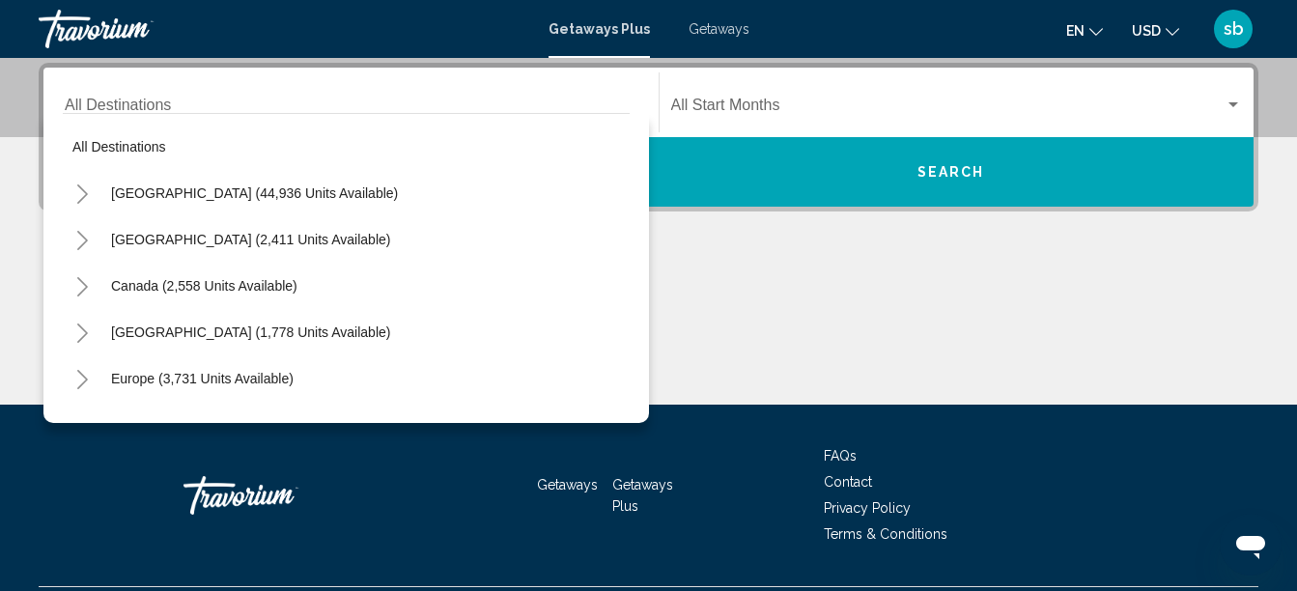
click at [248, 84] on div "Destination All Destinations" at bounding box center [351, 102] width 573 height 61
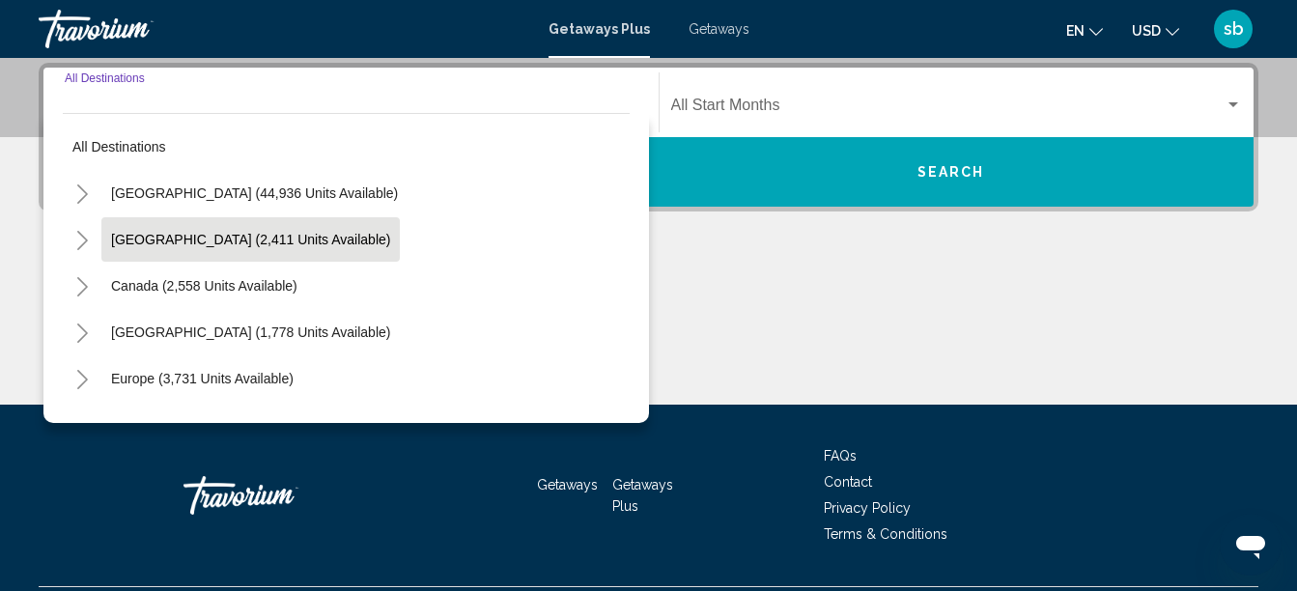
click at [209, 228] on button "Mexico (2,411 units available)" at bounding box center [250, 239] width 298 height 44
type input "**********"
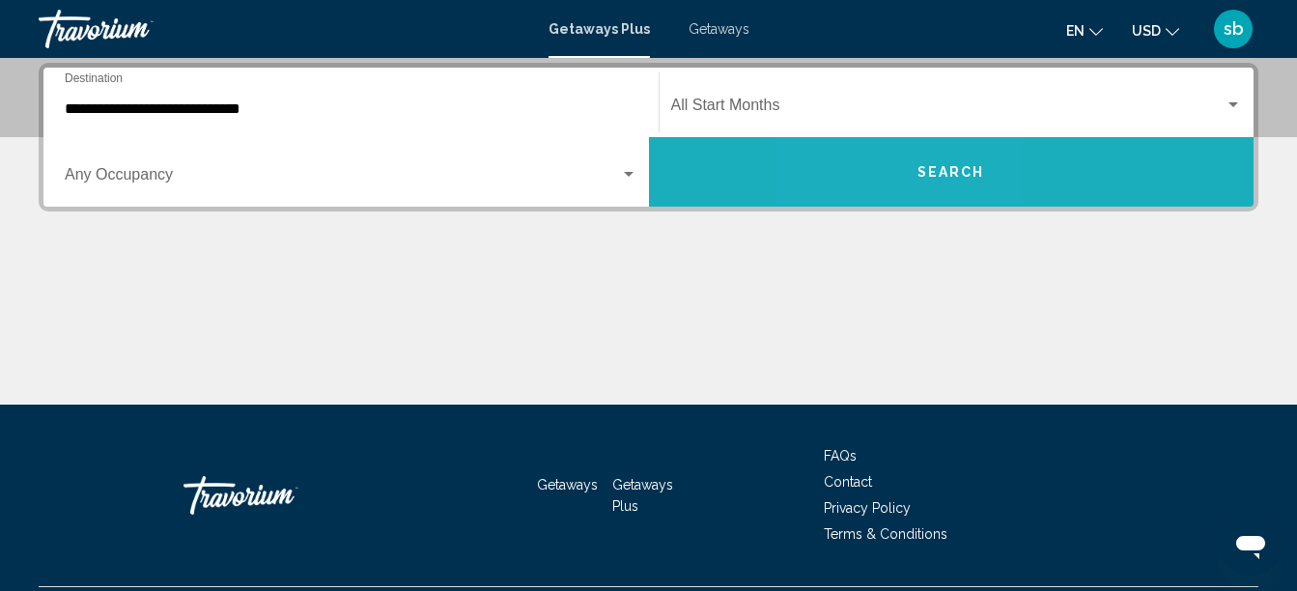
click at [894, 196] on button "Search" at bounding box center [951, 172] width 605 height 70
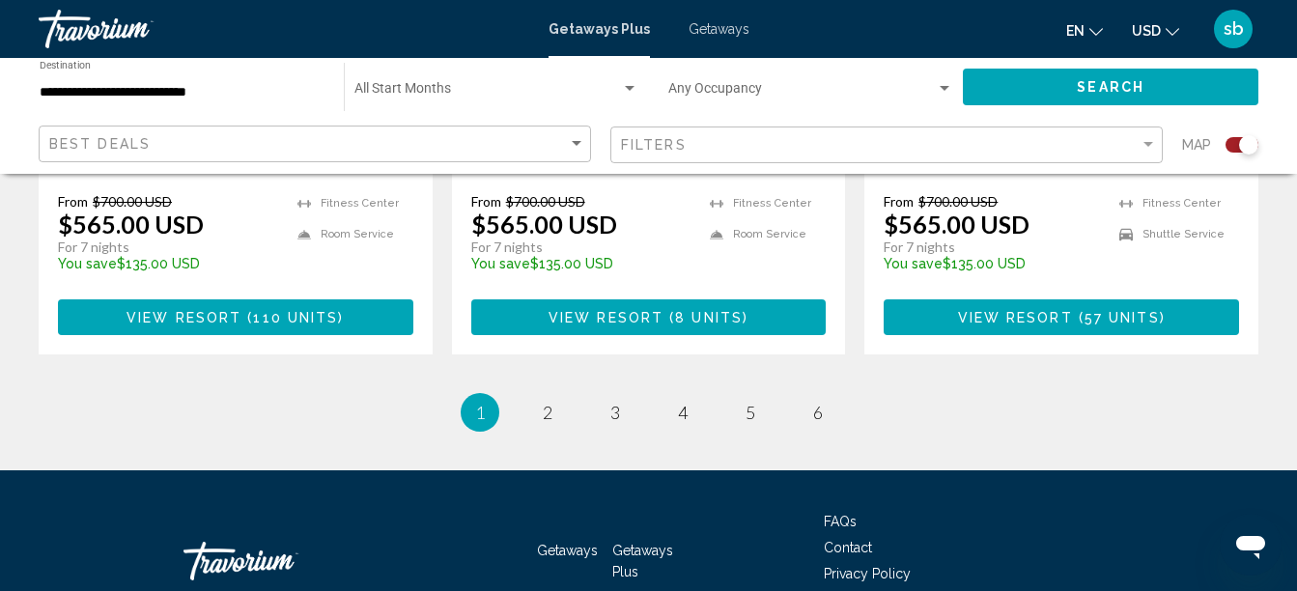
scroll to position [3300, 0]
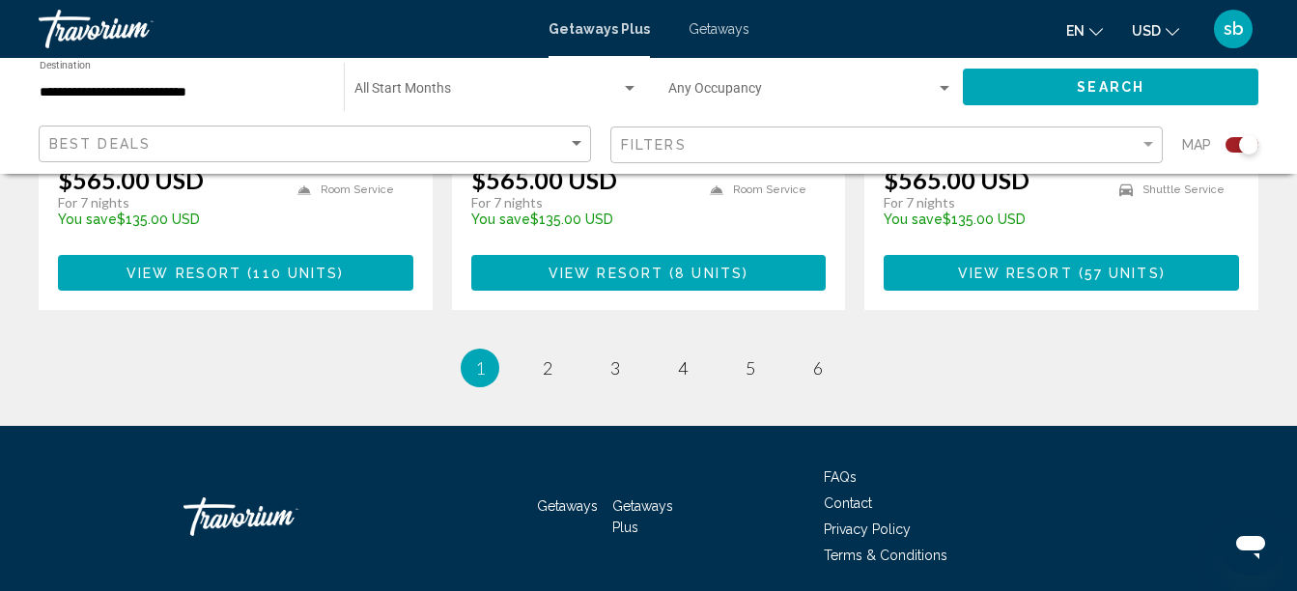
click at [1025, 266] on span "View Resort" at bounding box center [1015, 273] width 115 height 15
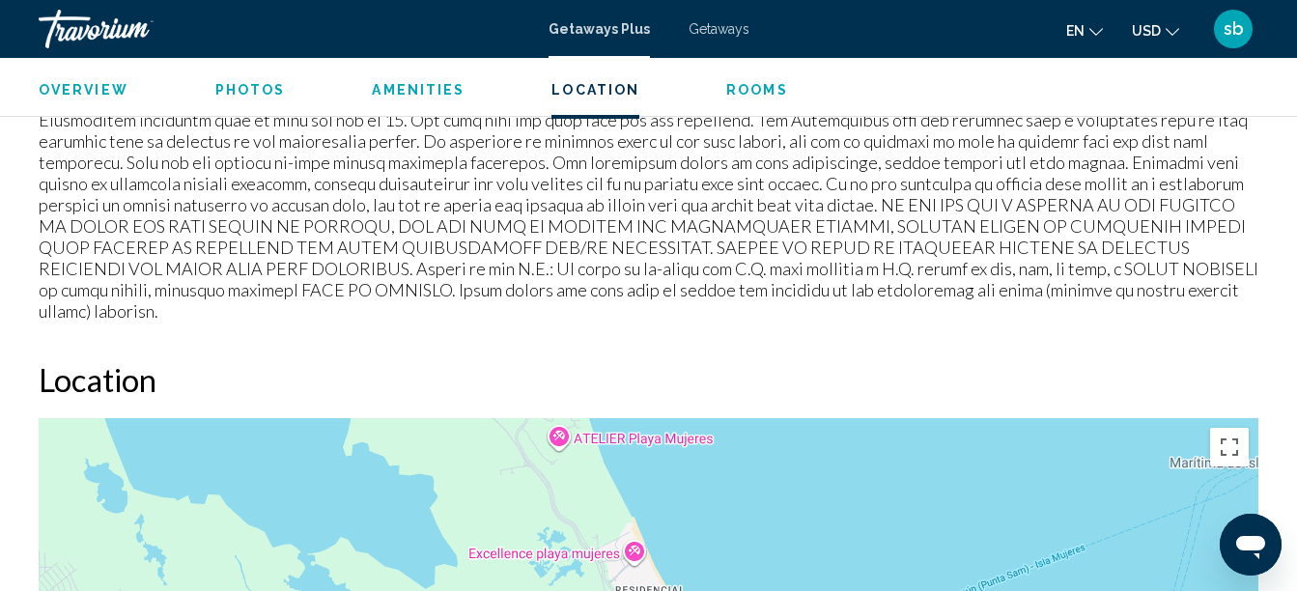
scroll to position [3021, 0]
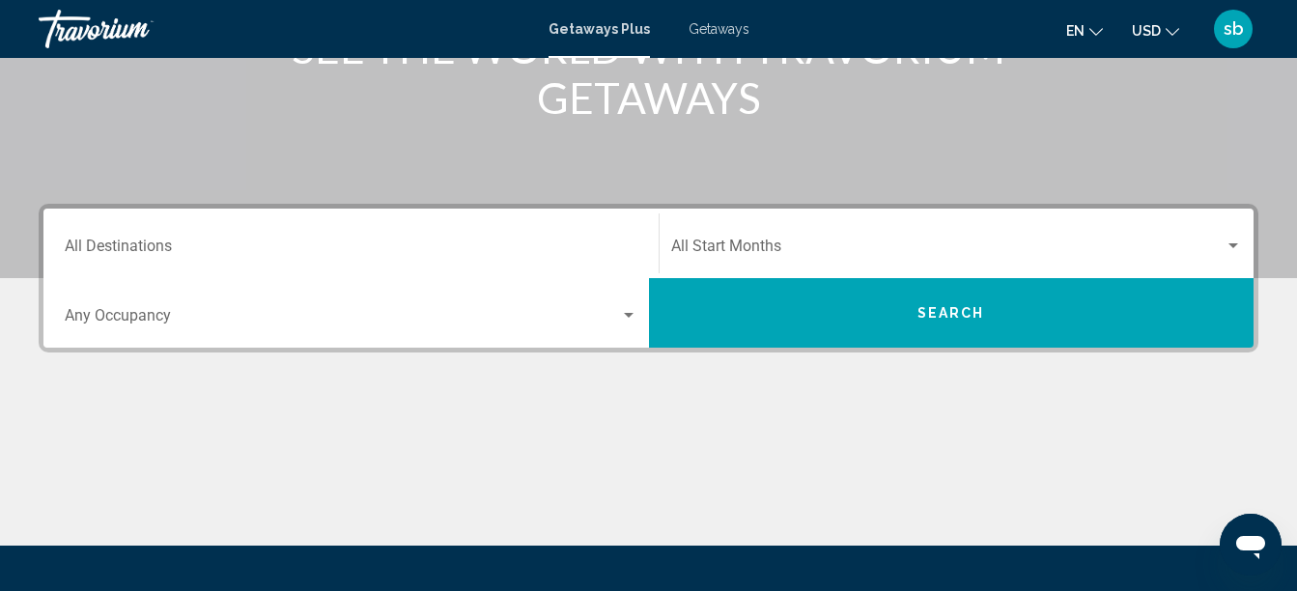
scroll to position [492, 0]
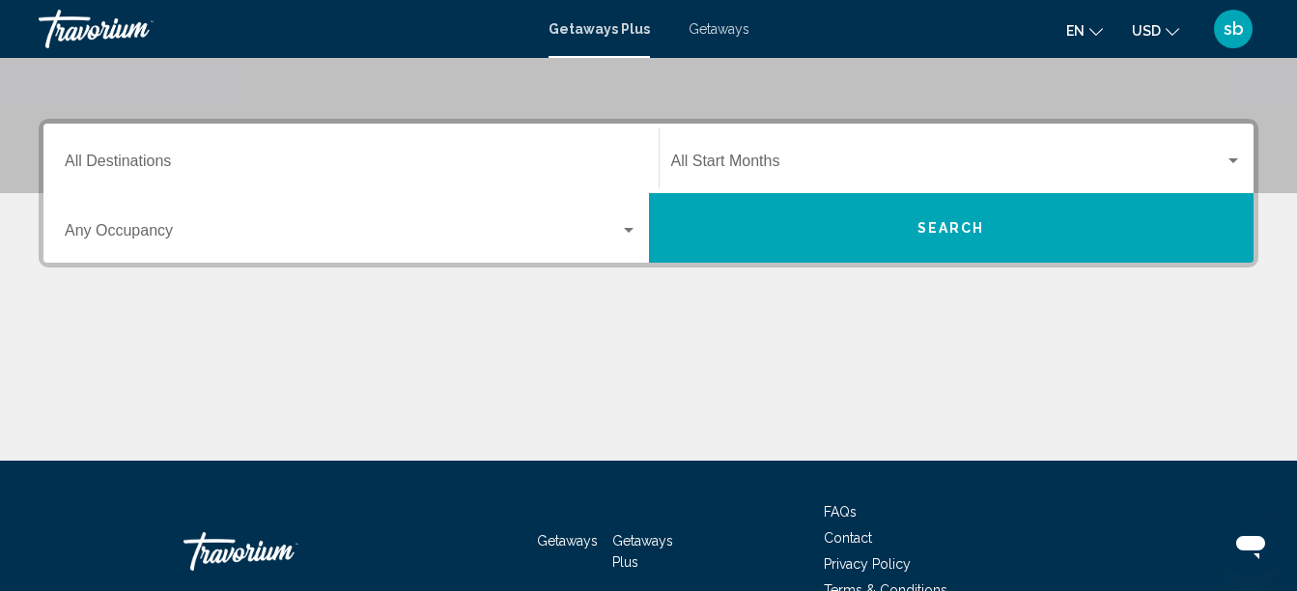
click at [301, 178] on div "Destination All Destinations" at bounding box center [351, 158] width 573 height 61
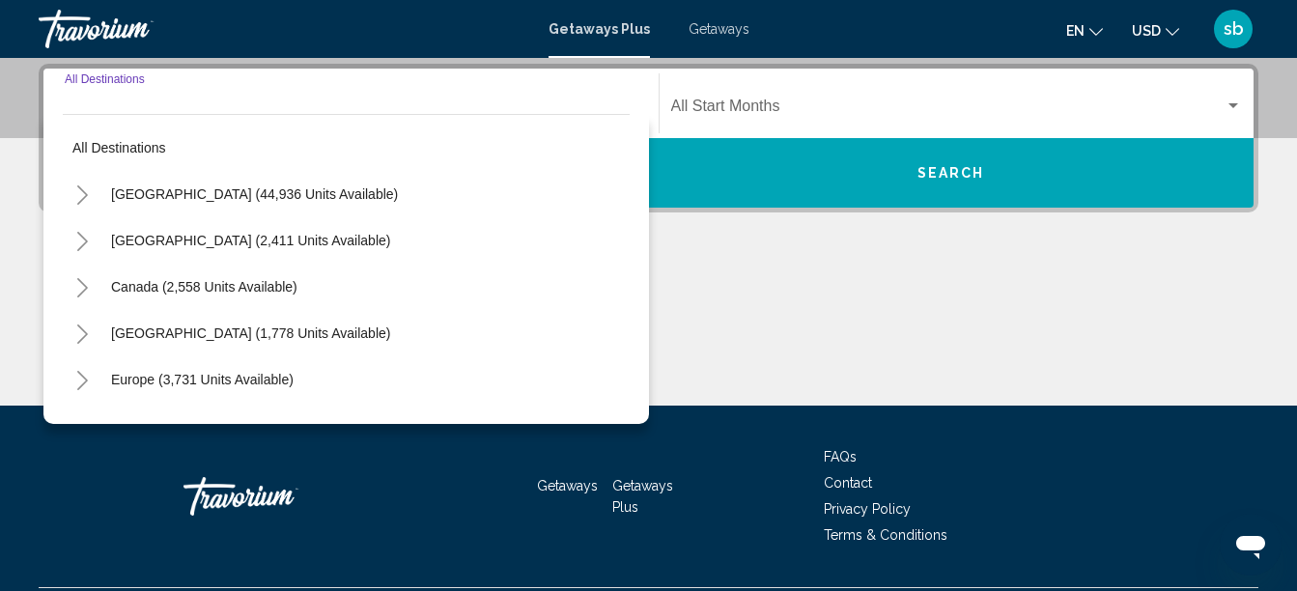
scroll to position [442, 0]
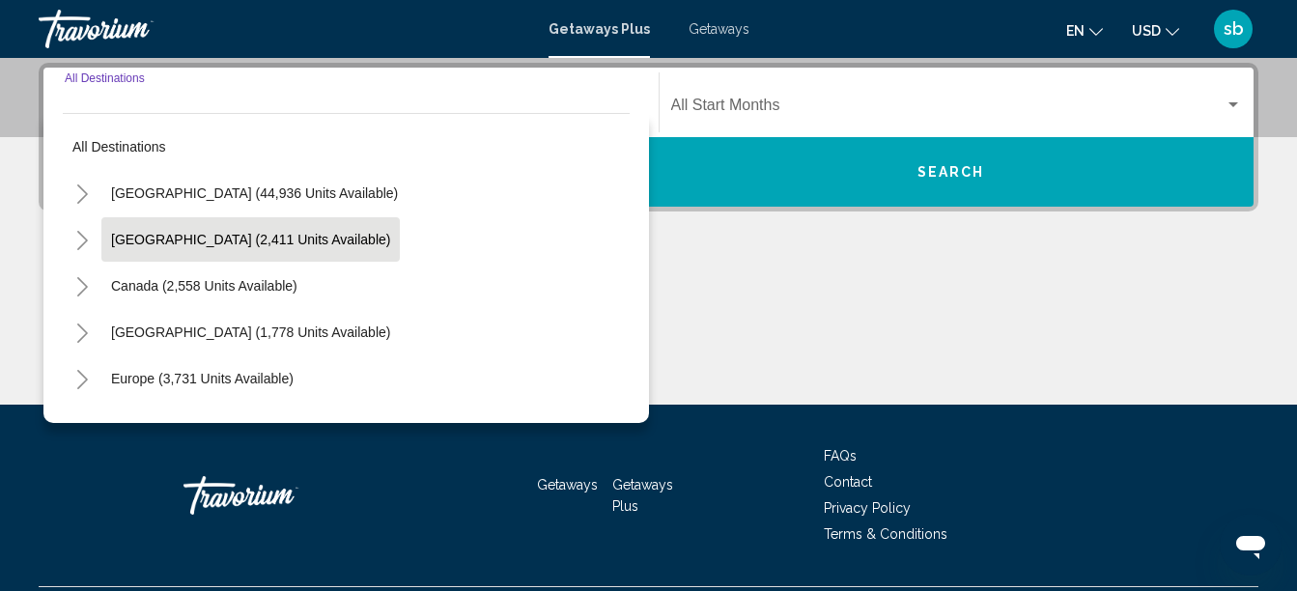
click at [242, 232] on span "[GEOGRAPHIC_DATA] (2,411 units available)" at bounding box center [250, 239] width 279 height 15
type input "**********"
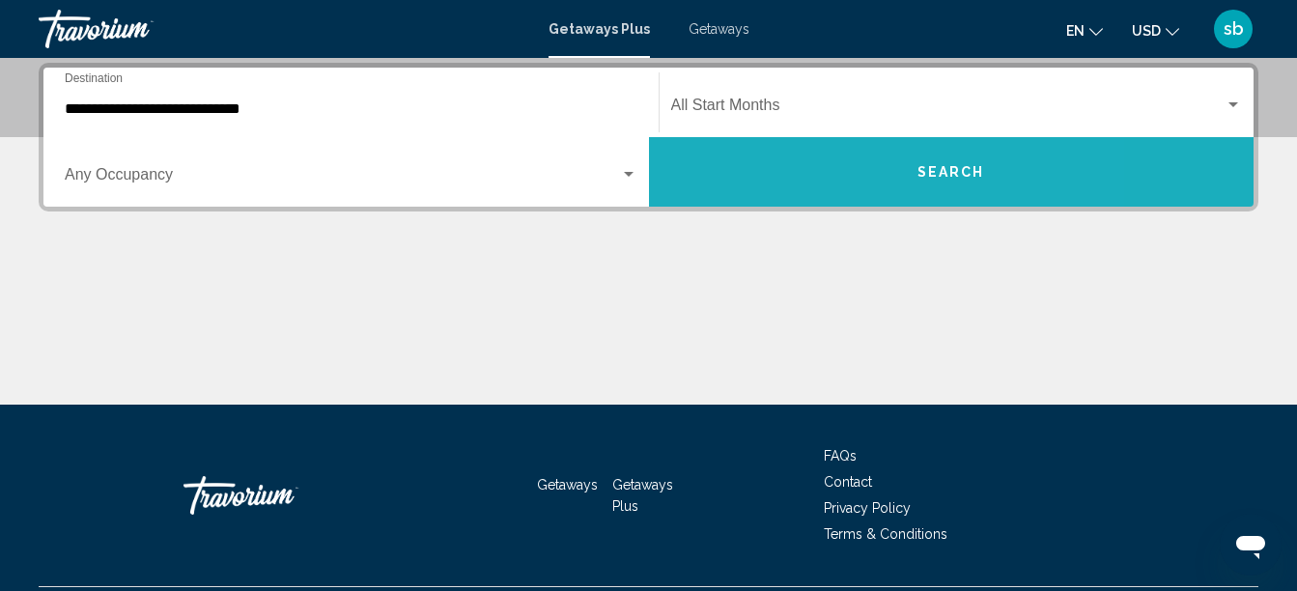
click at [823, 203] on button "Search" at bounding box center [951, 172] width 605 height 70
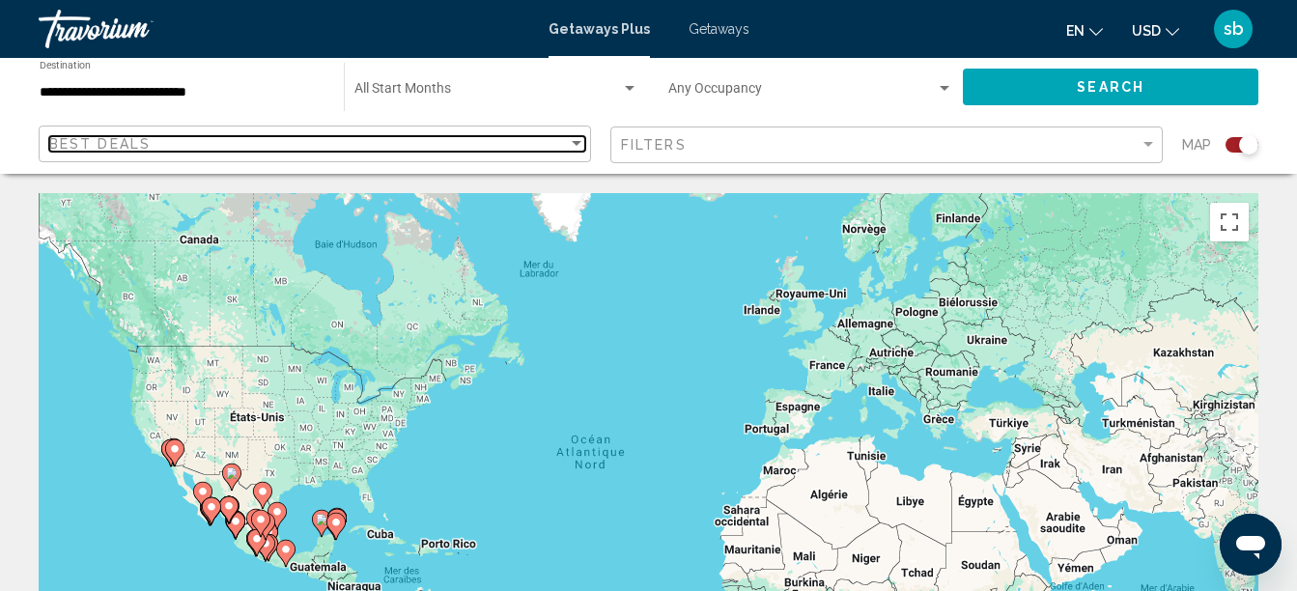
click at [241, 145] on div "Best Deals" at bounding box center [308, 143] width 518 height 15
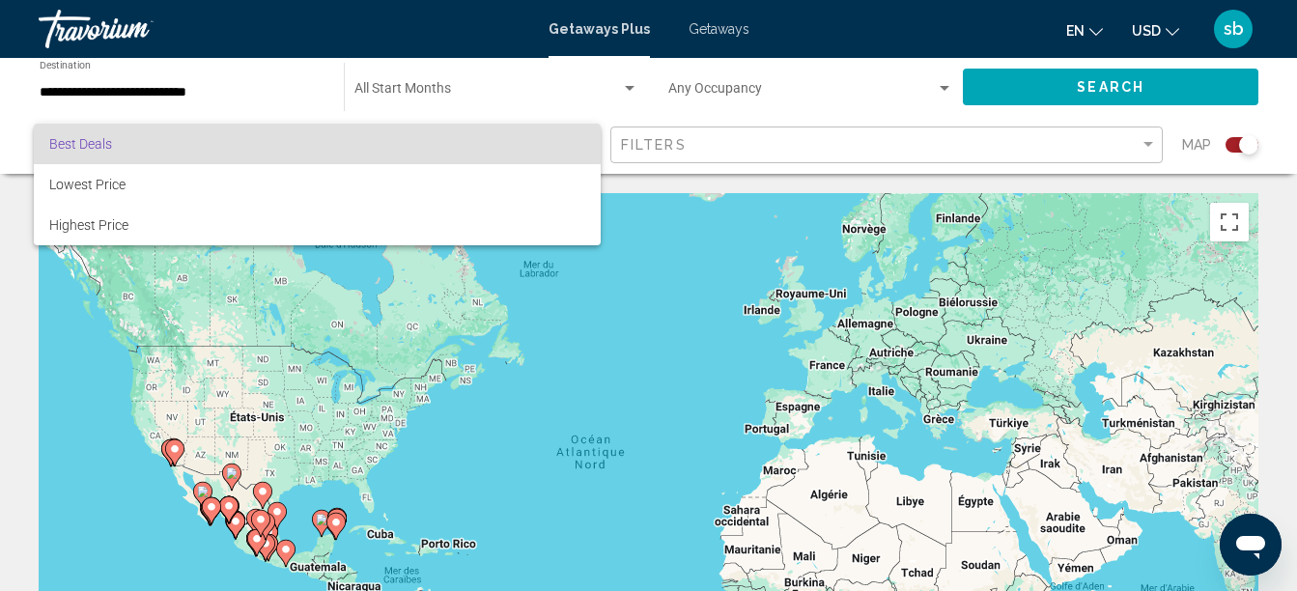
click at [164, 82] on div at bounding box center [648, 295] width 1297 height 591
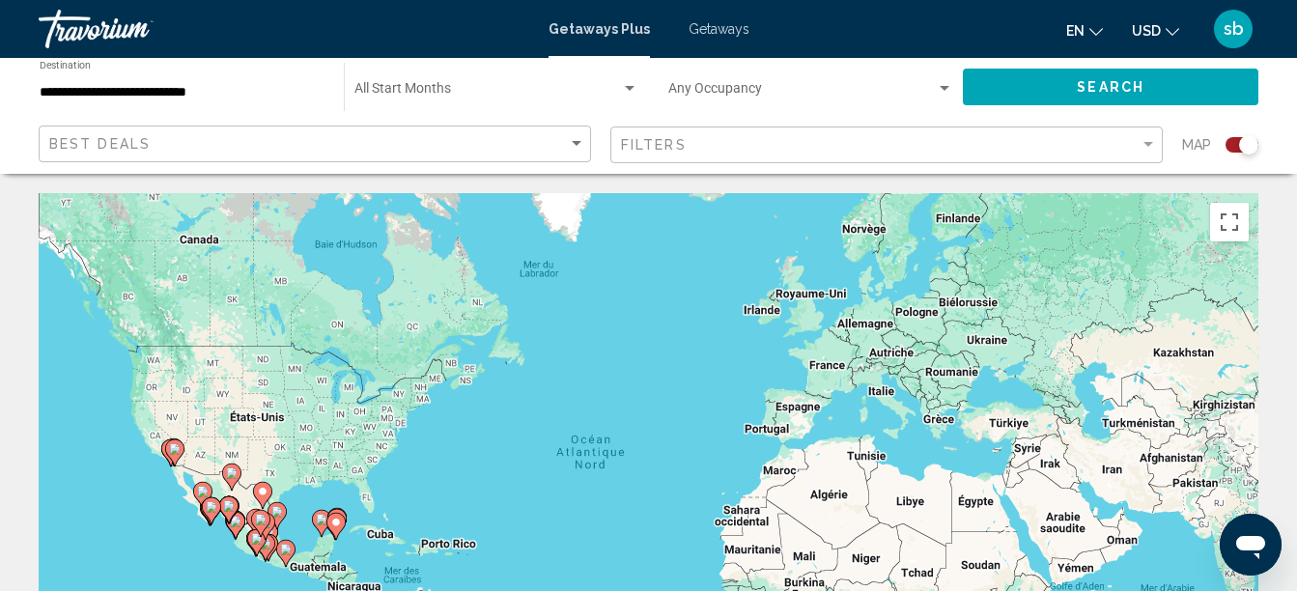
click at [161, 83] on div "**********" at bounding box center [182, 87] width 285 height 53
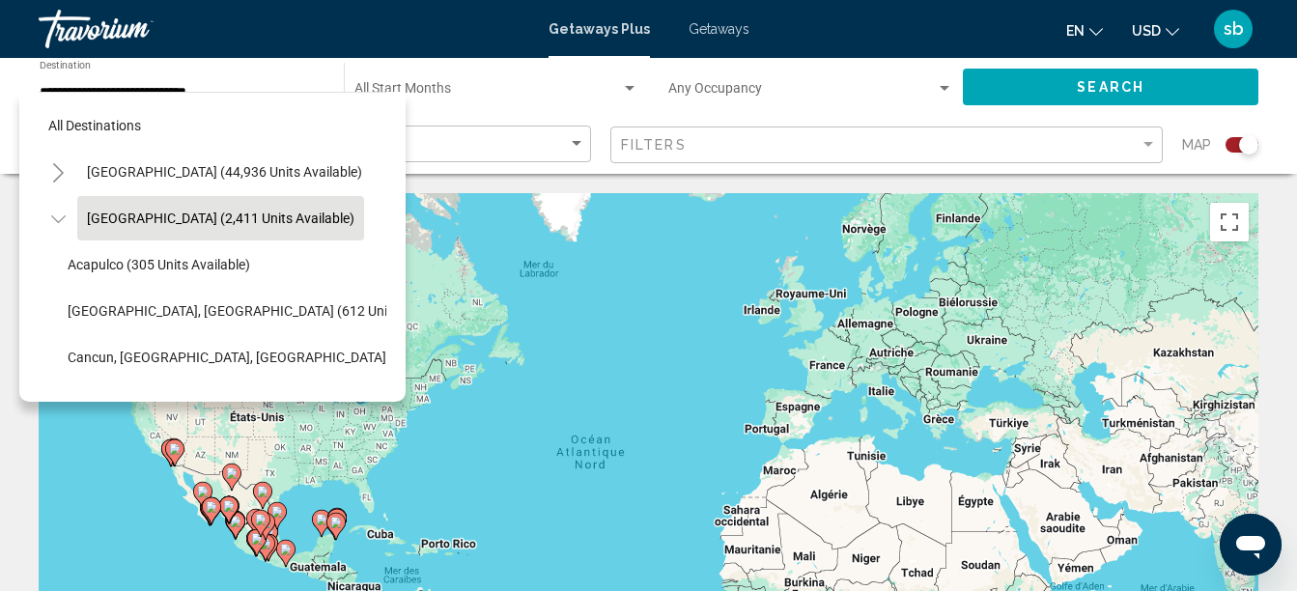
click at [552, 113] on div "Start Month All Start Months" at bounding box center [496, 87] width 284 height 53
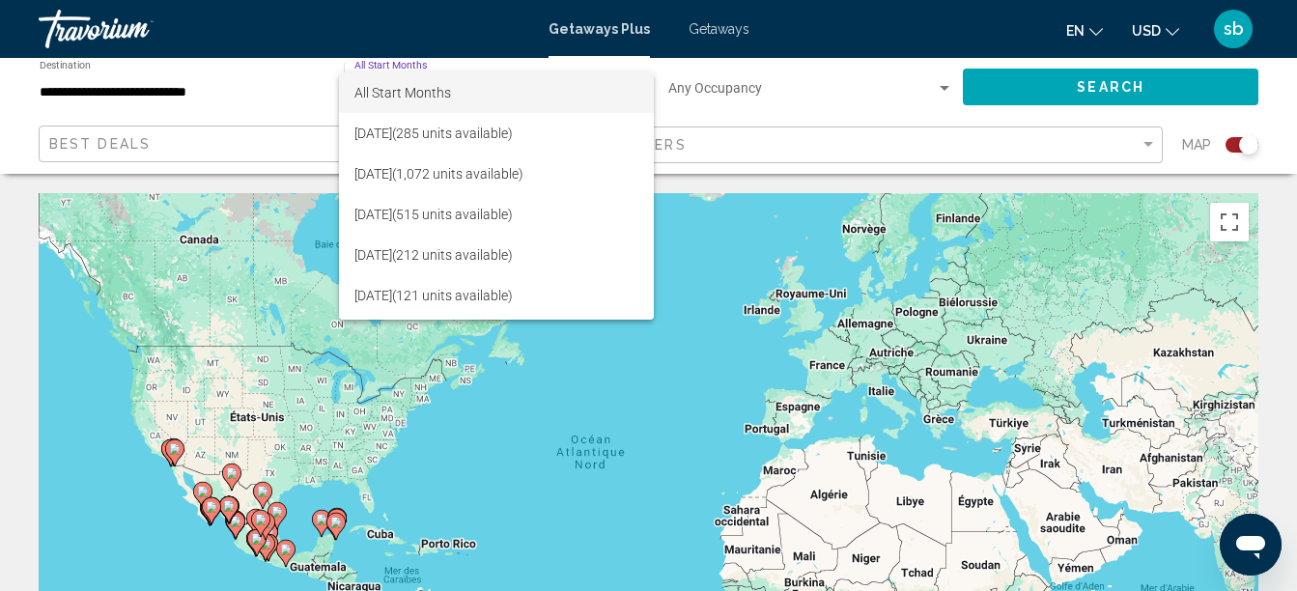
click at [193, 105] on div at bounding box center [648, 295] width 1297 height 591
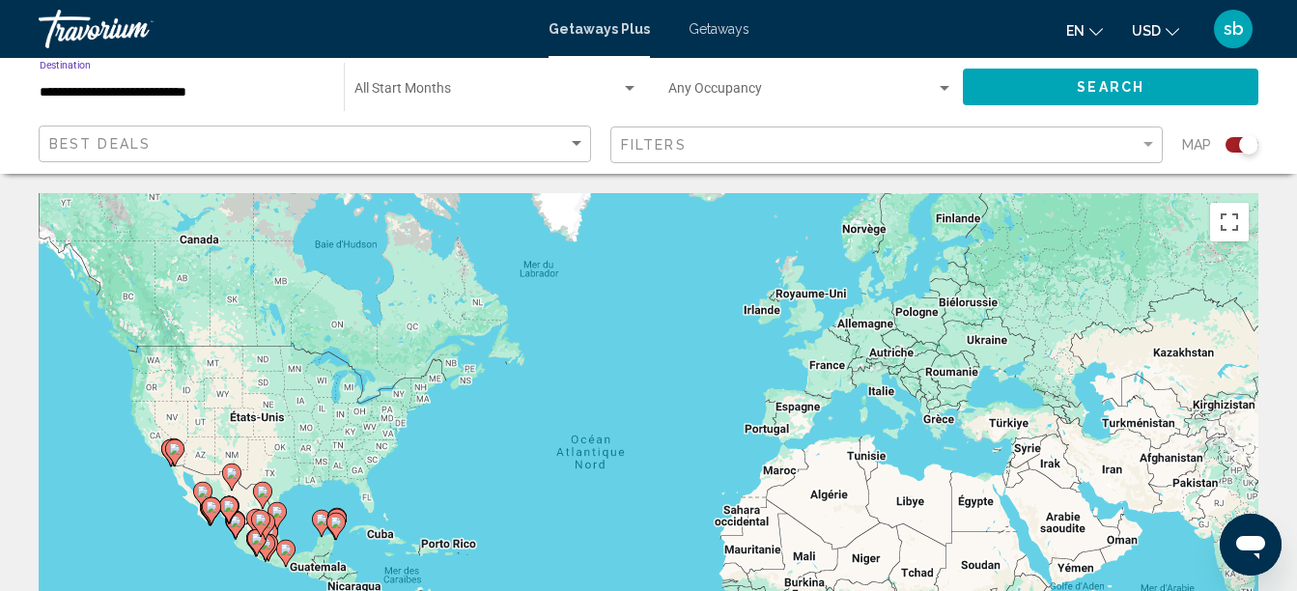
click at [185, 99] on input "**********" at bounding box center [182, 92] width 285 height 15
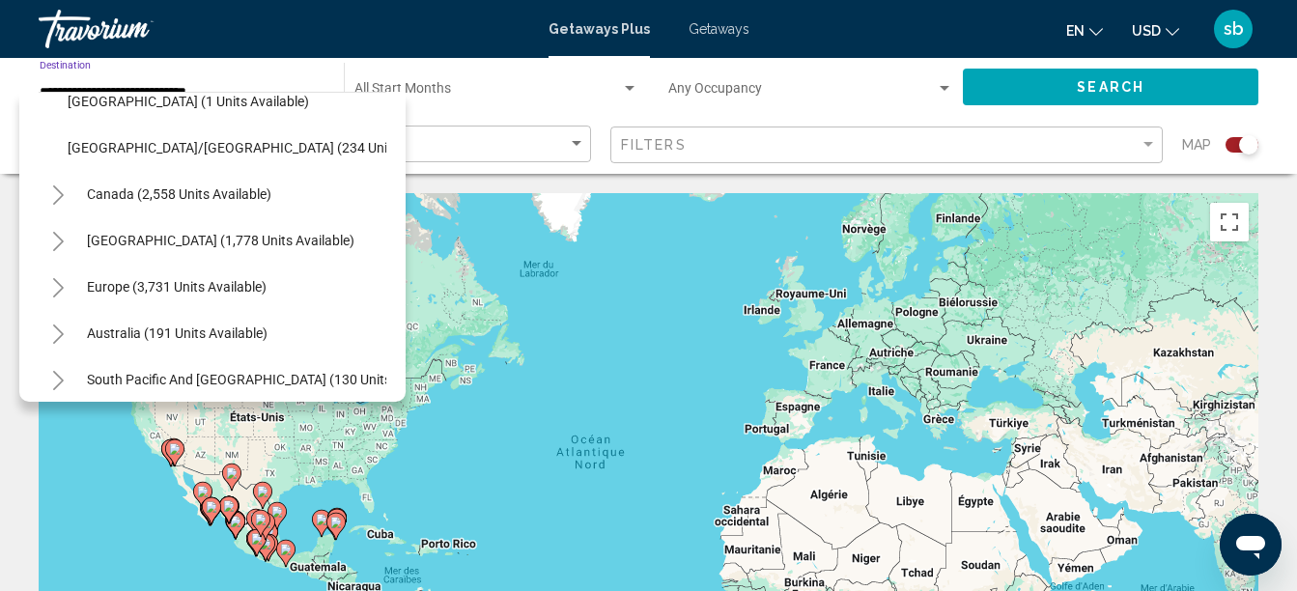
scroll to position [455, 0]
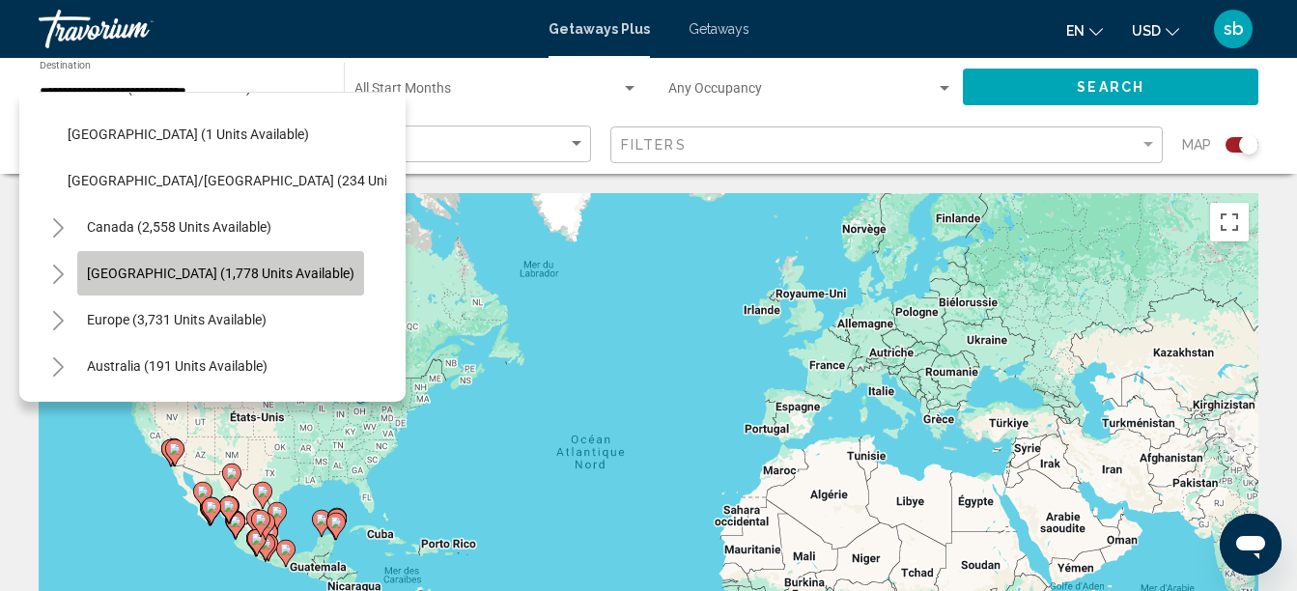
click at [197, 261] on button "Caribbean & Atlantic Islands (1,778 units available)" at bounding box center [220, 273] width 287 height 44
type input "**********"
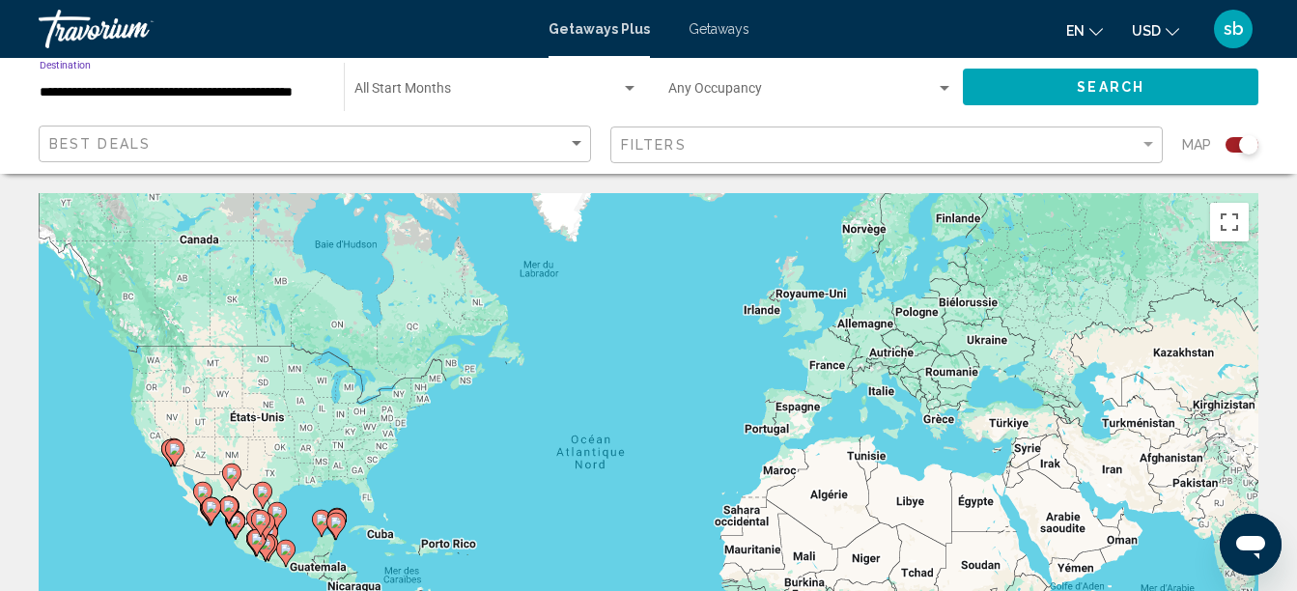
click at [1176, 85] on button "Search" at bounding box center [1110, 87] width 295 height 36
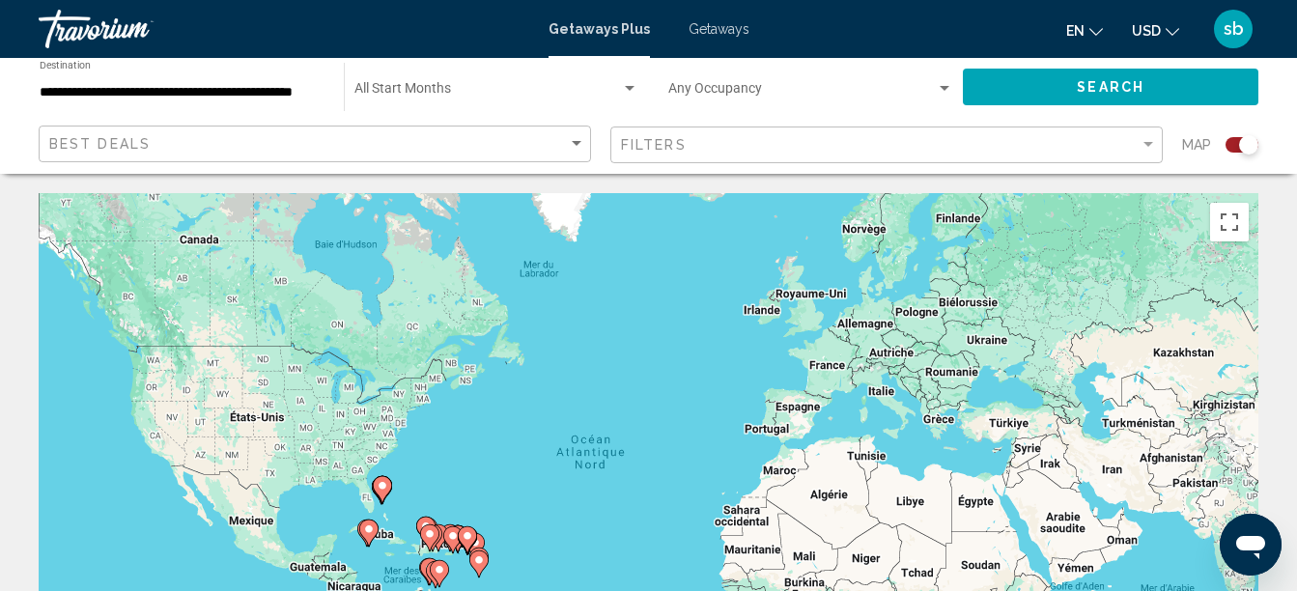
click at [1176, 85] on button "Search" at bounding box center [1110, 87] width 295 height 36
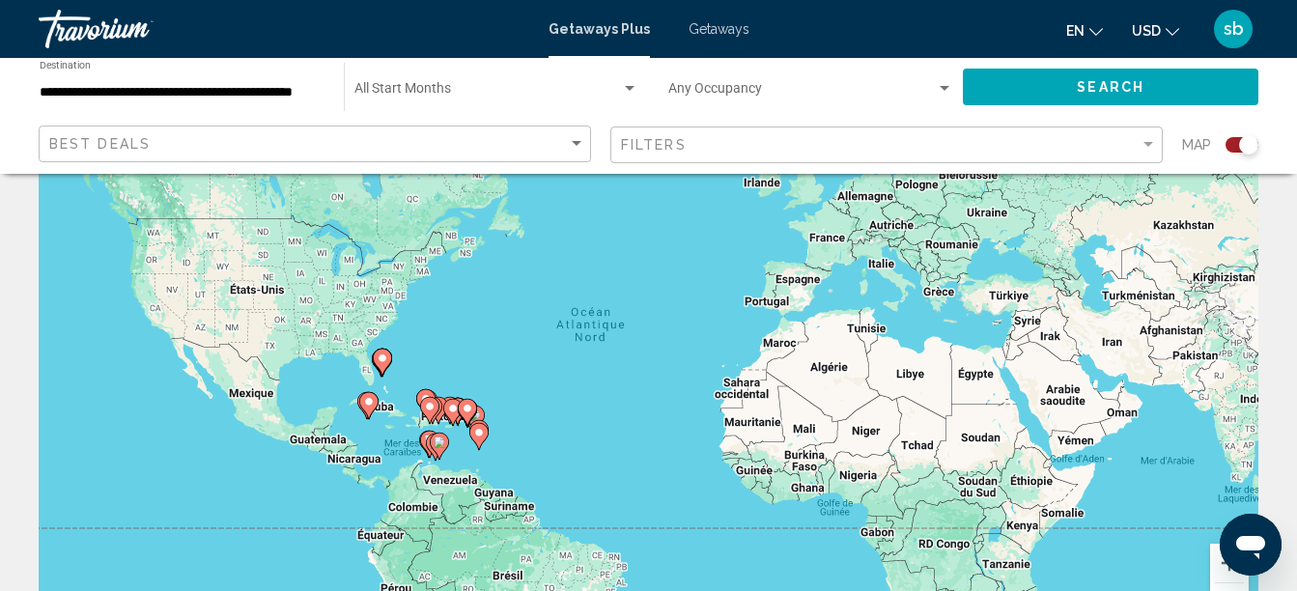
scroll to position [97, 0]
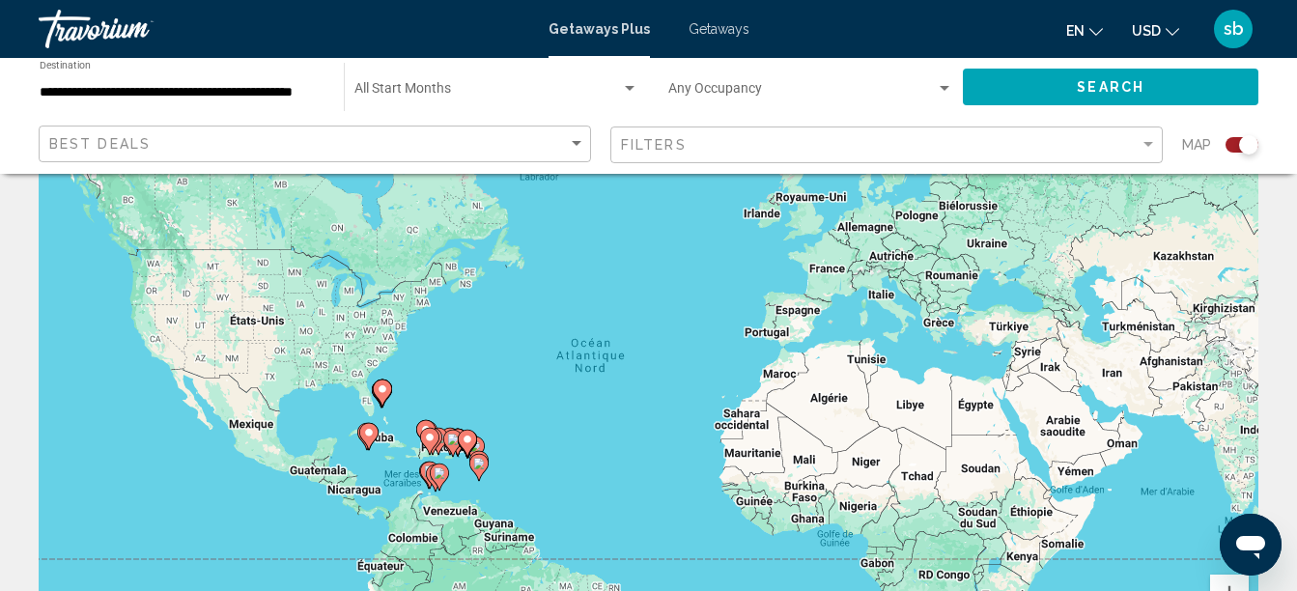
click at [857, 155] on div "Filters" at bounding box center [889, 145] width 536 height 36
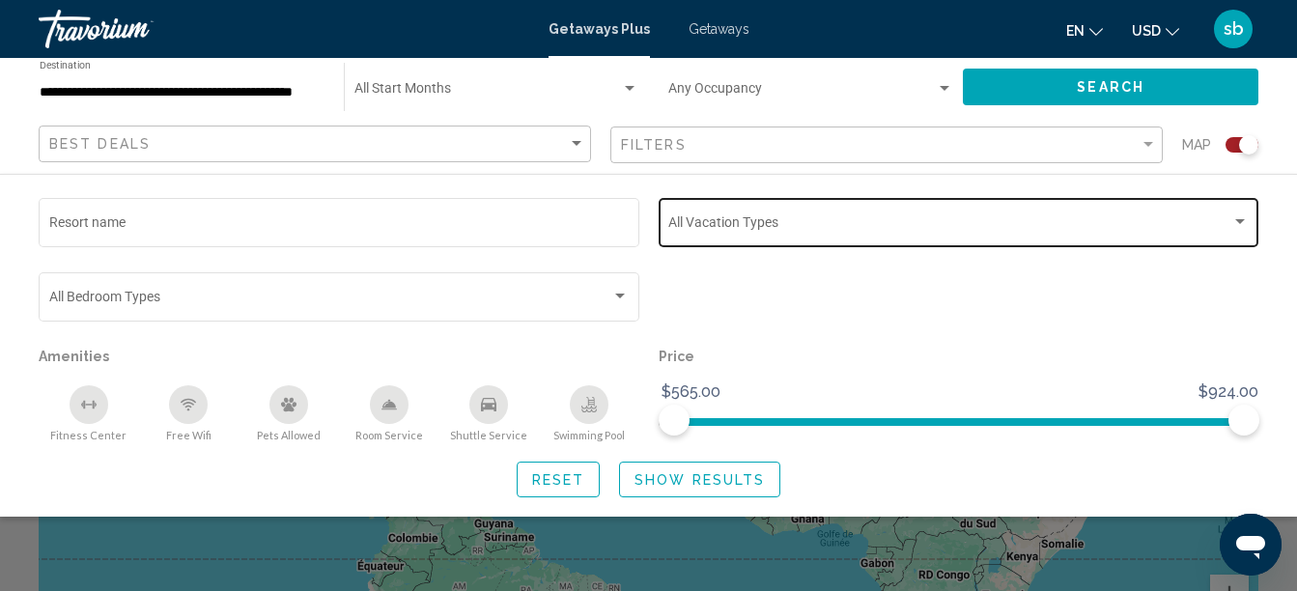
click at [798, 213] on div "Vacation Types All Vacation Types" at bounding box center [958, 220] width 580 height 53
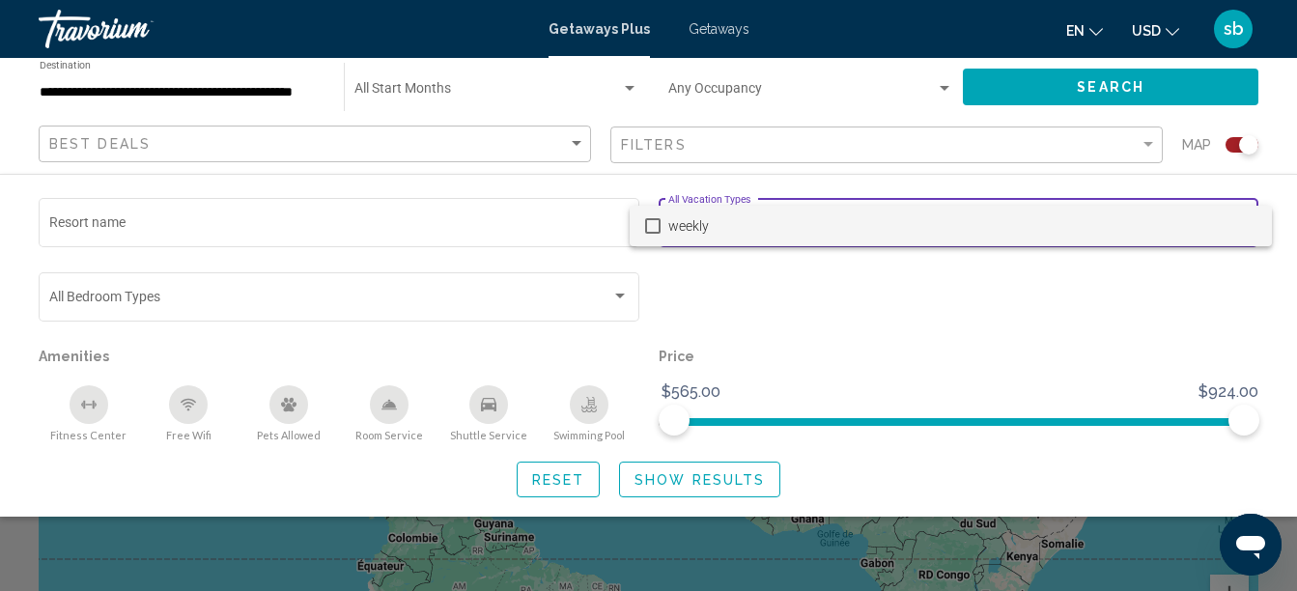
click at [857, 366] on div at bounding box center [648, 295] width 1297 height 591
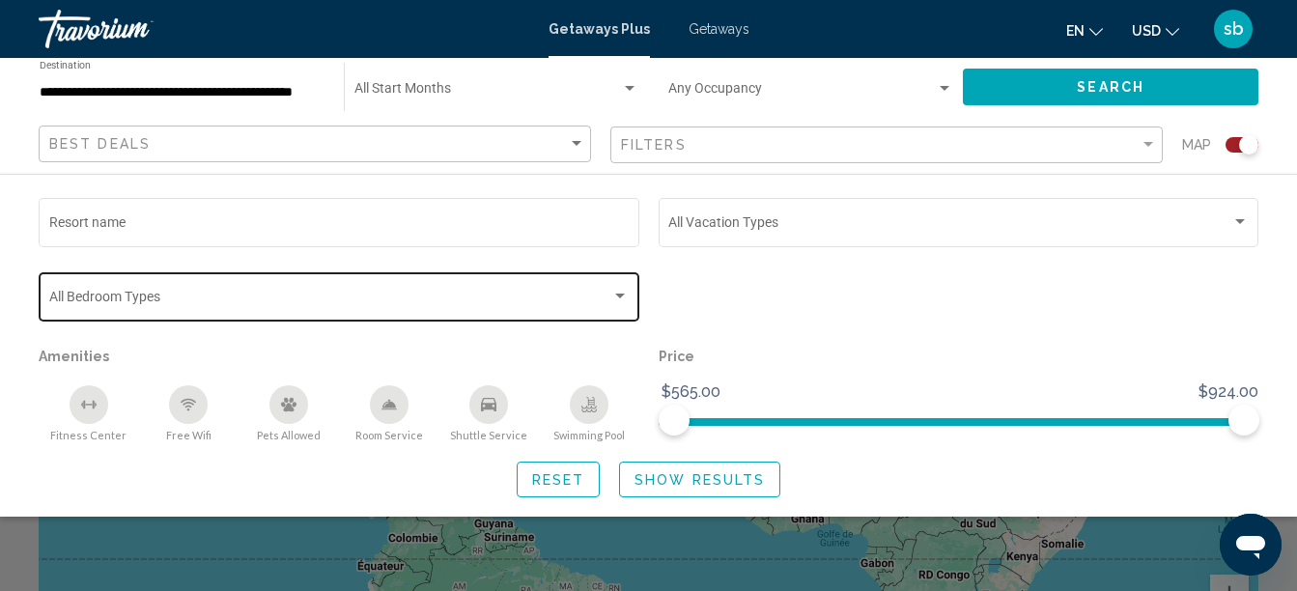
click at [78, 308] on div "Bedroom Types All Bedroom Types" at bounding box center [339, 294] width 580 height 53
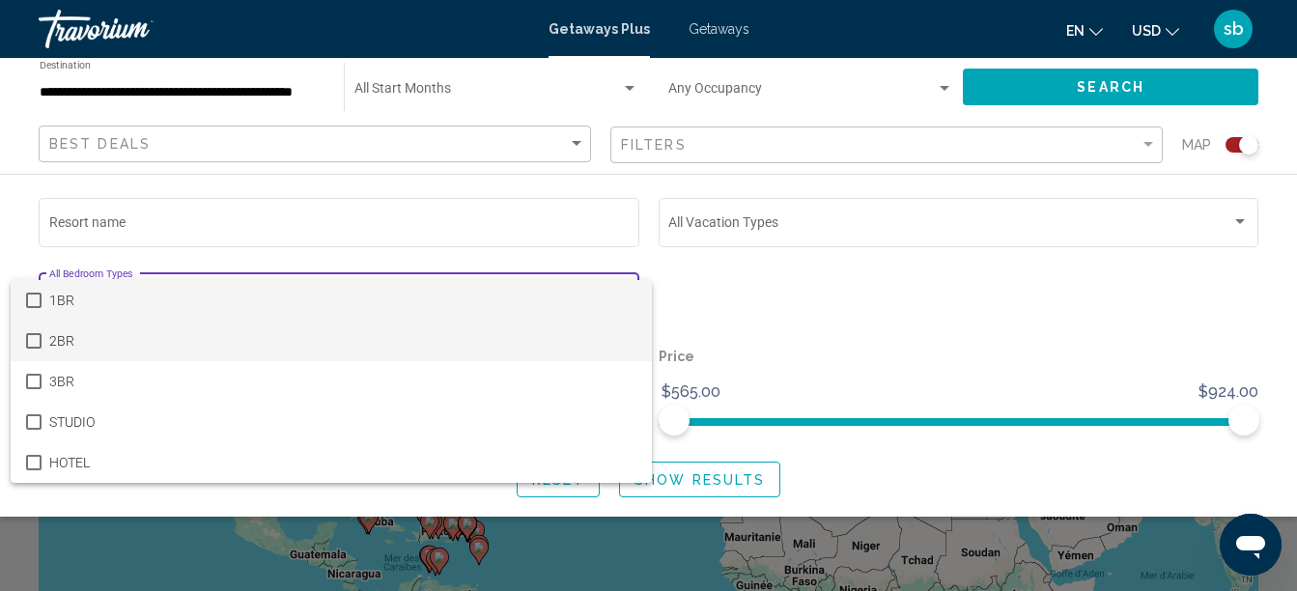
scroll to position [0, 0]
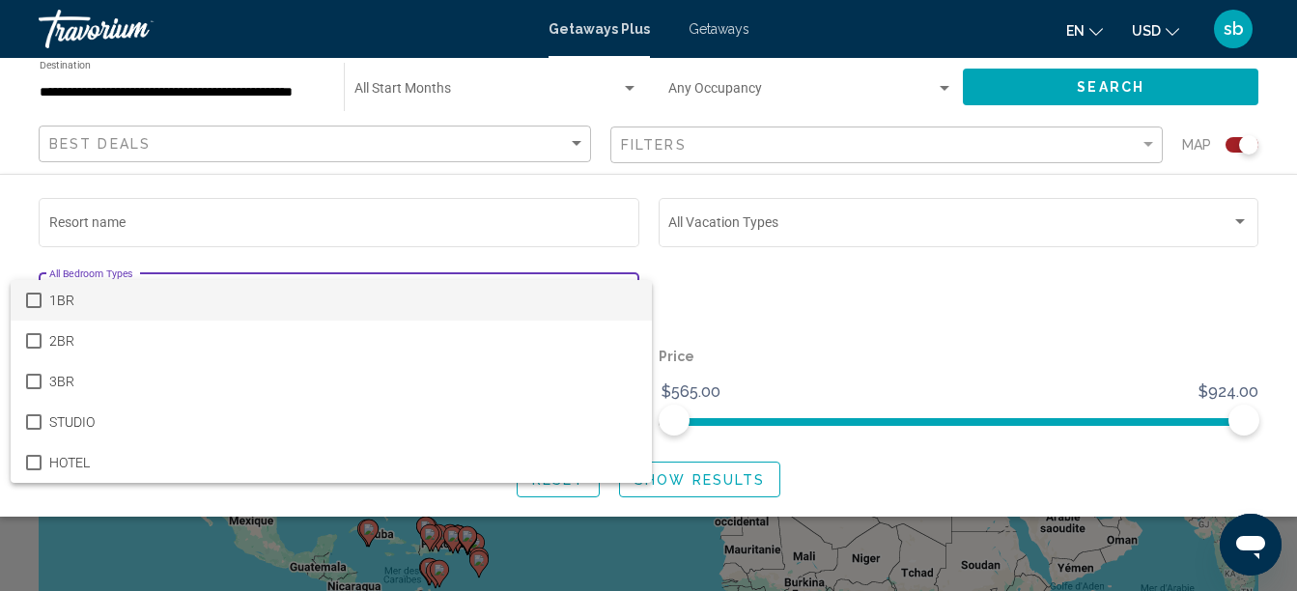
click at [779, 249] on div at bounding box center [648, 295] width 1297 height 591
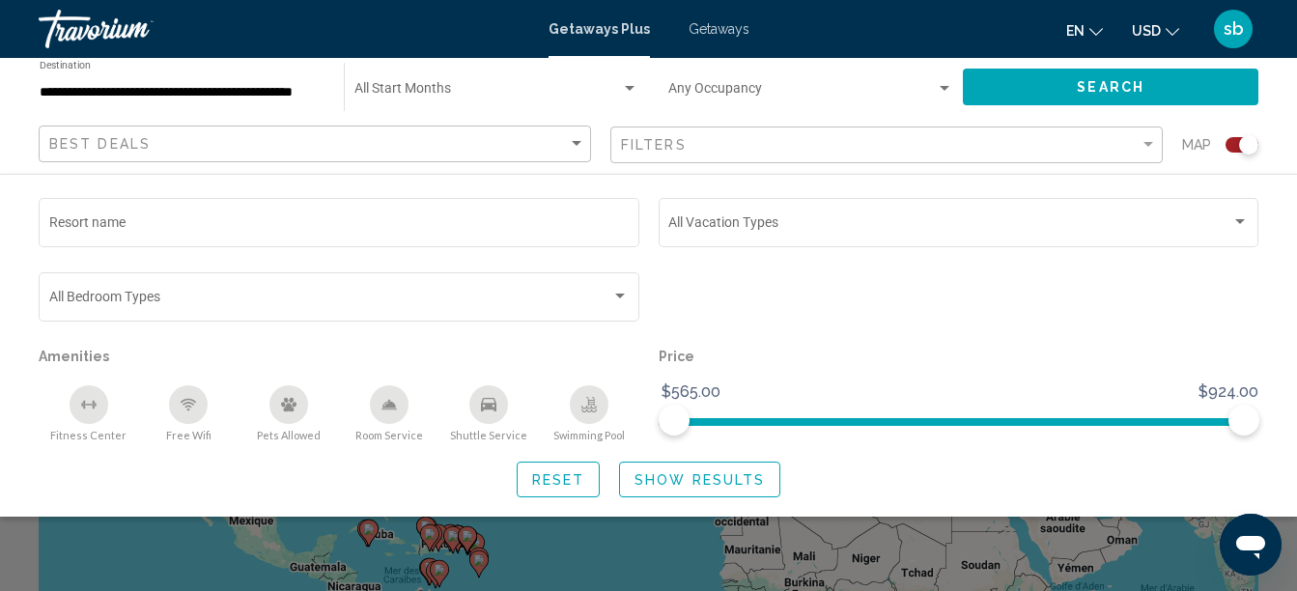
click at [92, 93] on input "**********" at bounding box center [182, 92] width 285 height 15
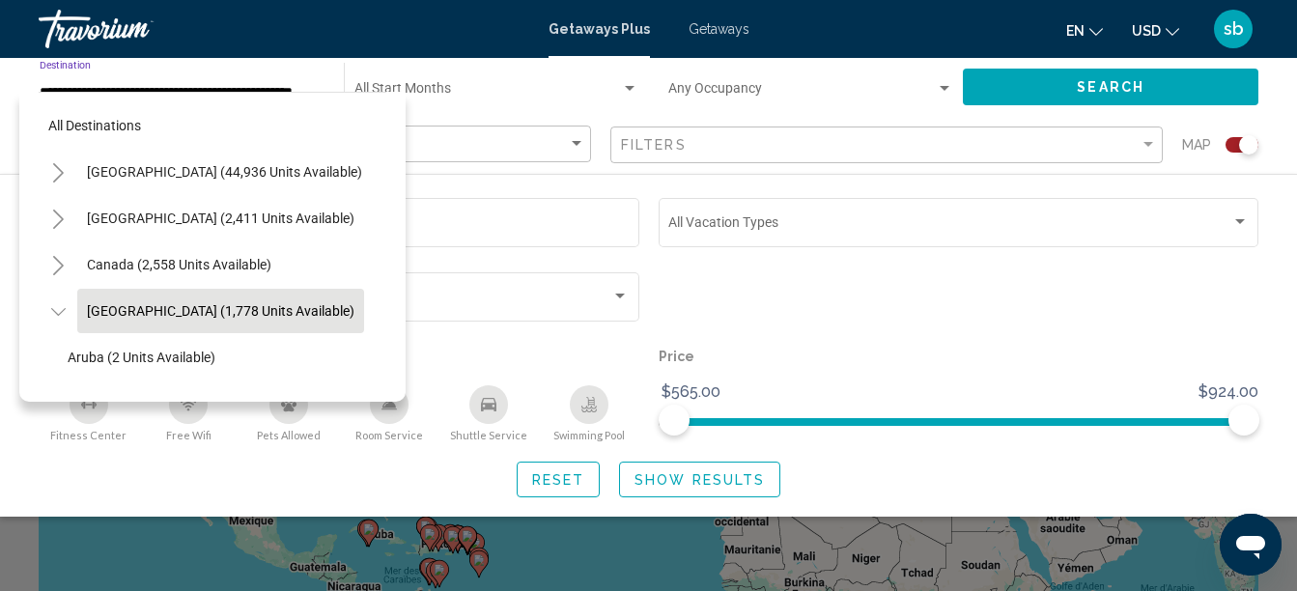
scroll to position [76, 32]
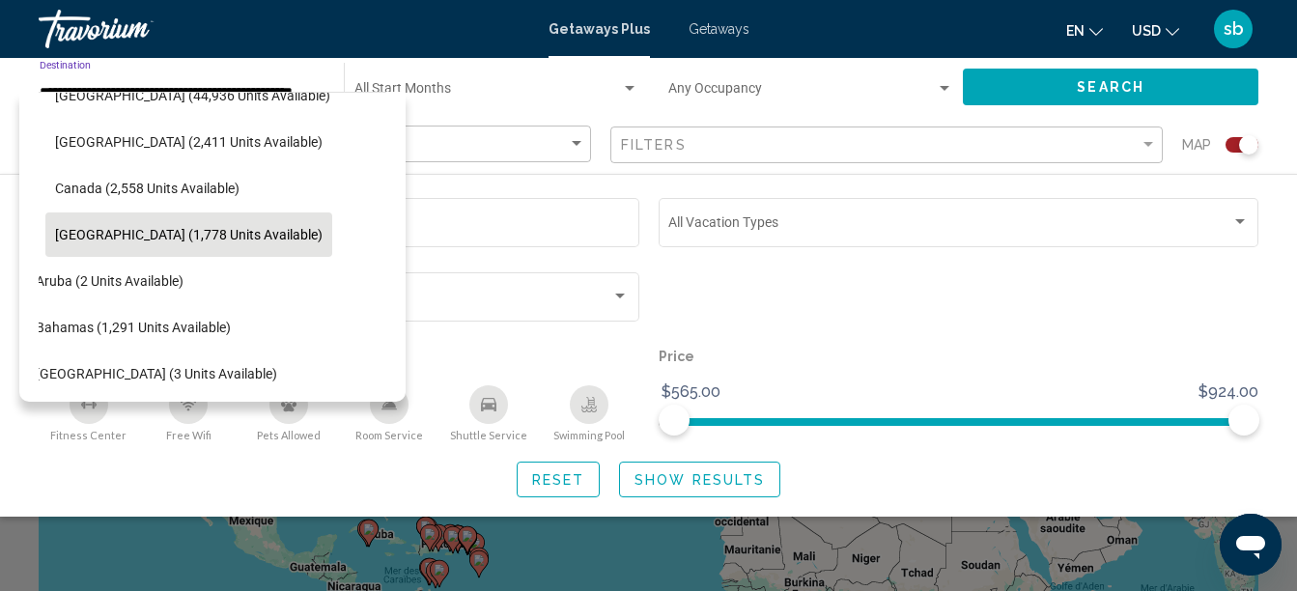
click at [99, 35] on div "Travorium" at bounding box center [135, 29] width 193 height 39
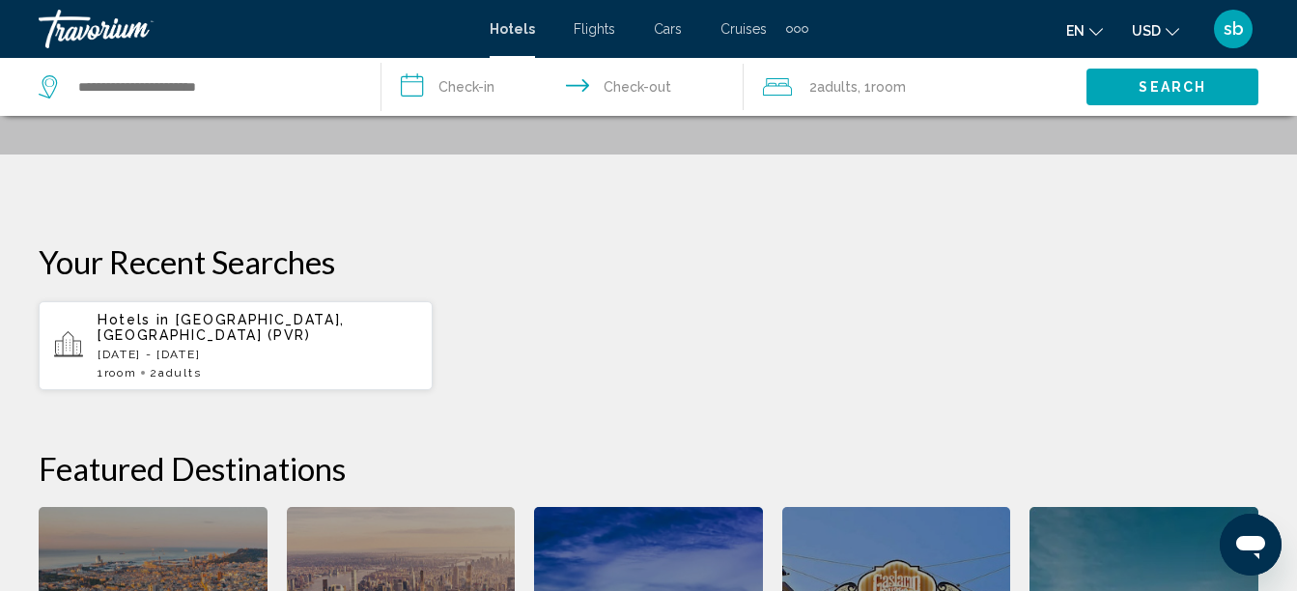
scroll to position [338, 0]
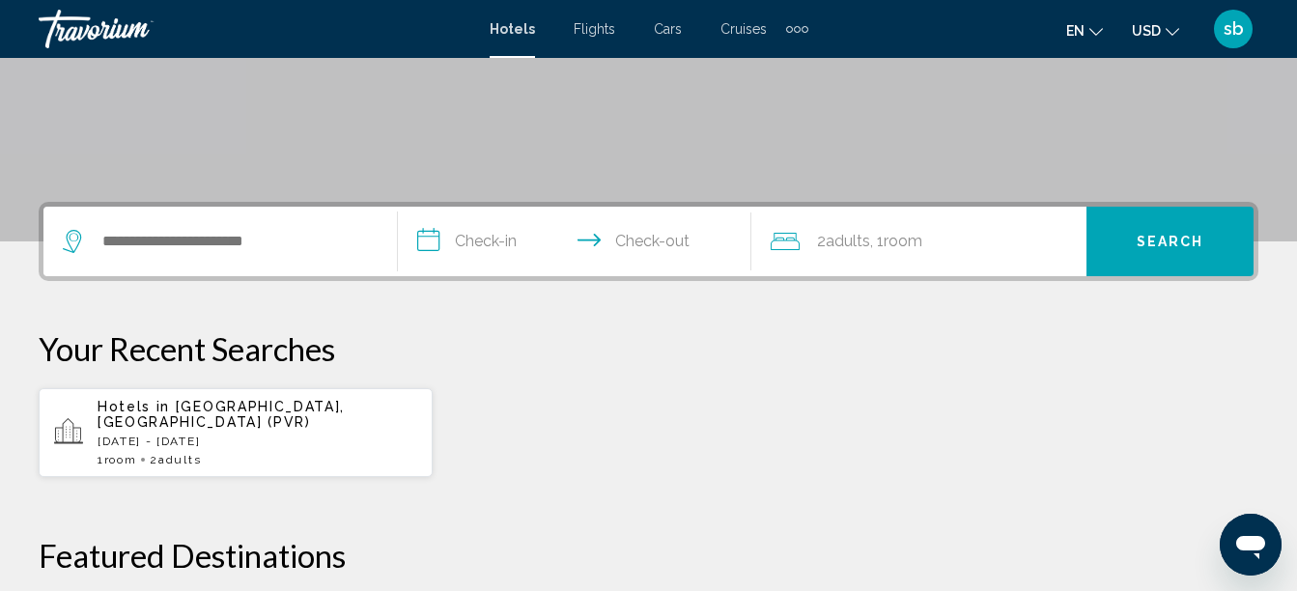
click at [754, 34] on span "Cruises" at bounding box center [743, 28] width 46 height 15
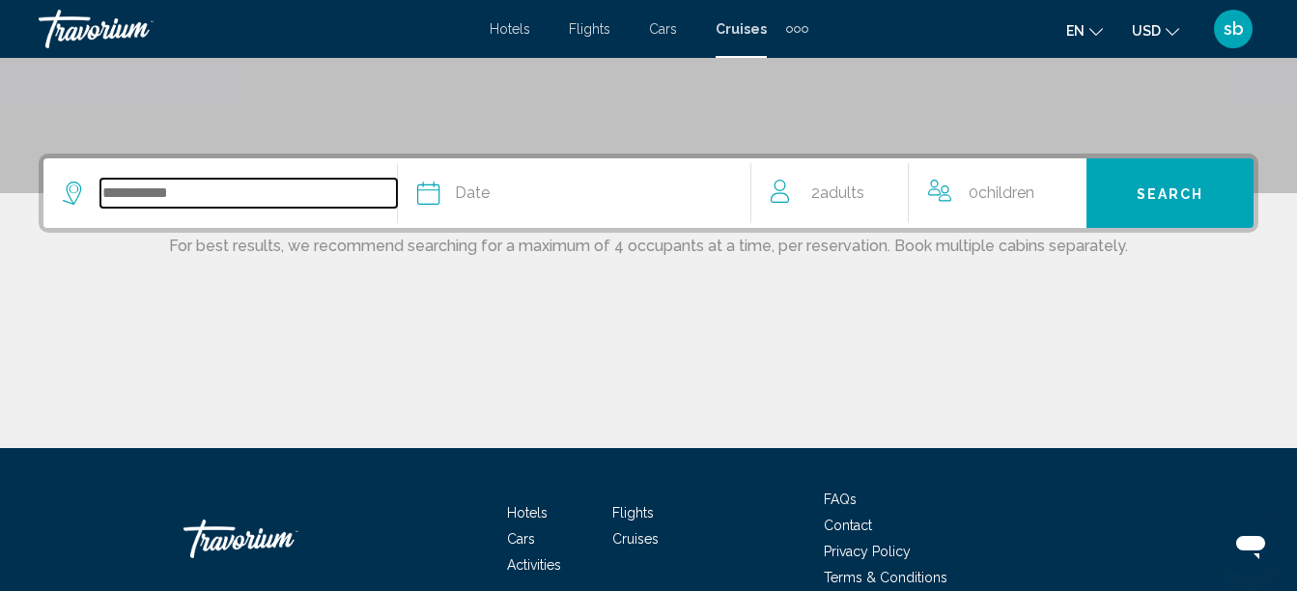
click at [225, 185] on input "Search widget" at bounding box center [248, 193] width 296 height 29
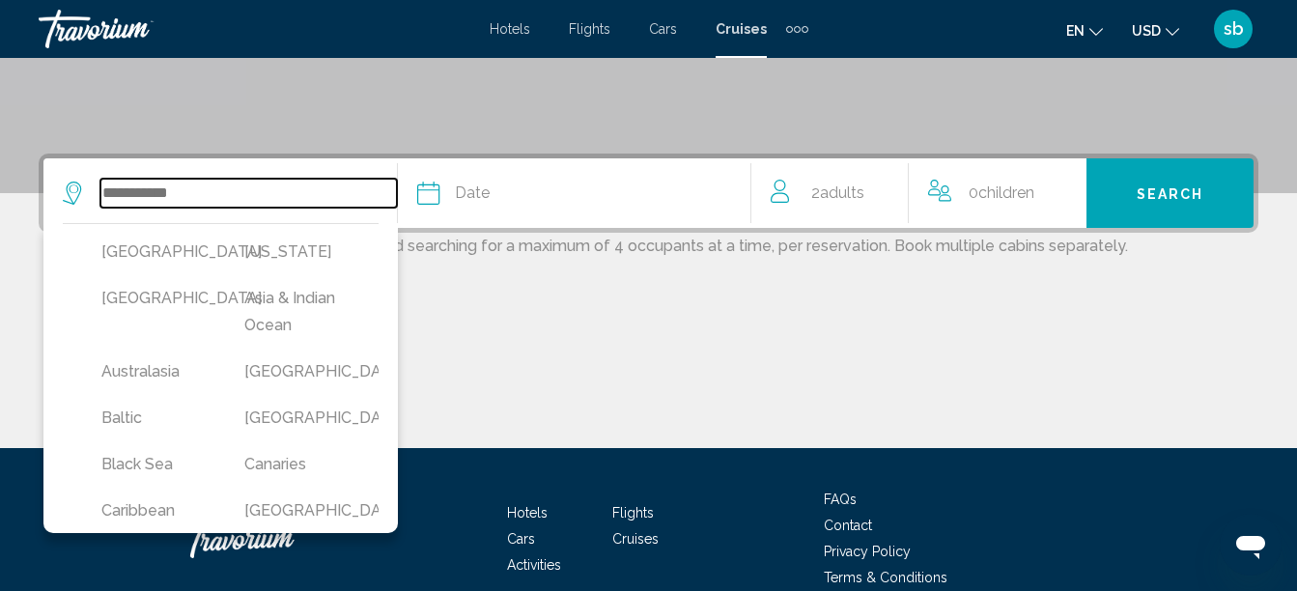
scroll to position [477, 0]
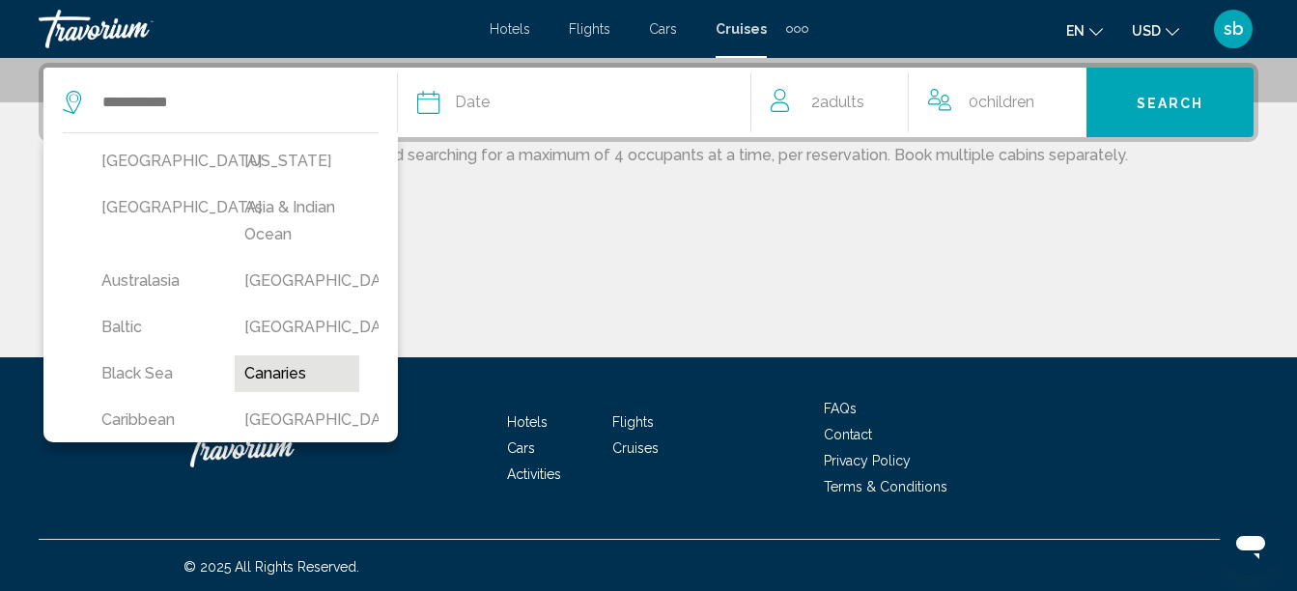
click at [272, 380] on button "Canaries" at bounding box center [297, 373] width 124 height 37
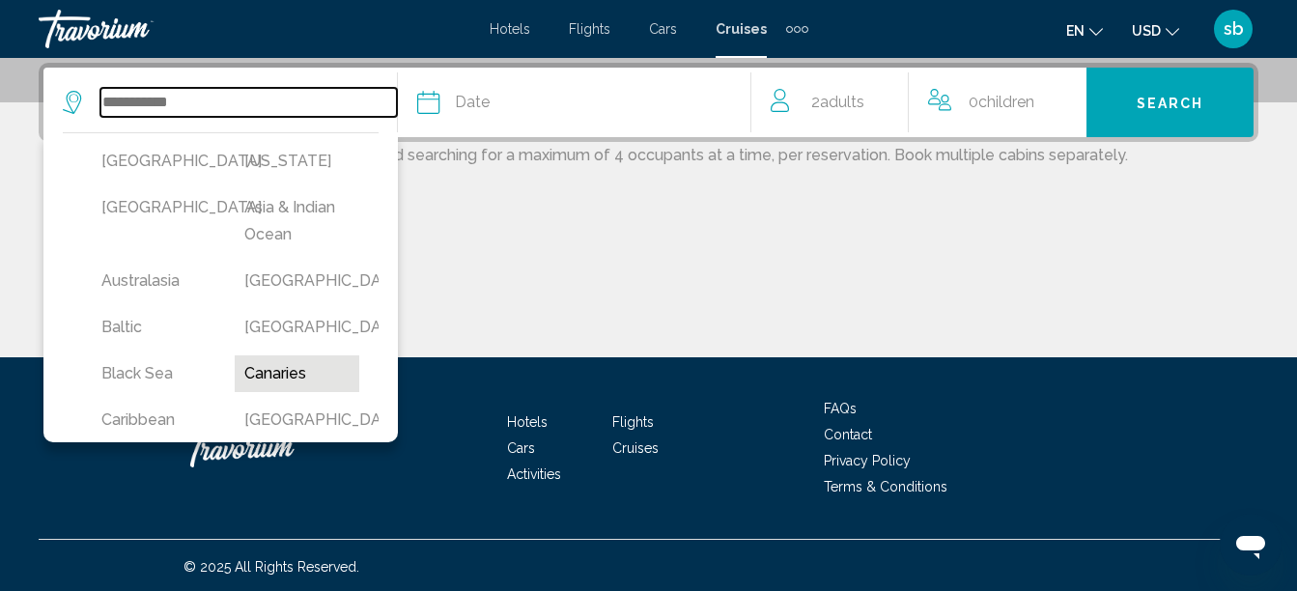
type input "********"
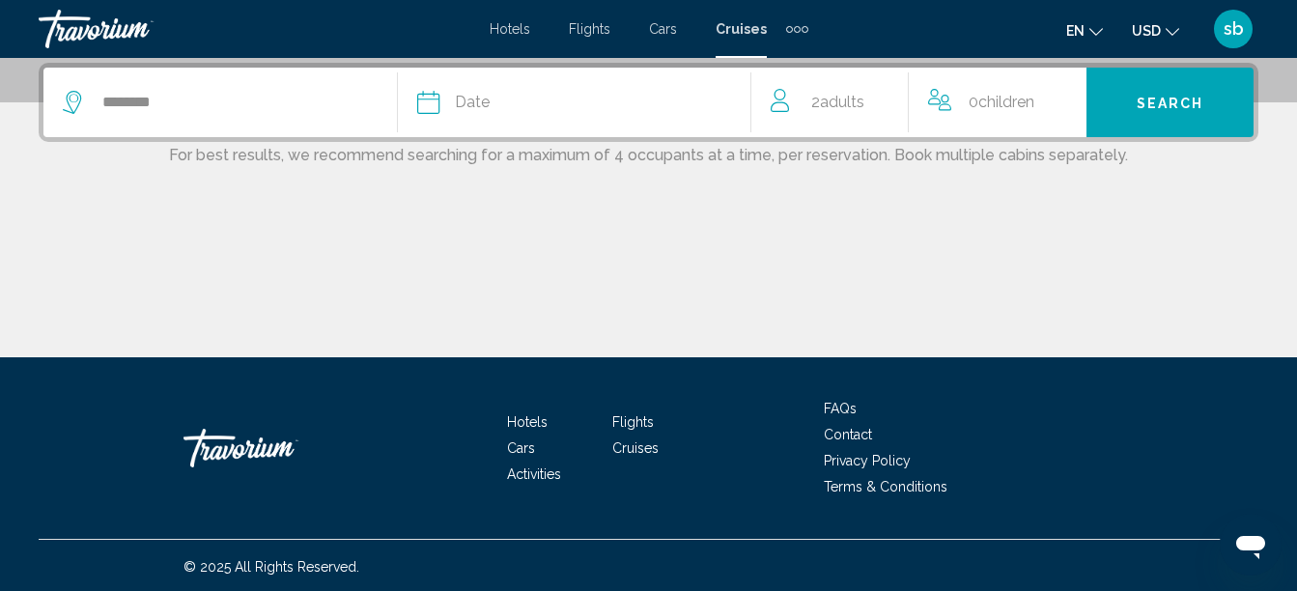
click at [578, 129] on button "Date January February March April May June July August September October Novemb…" at bounding box center [584, 103] width 334 height 70
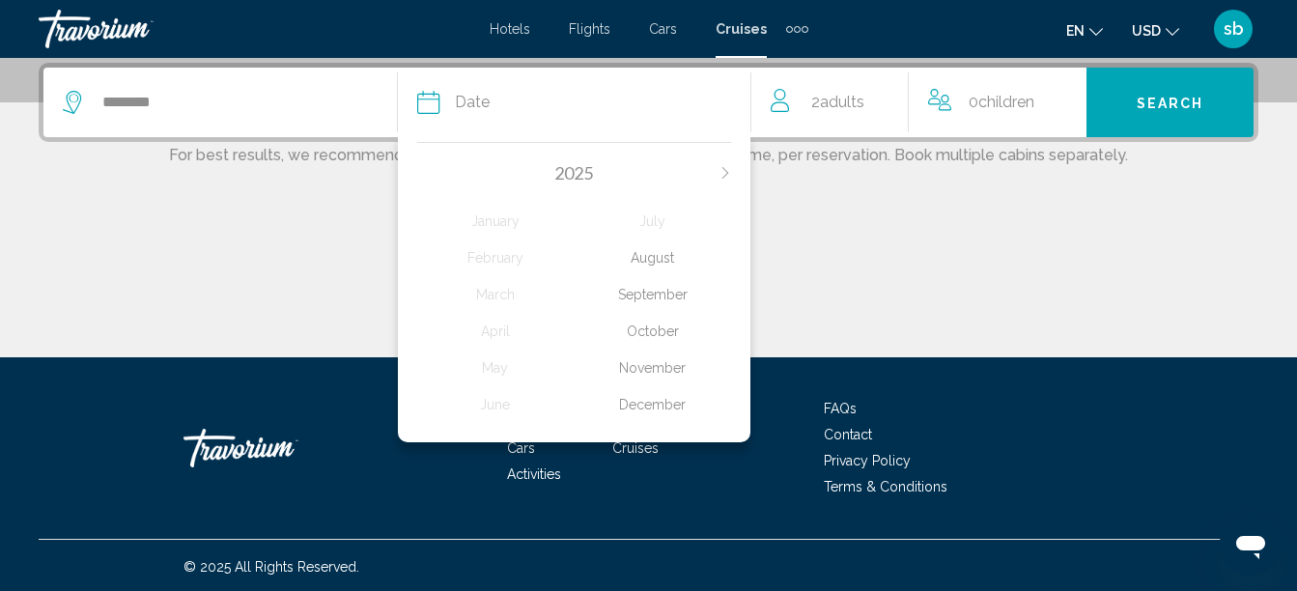
click at [652, 331] on div "October" at bounding box center [651, 331] width 157 height 35
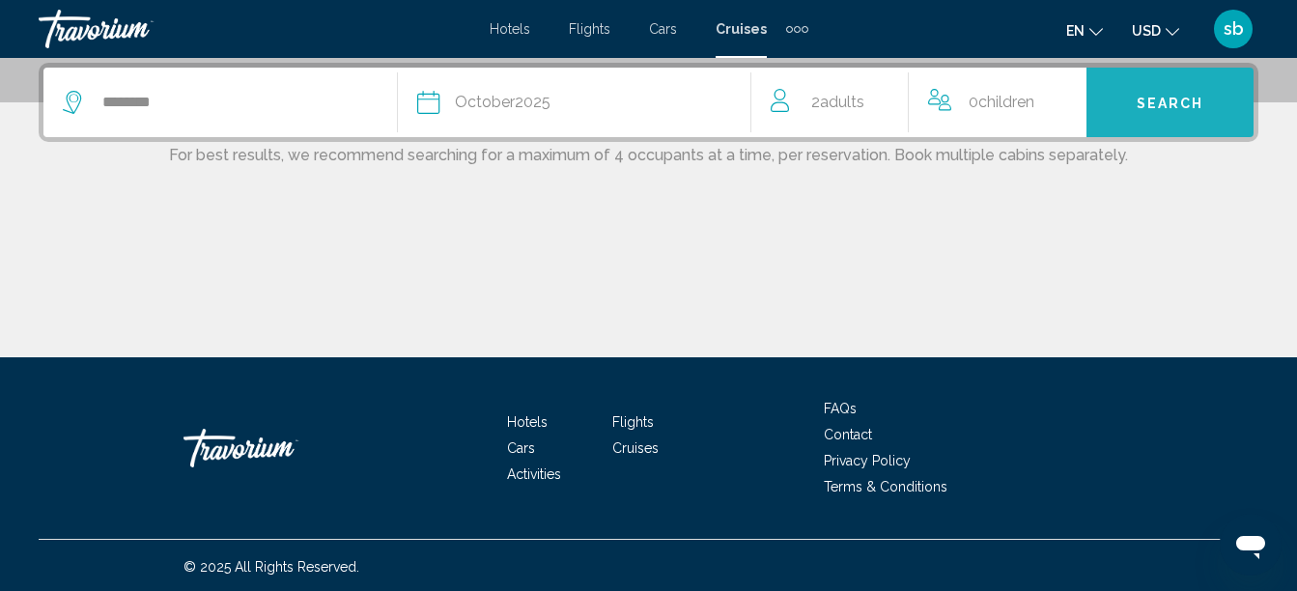
click at [1164, 91] on button "Search" at bounding box center [1169, 103] width 167 height 70
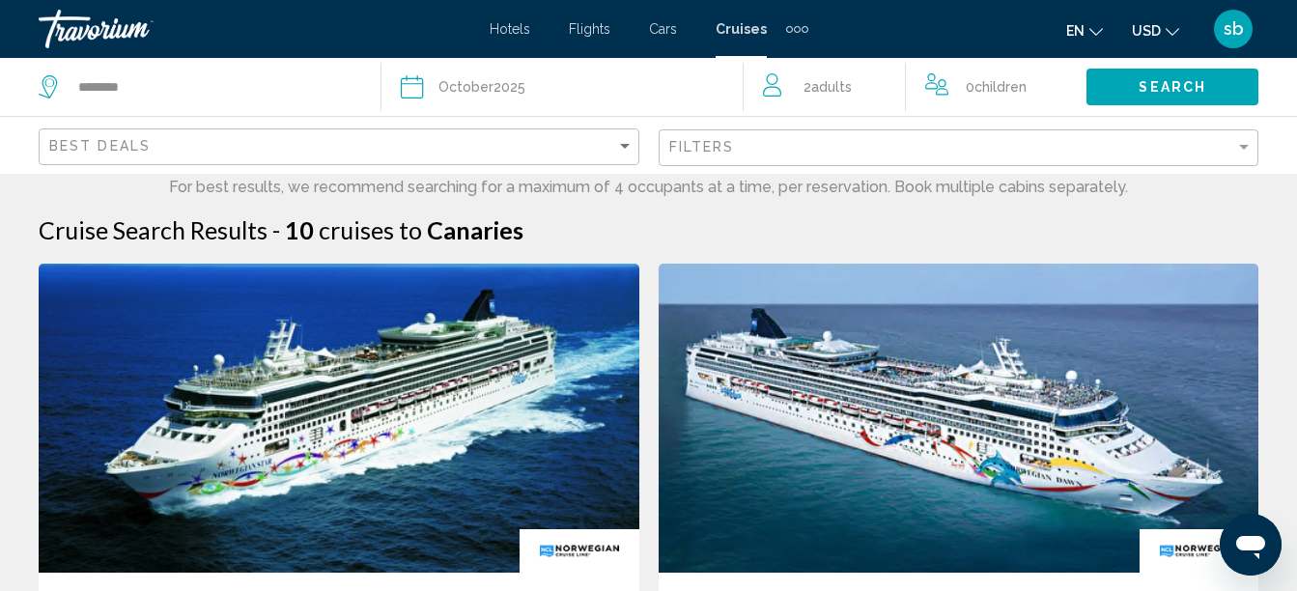
click at [596, 32] on span "Flights" at bounding box center [590, 28] width 42 height 15
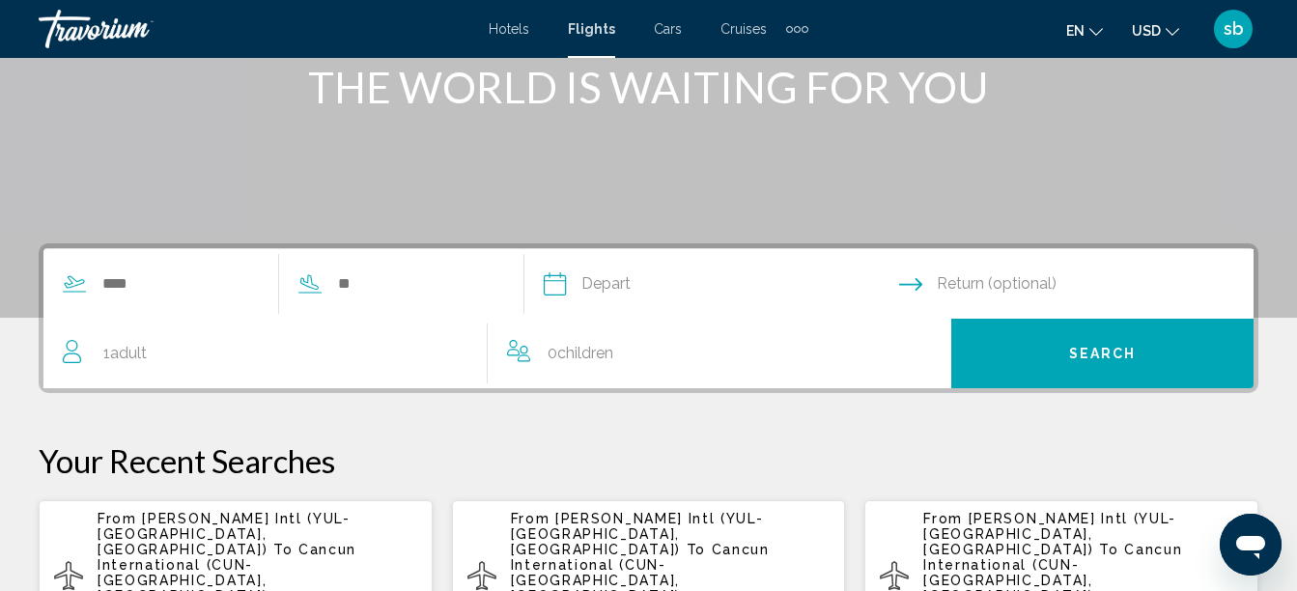
scroll to position [290, 0]
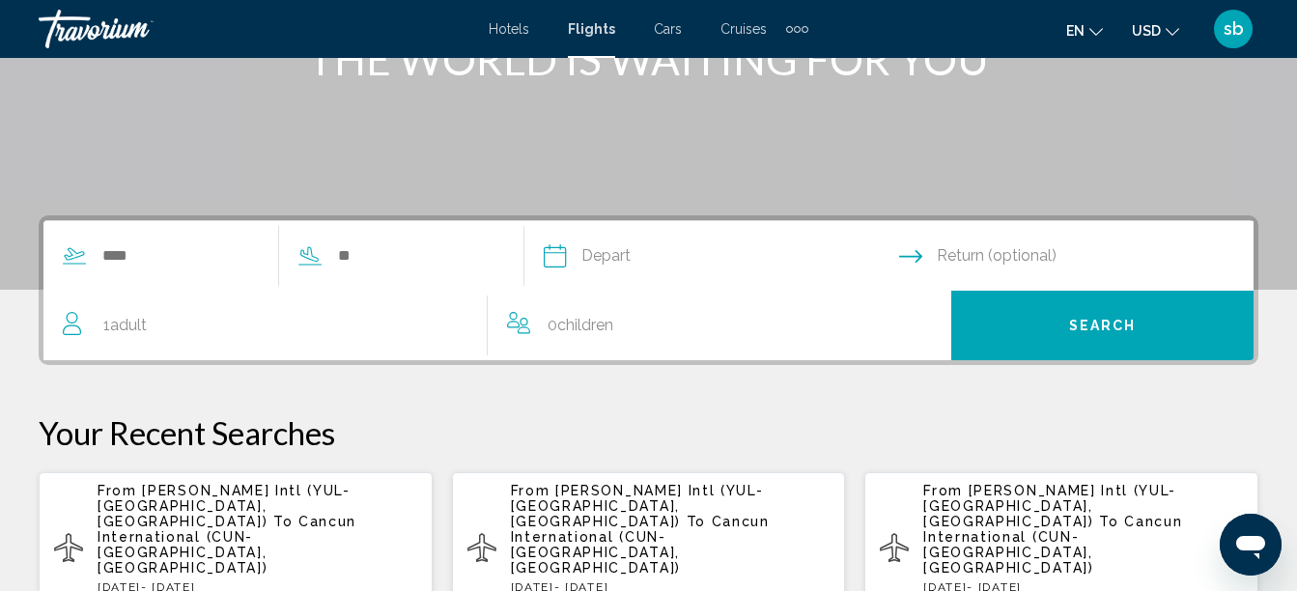
click at [320, 522] on span "Cancun International (CUN-Cancun, Mexico)" at bounding box center [227, 545] width 259 height 62
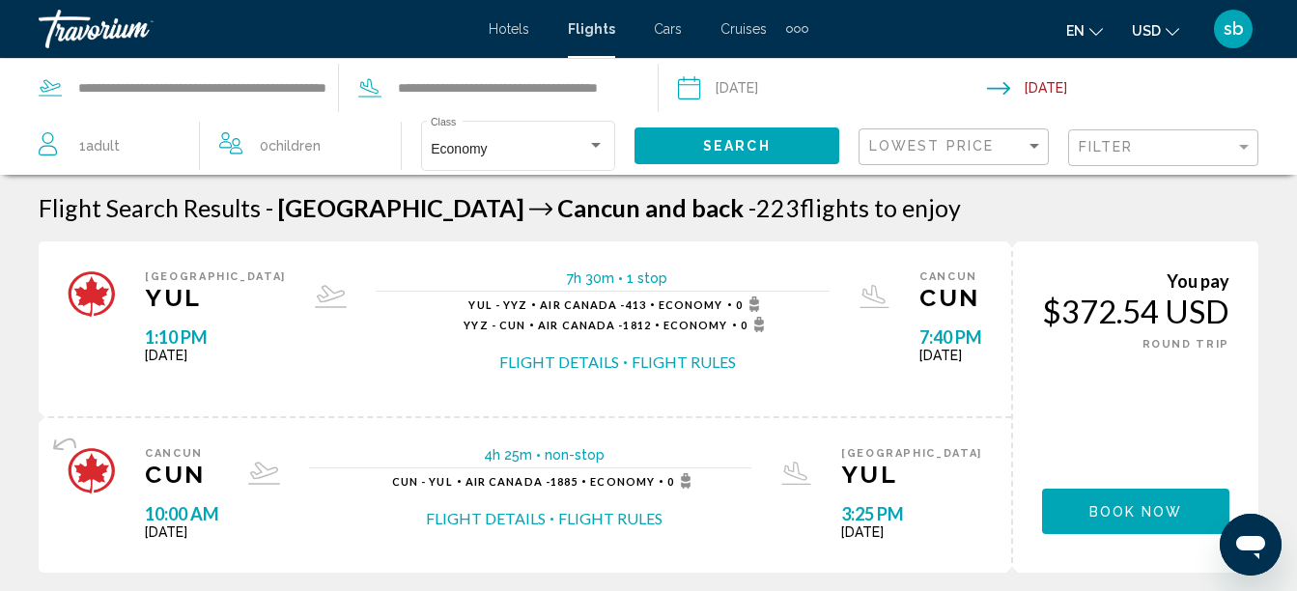
click at [1150, 24] on span "USD" at bounding box center [1146, 30] width 29 height 15
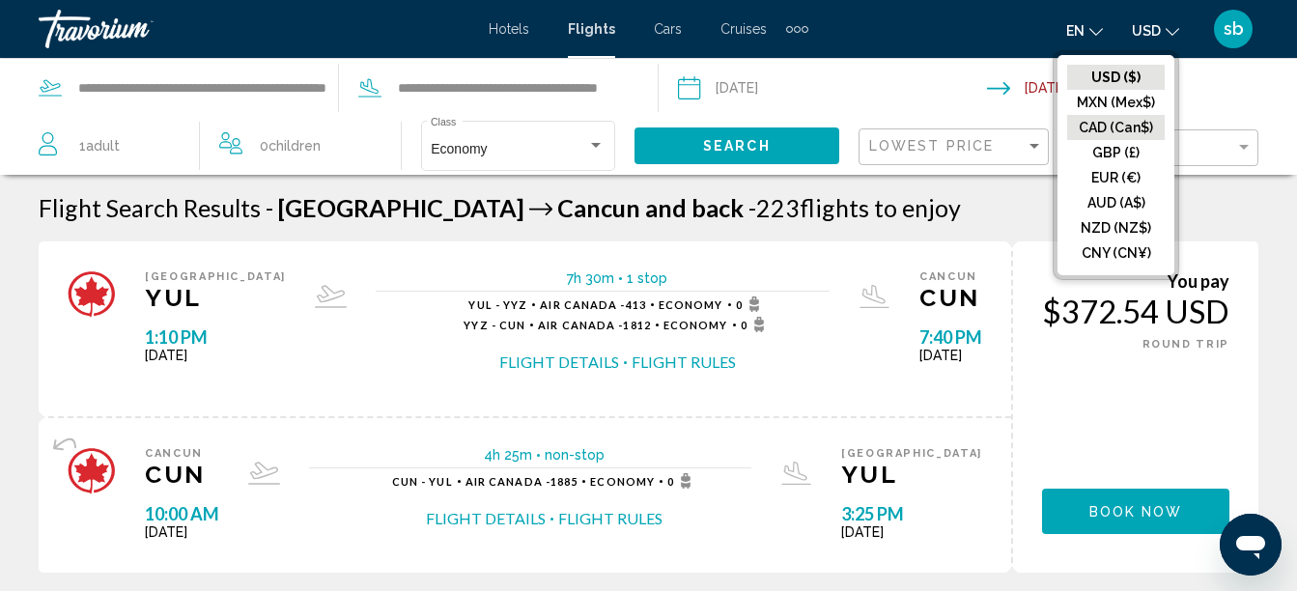
click at [1125, 126] on button "CAD (Can$)" at bounding box center [1116, 127] width 98 height 25
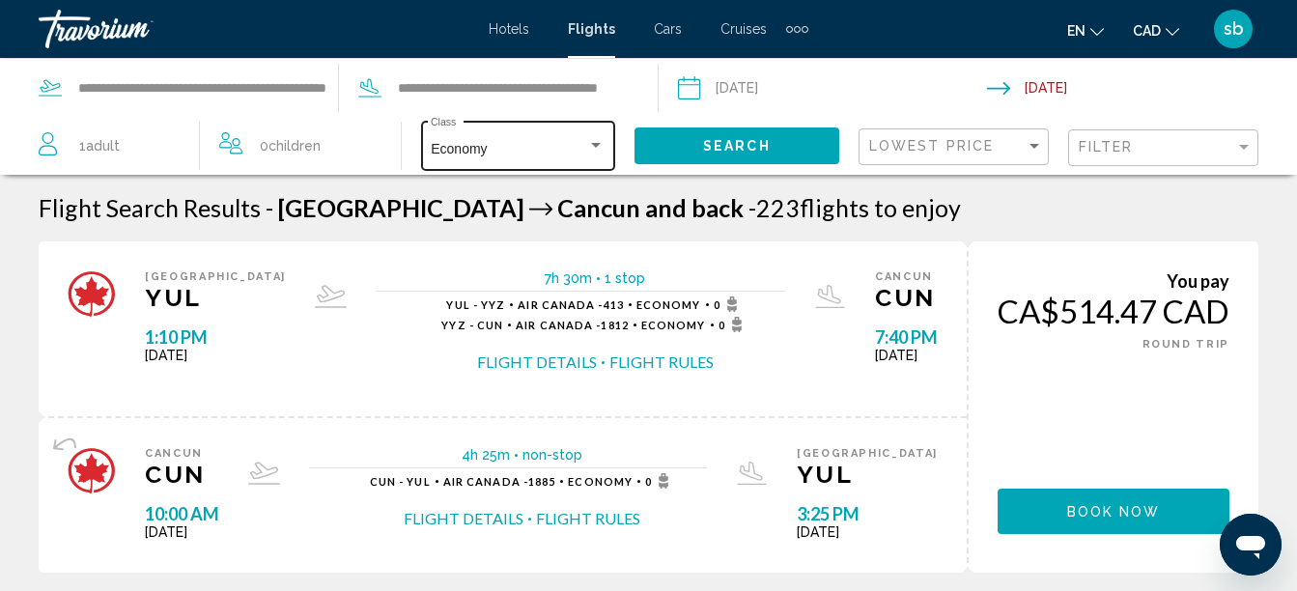
click at [483, 129] on div "Economy Class" at bounding box center [518, 144] width 174 height 53
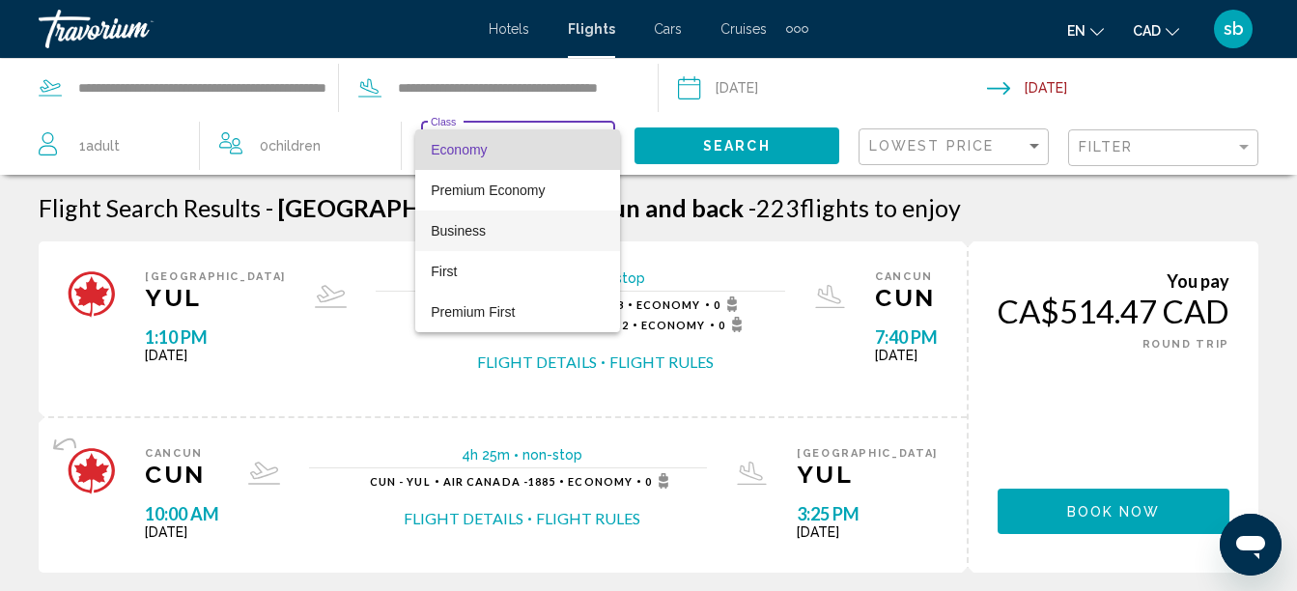
click at [479, 227] on span "Business" at bounding box center [458, 230] width 55 height 15
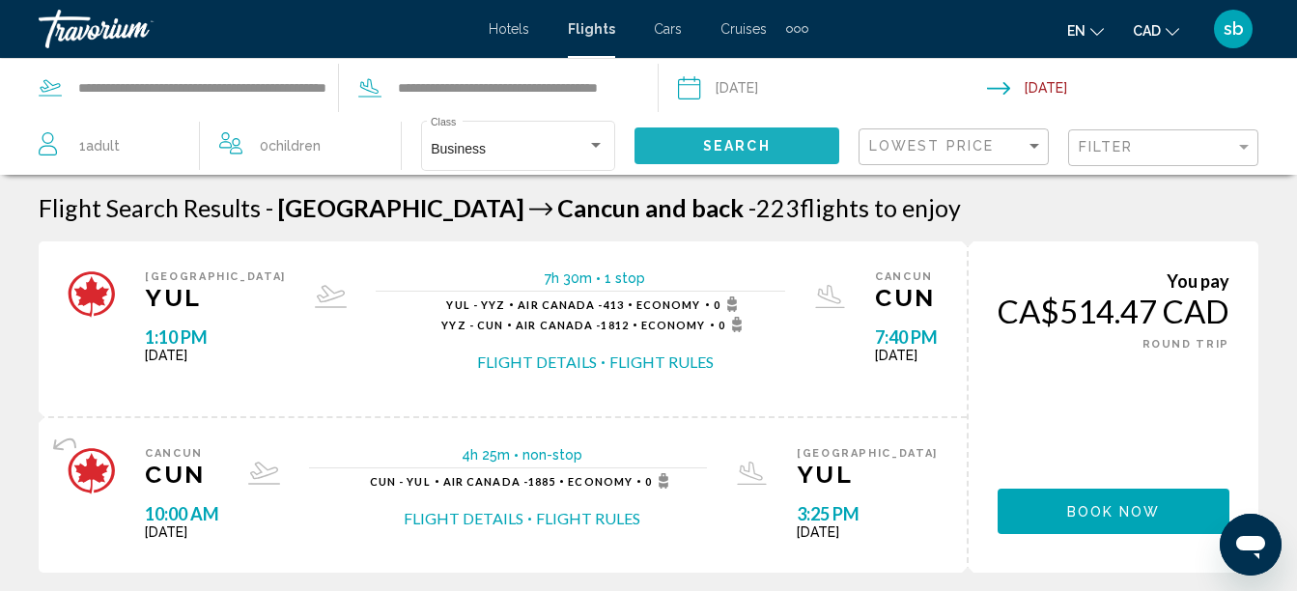
click at [729, 149] on span "Search" at bounding box center [737, 146] width 68 height 15
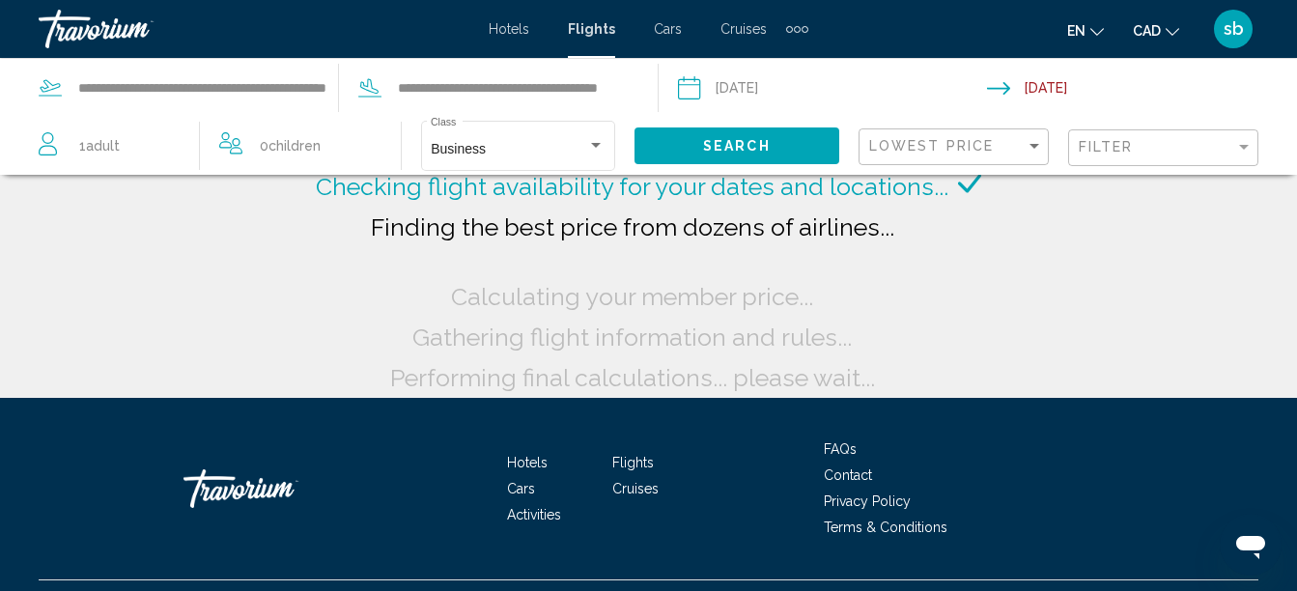
click at [780, 90] on input "Depart date: Oct 4, 2025" at bounding box center [832, 91] width 318 height 64
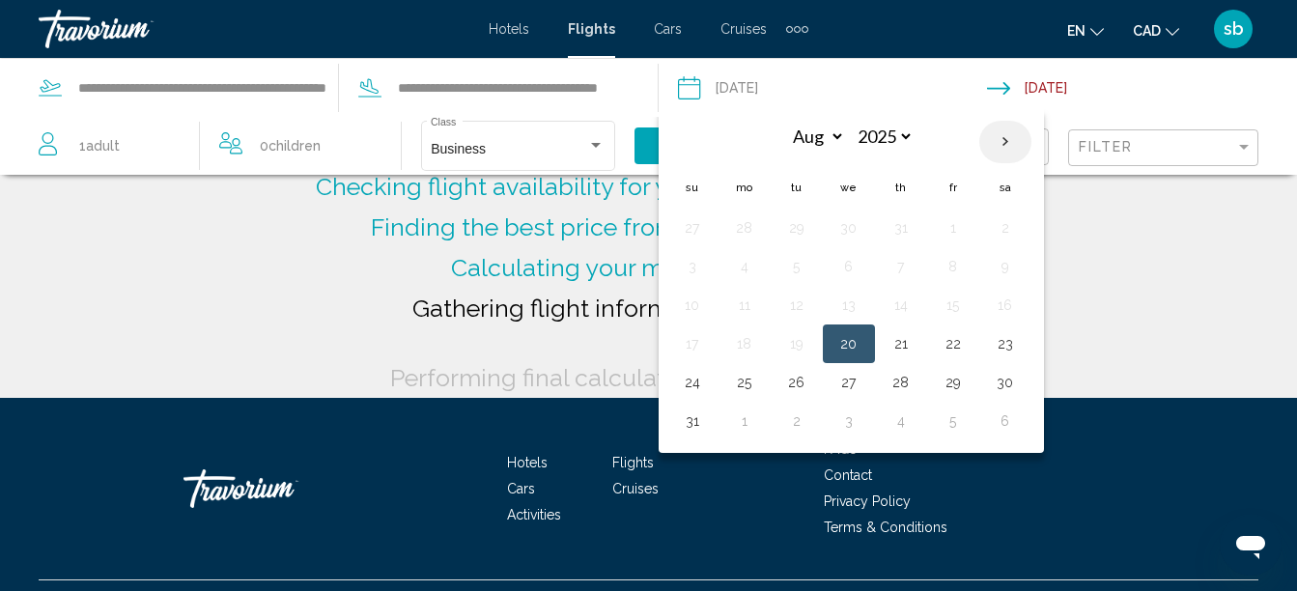
click at [1002, 134] on th "Next month" at bounding box center [1005, 142] width 52 height 42
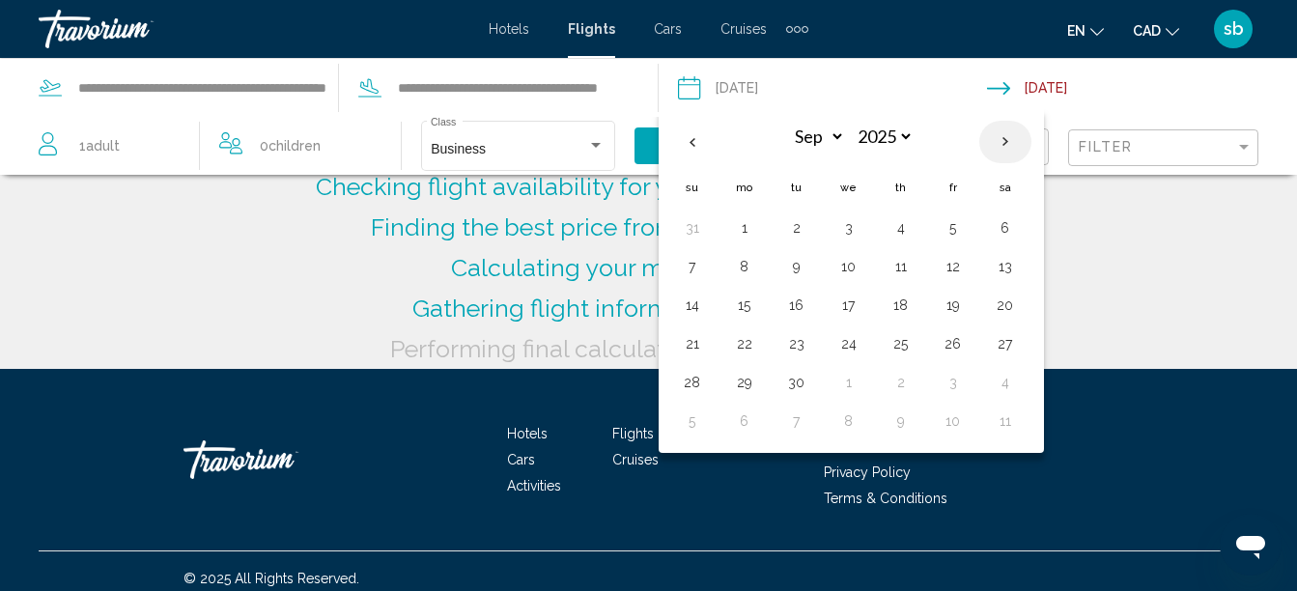
click at [1002, 134] on th "Next month" at bounding box center [1005, 142] width 52 height 42
select select "*"
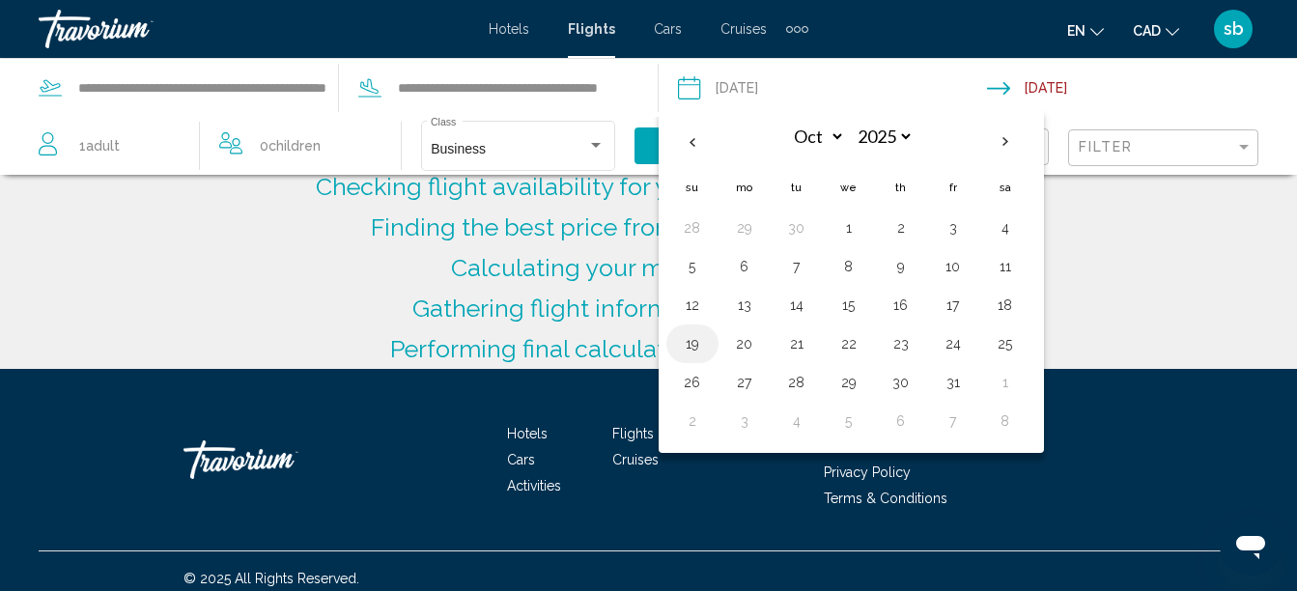
click at [693, 349] on button "19" at bounding box center [692, 343] width 31 height 27
type input "**********"
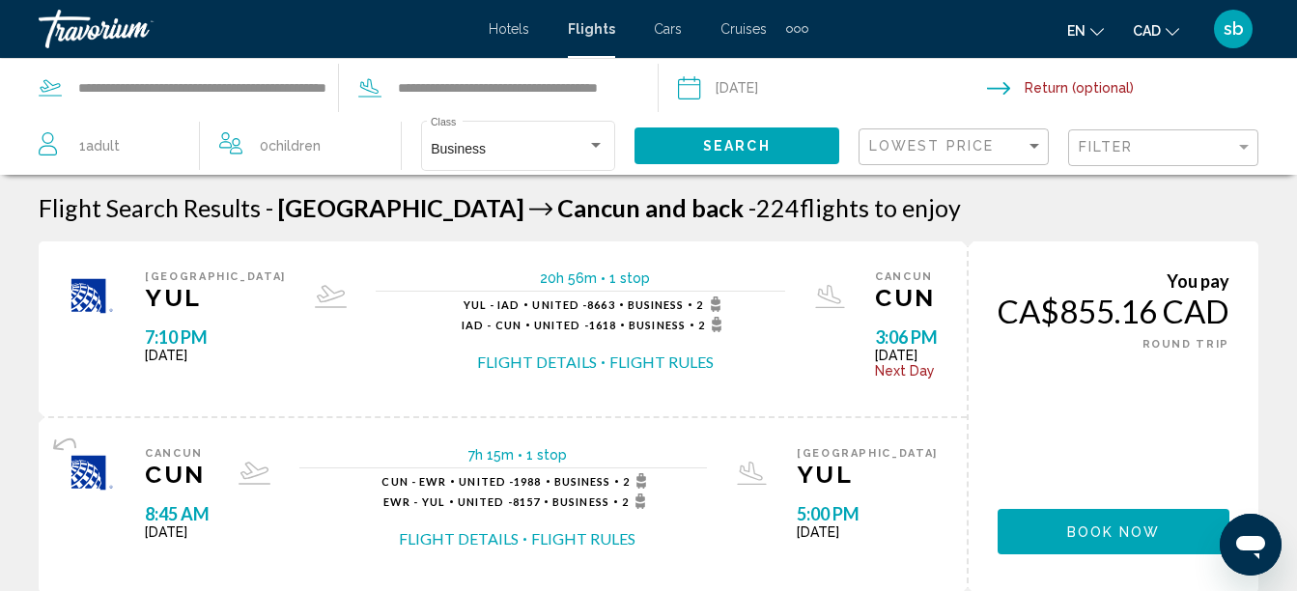
click at [1053, 92] on input "Return date" at bounding box center [1146, 91] width 318 height 64
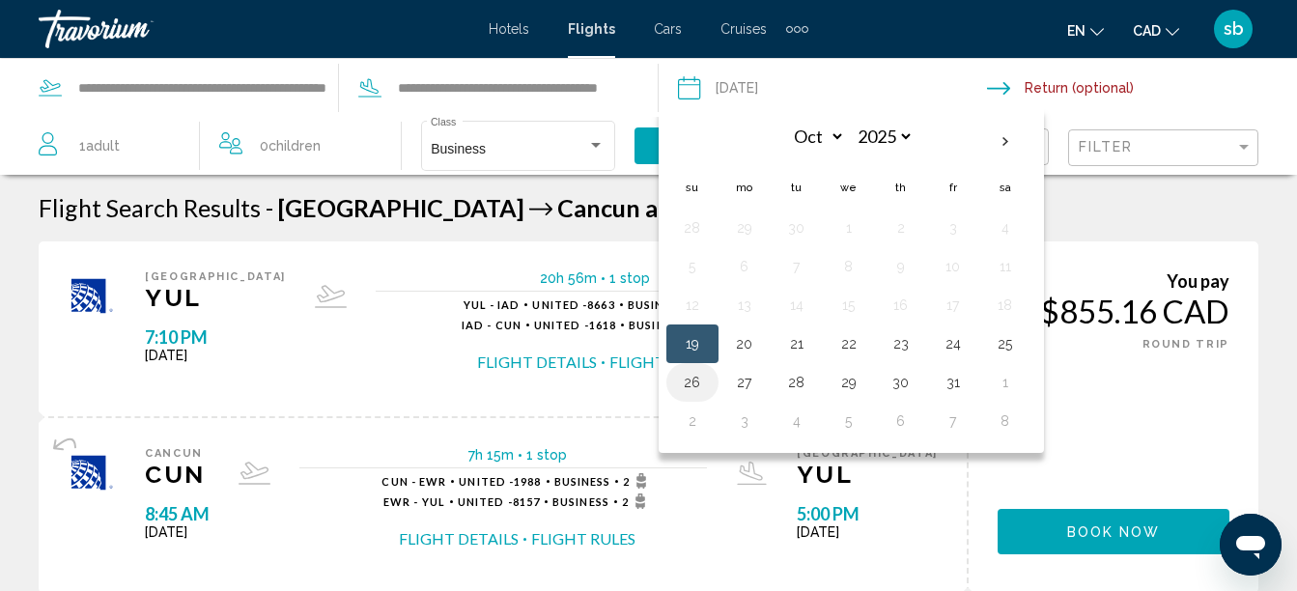
click at [685, 381] on button "26" at bounding box center [692, 382] width 31 height 27
type input "**********"
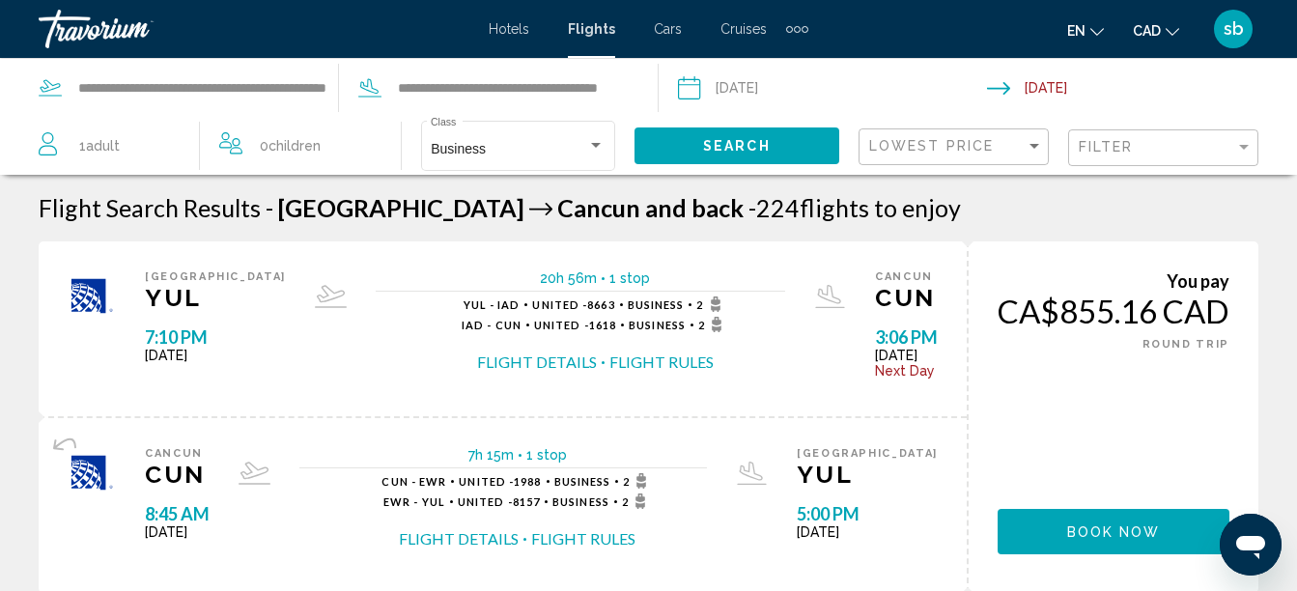
click at [788, 135] on button "Search" at bounding box center [736, 145] width 205 height 36
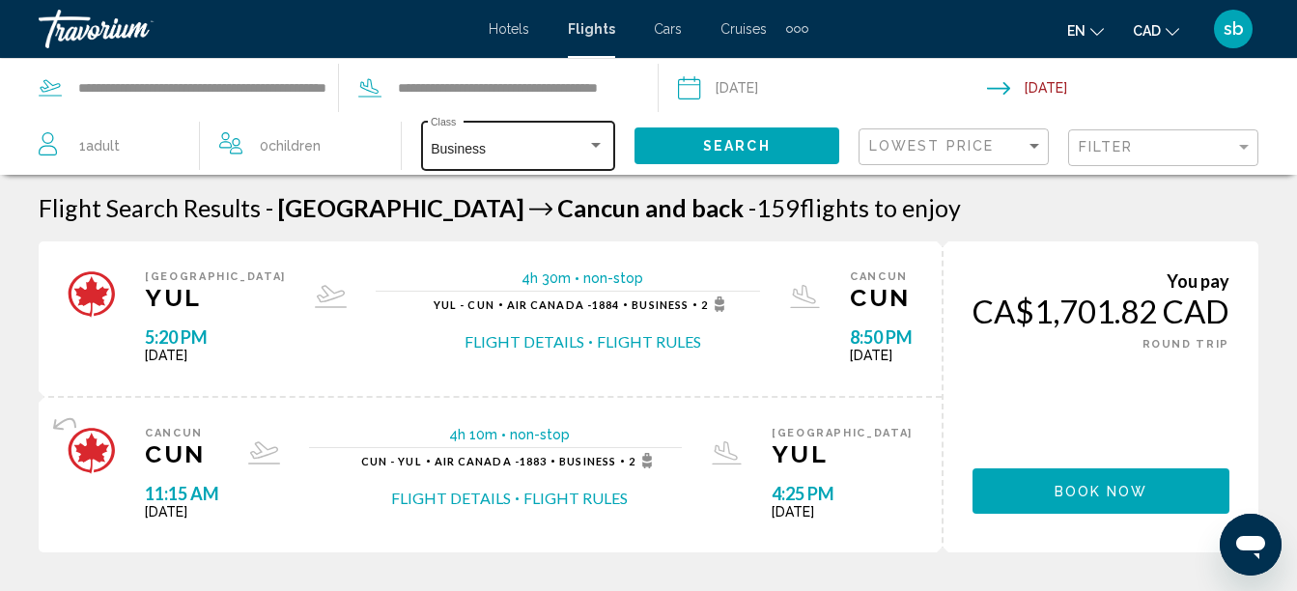
click at [497, 146] on div "Business" at bounding box center [509, 149] width 156 height 15
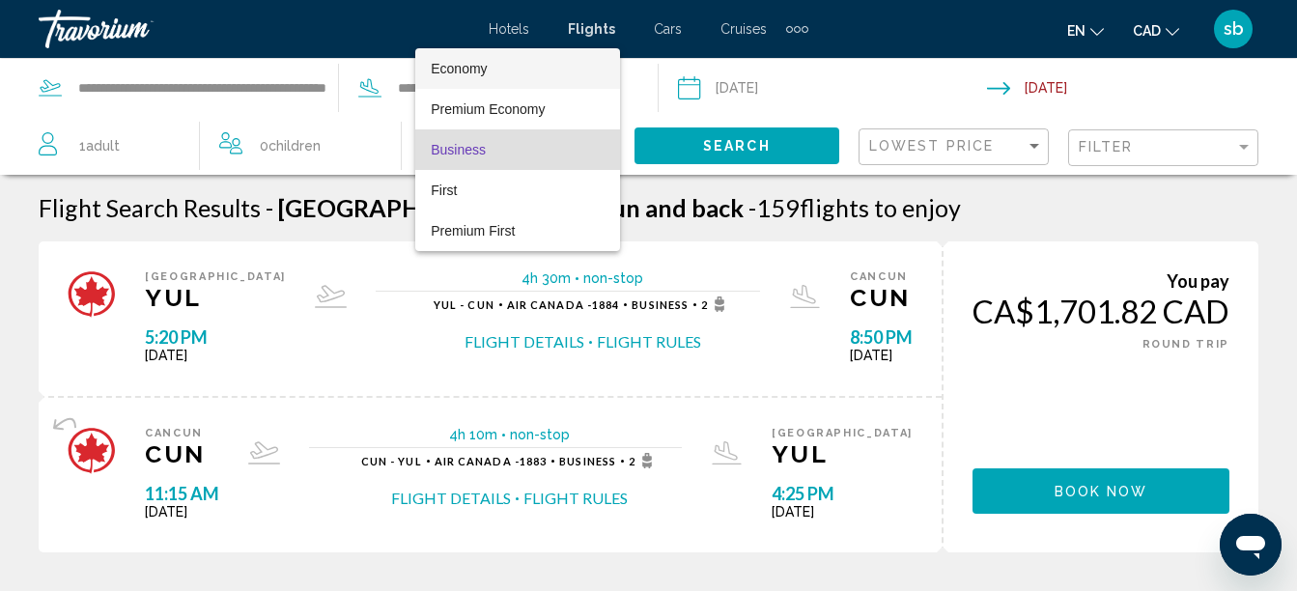
click at [491, 57] on span "Economy" at bounding box center [518, 68] width 174 height 41
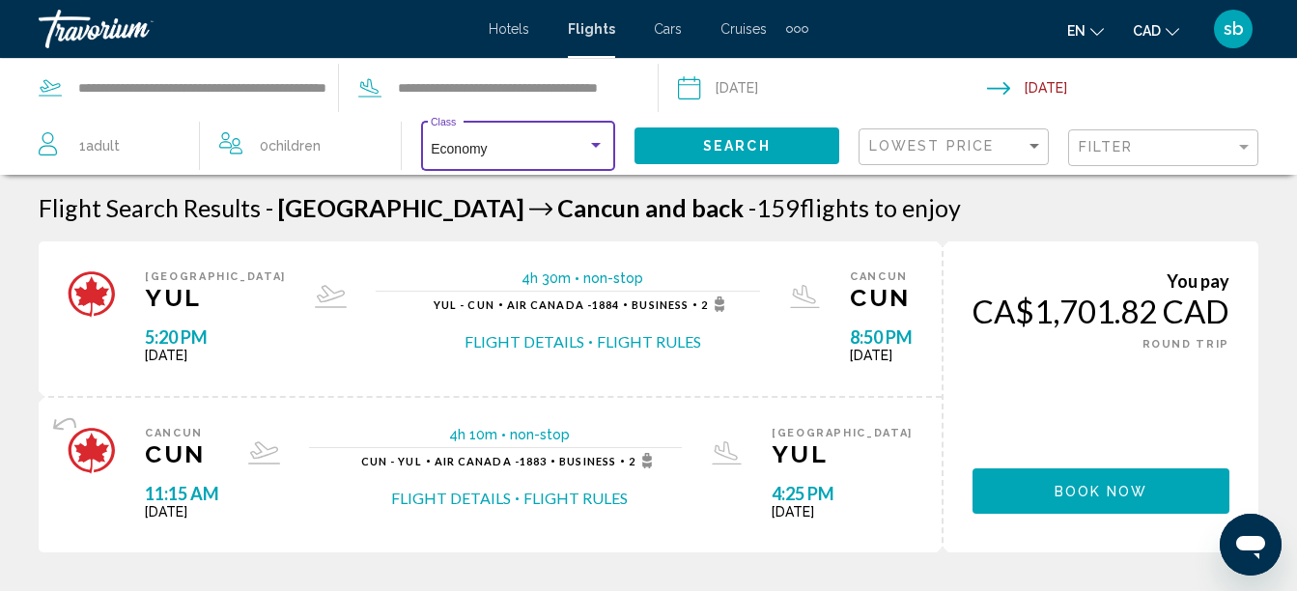
click at [754, 151] on span "Search" at bounding box center [737, 146] width 68 height 15
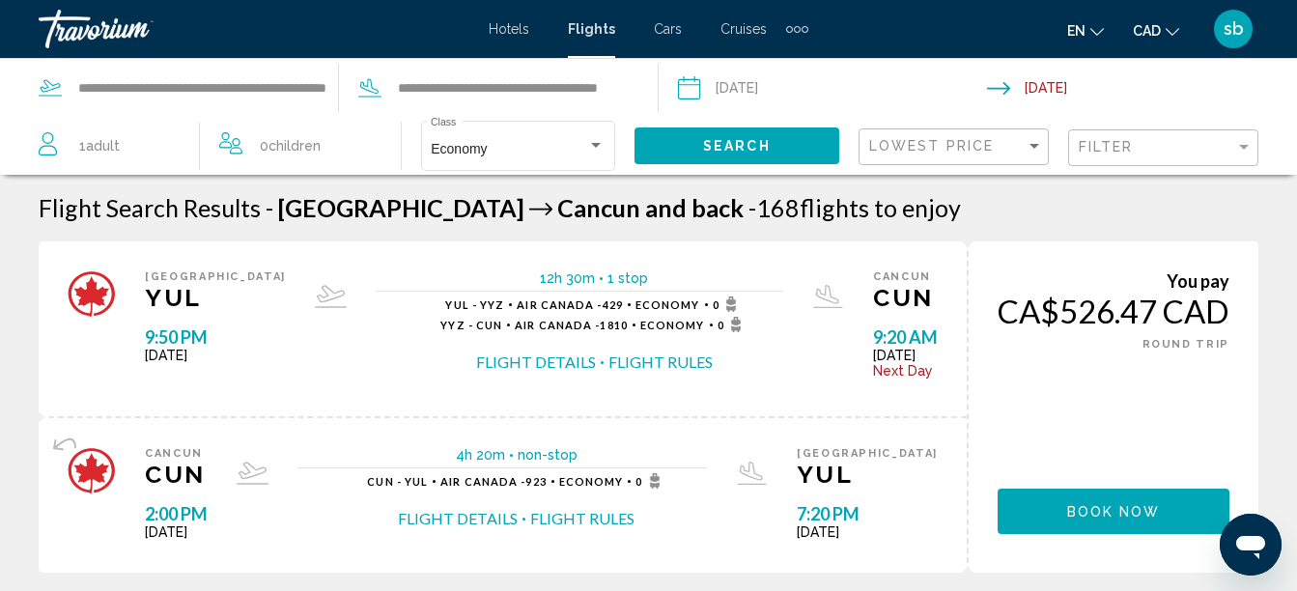
click at [530, 364] on button "Flight Details" at bounding box center [536, 361] width 120 height 21
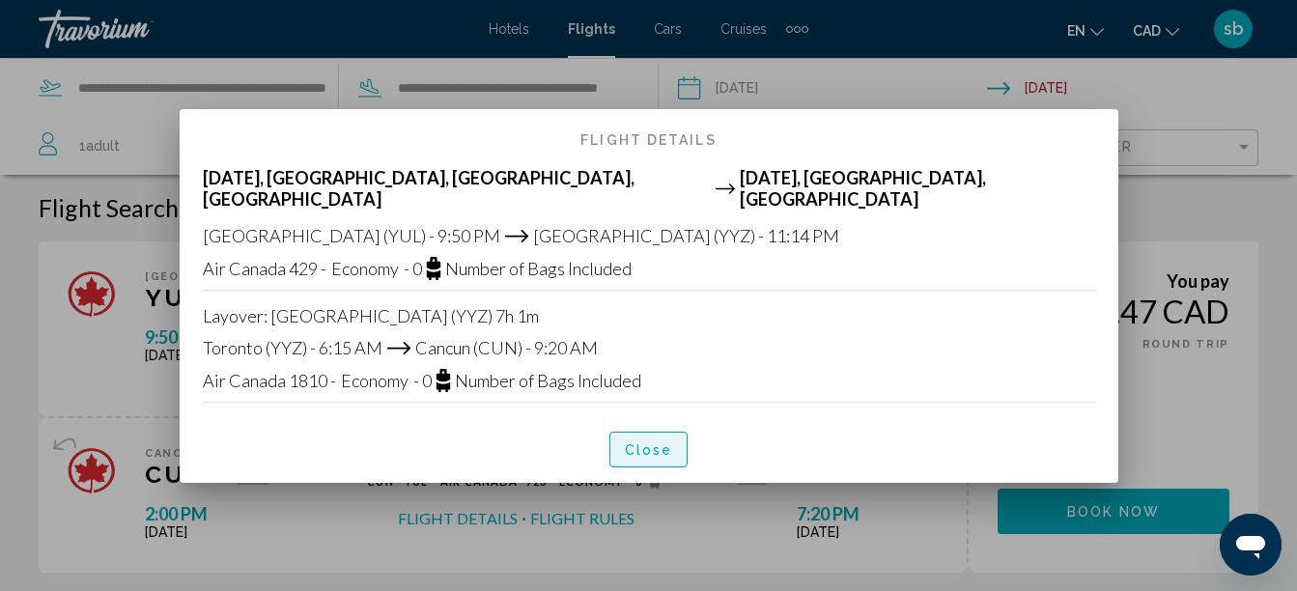
click at [634, 442] on span "Close" at bounding box center [649, 449] width 48 height 15
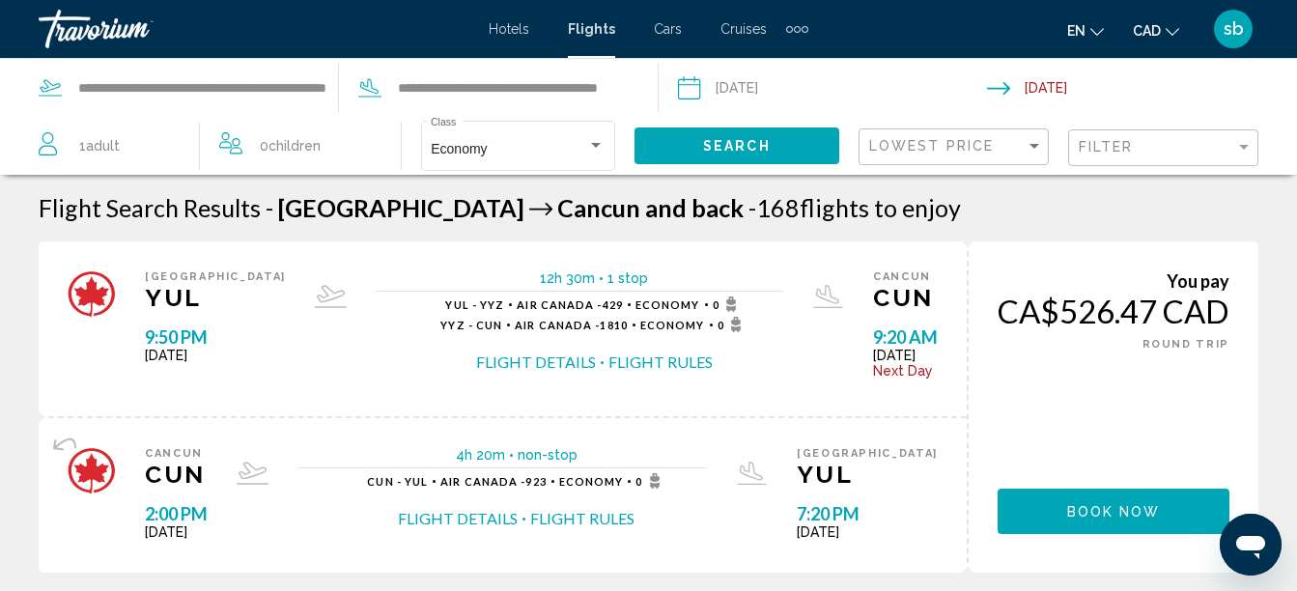
click at [1104, 136] on div "Filter" at bounding box center [1165, 148] width 174 height 36
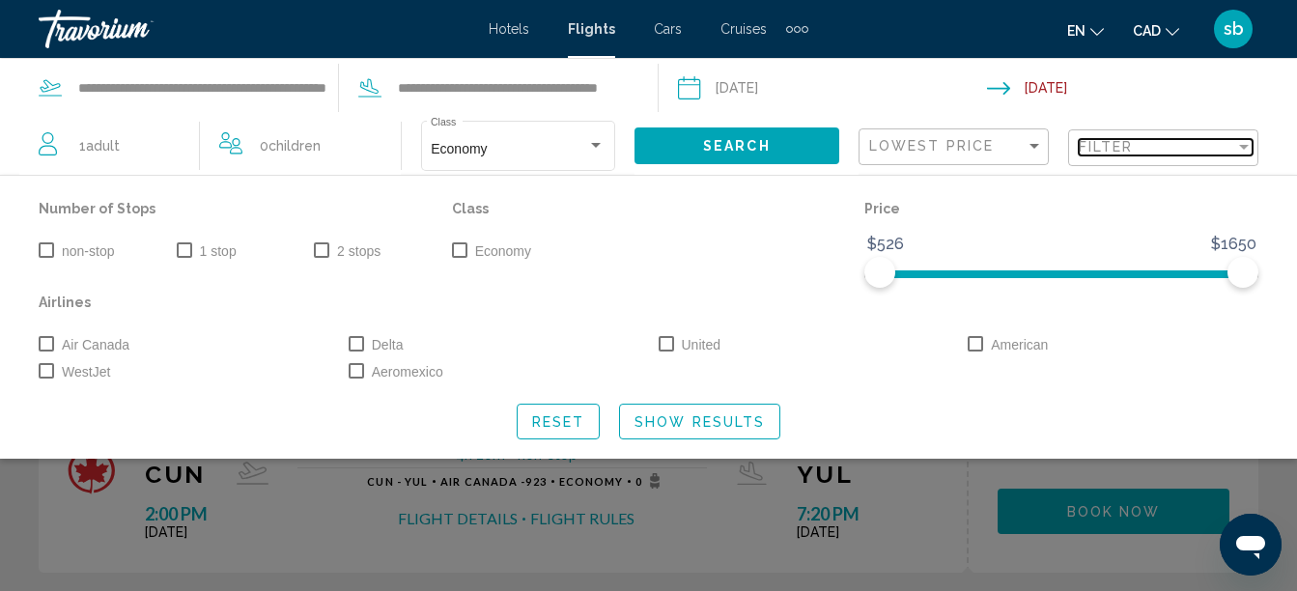
click at [1112, 147] on span "Filter" at bounding box center [1105, 146] width 55 height 15
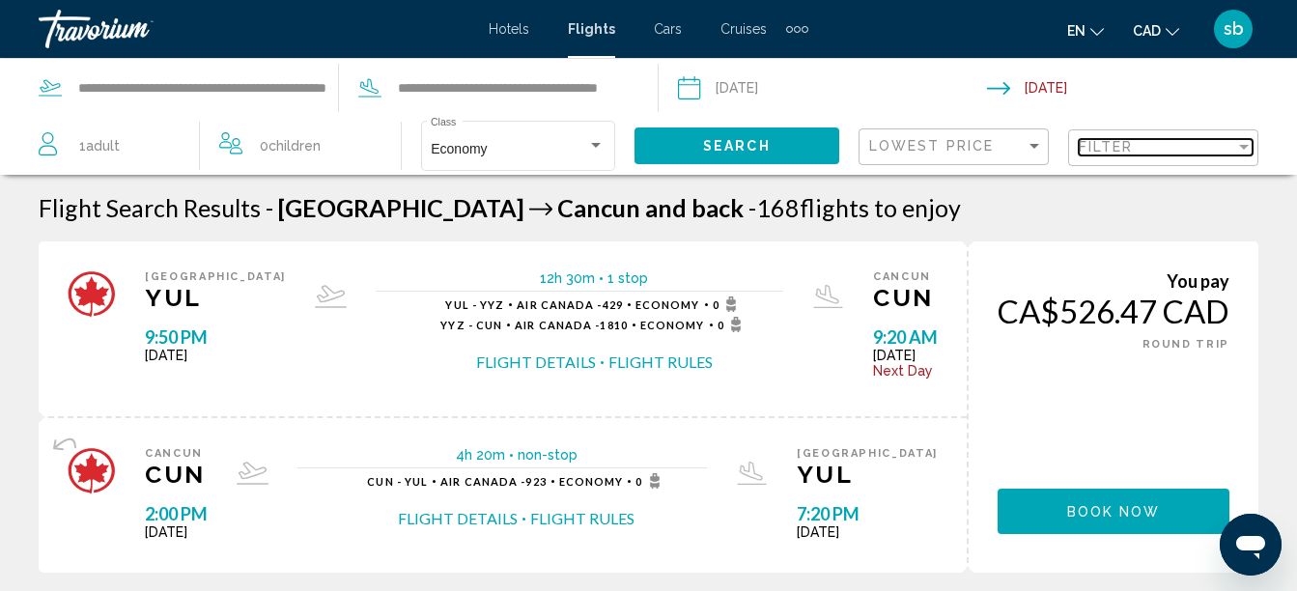
click at [1112, 147] on span "Filter" at bounding box center [1105, 146] width 55 height 15
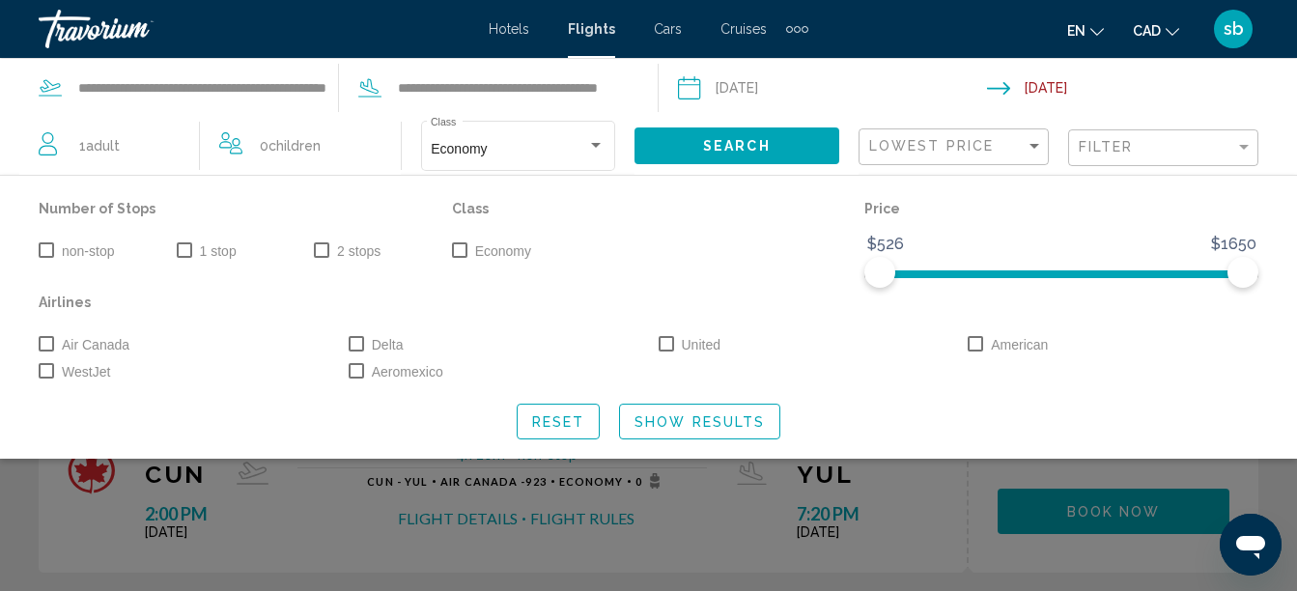
click at [55, 259] on label "non-stop" at bounding box center [76, 250] width 75 height 23
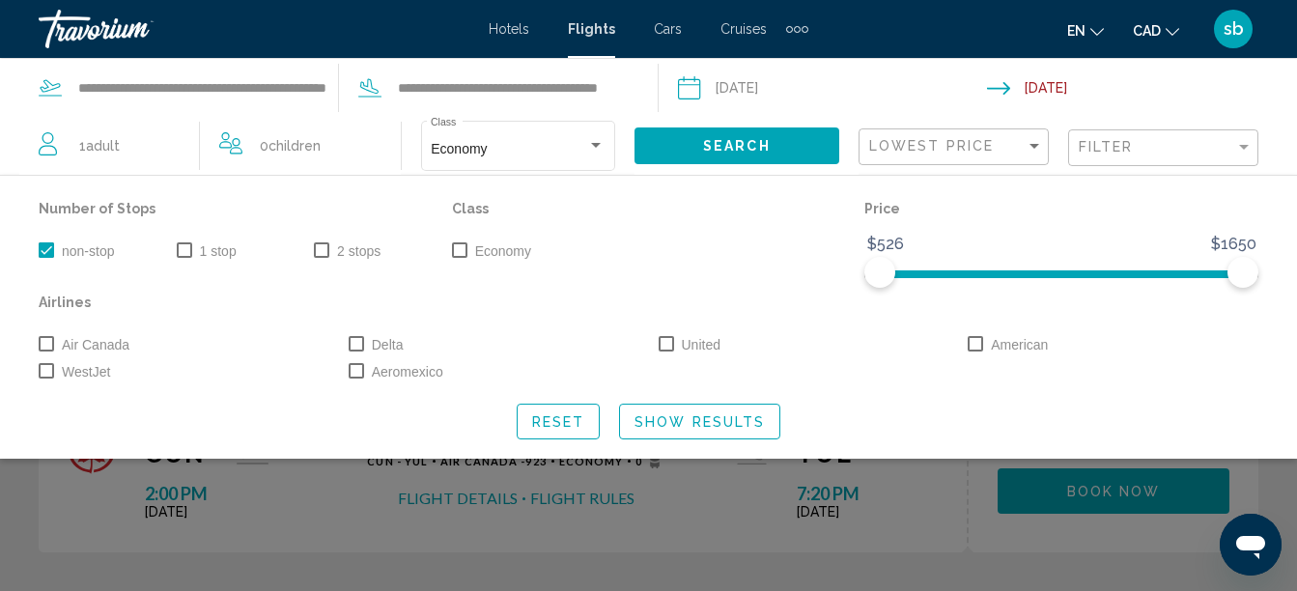
click at [682, 426] on span "Show Results" at bounding box center [699, 421] width 130 height 15
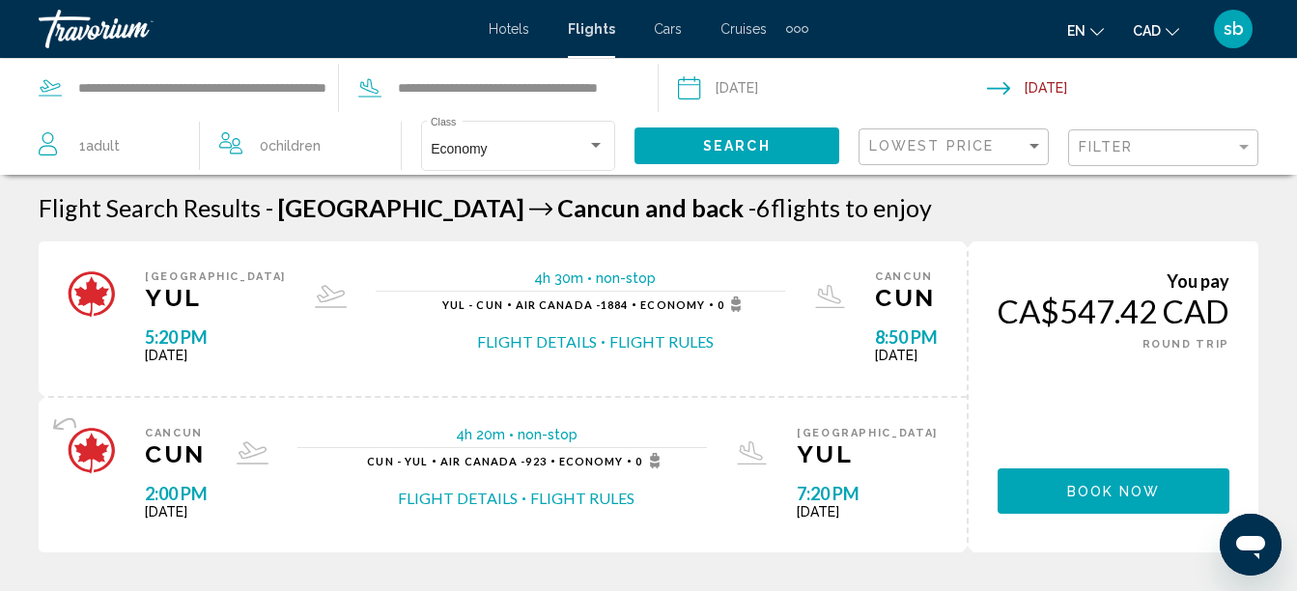
click at [1127, 498] on span "Book now" at bounding box center [1114, 491] width 94 height 15
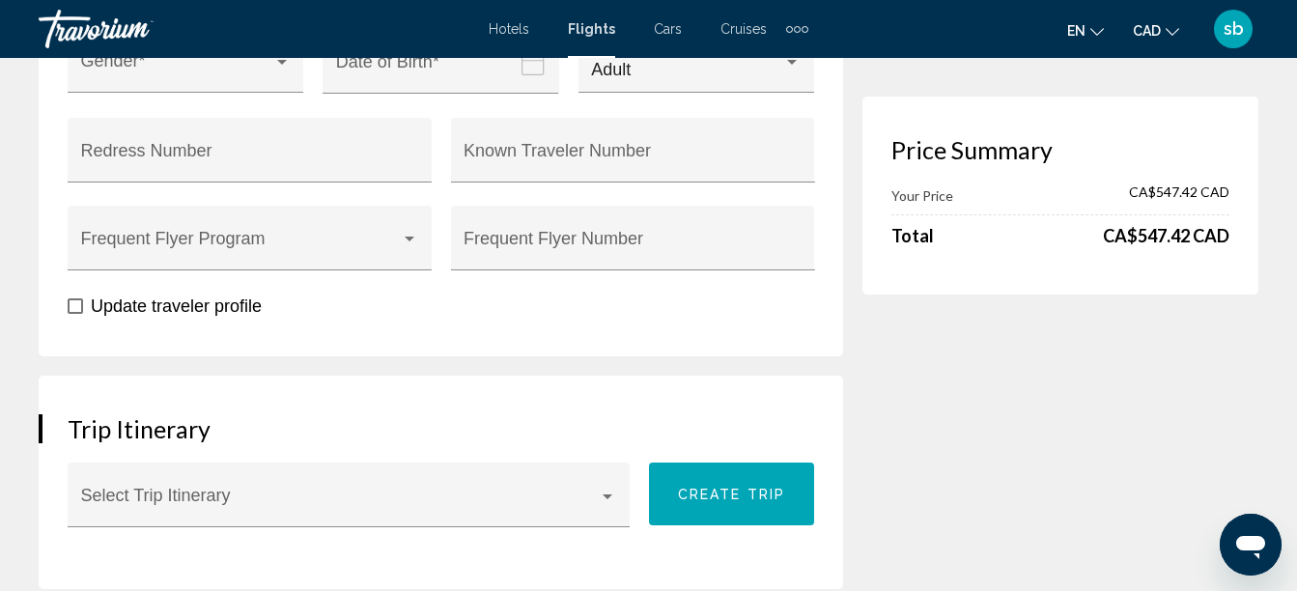
scroll to position [965, 0]
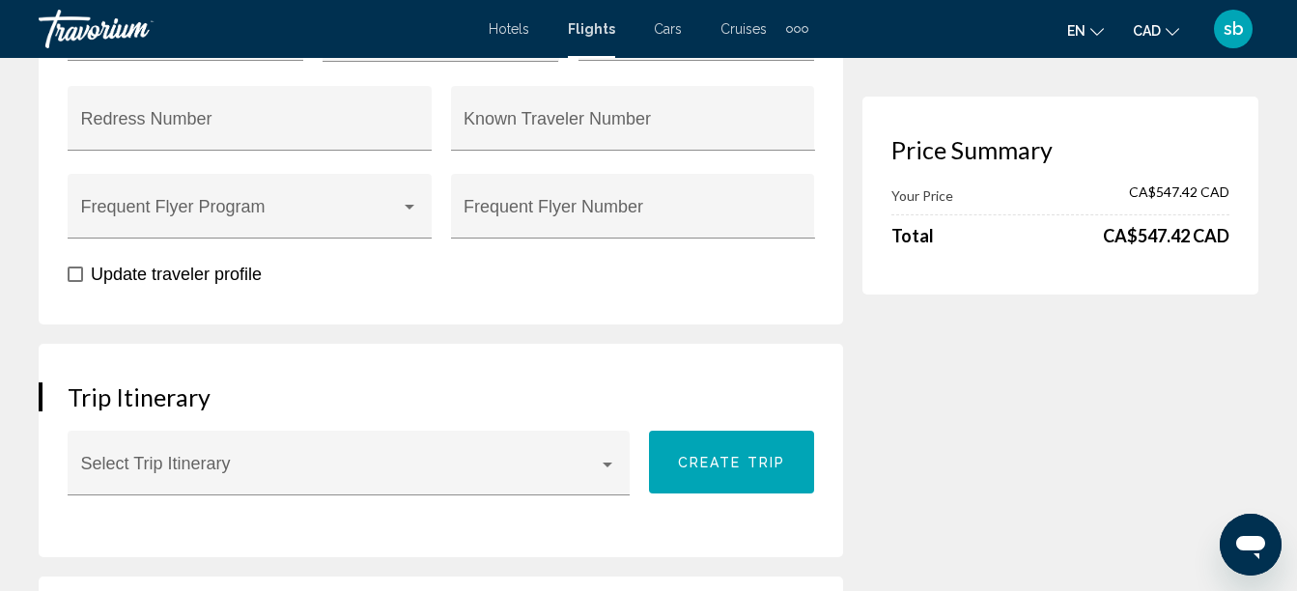
click at [216, 282] on span "Update traveler profile" at bounding box center [176, 274] width 171 height 19
click at [195, 274] on span "Update traveler profile" at bounding box center [176, 274] width 171 height 19
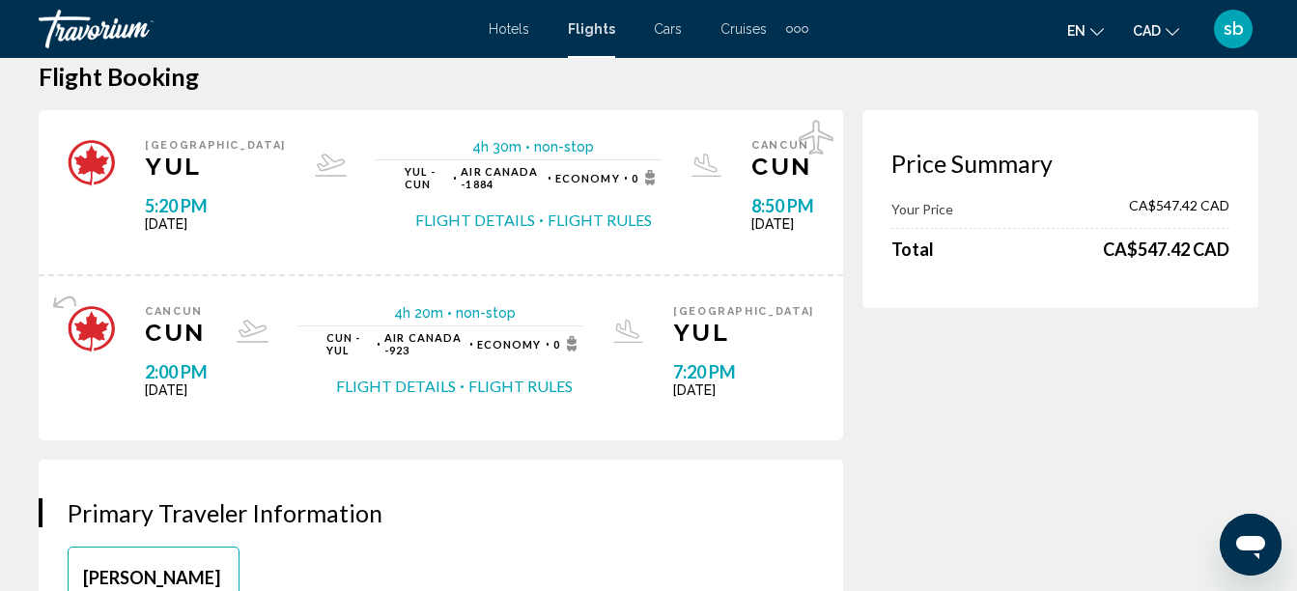
scroll to position [0, 0]
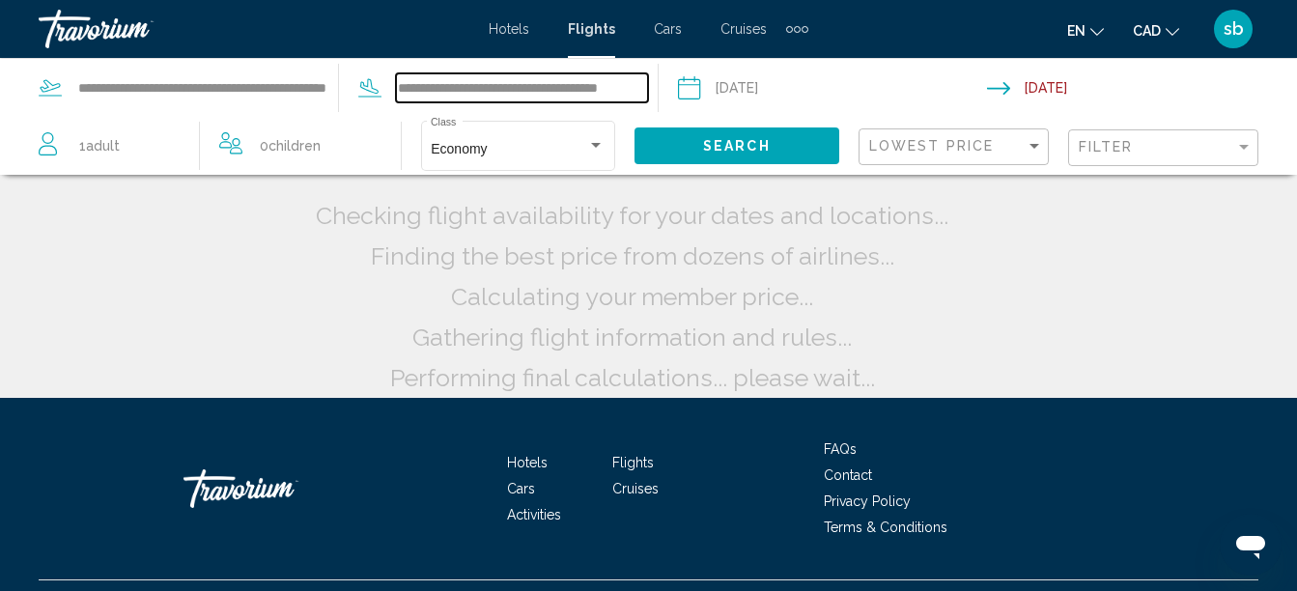
click at [476, 83] on input "**********" at bounding box center [522, 87] width 252 height 29
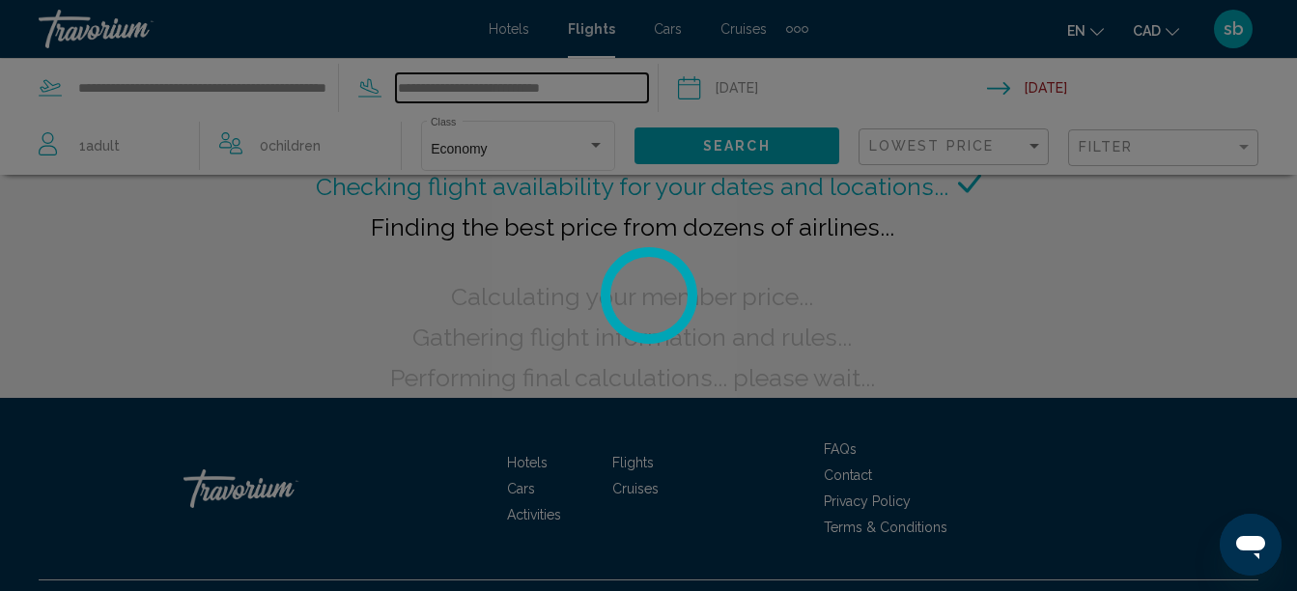
type input "**********"
click at [596, 88] on div at bounding box center [648, 295] width 1297 height 591
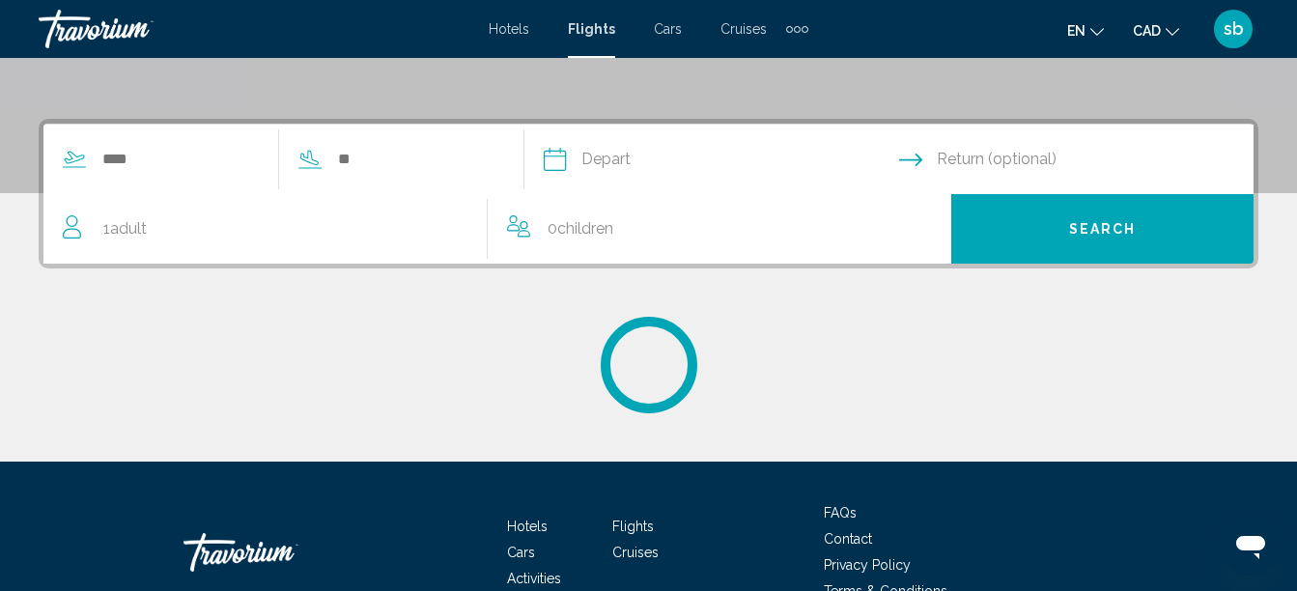
click at [189, 175] on div "Search widget" at bounding box center [268, 160] width 451 height 70
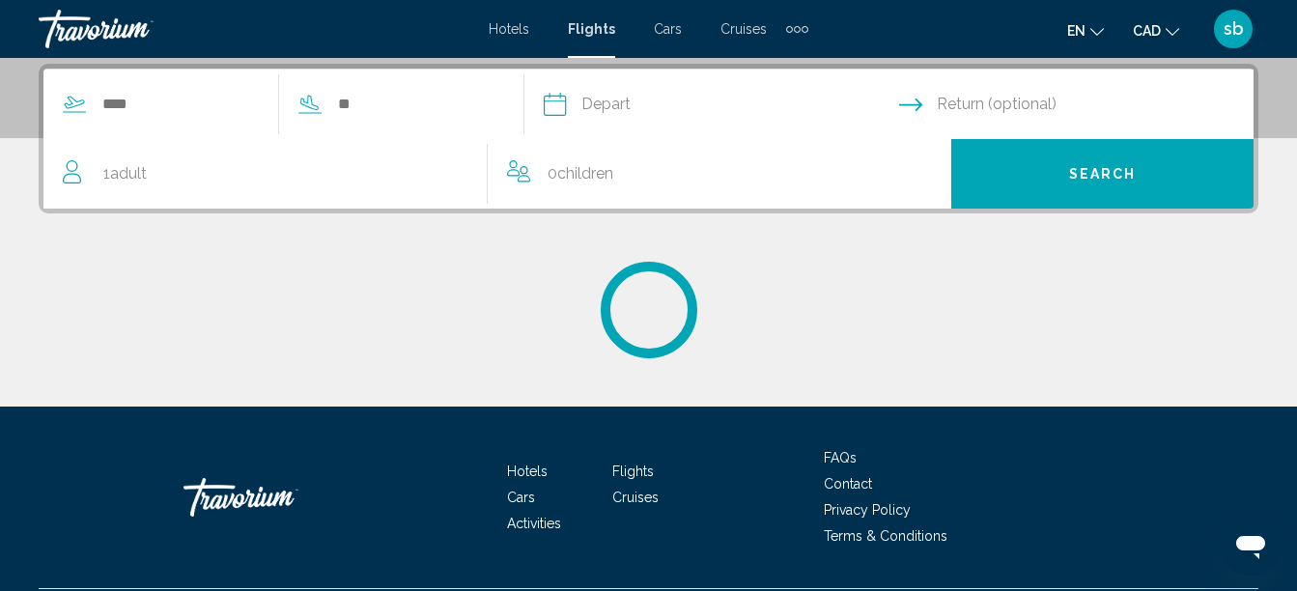
scroll to position [442, 0]
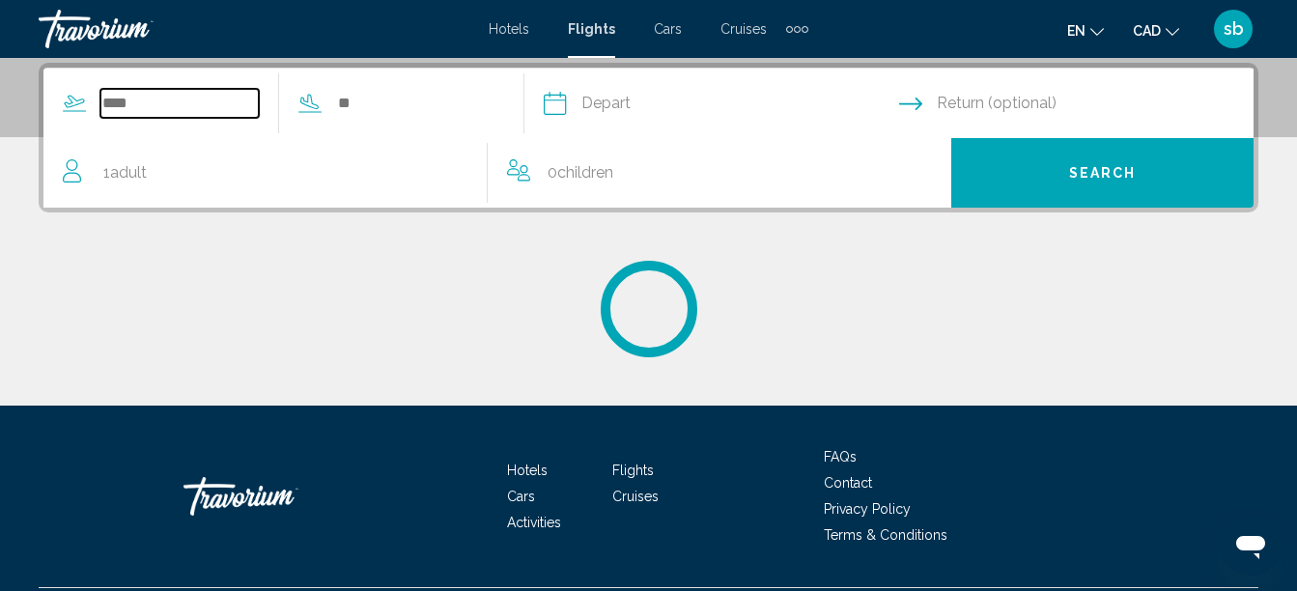
click at [173, 104] on input "Search widget" at bounding box center [179, 103] width 158 height 29
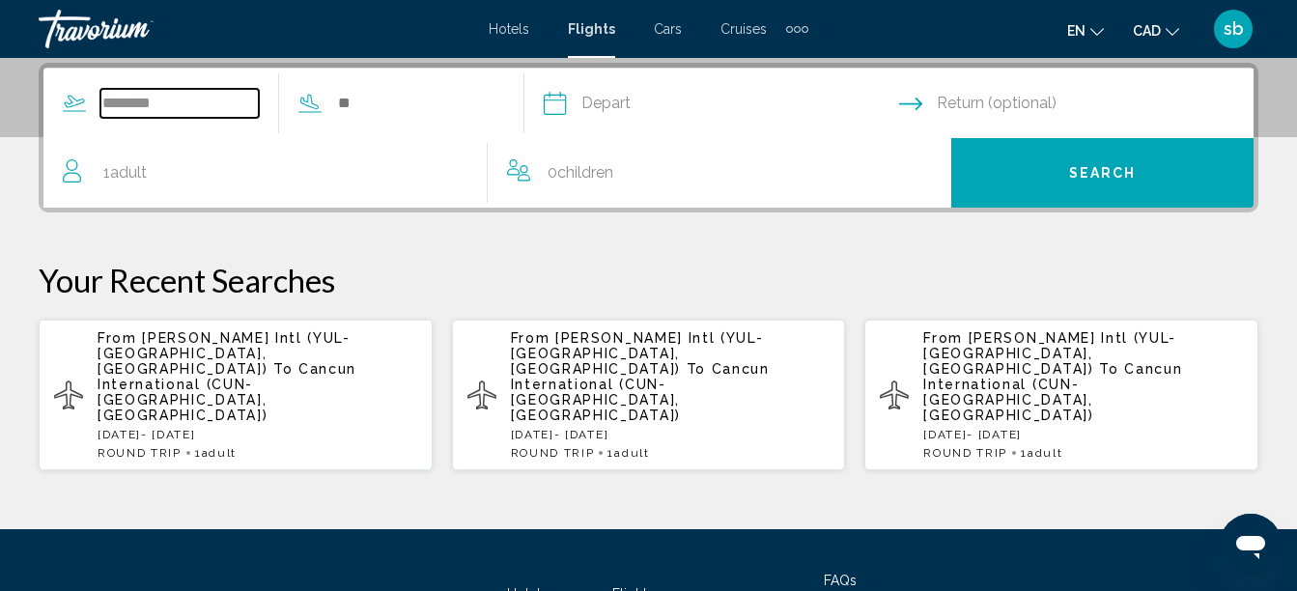
type input "********"
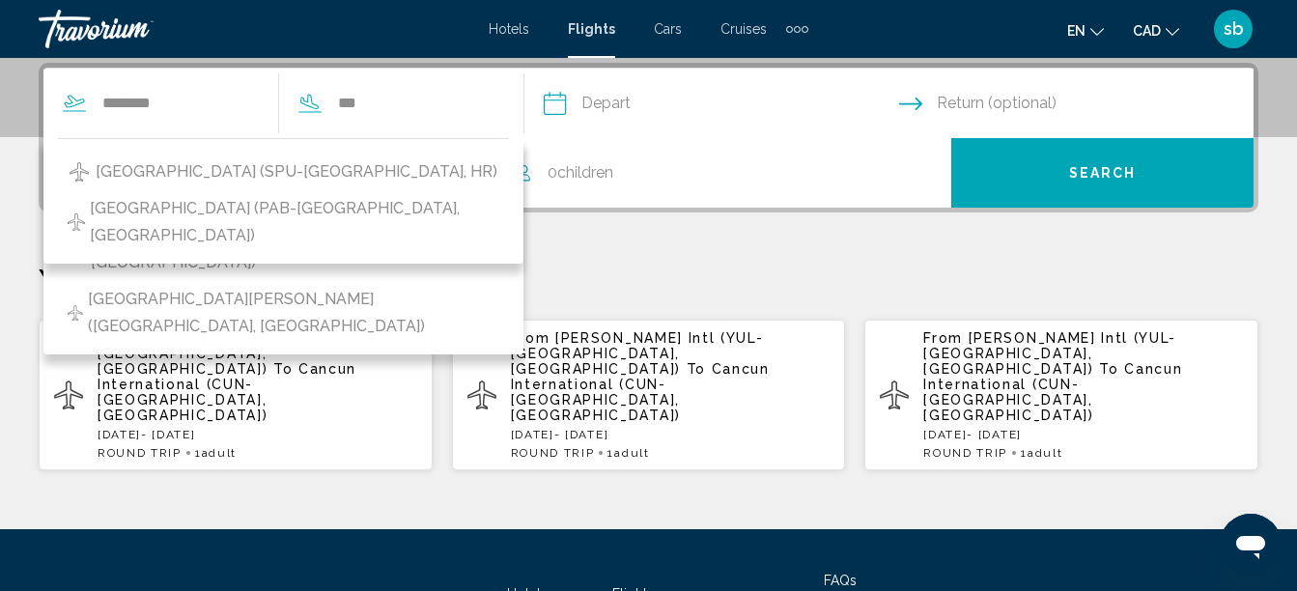
click at [281, 173] on span "Split Airport (SPU-Split, HR)" at bounding box center [297, 171] width 402 height 27
type input "**********"
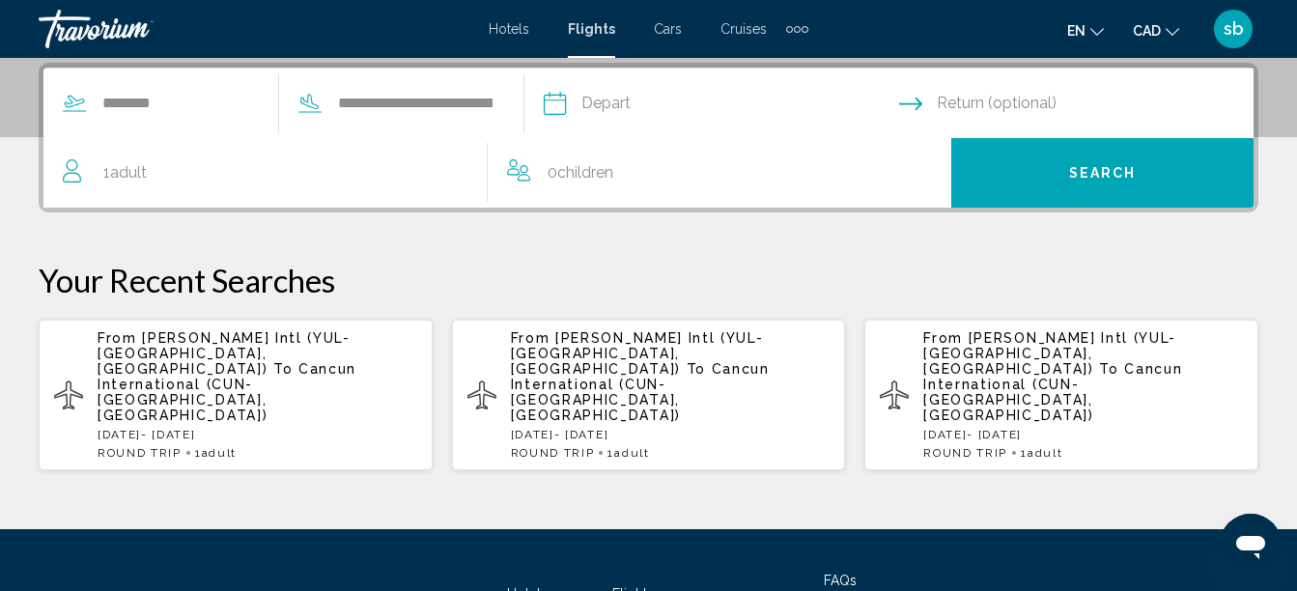
click at [672, 104] on input "Depart date" at bounding box center [720, 106] width 363 height 75
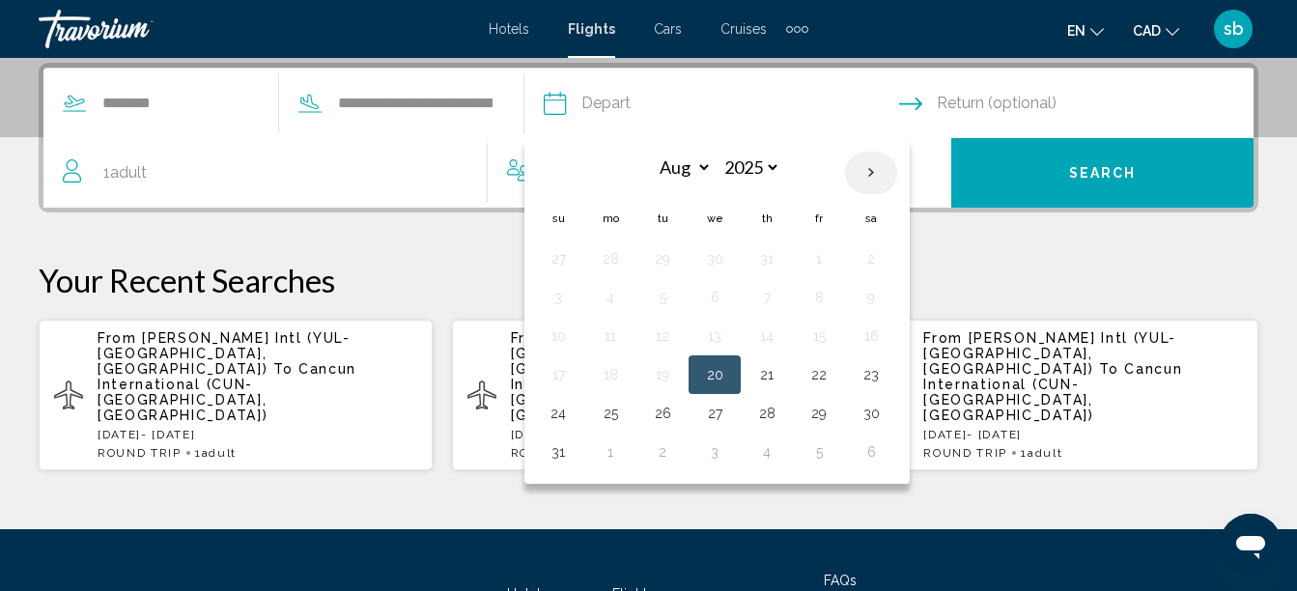
click at [897, 170] on th "Next month" at bounding box center [871, 173] width 52 height 42
select select "*"
click at [678, 377] on button "21" at bounding box center [662, 374] width 31 height 27
type input "**********"
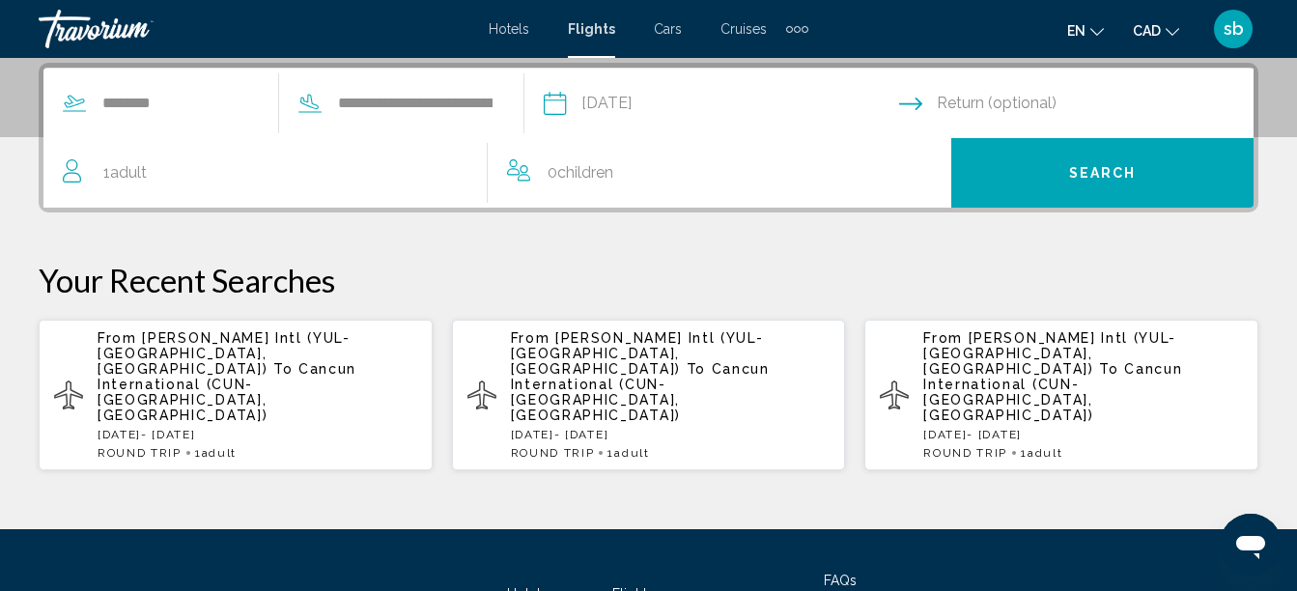
click at [1048, 92] on input "Return date" at bounding box center [1080, 106] width 363 height 75
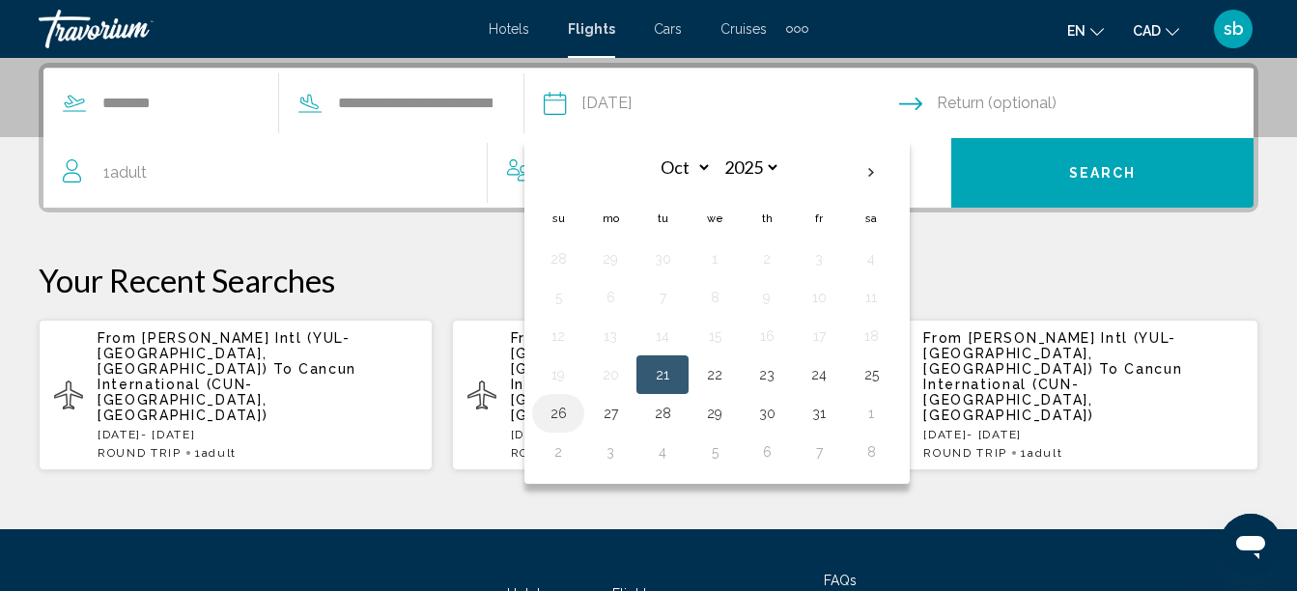
click at [573, 408] on button "26" at bounding box center [558, 413] width 31 height 27
type input "**********"
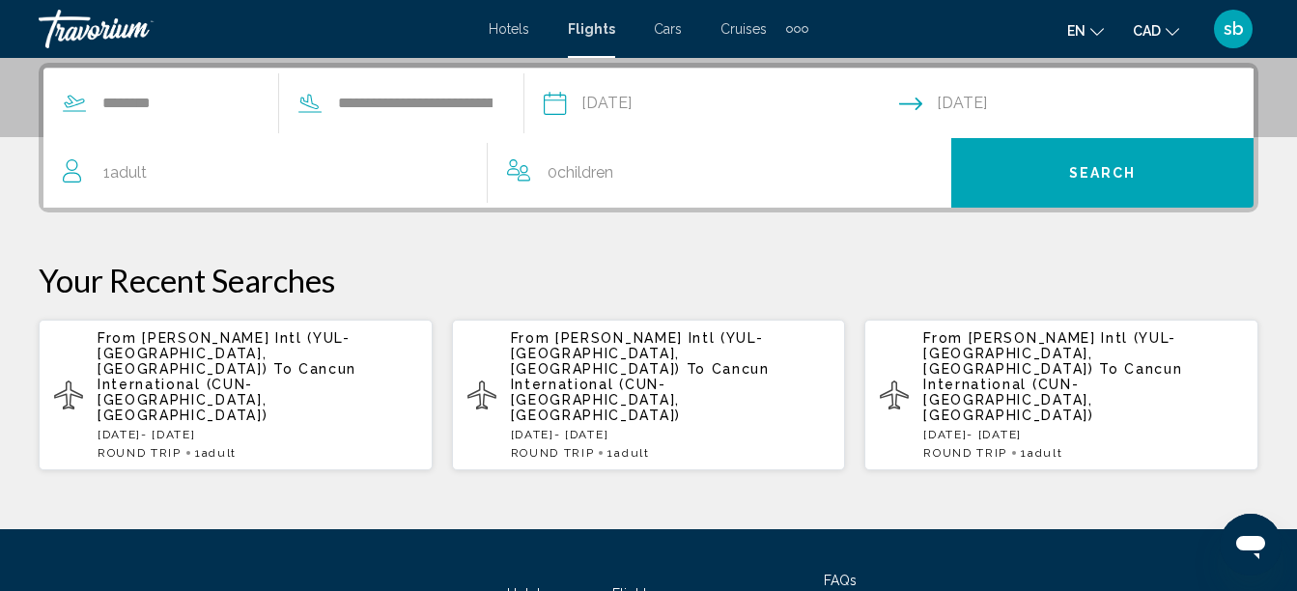
click at [1037, 156] on button "Search" at bounding box center [1102, 173] width 302 height 70
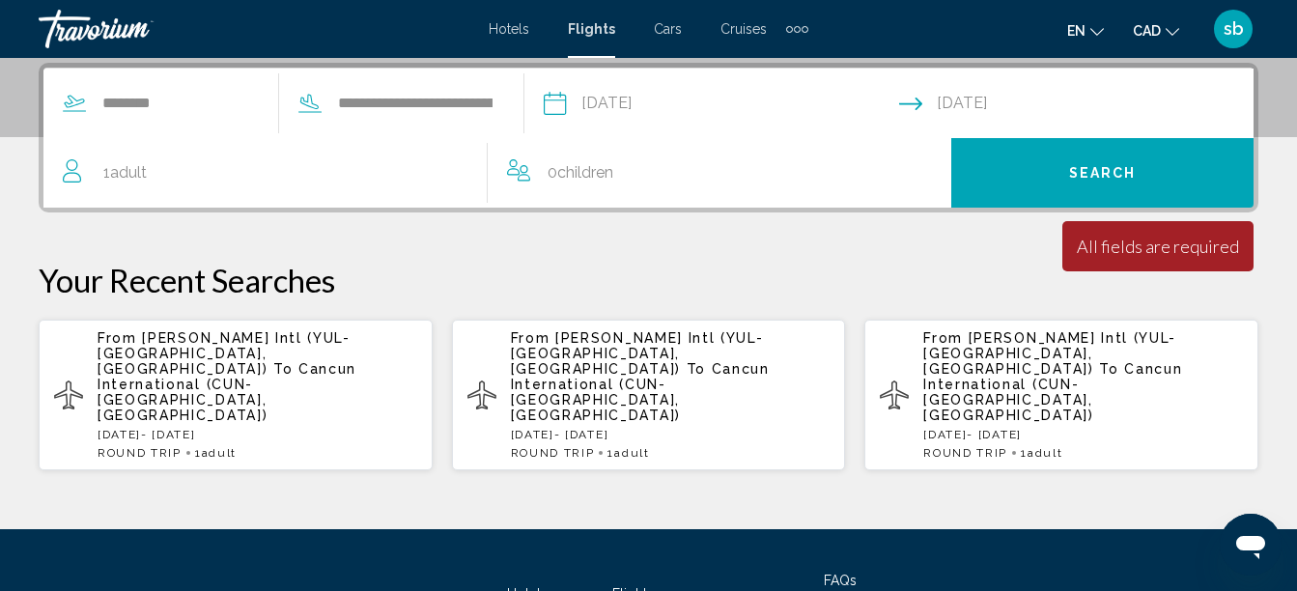
click at [258, 173] on div "1 Adult Adults" at bounding box center [275, 172] width 424 height 27
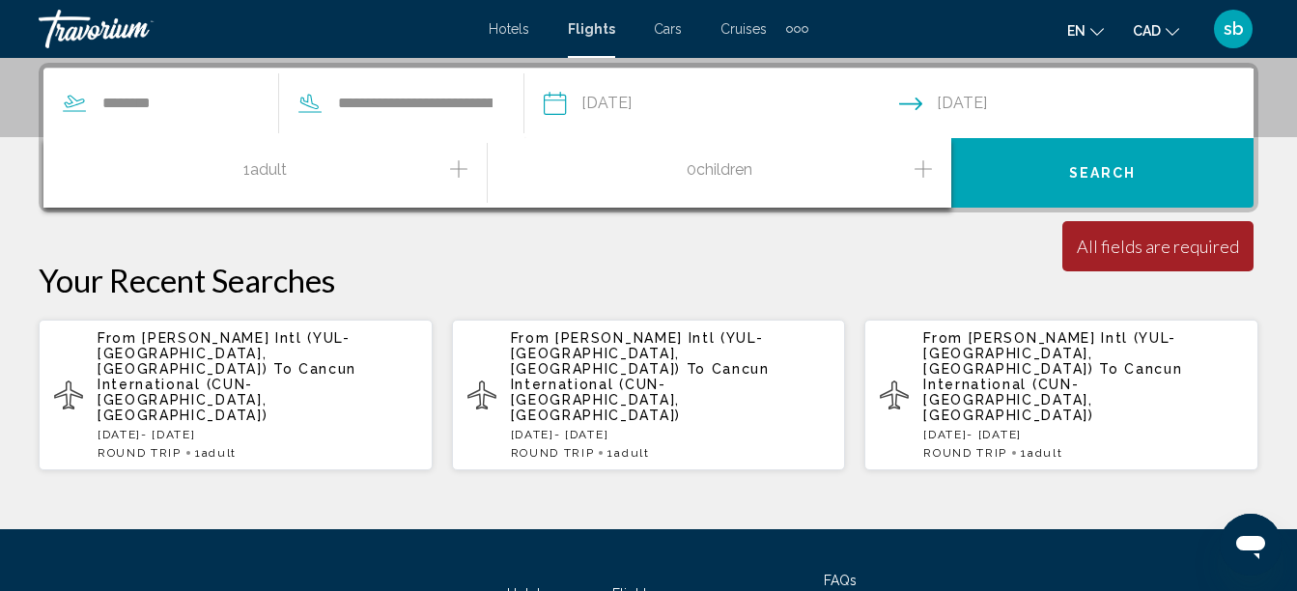
click at [1029, 160] on button "Search" at bounding box center [1102, 173] width 302 height 70
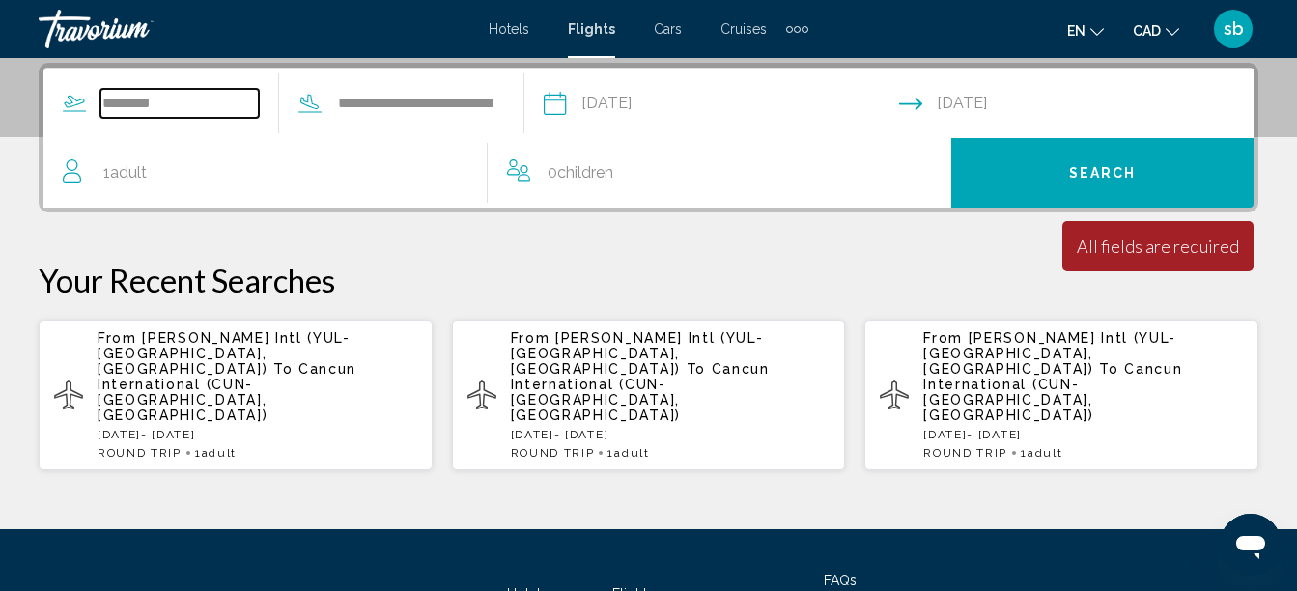
click at [162, 112] on input "********" at bounding box center [179, 103] width 158 height 29
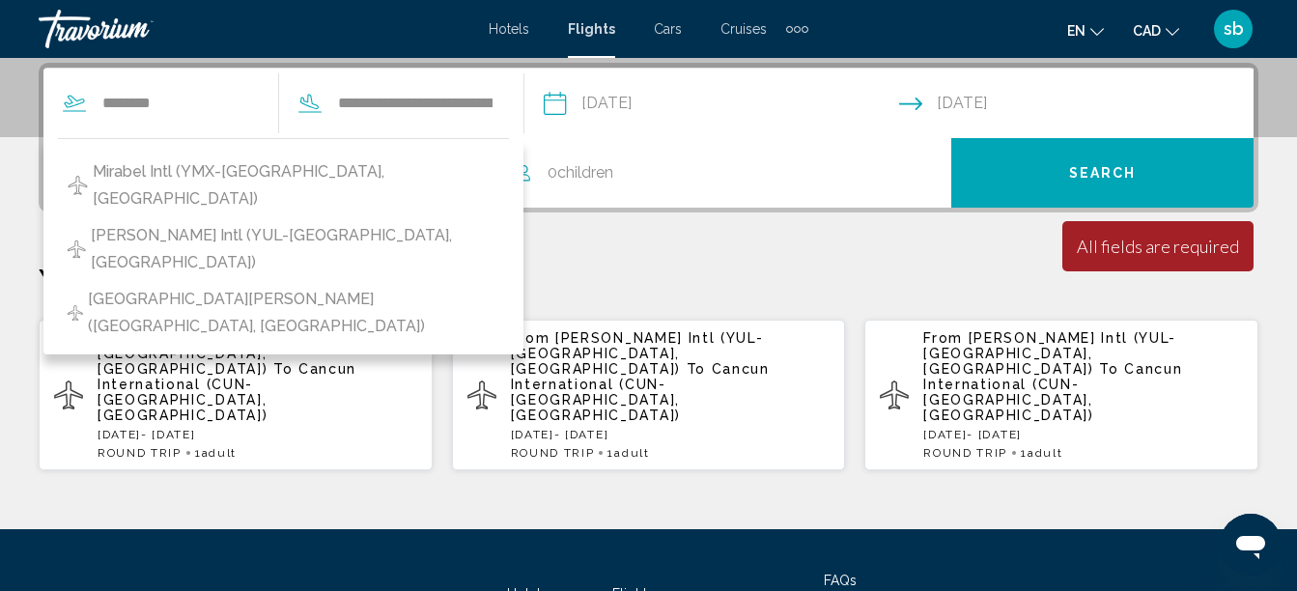
click at [215, 222] on span "Pierre Elliott Trudeau Intl (YUL-Montreal, Canada)" at bounding box center [295, 249] width 408 height 54
type input "**********"
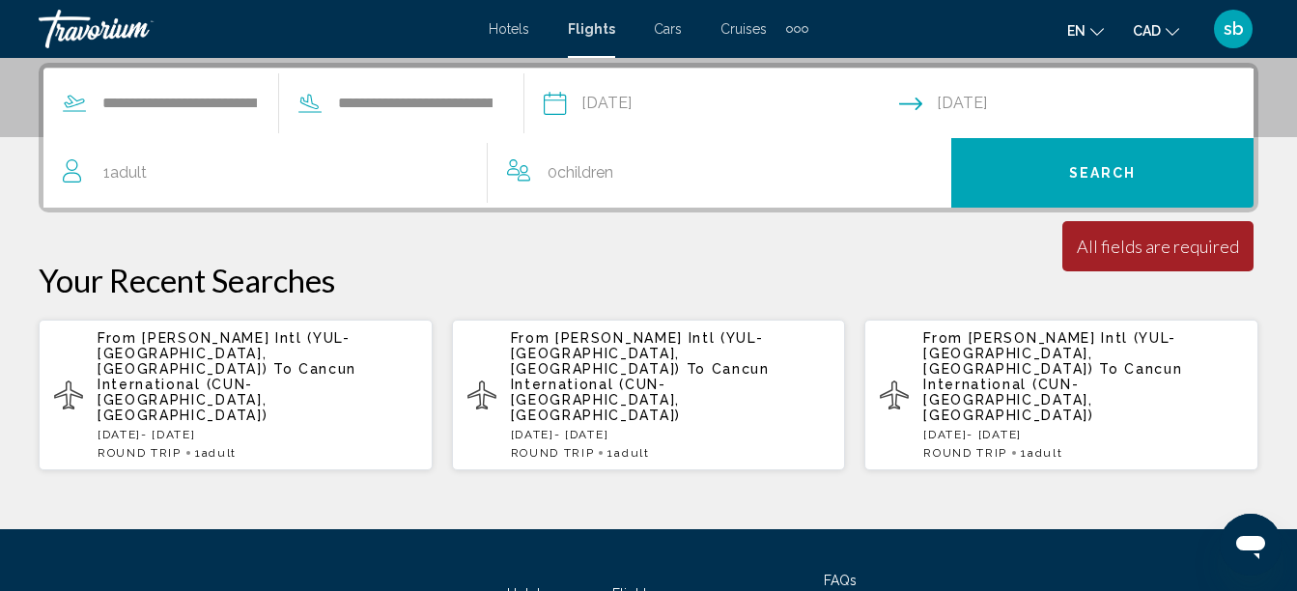
click at [1155, 178] on button "Search" at bounding box center [1102, 173] width 302 height 70
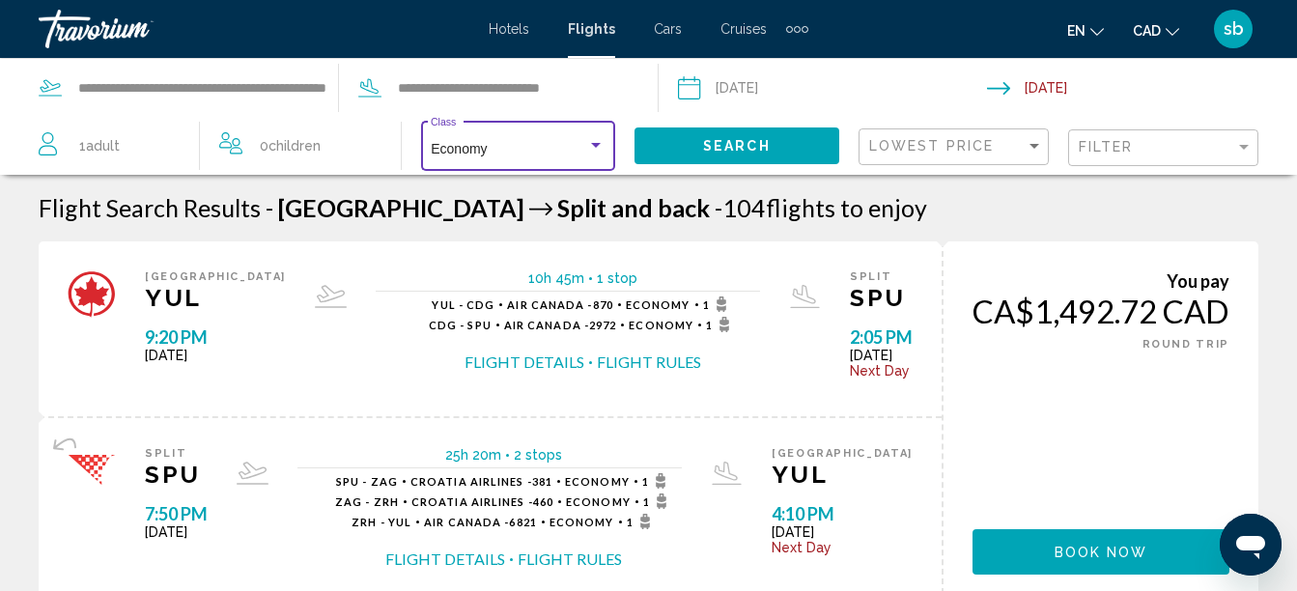
click at [486, 156] on span "Economy" at bounding box center [459, 148] width 56 height 15
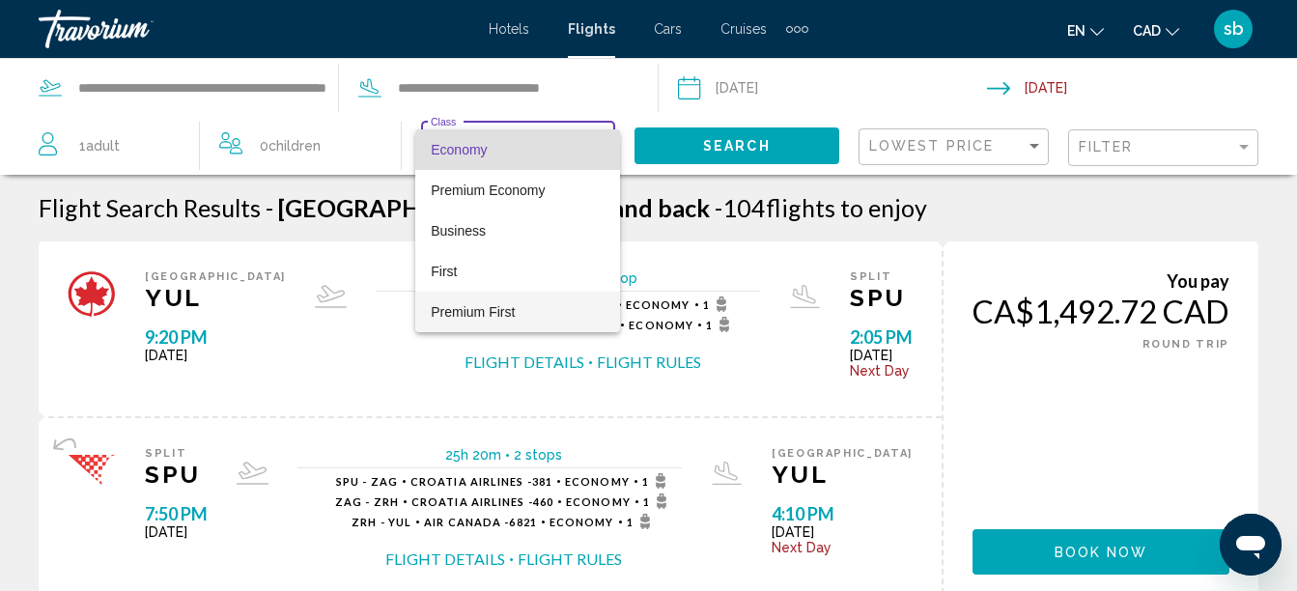
click at [474, 304] on span "Premium First" at bounding box center [473, 311] width 84 height 15
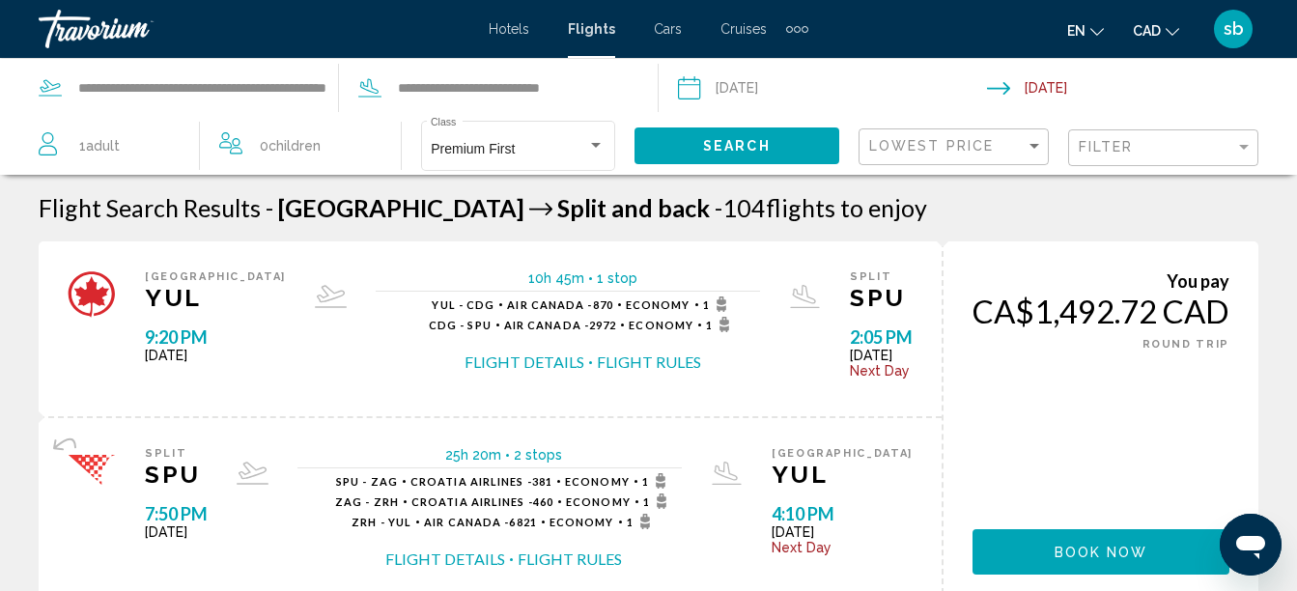
click at [726, 122] on input "Depart date: Oct 21, 2025" at bounding box center [832, 91] width 318 height 64
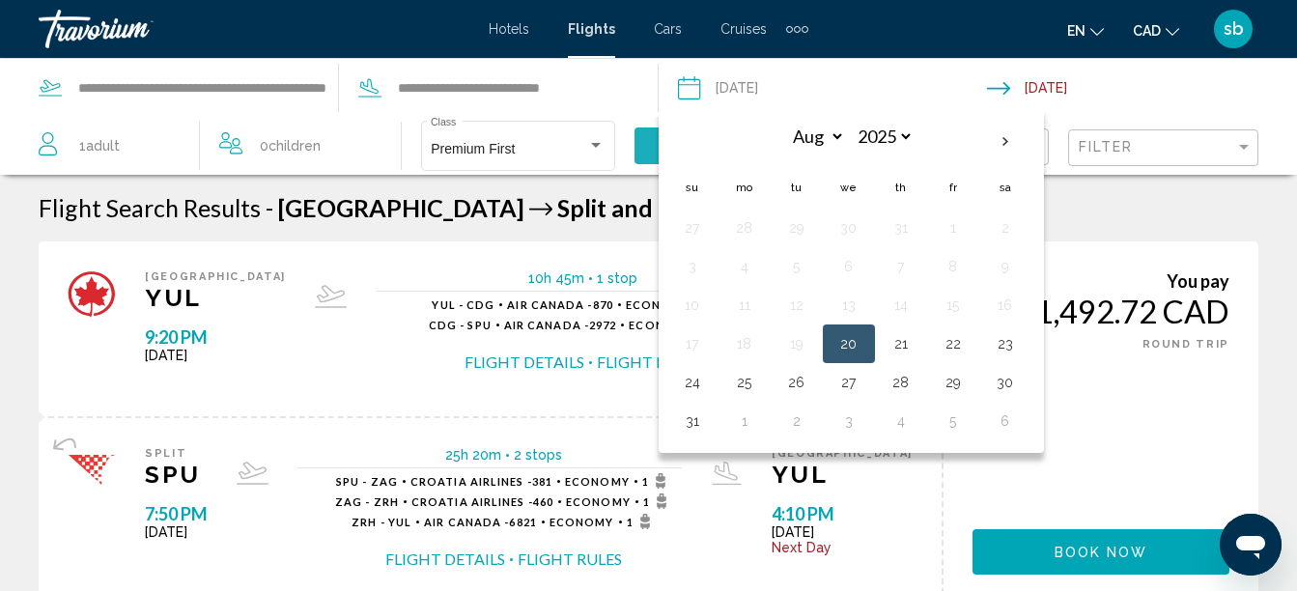
click at [636, 137] on button "Search" at bounding box center [736, 145] width 205 height 36
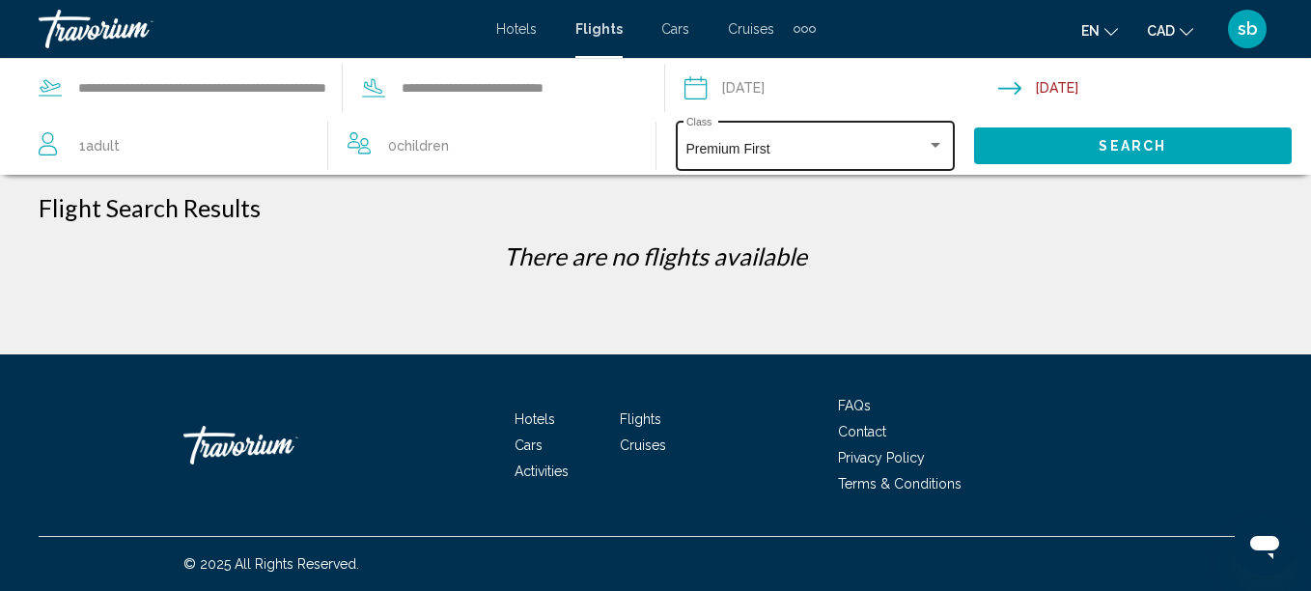
click at [797, 164] on div "Premium First Class" at bounding box center [815, 144] width 259 height 53
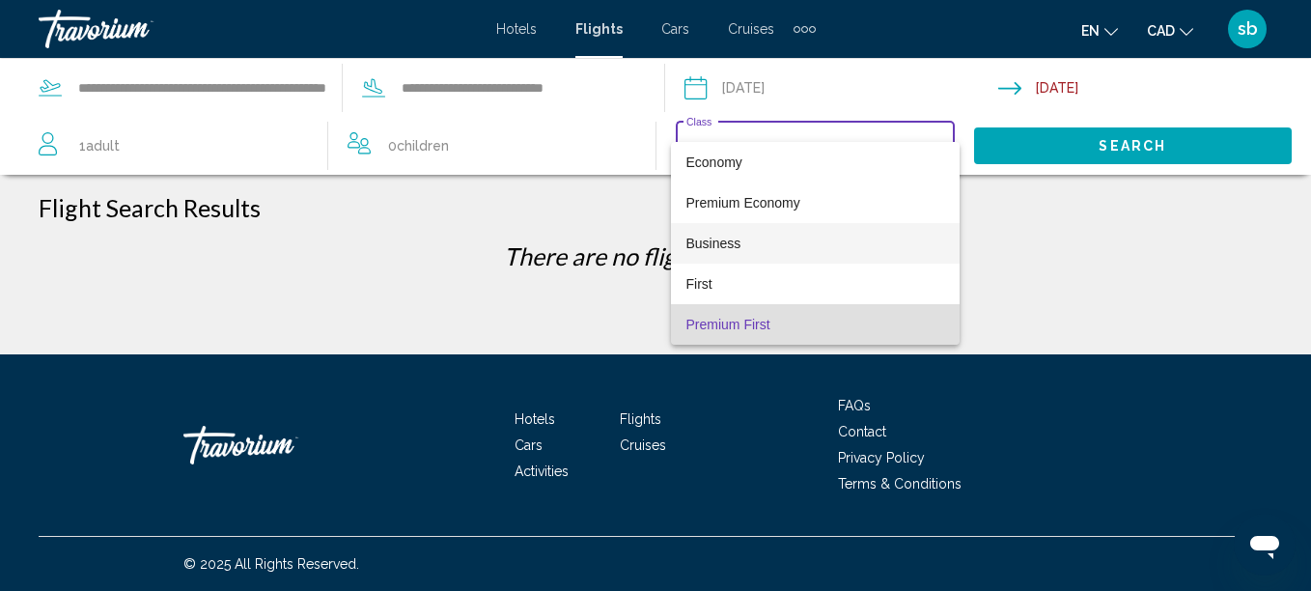
click at [743, 256] on span "Business" at bounding box center [815, 243] width 259 height 41
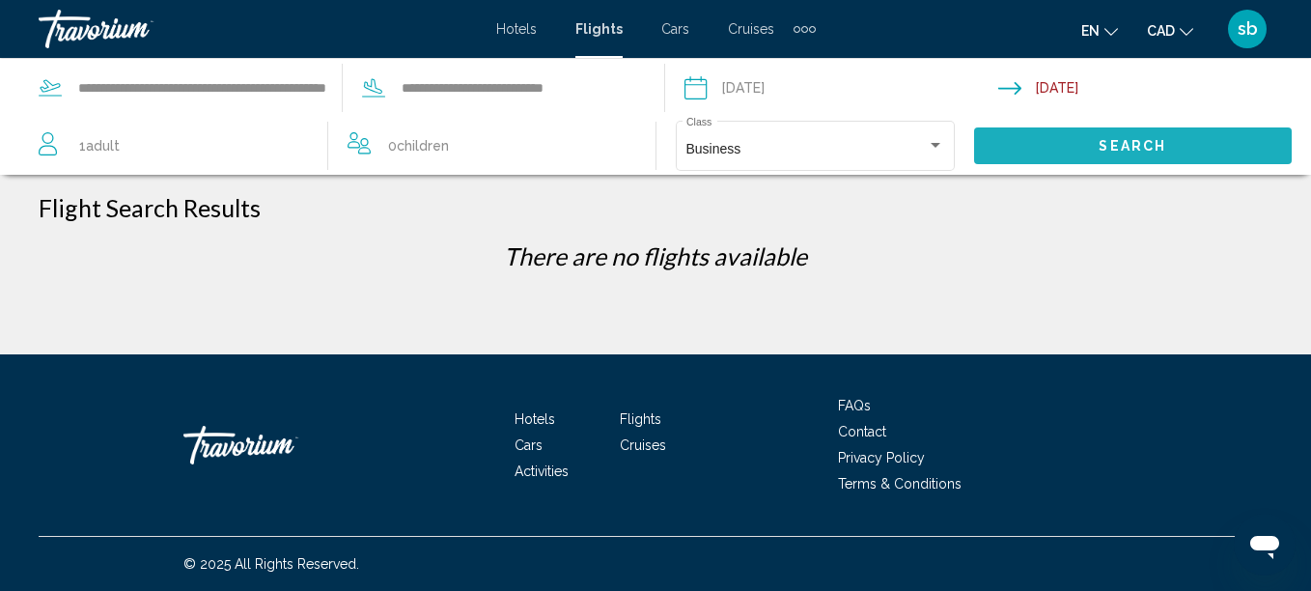
click at [1014, 135] on button "Search" at bounding box center [1133, 145] width 319 height 36
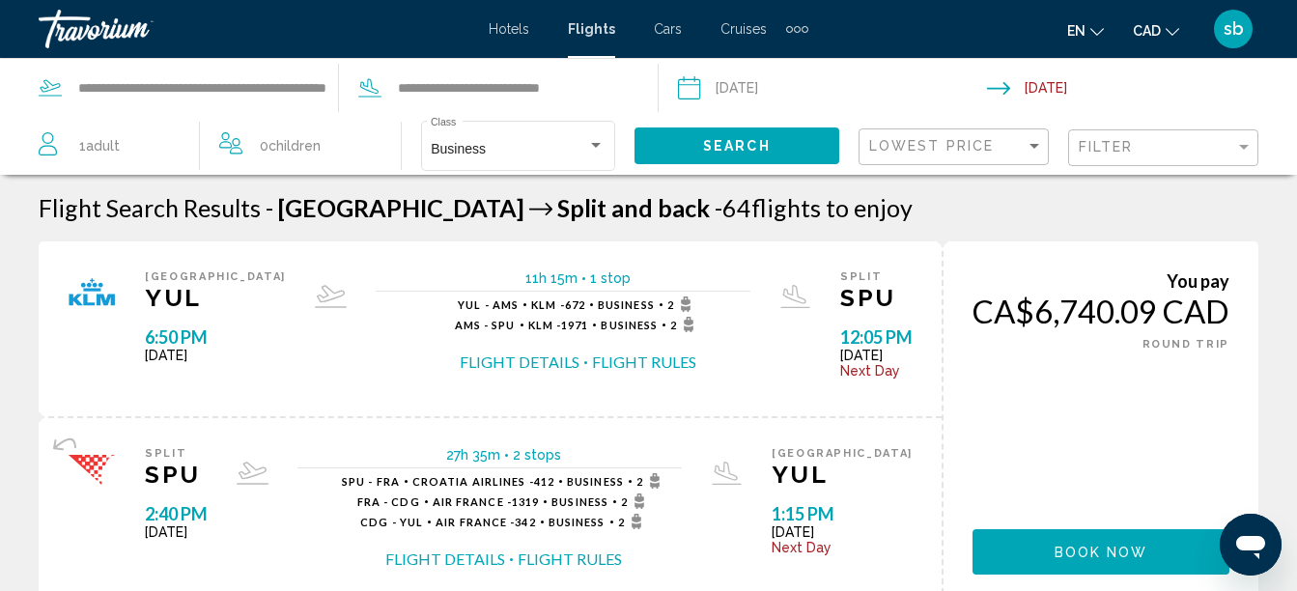
click at [317, 294] on icon "Main content" at bounding box center [331, 293] width 28 height 17
click at [517, 140] on div "Business Class" at bounding box center [518, 144] width 174 height 53
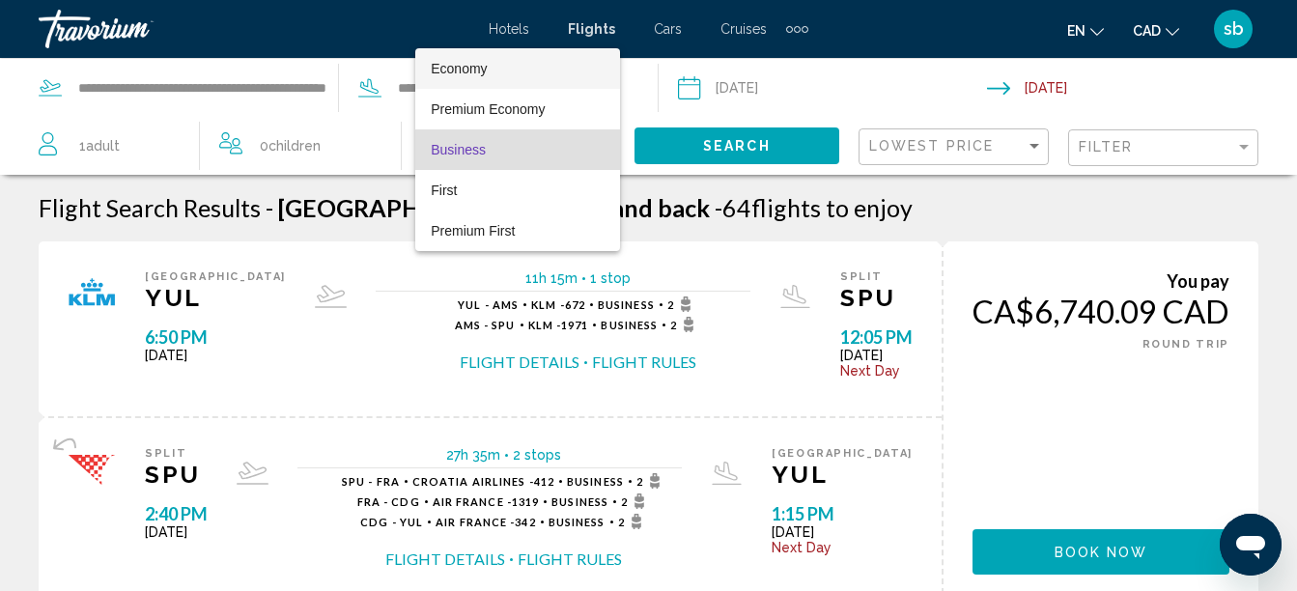
click at [501, 75] on span "Economy" at bounding box center [518, 68] width 174 height 41
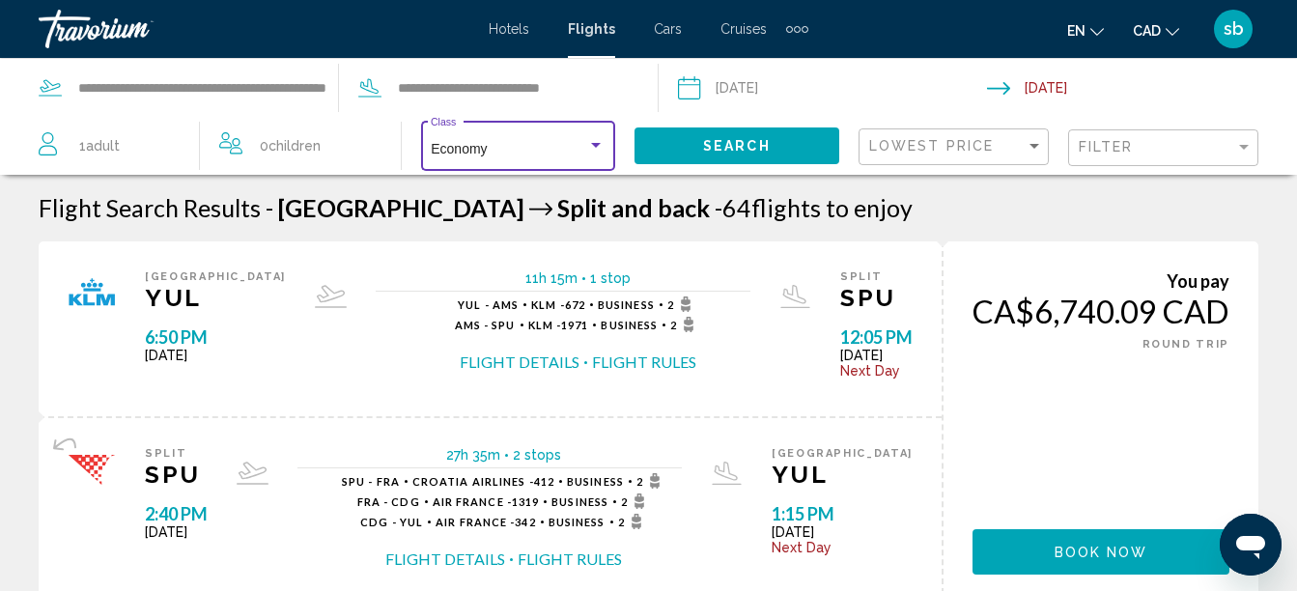
click at [727, 153] on span "Search" at bounding box center [737, 146] width 68 height 15
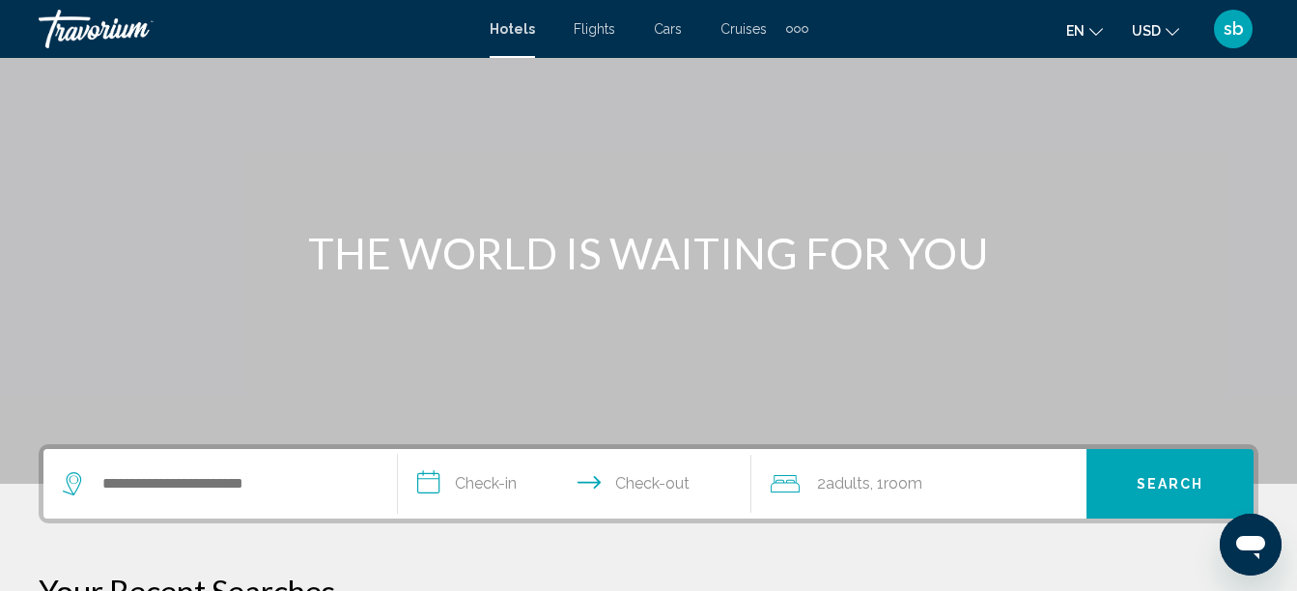
scroll to position [97, 0]
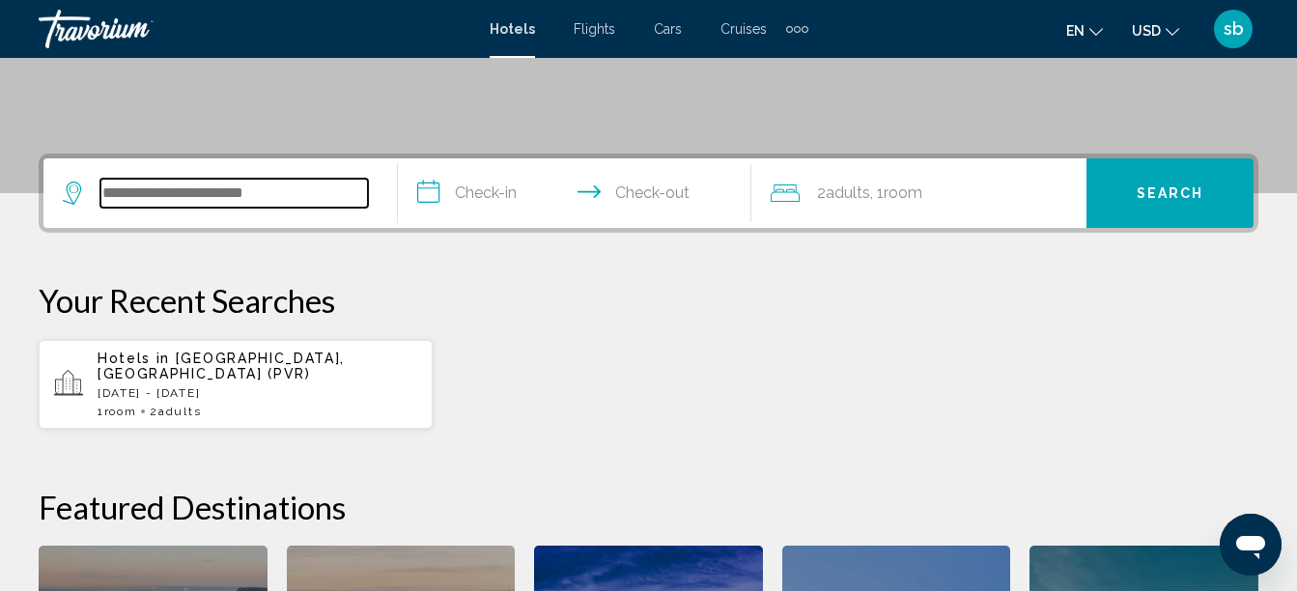
click at [209, 194] on input "Search widget" at bounding box center [233, 193] width 267 height 29
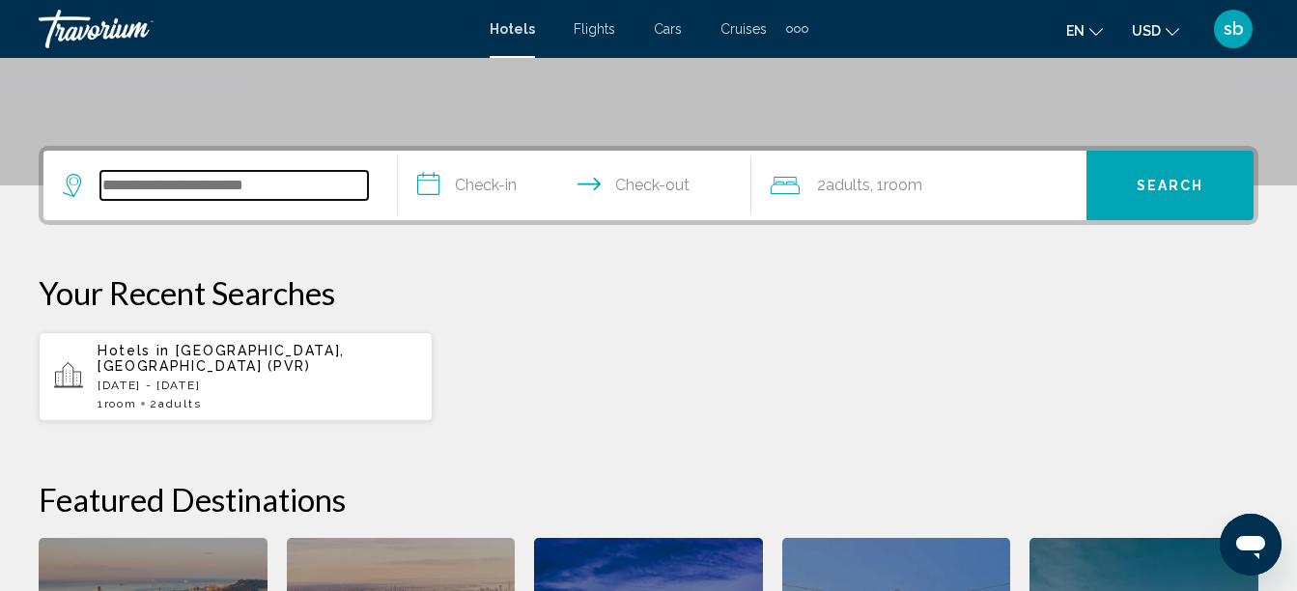
scroll to position [477, 0]
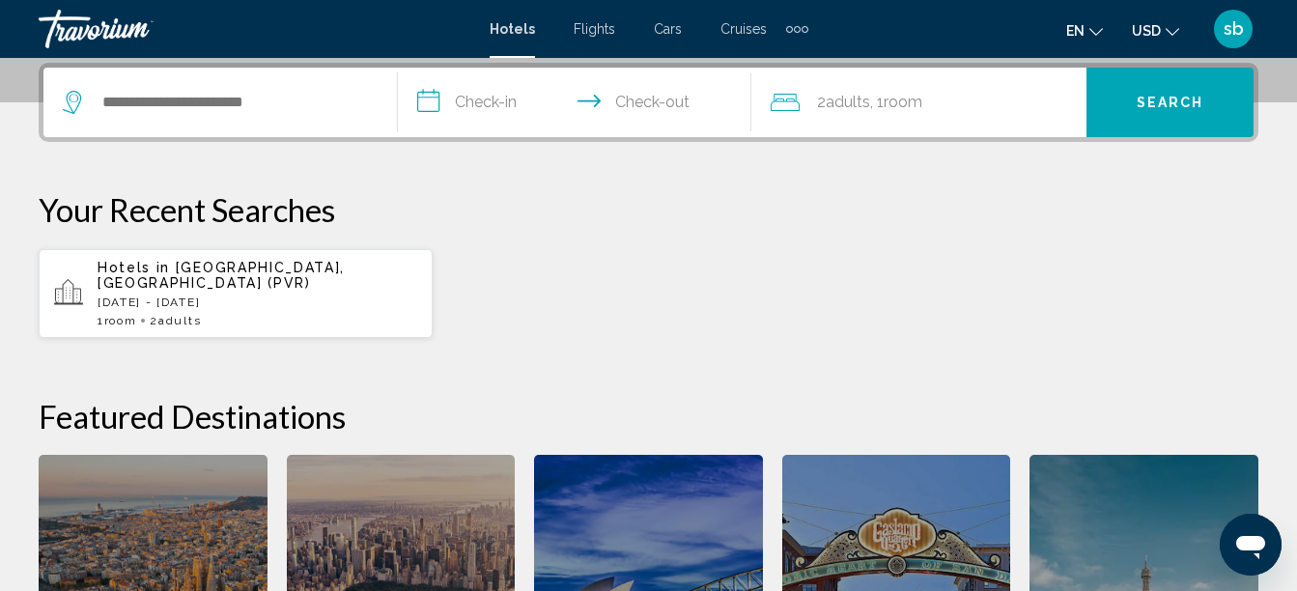
click at [270, 82] on div "Search widget" at bounding box center [220, 103] width 315 height 70
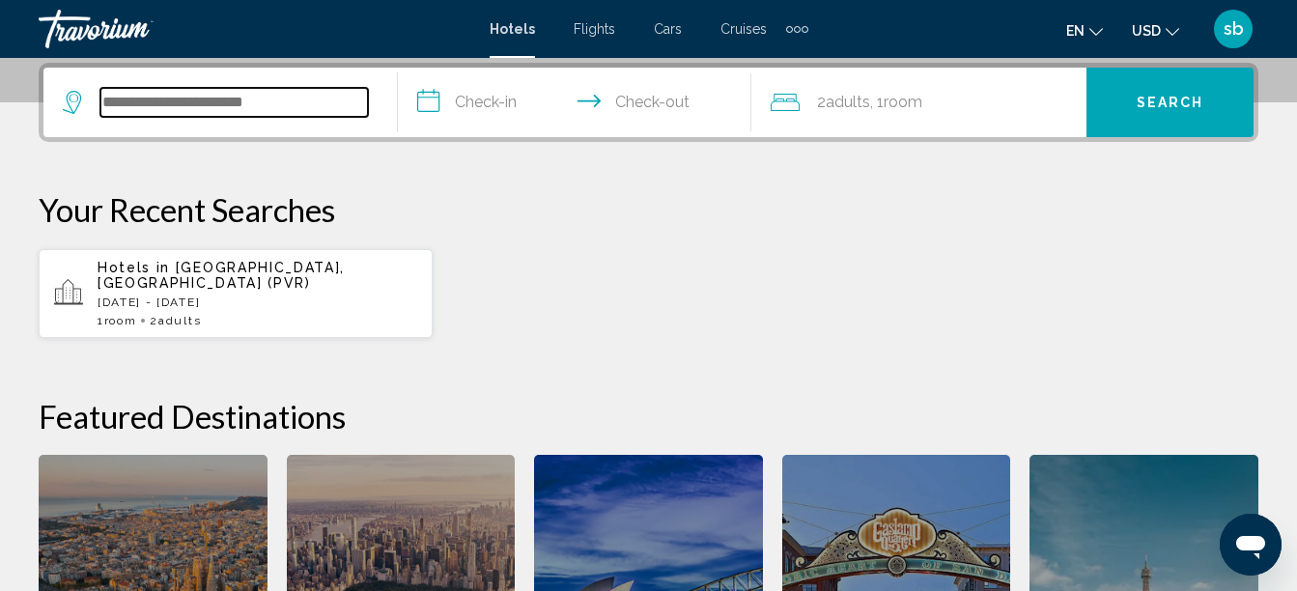
click at [269, 94] on input "Search widget" at bounding box center [233, 102] width 267 height 29
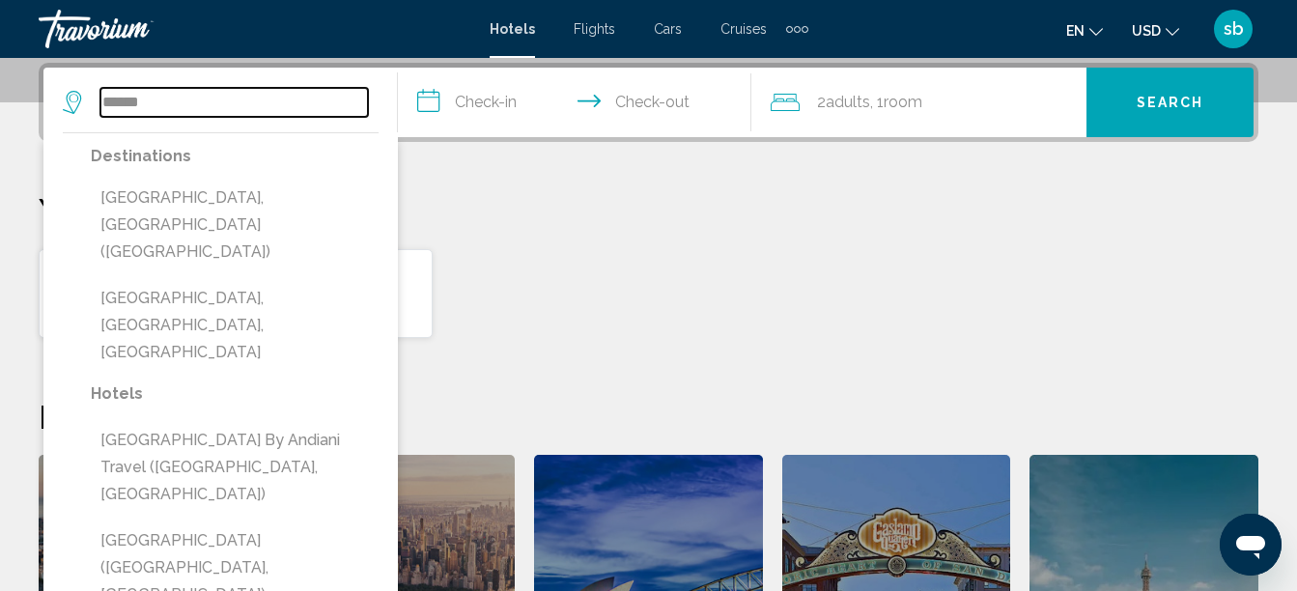
type input "******"
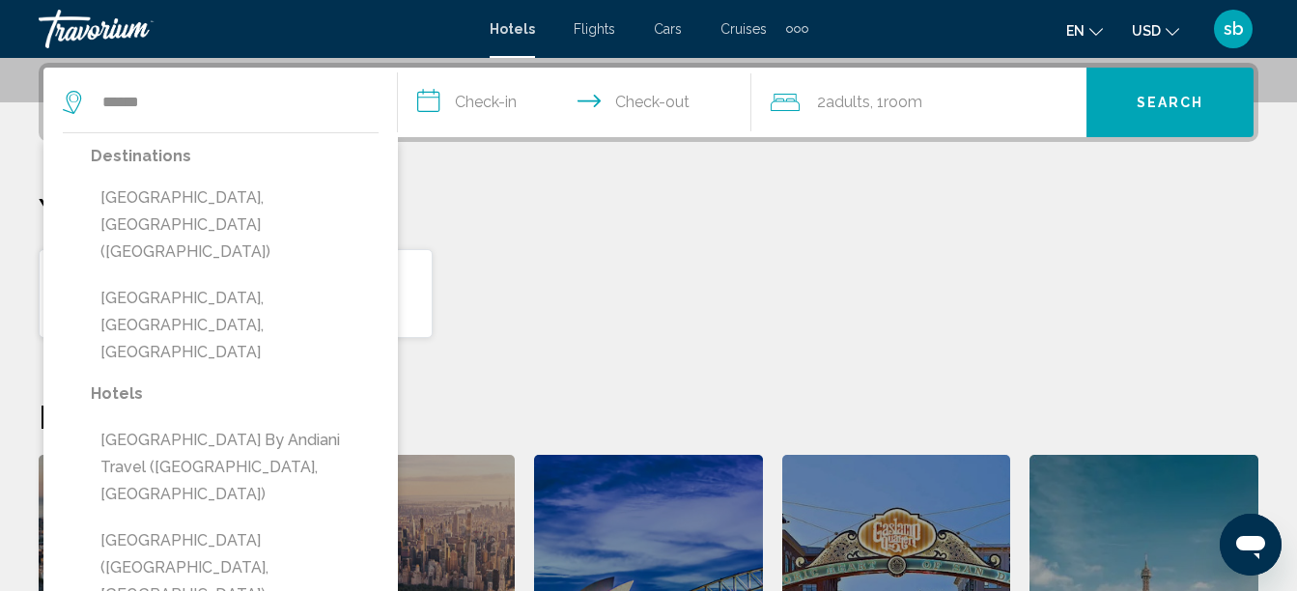
click at [481, 110] on input "**********" at bounding box center [579, 105] width 362 height 75
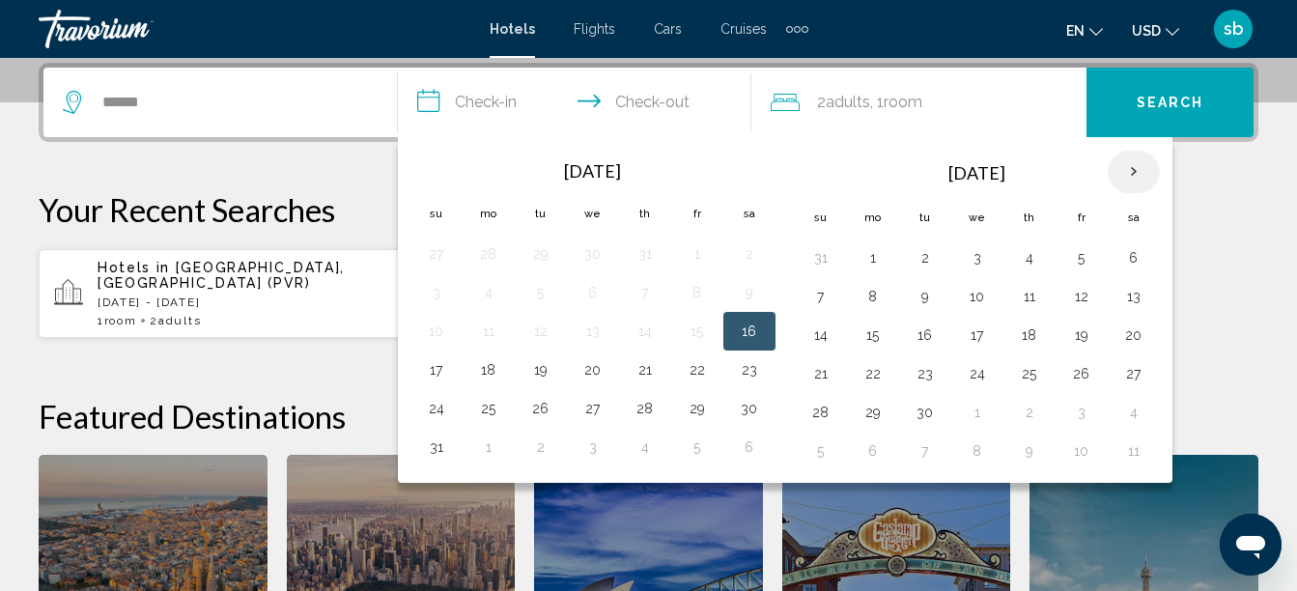
click at [1130, 164] on th "Next month" at bounding box center [1133, 172] width 52 height 42
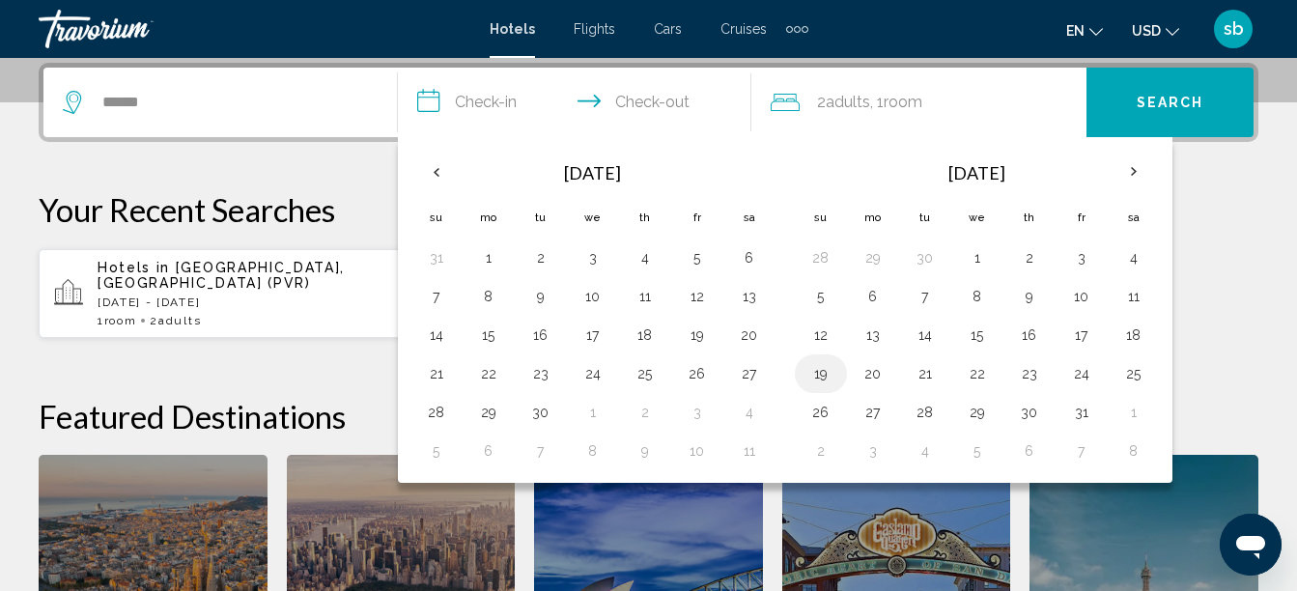
click at [823, 377] on button "19" at bounding box center [820, 373] width 31 height 27
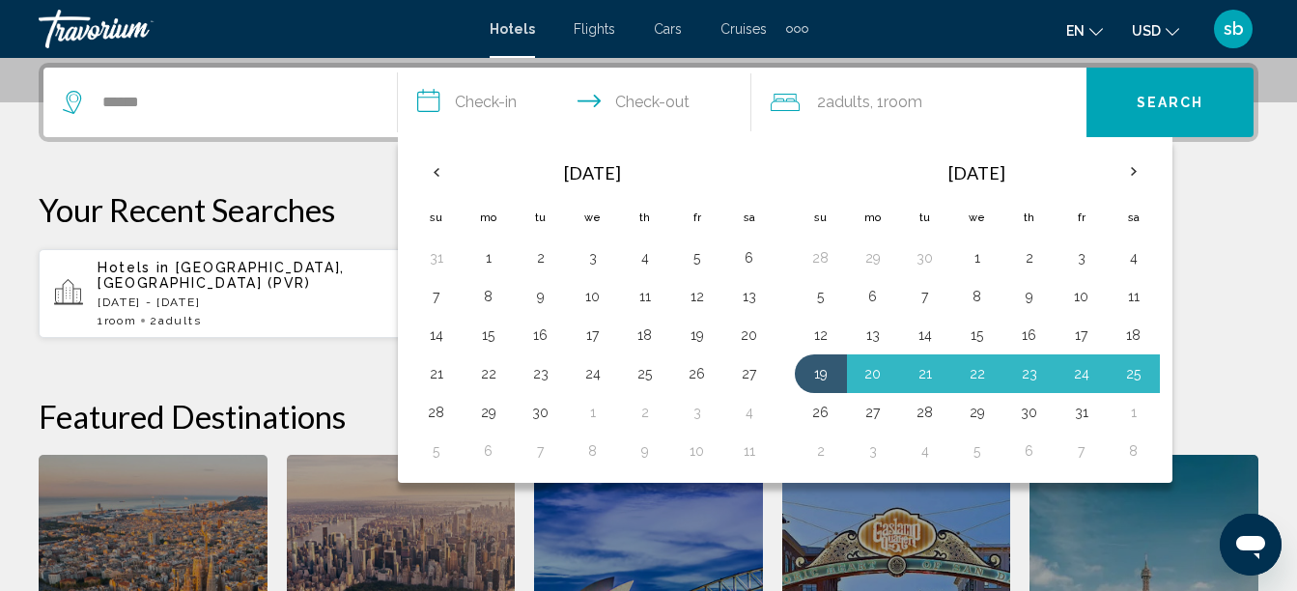
click at [821, 413] on button "26" at bounding box center [820, 412] width 31 height 27
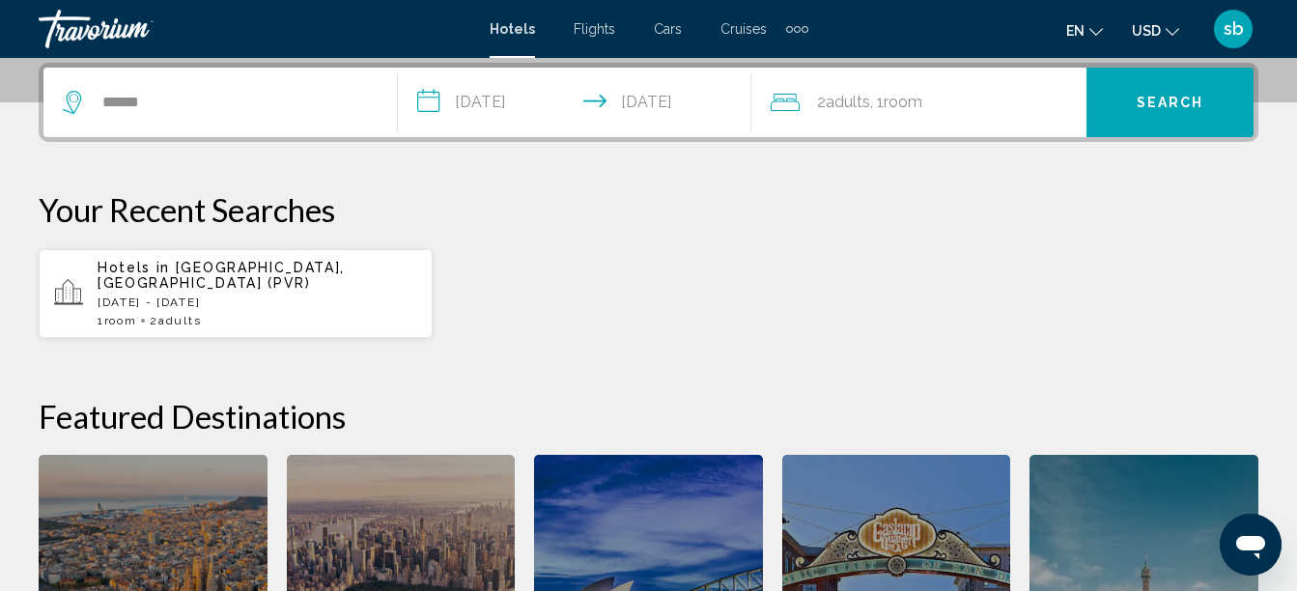
click at [1176, 98] on span "Search" at bounding box center [1170, 103] width 68 height 15
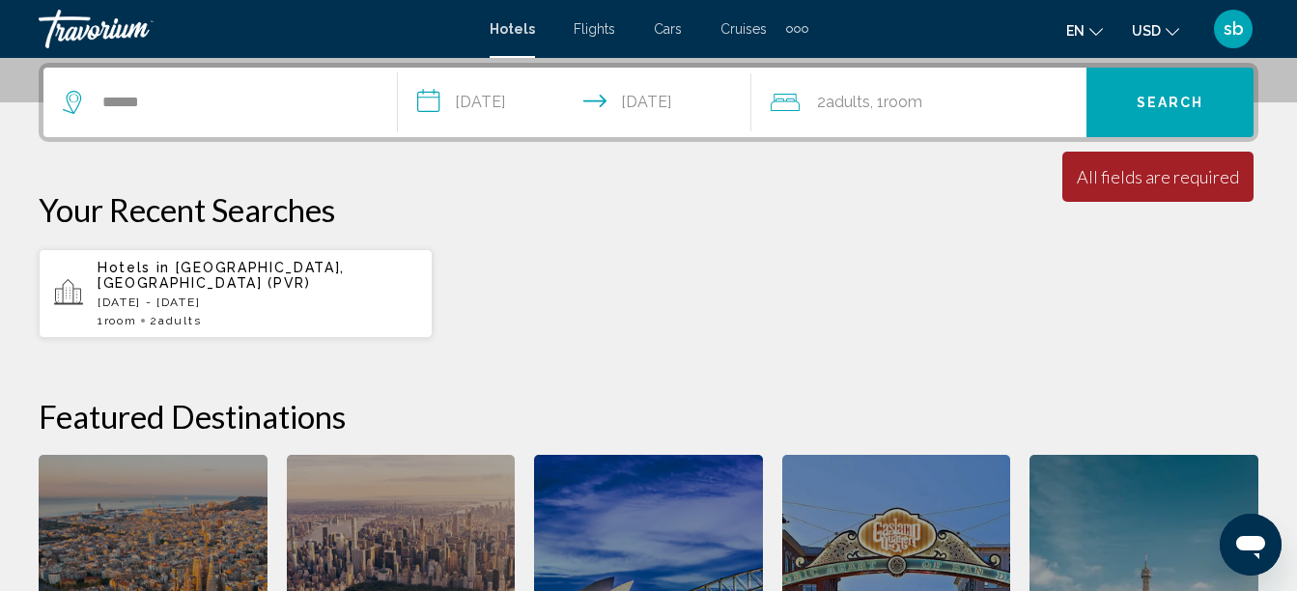
click at [480, 81] on input "**********" at bounding box center [579, 105] width 362 height 75
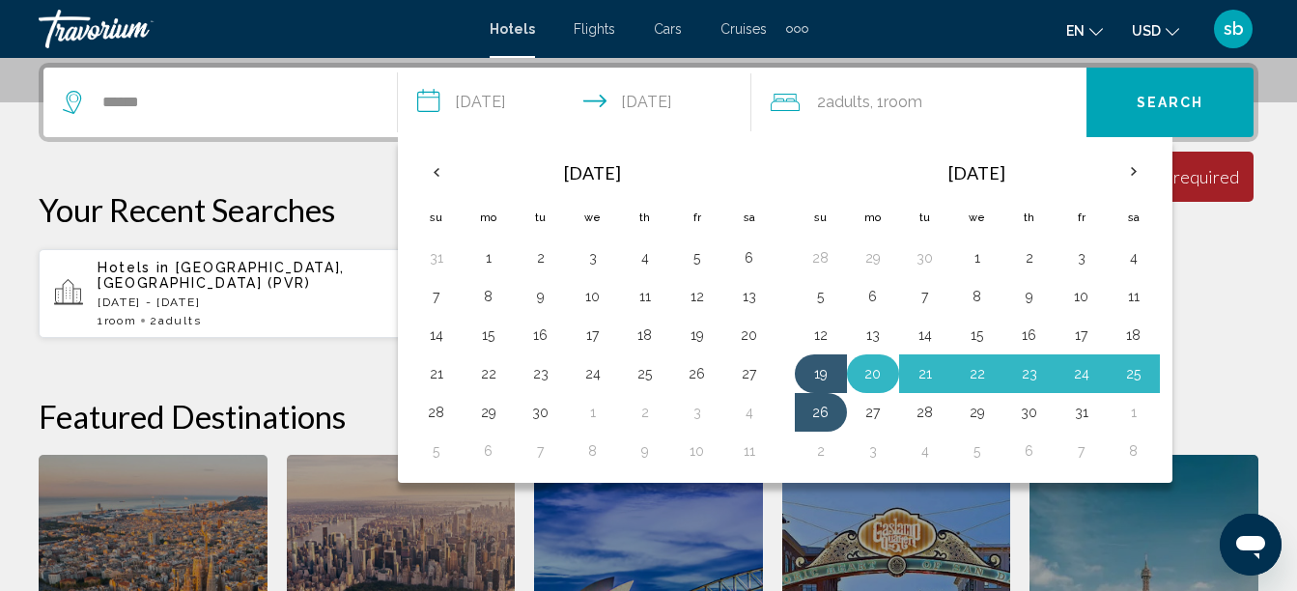
click at [881, 377] on button "20" at bounding box center [872, 373] width 31 height 27
click at [825, 427] on td "26" at bounding box center [821, 412] width 52 height 39
click at [819, 407] on button "26" at bounding box center [820, 412] width 31 height 27
type input "**********"
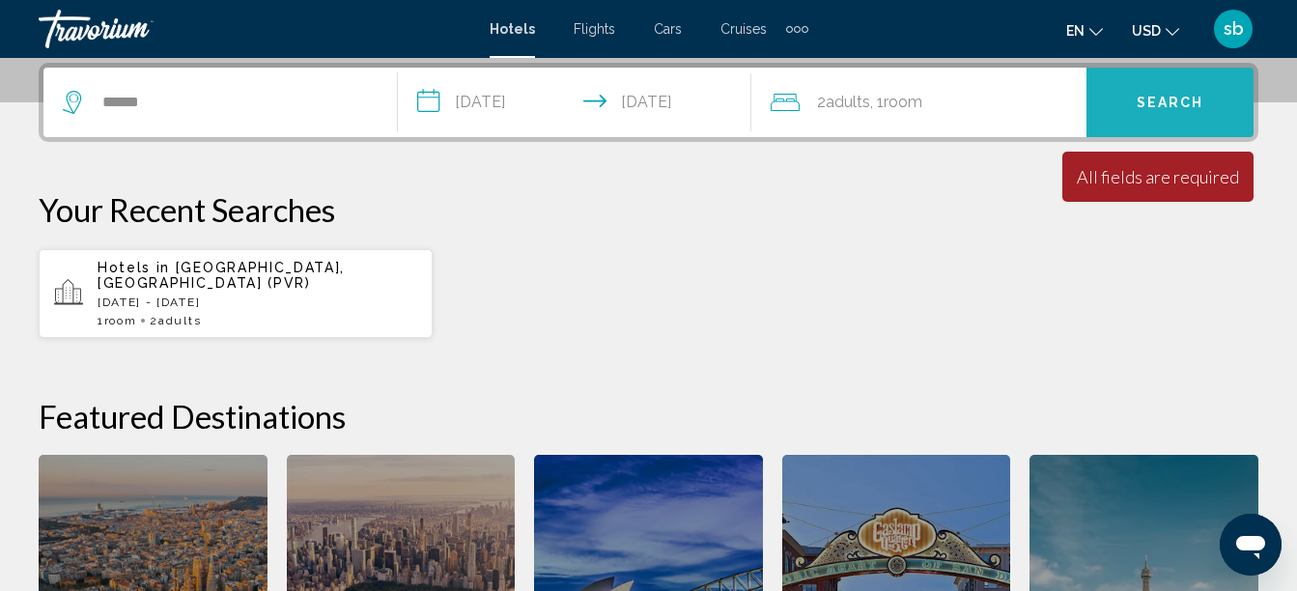
click at [1186, 97] on span "Search" at bounding box center [1170, 103] width 68 height 15
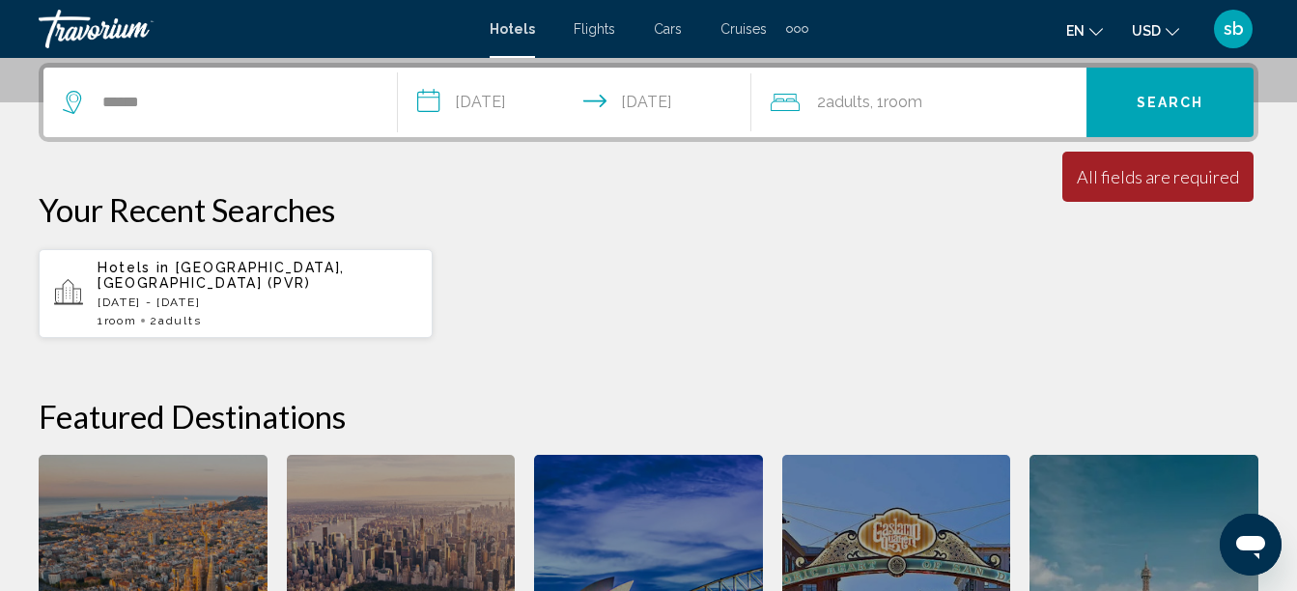
click at [922, 105] on span "Room" at bounding box center [902, 102] width 39 height 18
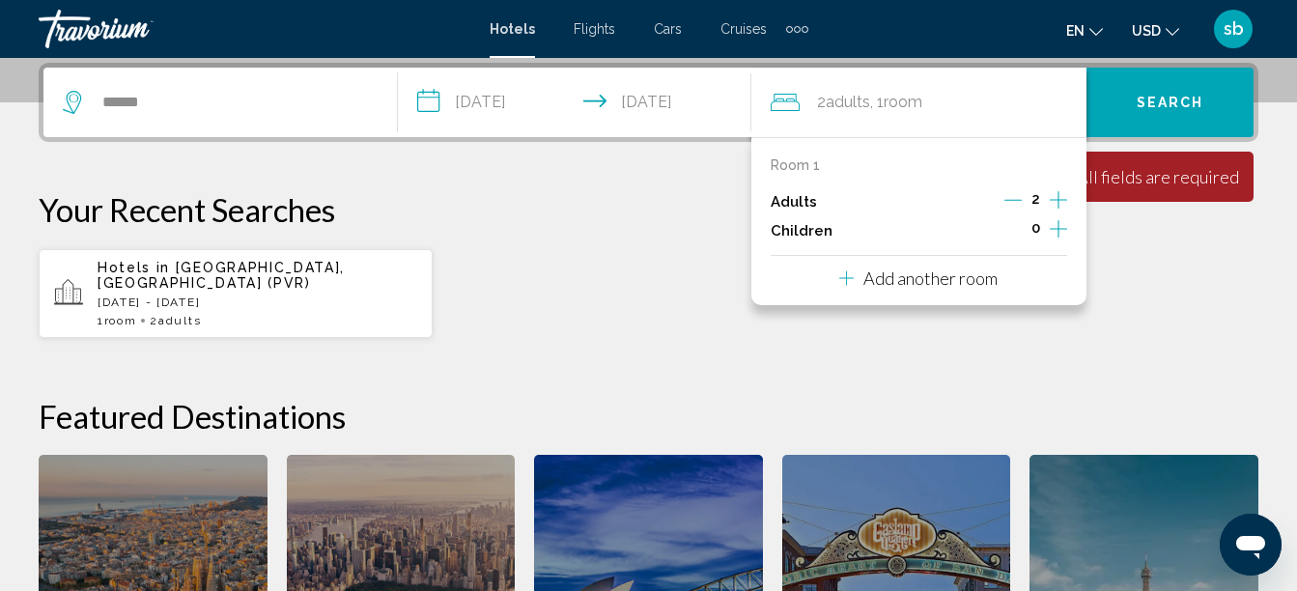
click at [1192, 97] on span "Search" at bounding box center [1170, 103] width 68 height 15
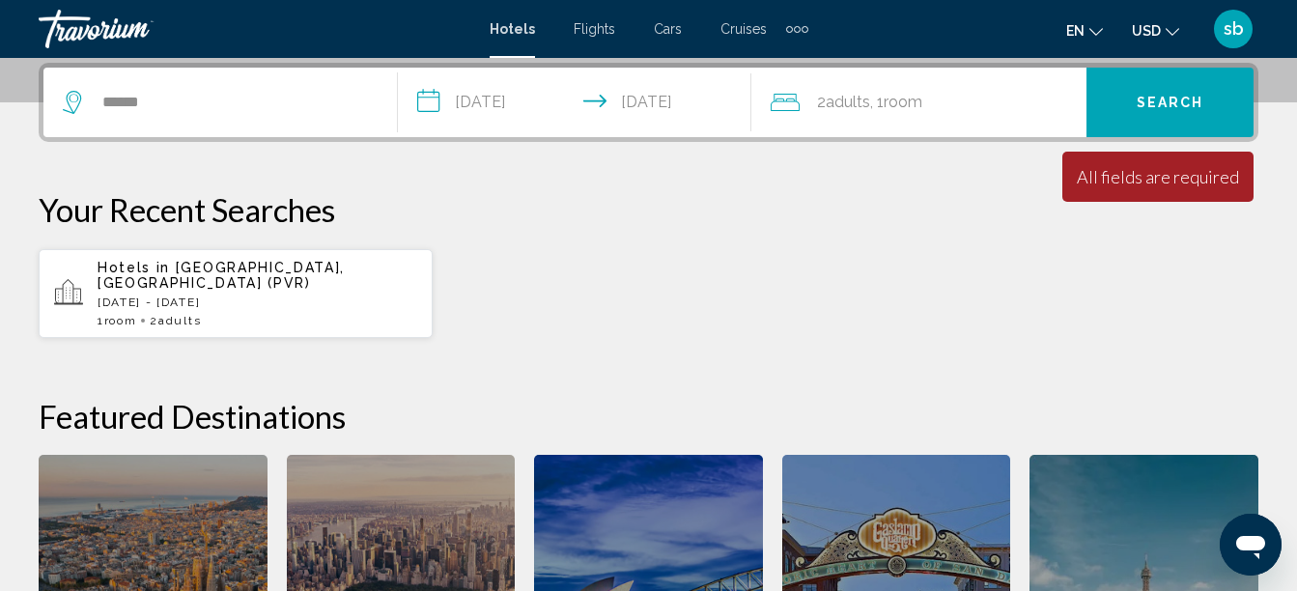
click at [1192, 97] on span "Search" at bounding box center [1170, 103] width 68 height 15
click at [220, 134] on div "******" at bounding box center [220, 103] width 315 height 70
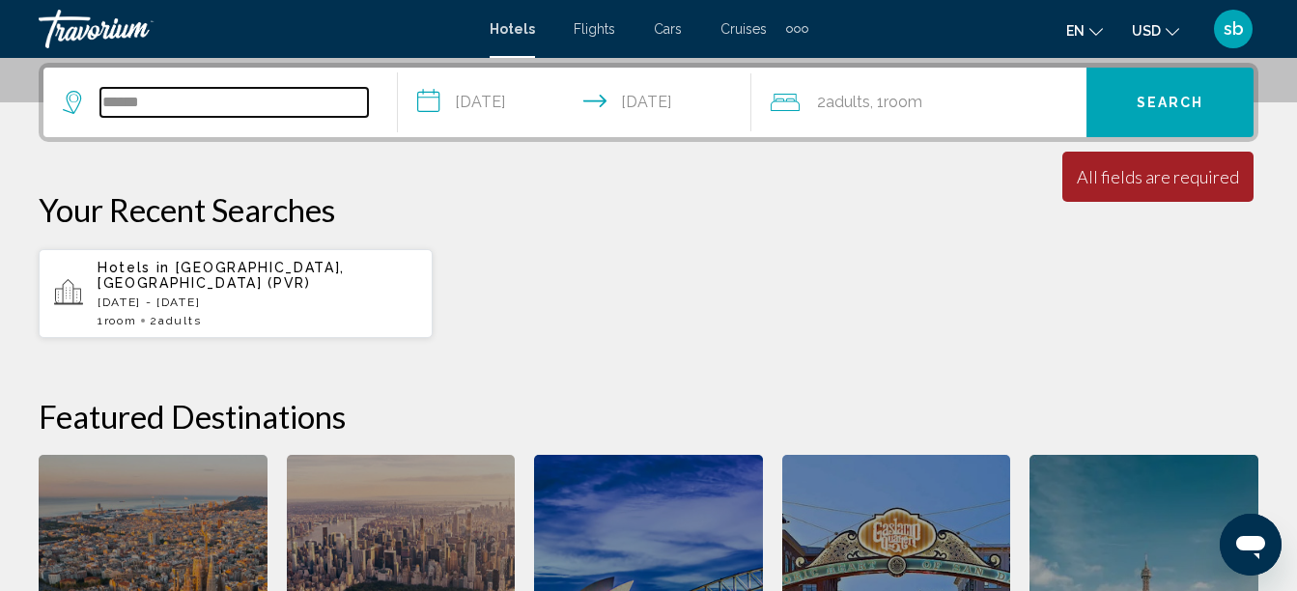
click at [194, 114] on input "******" at bounding box center [233, 102] width 267 height 29
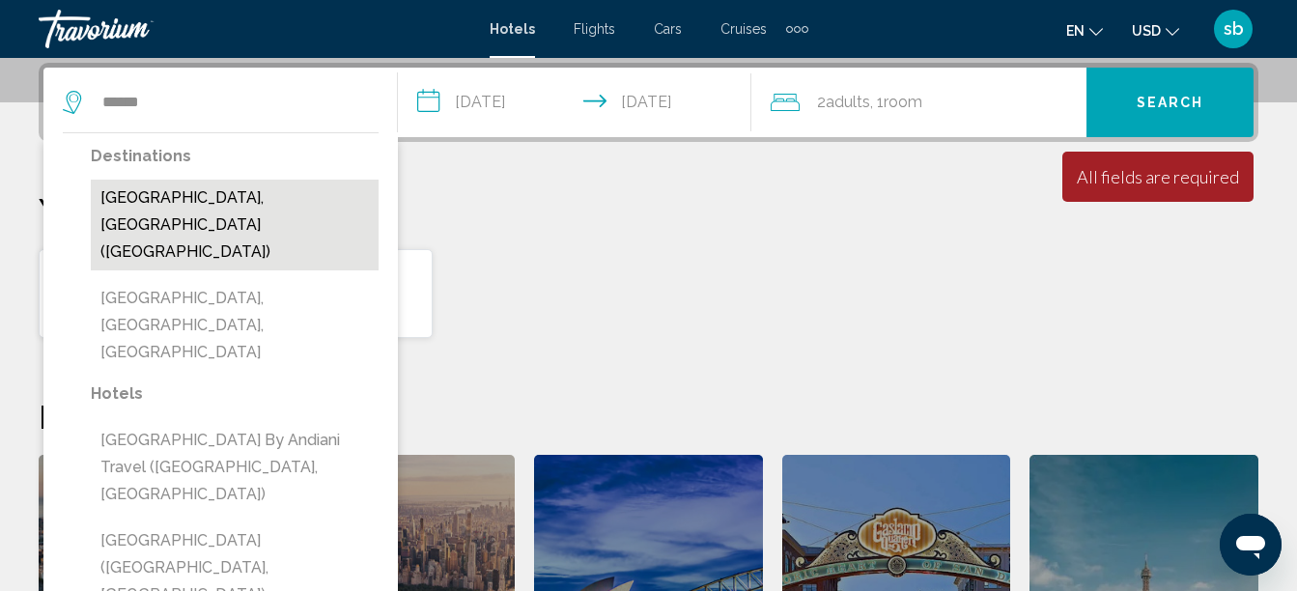
click at [187, 193] on button "[GEOGRAPHIC_DATA], [GEOGRAPHIC_DATA] ([GEOGRAPHIC_DATA])" at bounding box center [235, 225] width 288 height 91
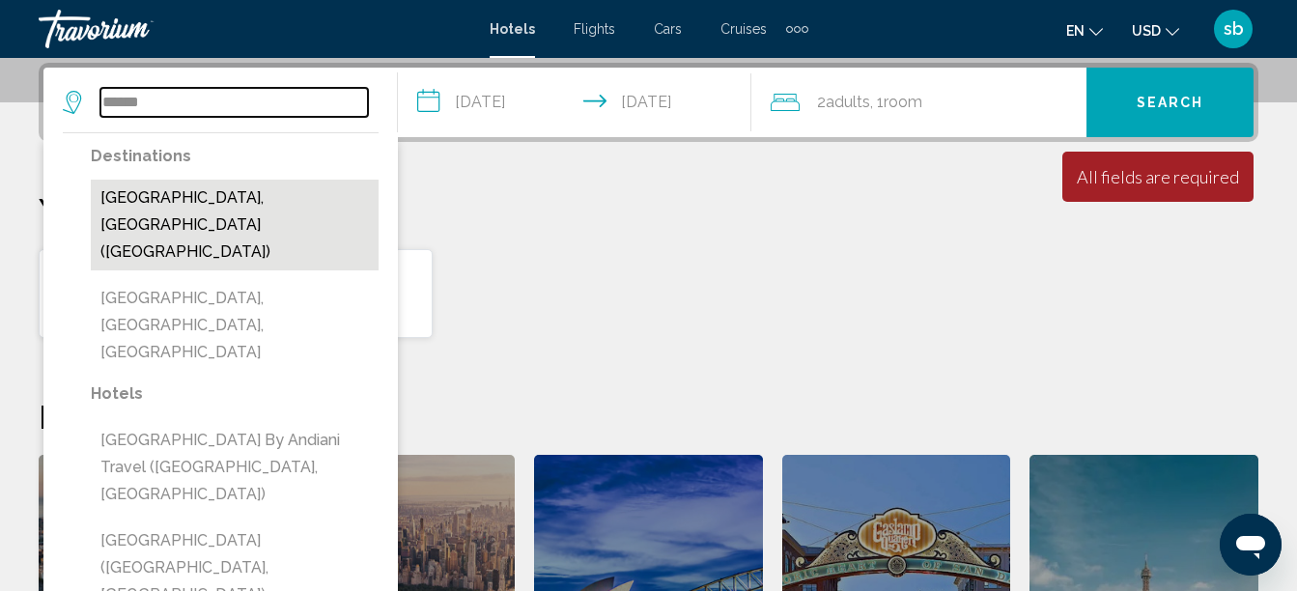
type input "**********"
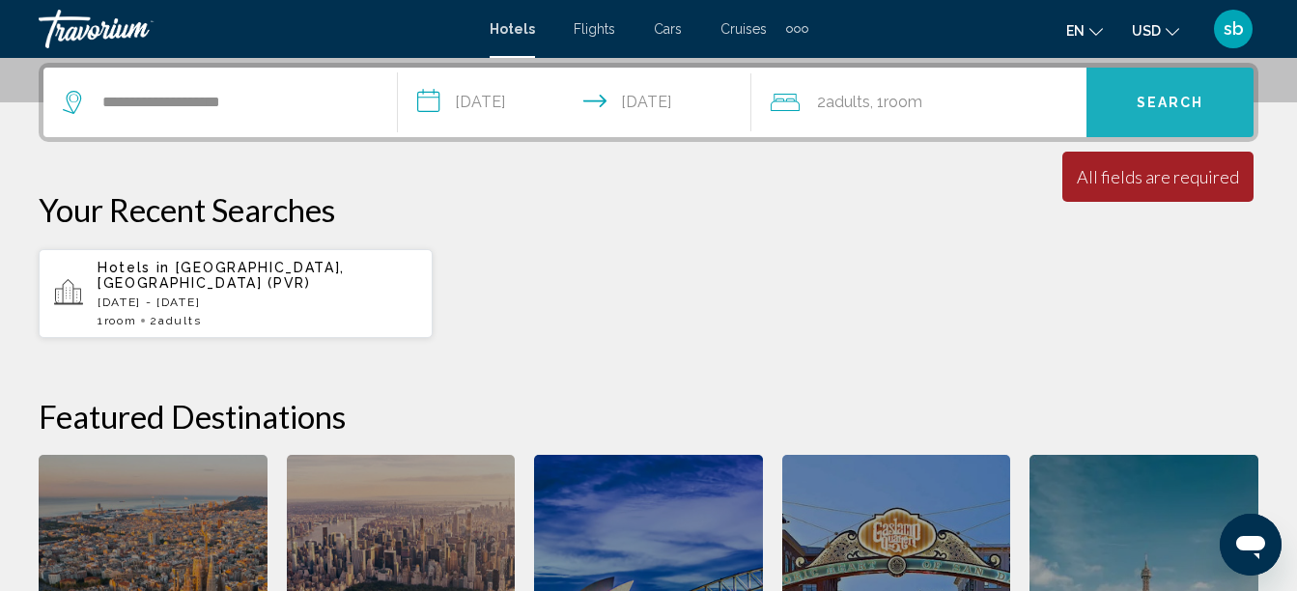
click at [1177, 88] on button "Search" at bounding box center [1169, 103] width 167 height 70
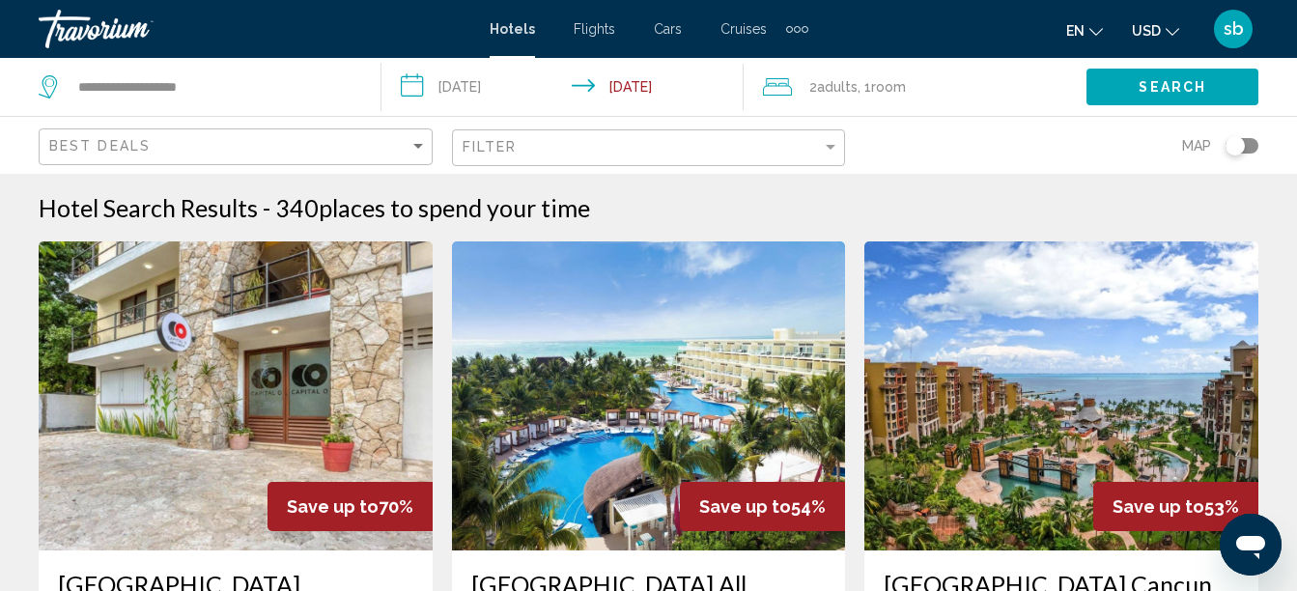
click at [1176, 35] on icon "Change currency" at bounding box center [1172, 32] width 14 height 14
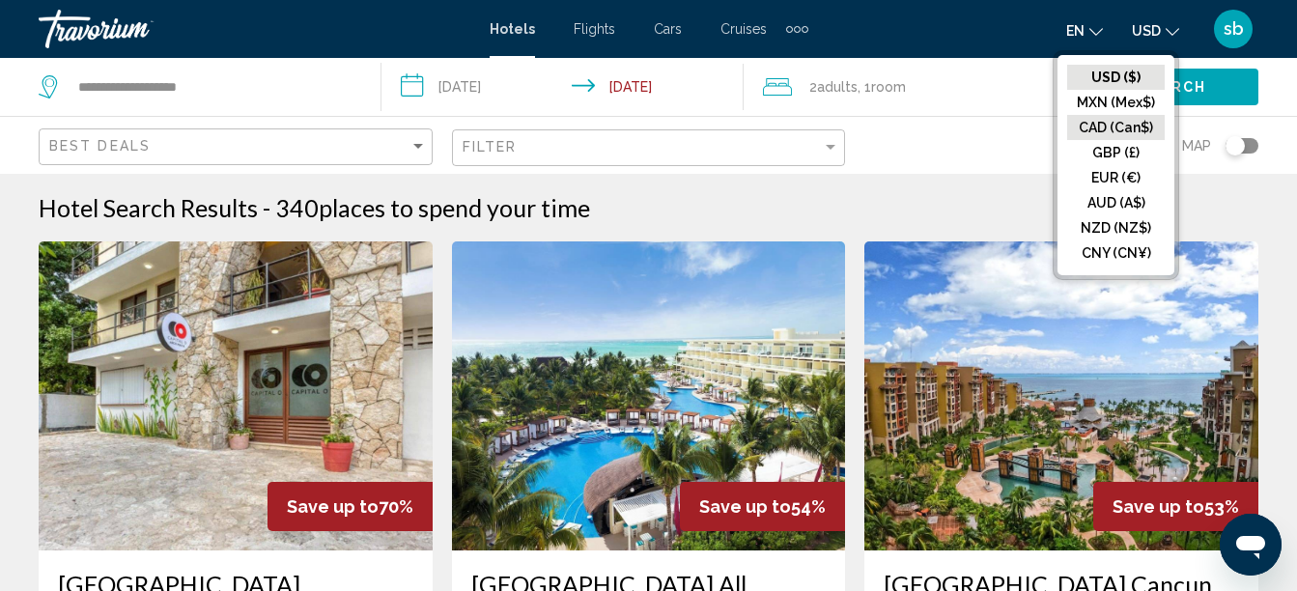
click at [1124, 131] on button "CAD (Can$)" at bounding box center [1116, 127] width 98 height 25
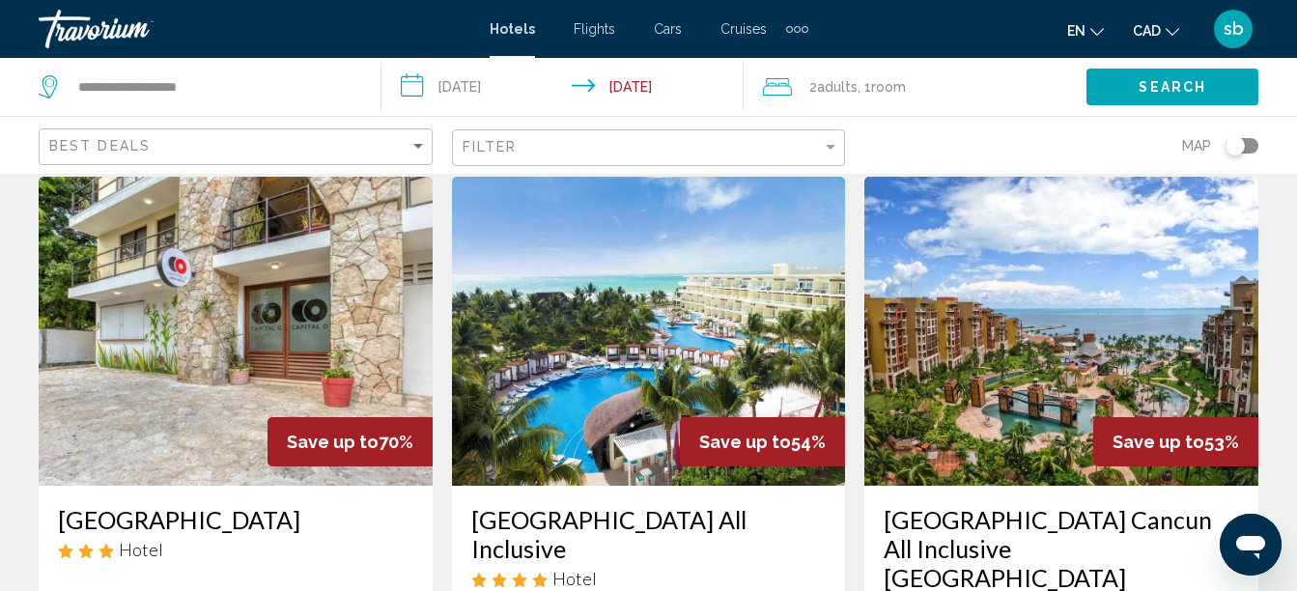
scroll to position [193, 0]
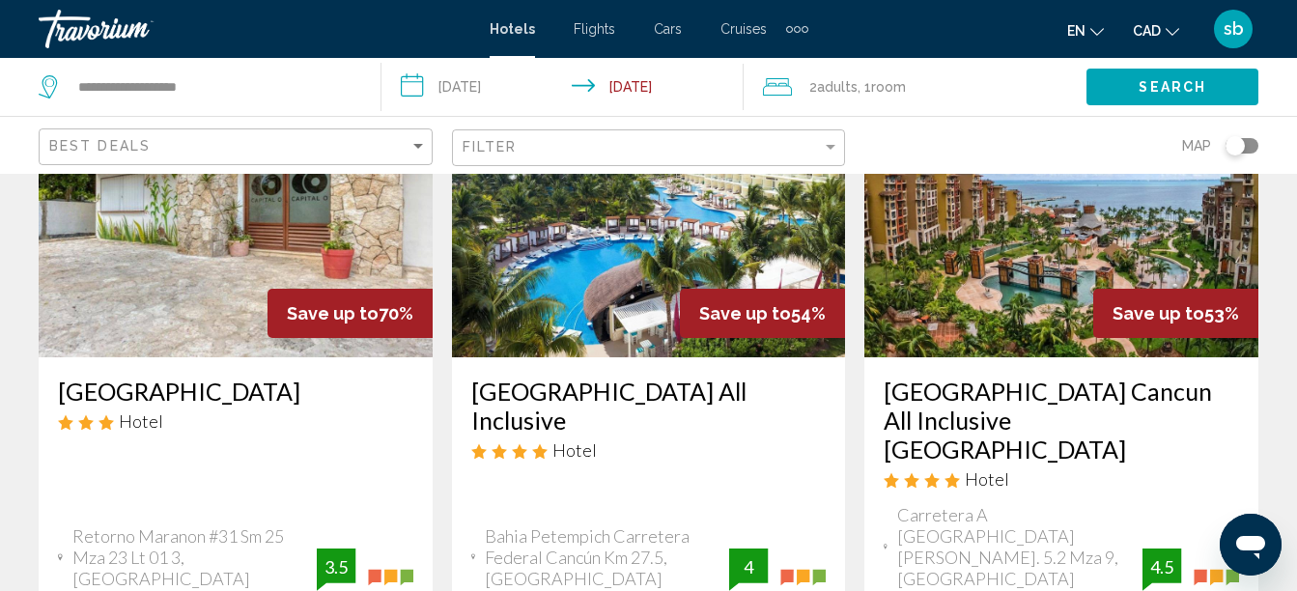
click at [696, 303] on div "Save up to 54%" at bounding box center [762, 313] width 165 height 49
click at [635, 275] on img "Main content" at bounding box center [649, 202] width 394 height 309
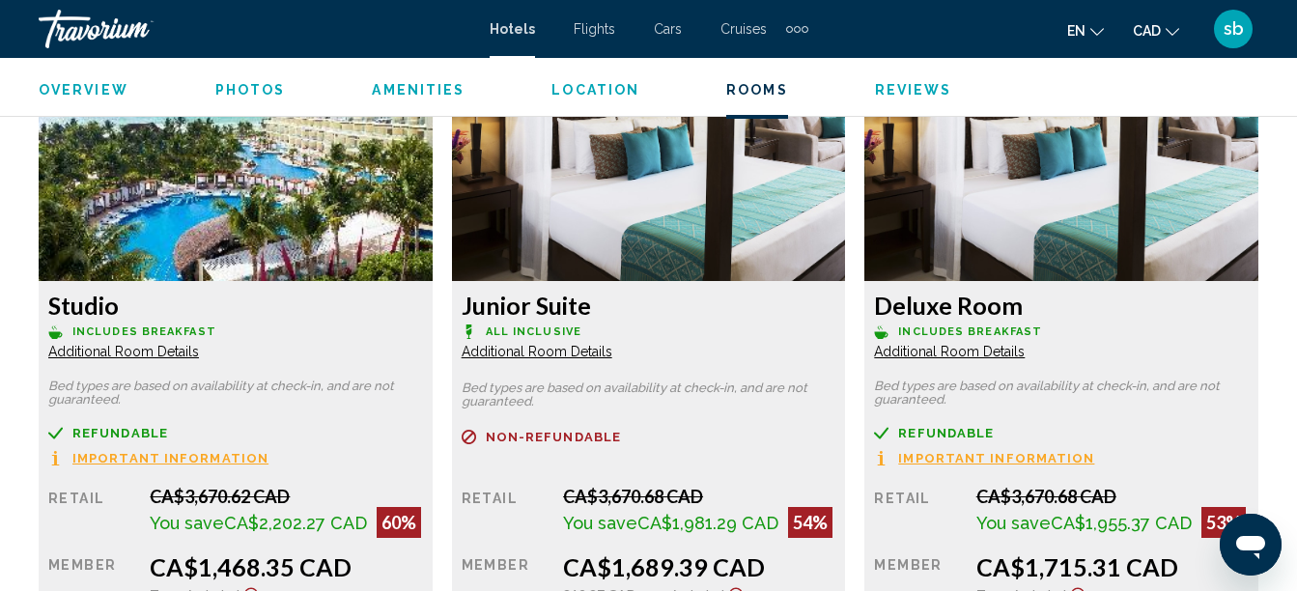
scroll to position [3005, 0]
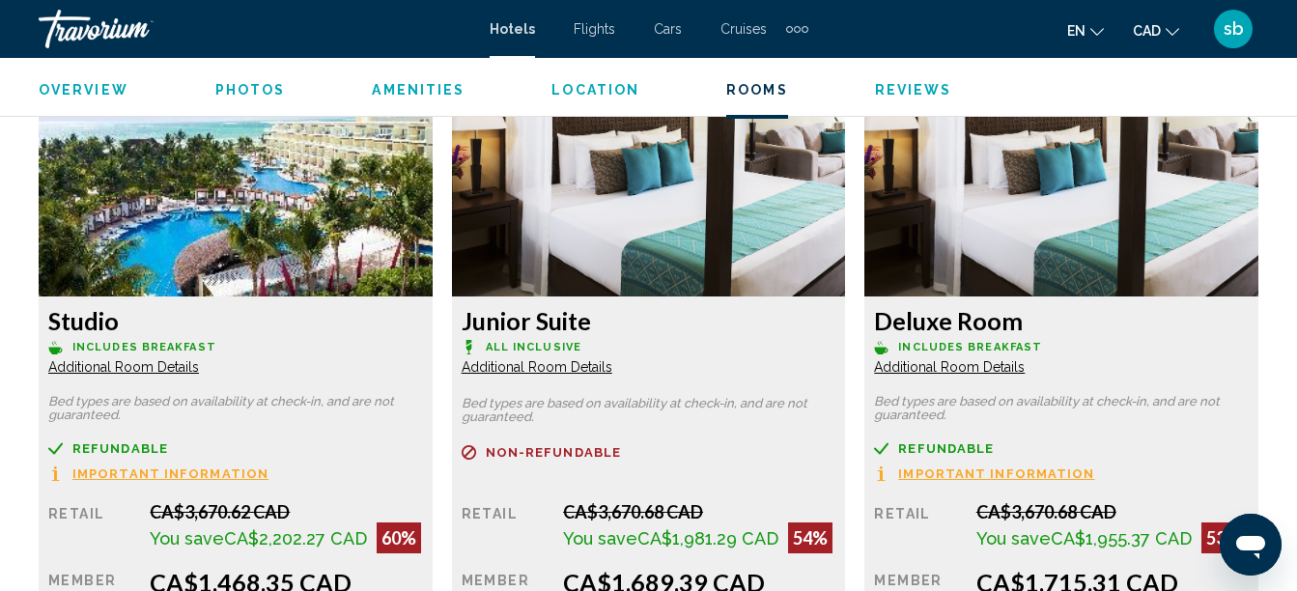
click at [199, 359] on span "Additional Room Details" at bounding box center [123, 366] width 151 height 15
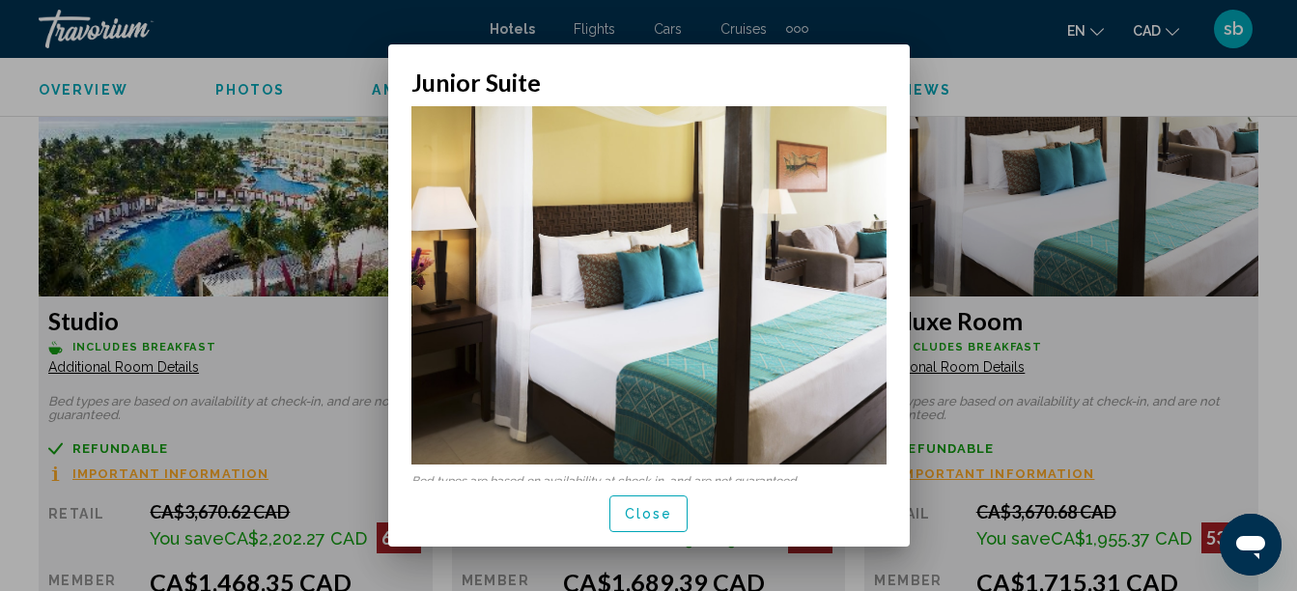
click at [629, 528] on button "Close" at bounding box center [648, 513] width 79 height 36
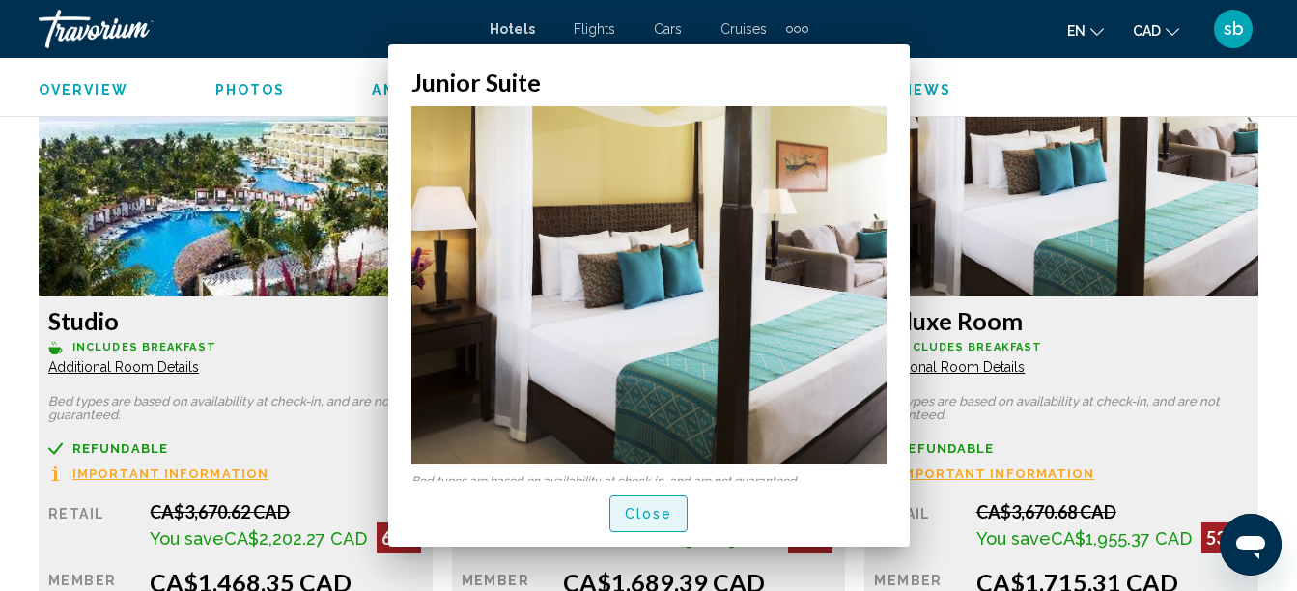
scroll to position [3005, 0]
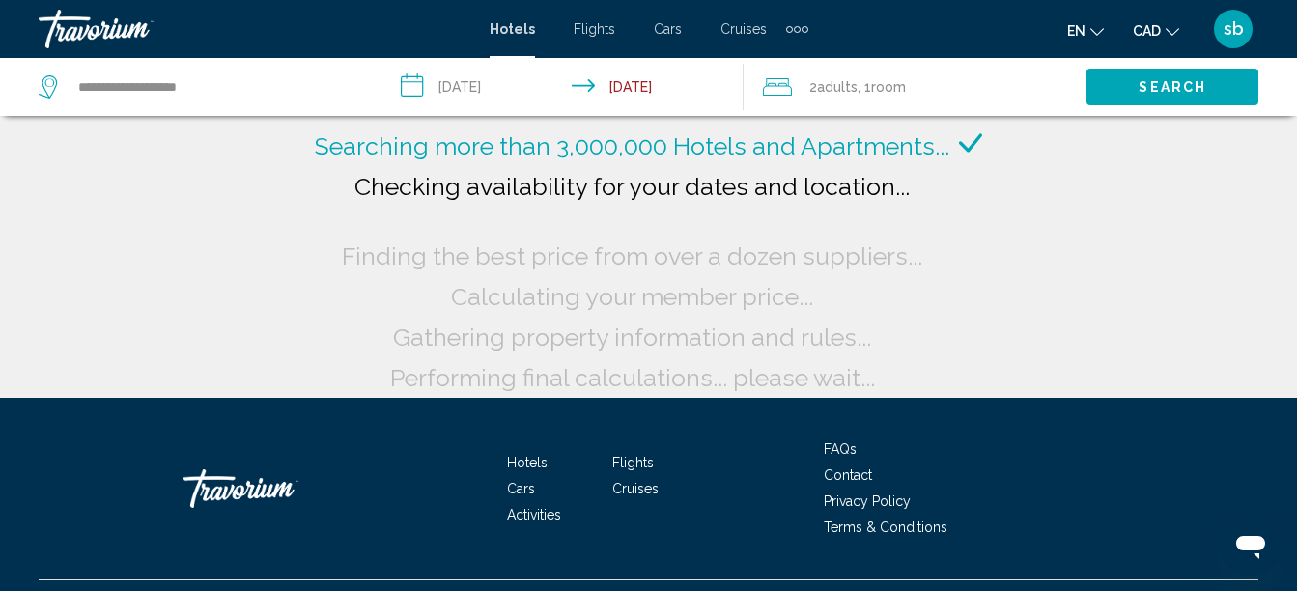
click at [460, 81] on input "**********" at bounding box center [566, 90] width 370 height 64
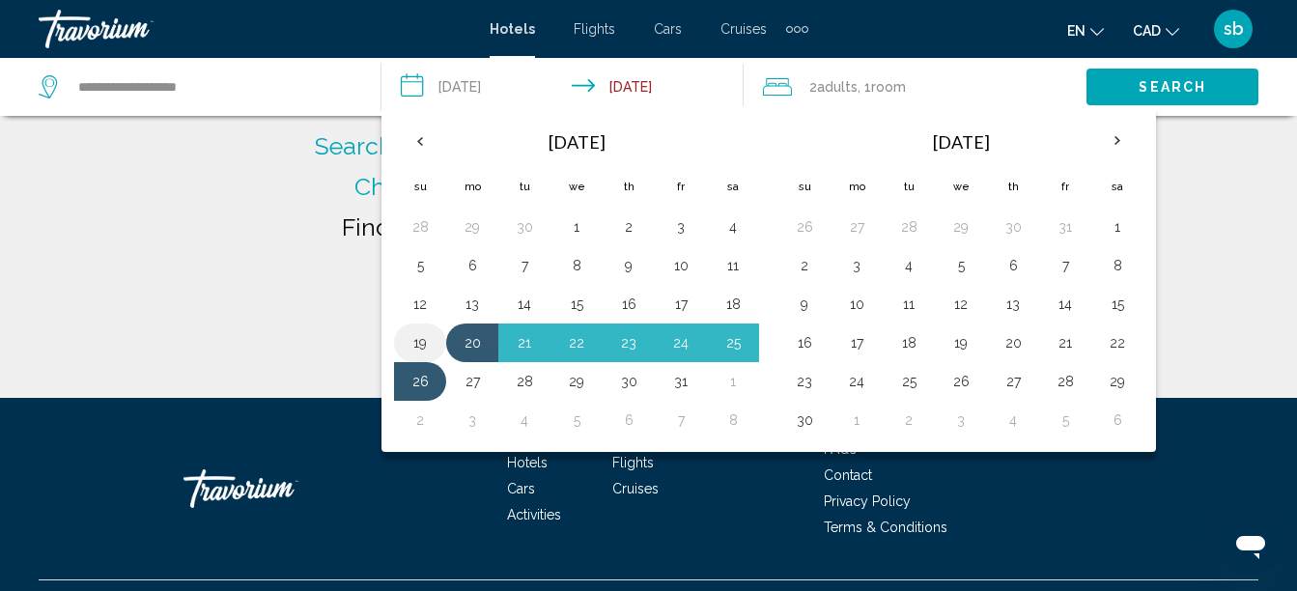
click at [430, 341] on button "19" at bounding box center [420, 342] width 31 height 27
click at [415, 385] on button "26" at bounding box center [420, 381] width 31 height 27
type input "**********"
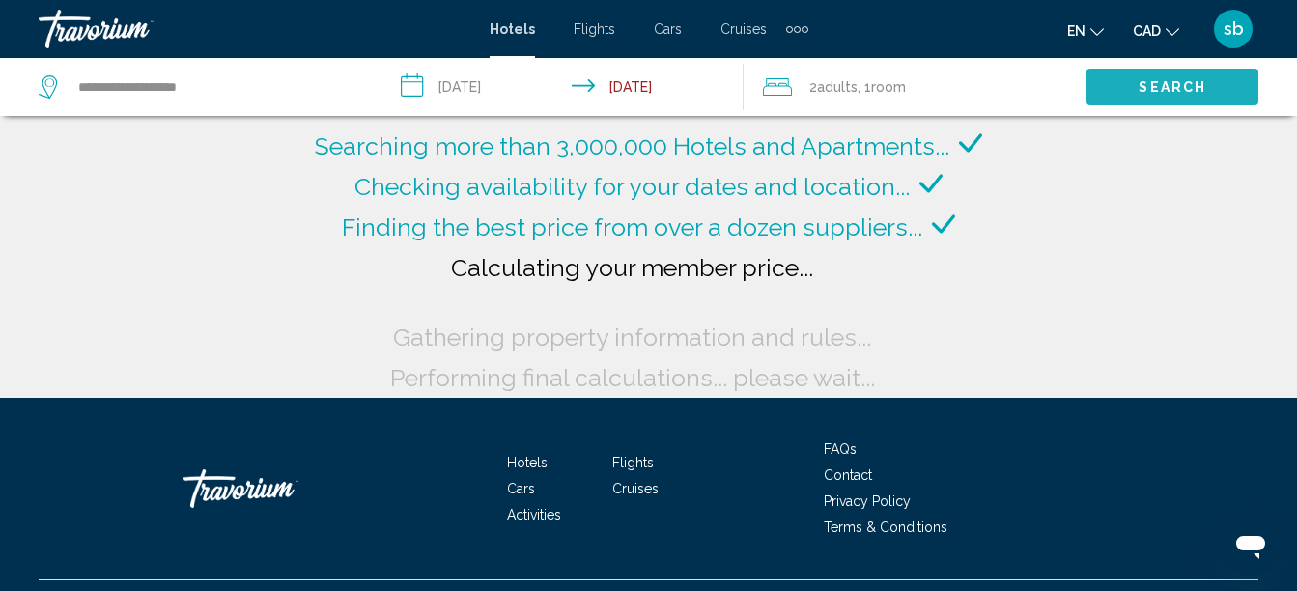
click at [1122, 88] on button "Search" at bounding box center [1172, 87] width 172 height 36
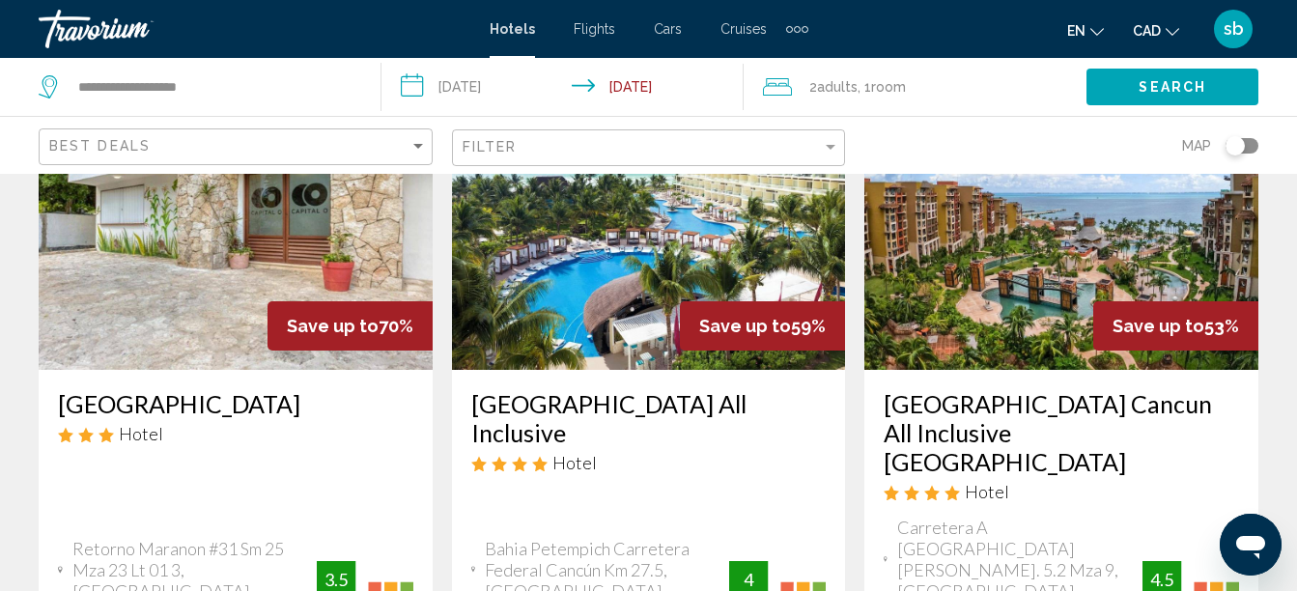
scroll to position [193, 0]
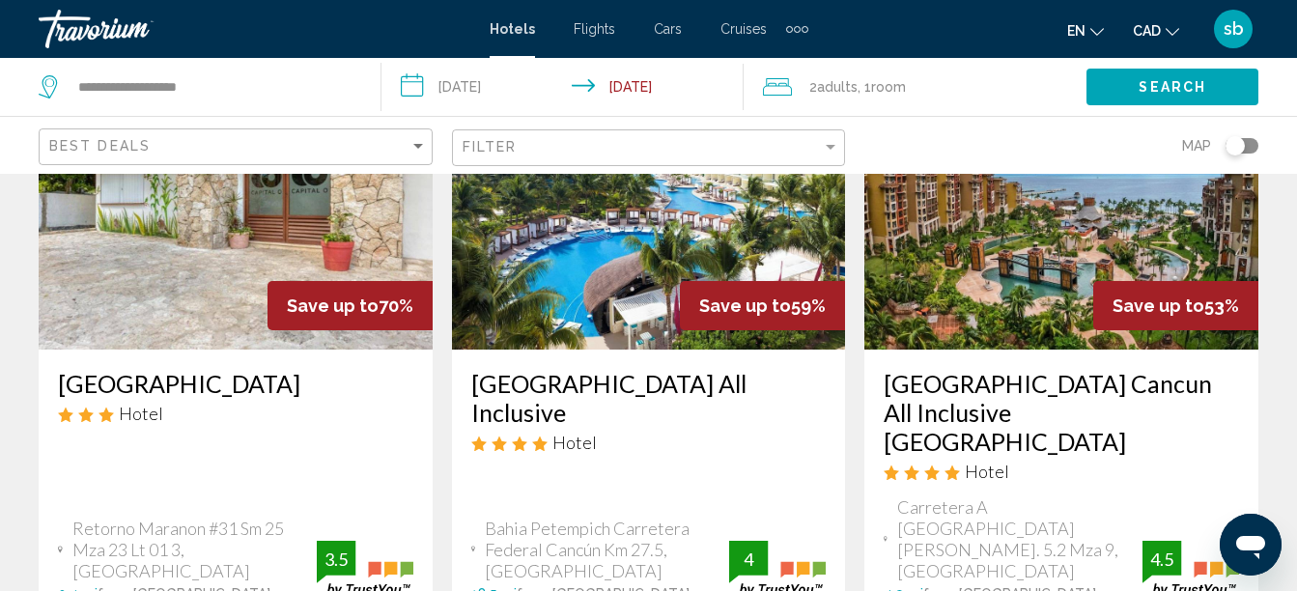
scroll to position [193, 0]
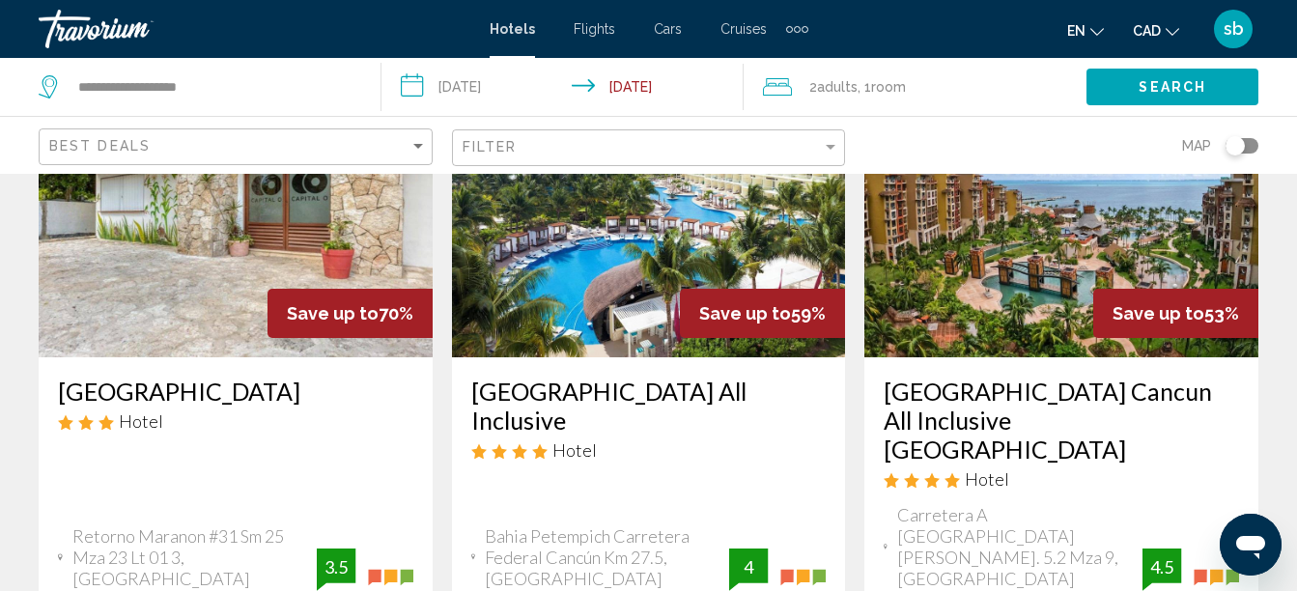
click at [275, 238] on img "Main content" at bounding box center [236, 202] width 394 height 309
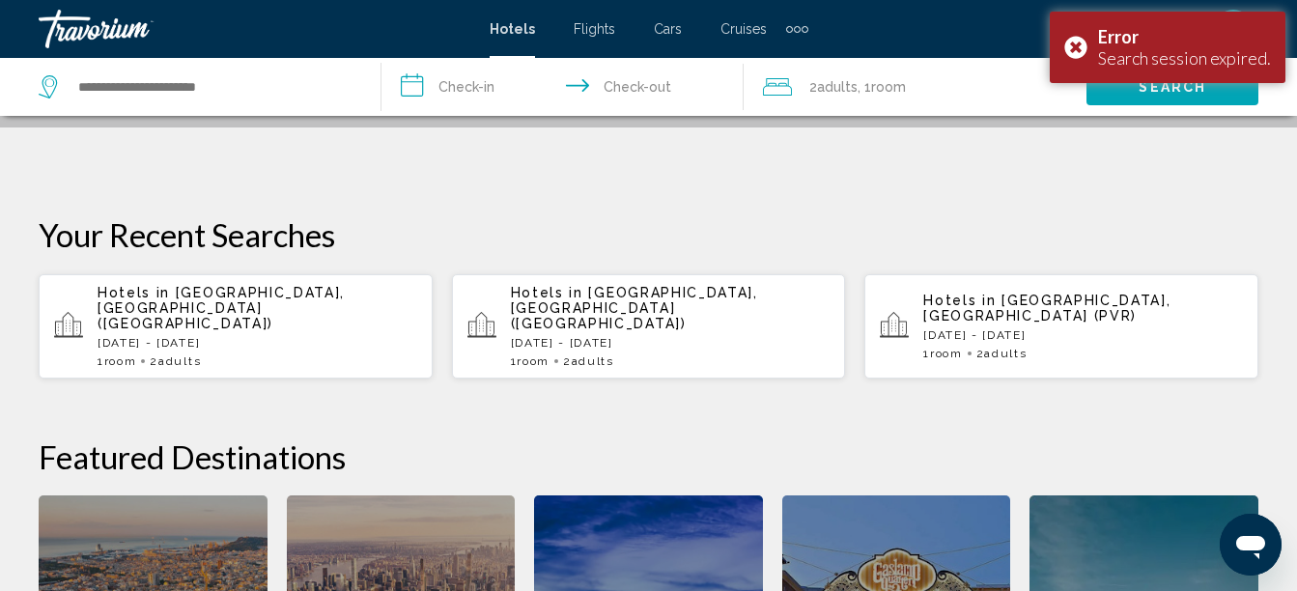
scroll to position [193, 0]
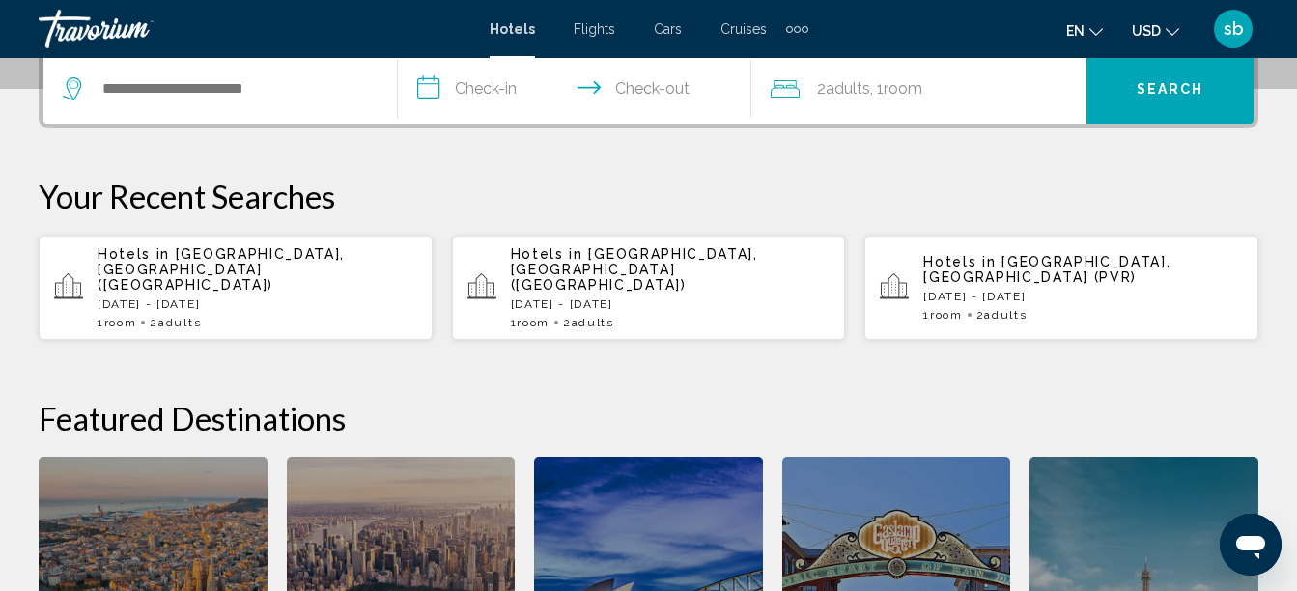
scroll to position [483, 0]
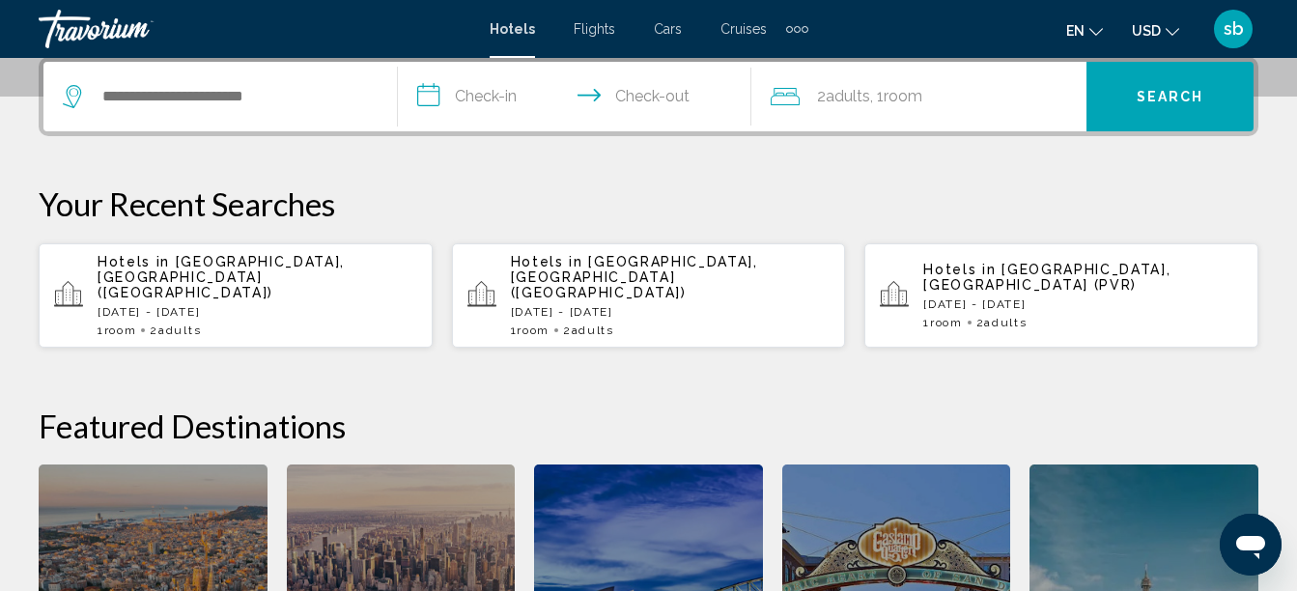
click at [236, 269] on div "Hotels in [GEOGRAPHIC_DATA], [GEOGRAPHIC_DATA] ([GEOGRAPHIC_DATA]) [DATE] - [DA…" at bounding box center [258, 295] width 320 height 83
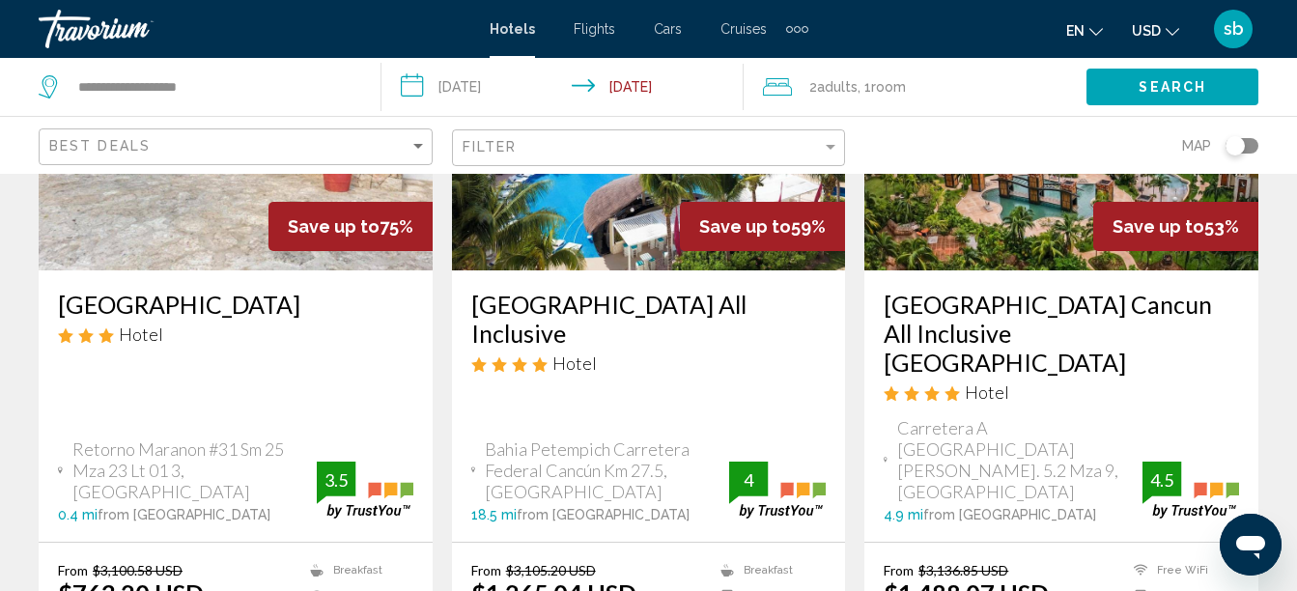
scroll to position [290, 0]
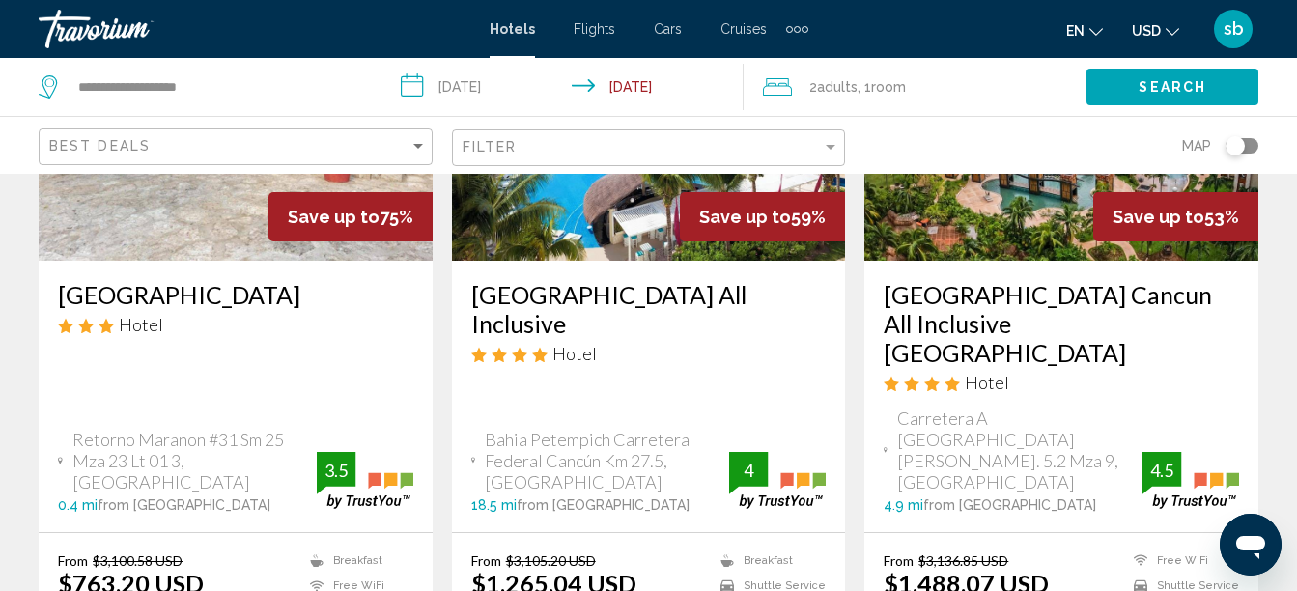
click at [266, 242] on img "Main content" at bounding box center [236, 106] width 394 height 309
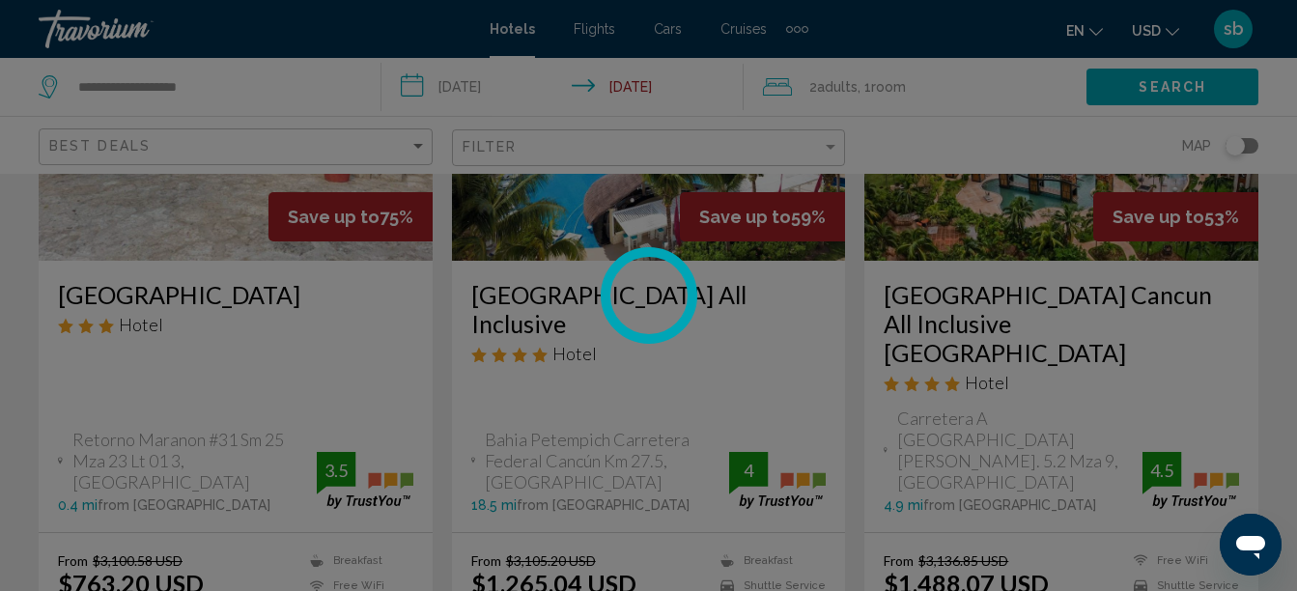
scroll to position [221, 0]
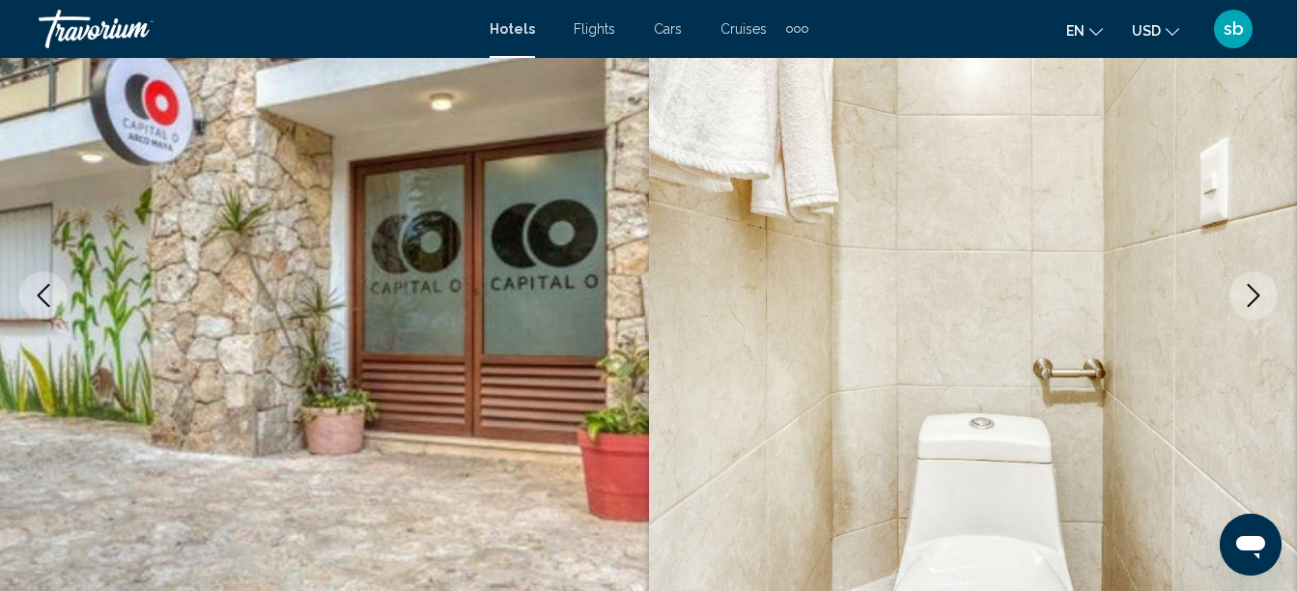
click at [1247, 292] on icon "Next image" at bounding box center [1253, 295] width 23 height 23
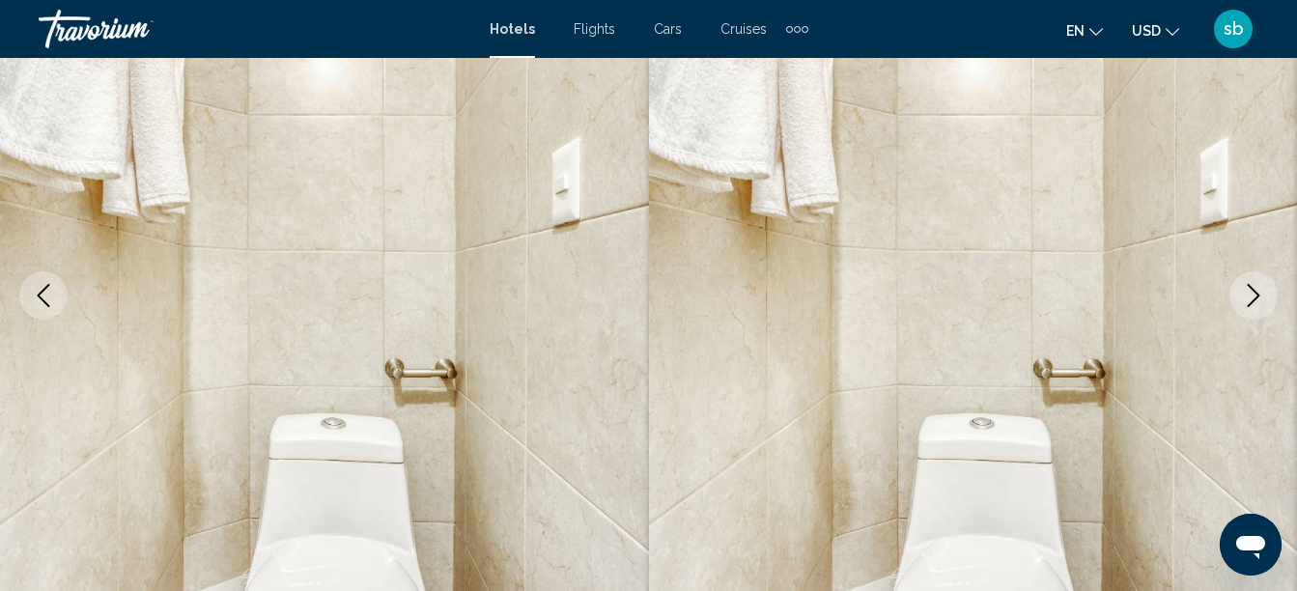
click at [1247, 292] on icon "Next image" at bounding box center [1253, 295] width 23 height 23
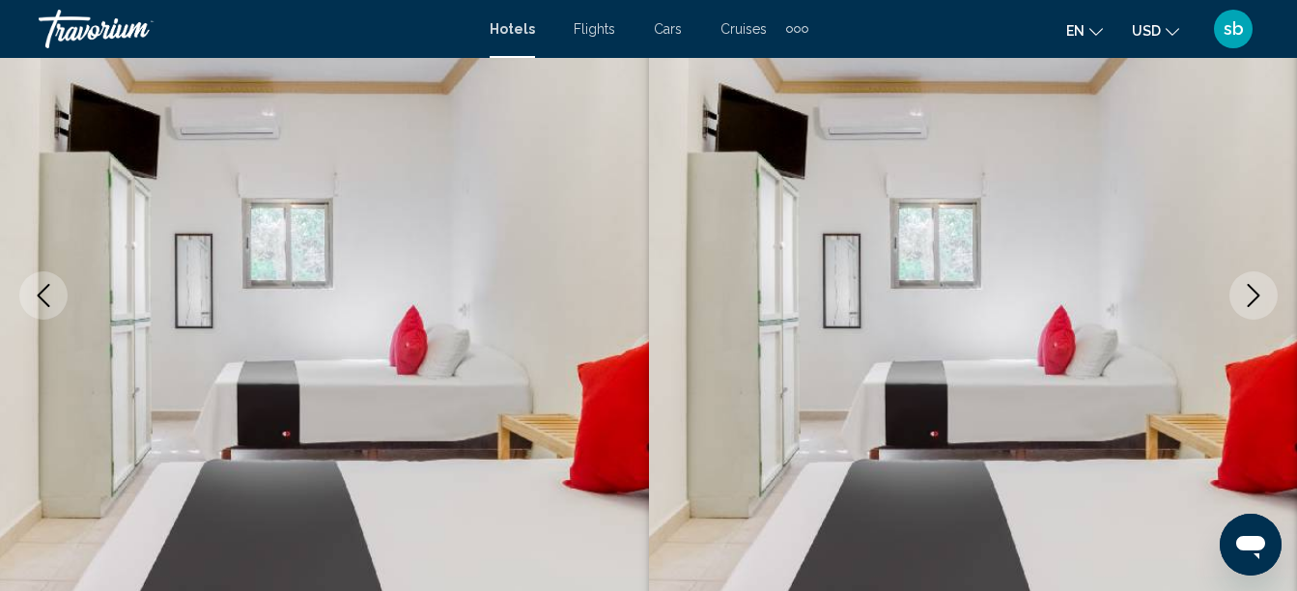
click at [1247, 292] on icon "Next image" at bounding box center [1253, 295] width 23 height 23
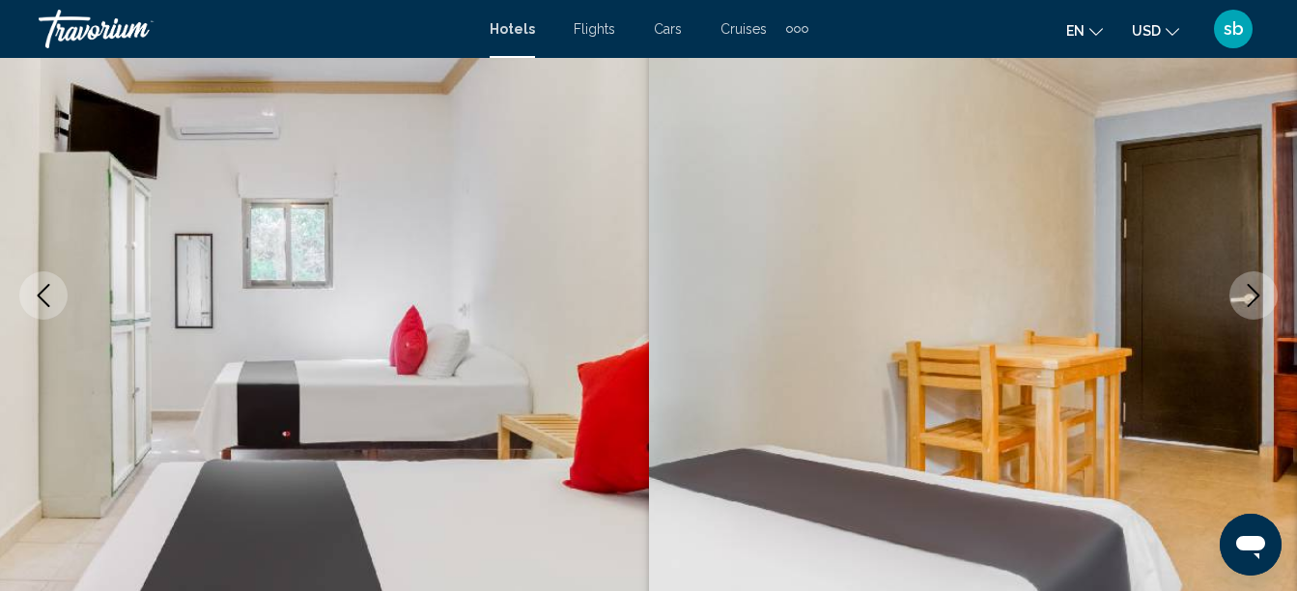
click at [1247, 292] on icon "Next image" at bounding box center [1253, 295] width 23 height 23
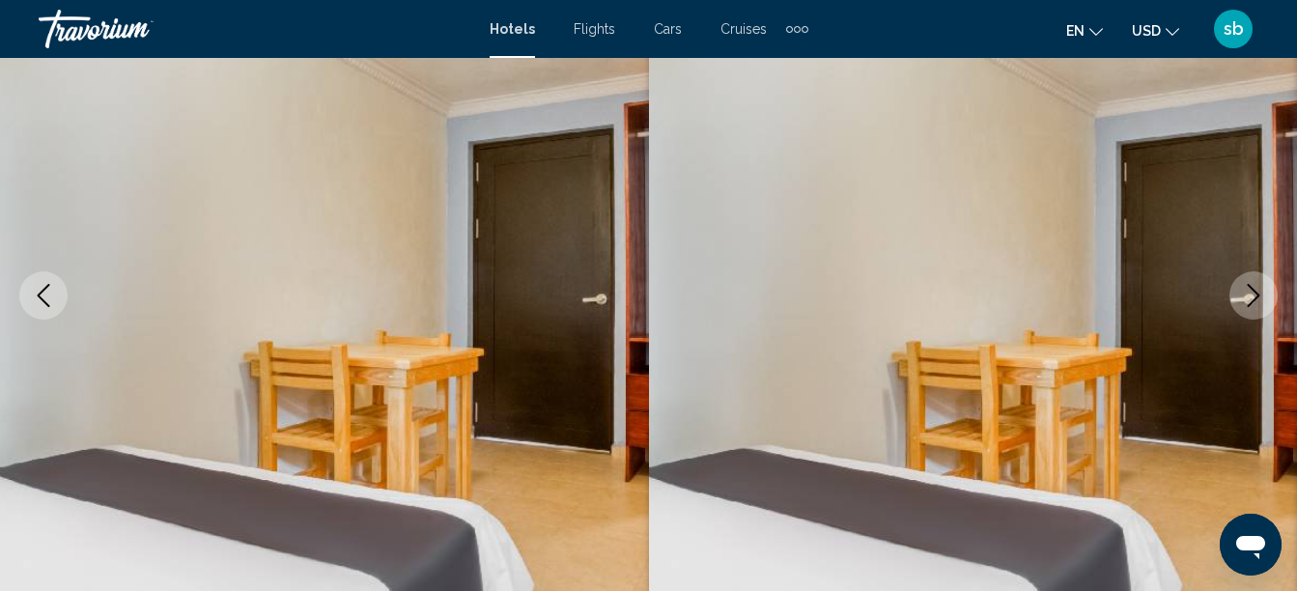
click at [1247, 292] on icon "Next image" at bounding box center [1253, 295] width 23 height 23
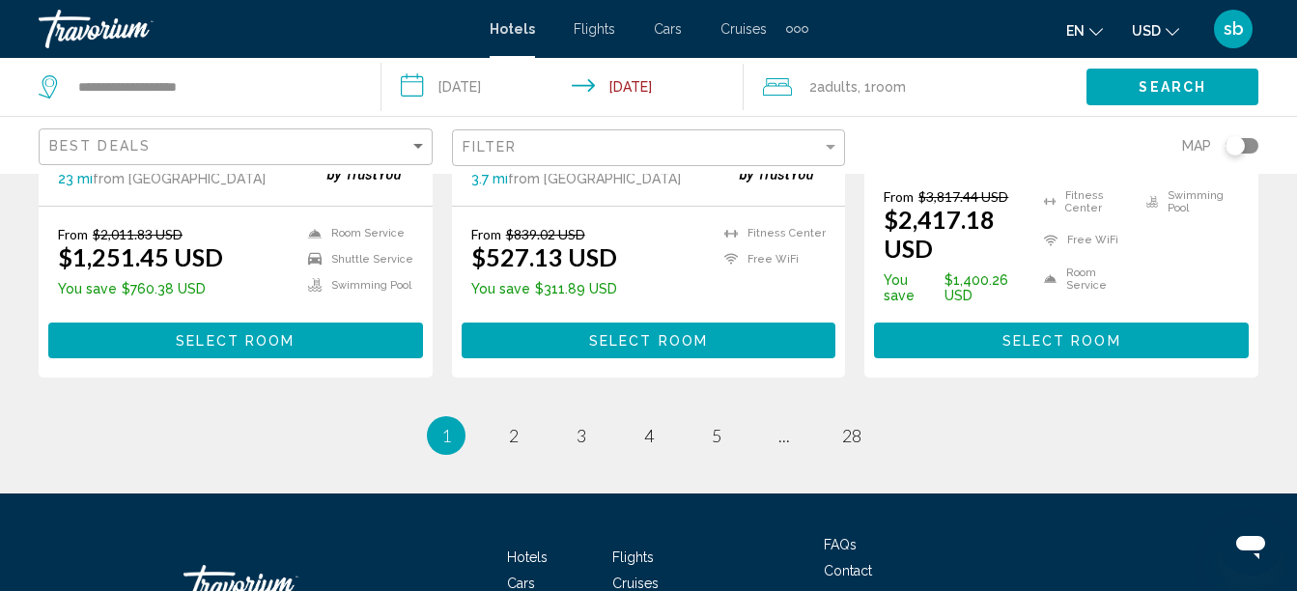
scroll to position [2958, 0]
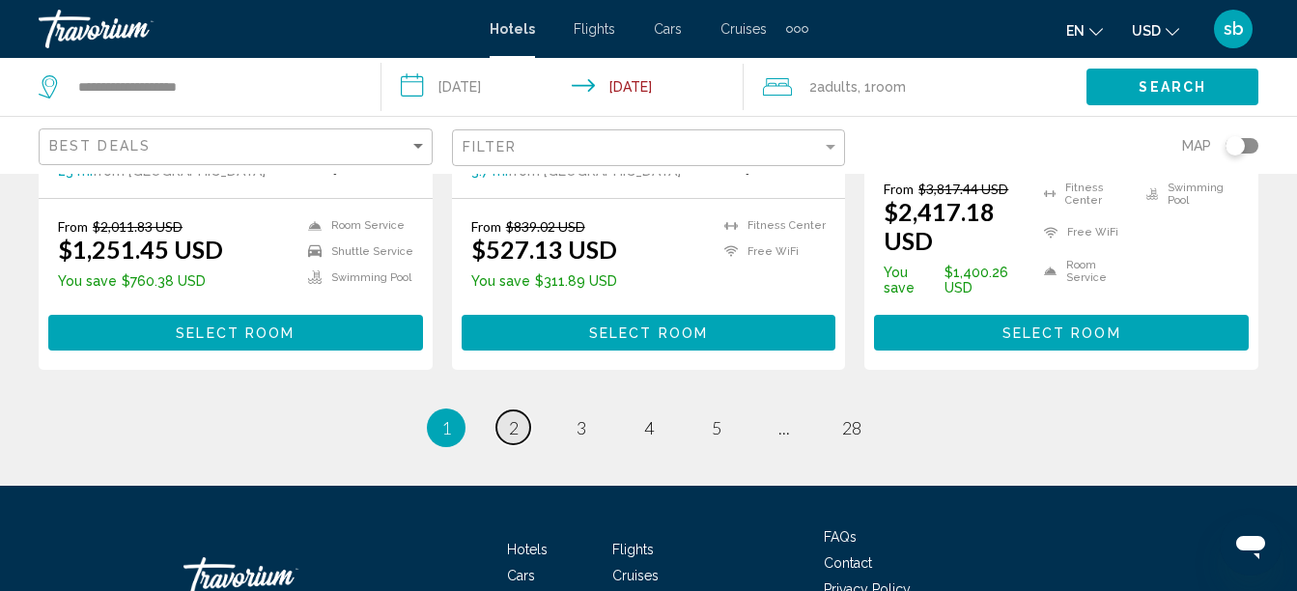
click at [514, 417] on span "2" at bounding box center [514, 427] width 10 height 21
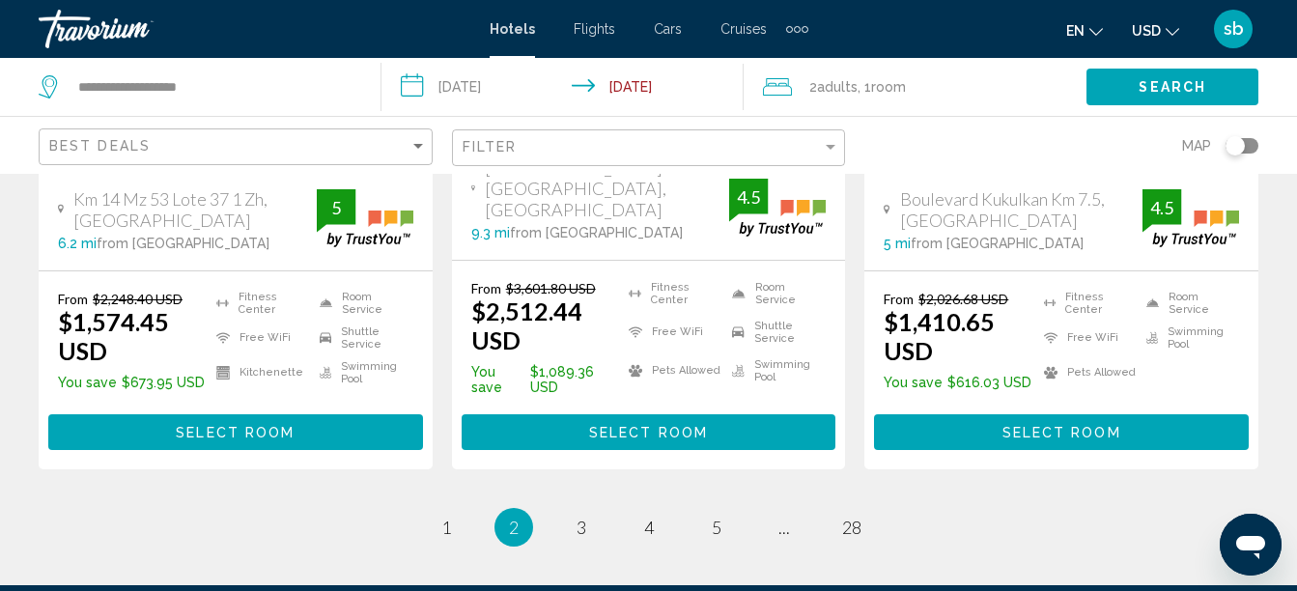
scroll to position [2751, 0]
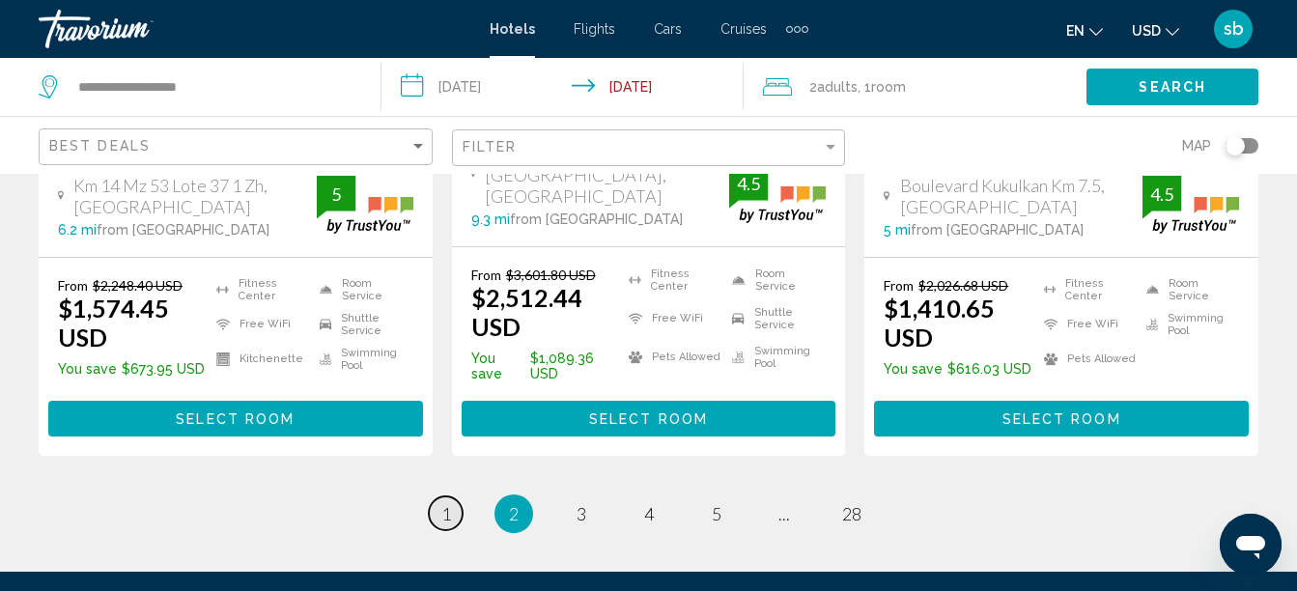
click at [448, 503] on span "1" at bounding box center [446, 513] width 10 height 21
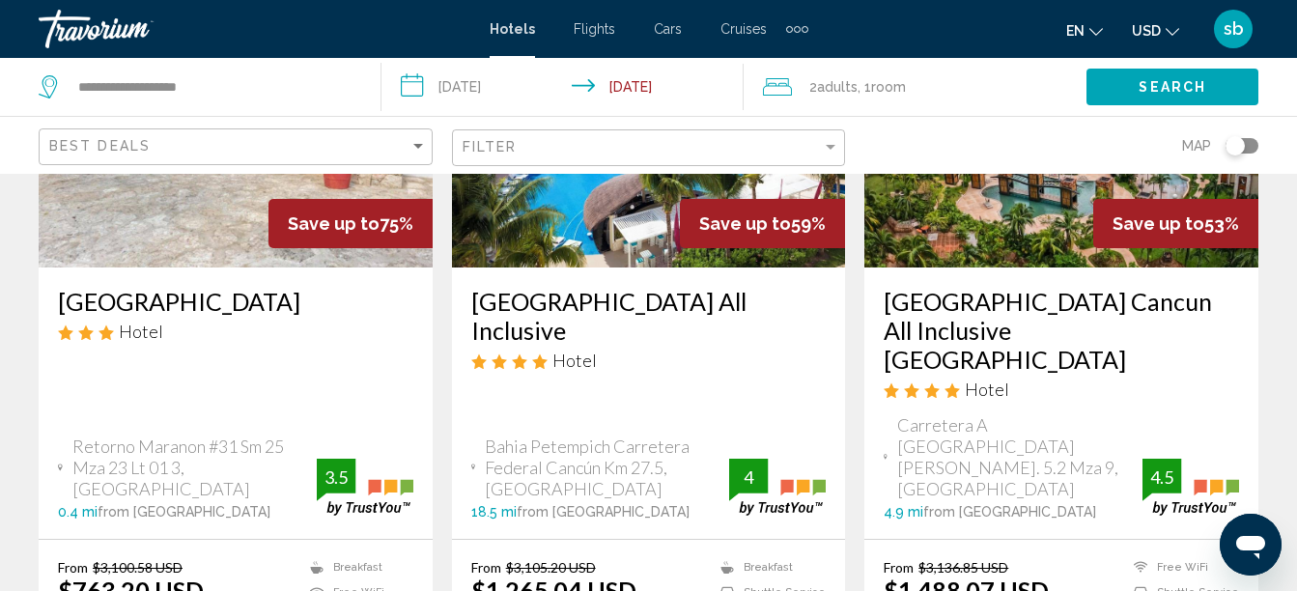
scroll to position [290, 0]
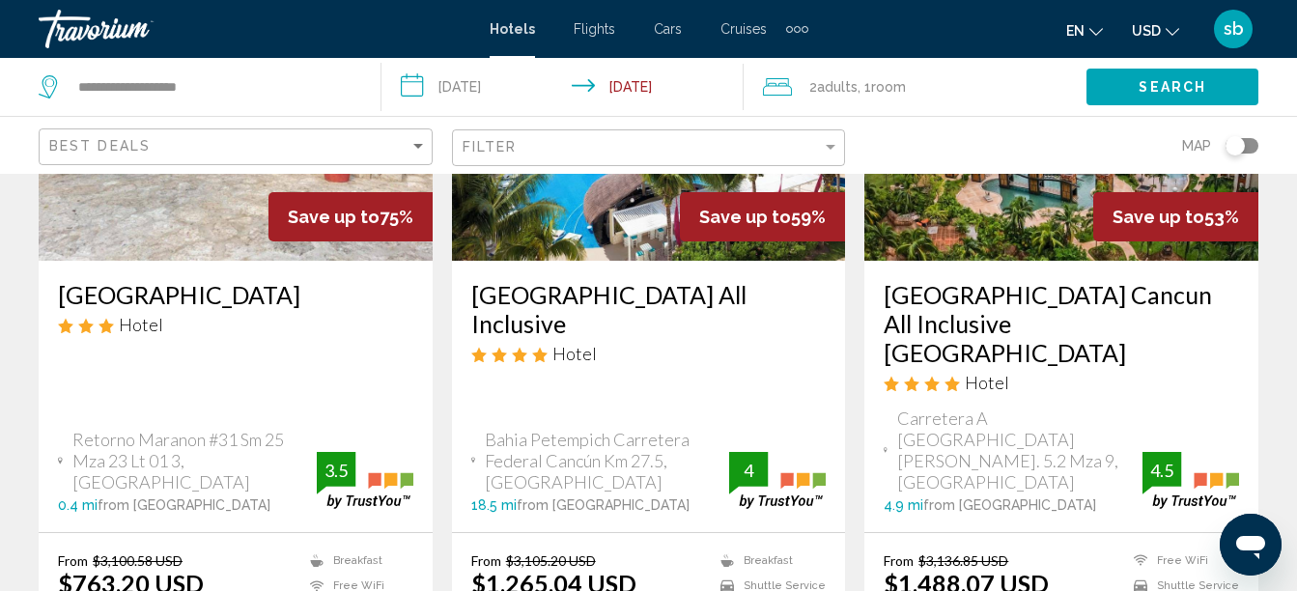
click at [512, 327] on h3 "[GEOGRAPHIC_DATA] All Inclusive" at bounding box center [648, 309] width 355 height 58
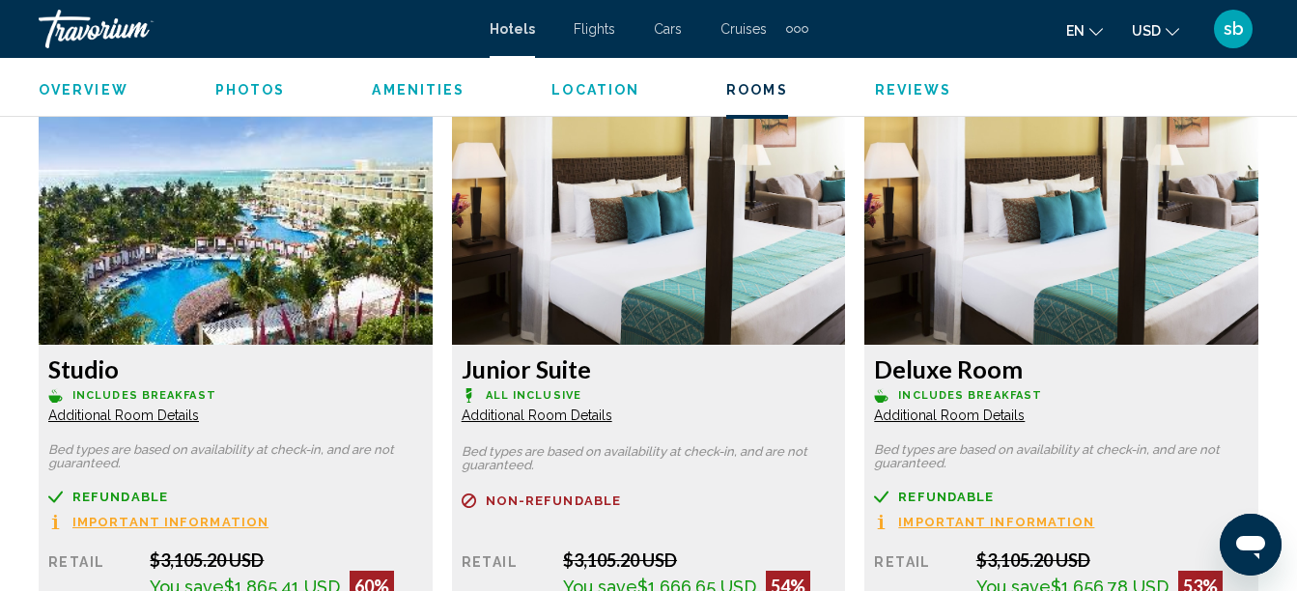
scroll to position [3021, 0]
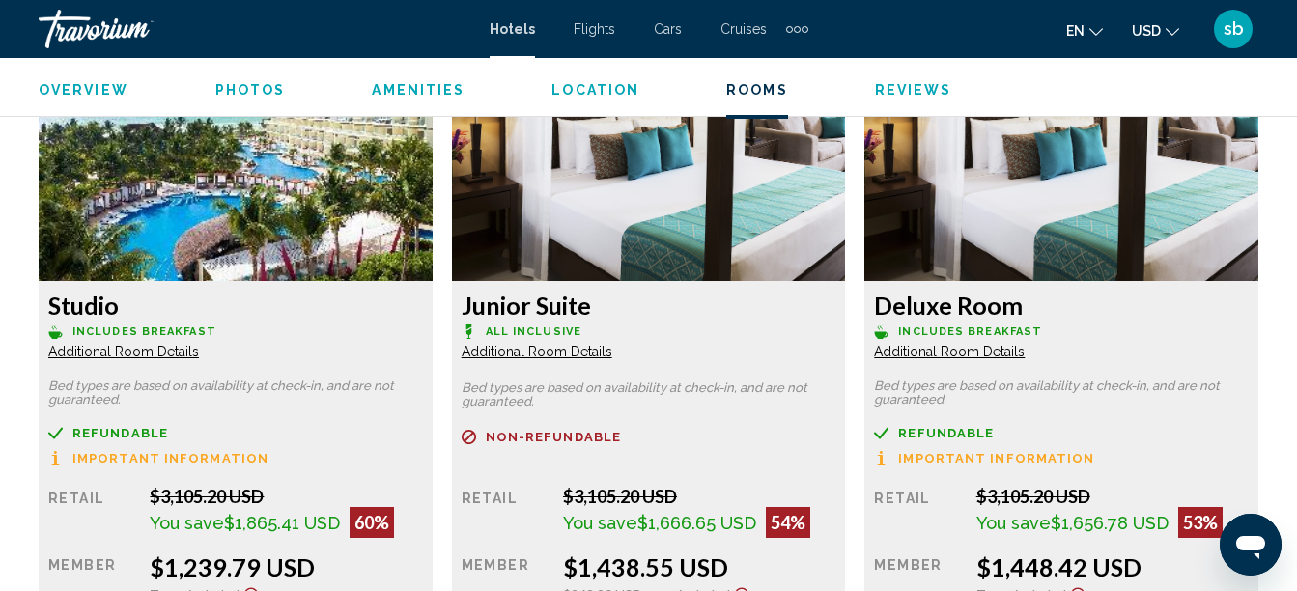
click at [1145, 36] on span "USD" at bounding box center [1146, 30] width 29 height 15
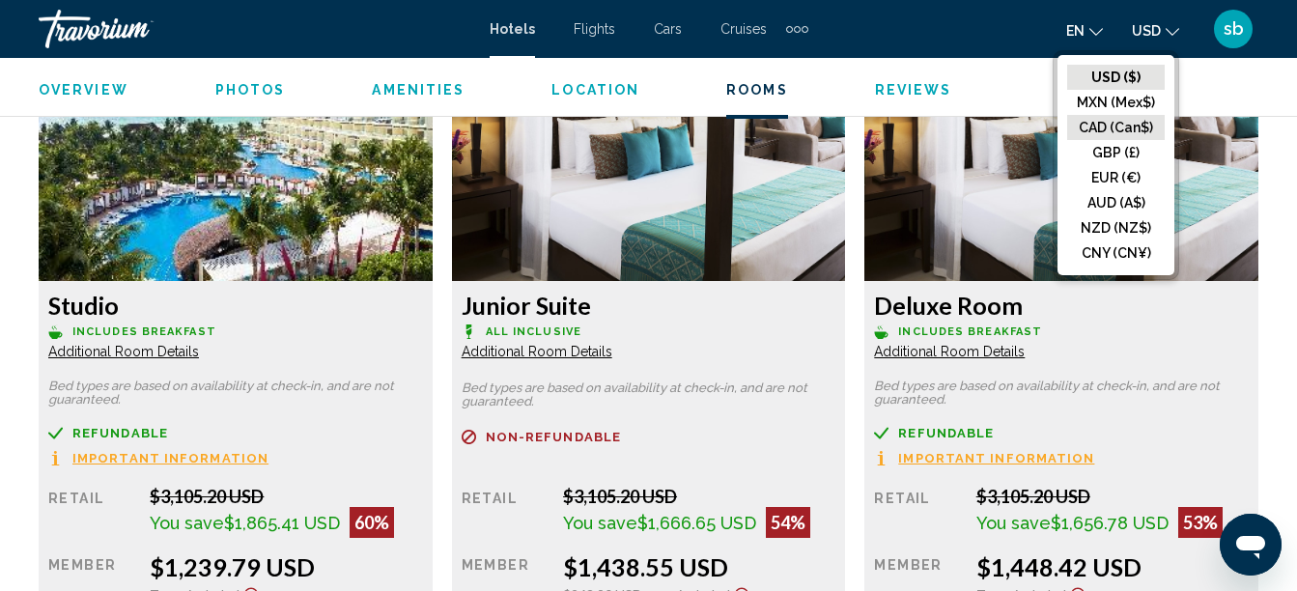
click at [1130, 122] on button "CAD (Can$)" at bounding box center [1116, 127] width 98 height 25
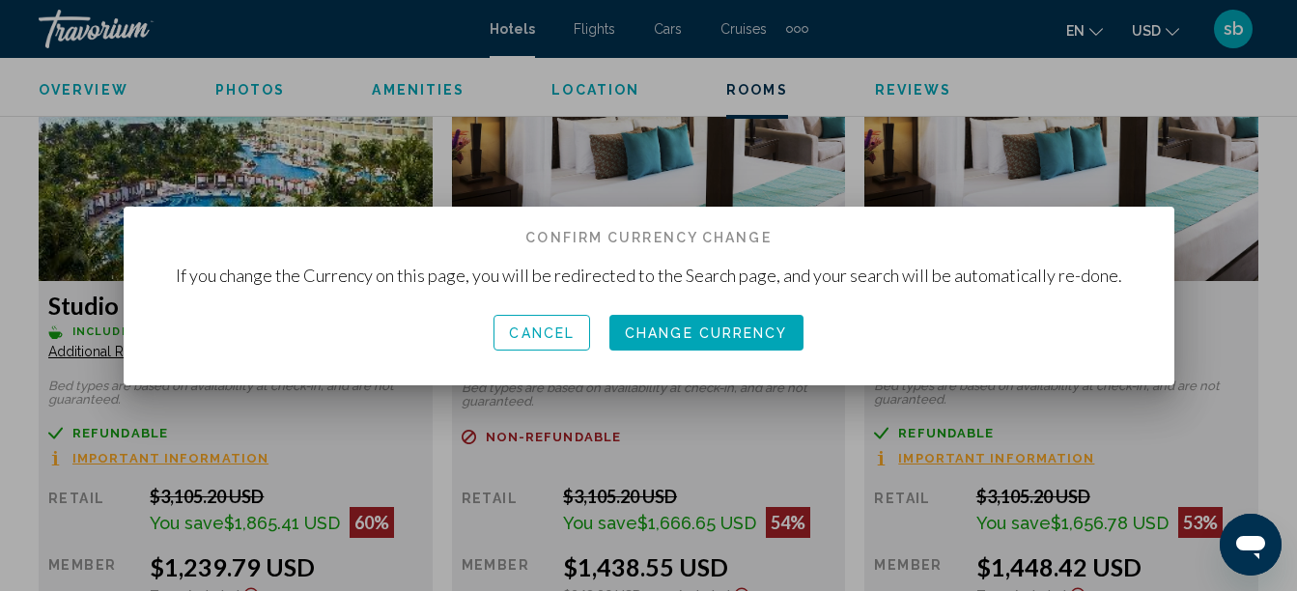
click at [694, 343] on button "Change Currency" at bounding box center [706, 333] width 194 height 36
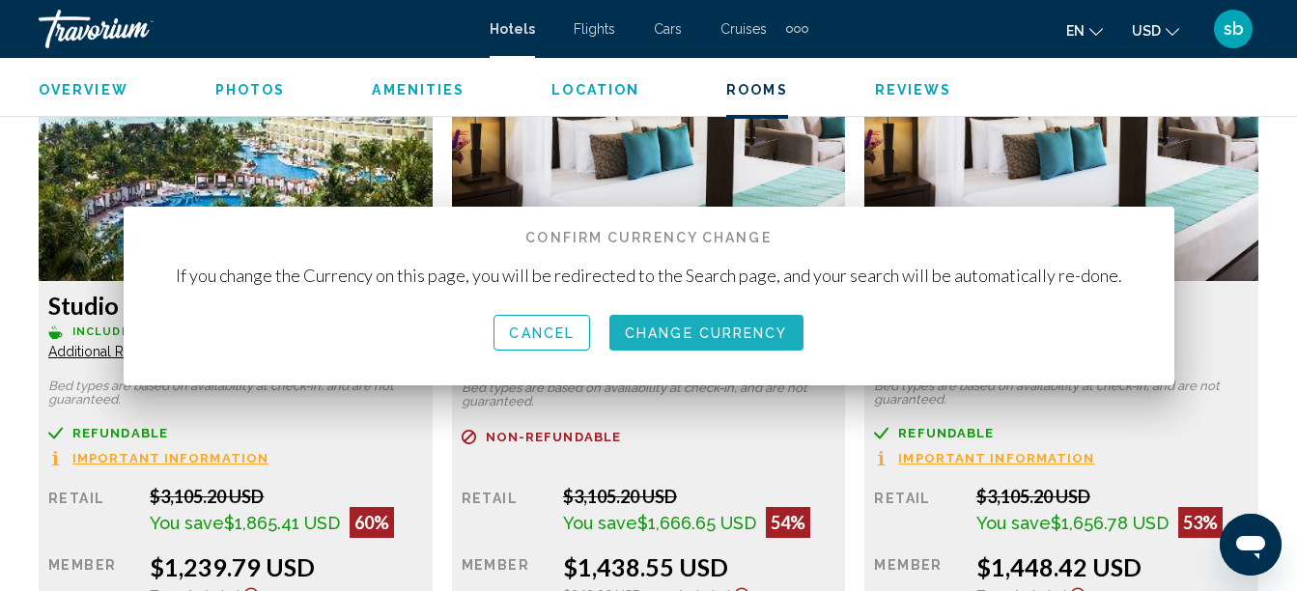
scroll to position [3021, 0]
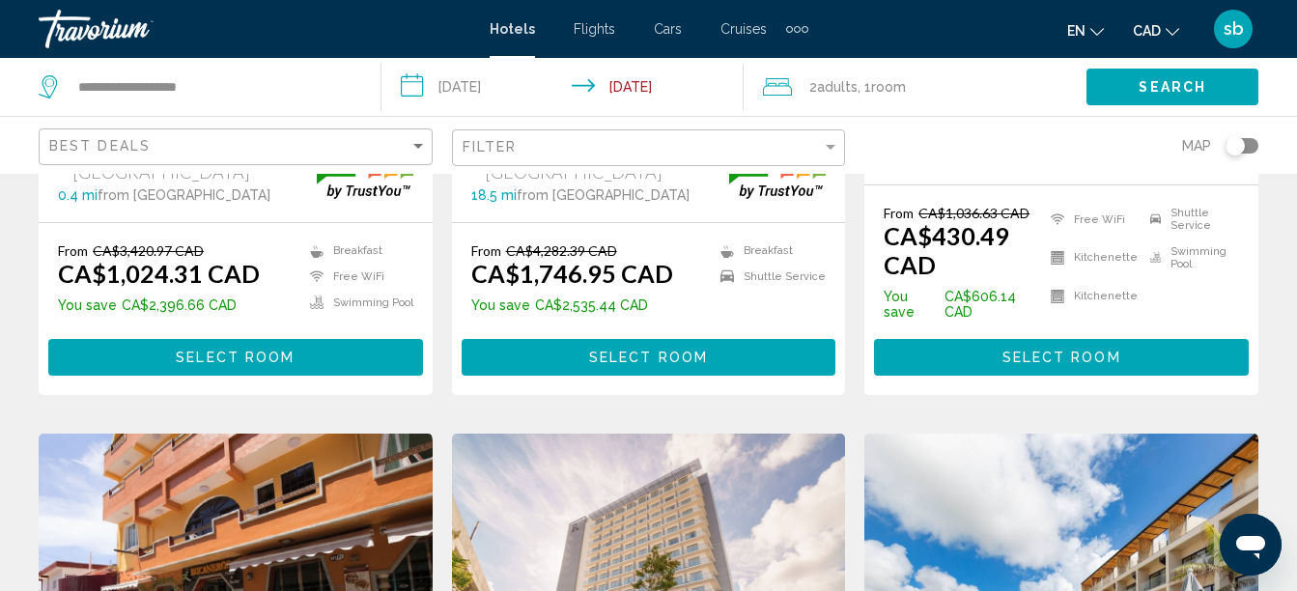
scroll to position [386, 0]
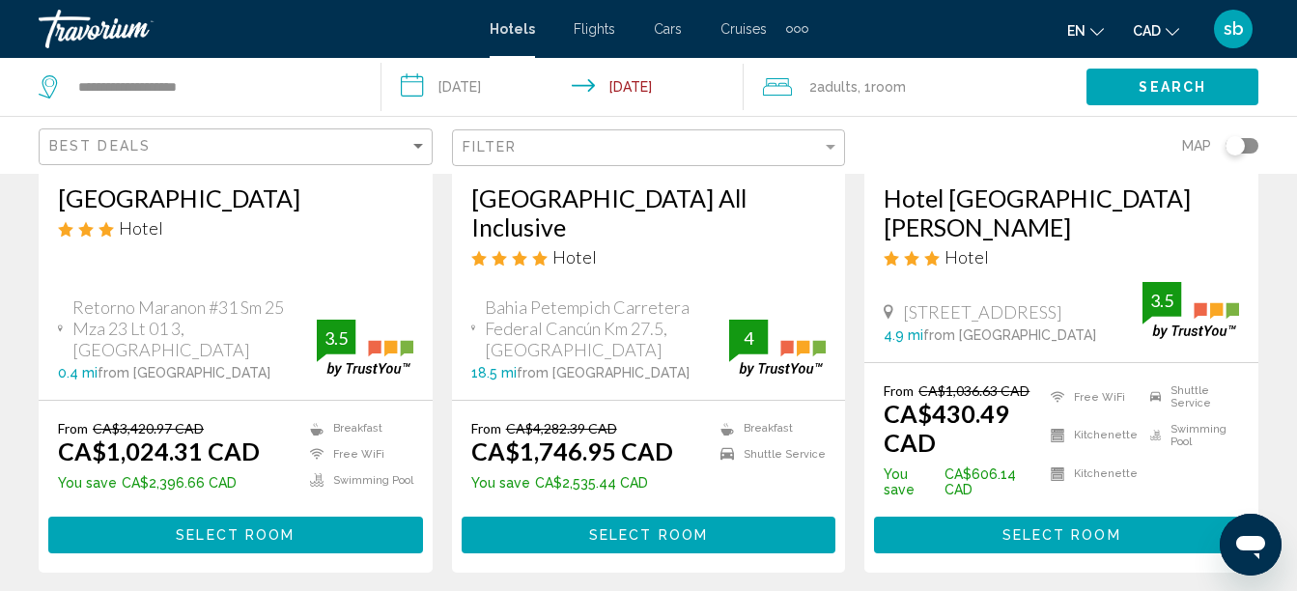
click at [643, 526] on span "Select Room" at bounding box center [648, 533] width 119 height 15
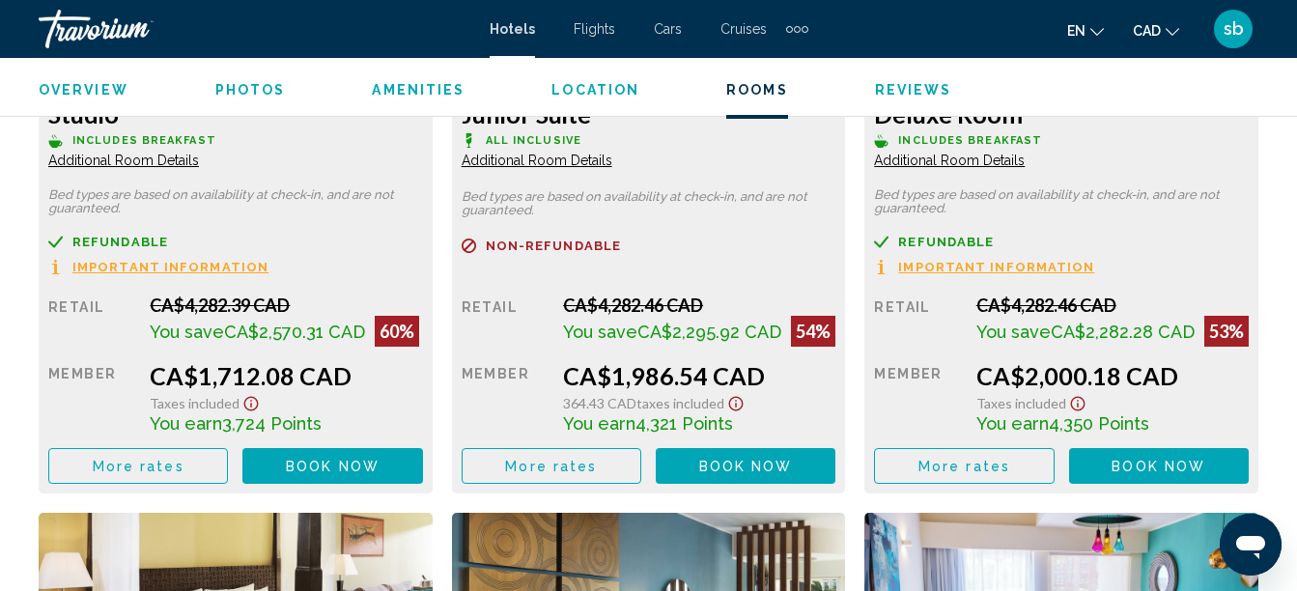
scroll to position [3314, 0]
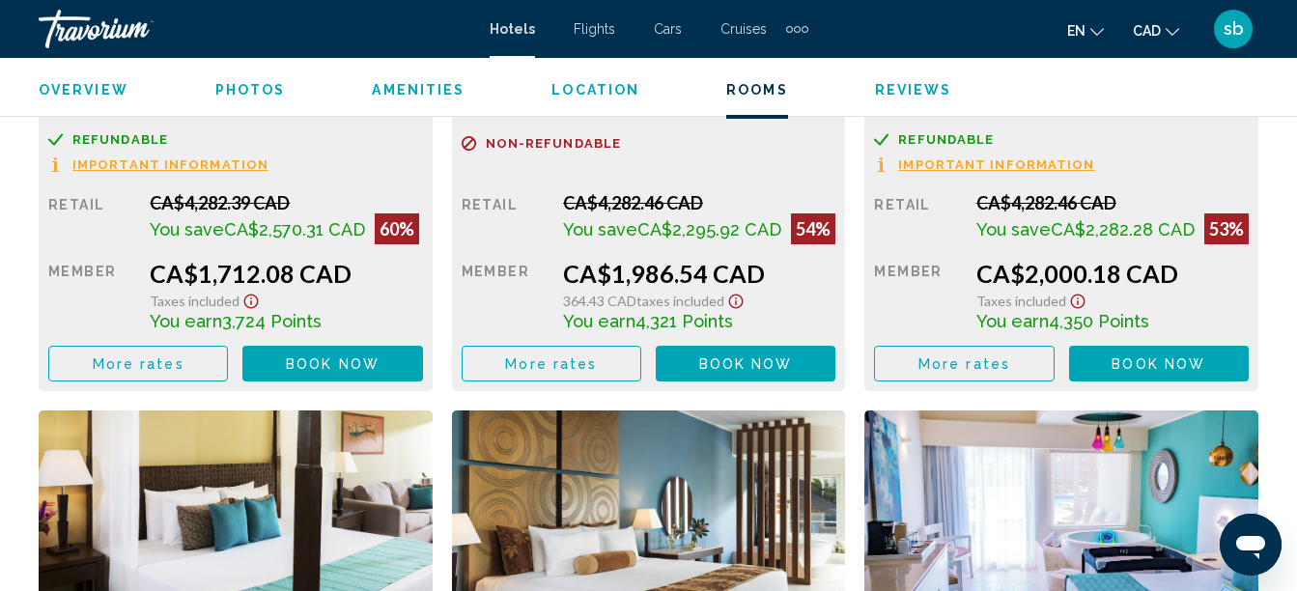
click at [228, 357] on button "More rates" at bounding box center [138, 364] width 180 height 36
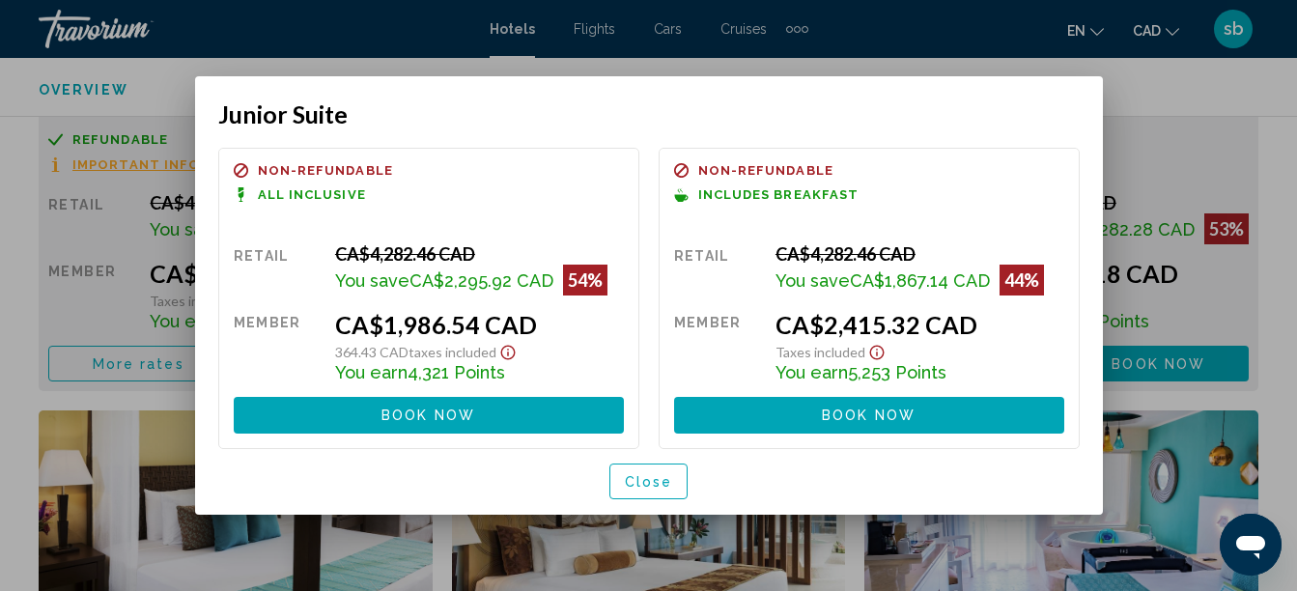
scroll to position [0, 0]
click at [650, 499] on button "Close" at bounding box center [648, 481] width 79 height 36
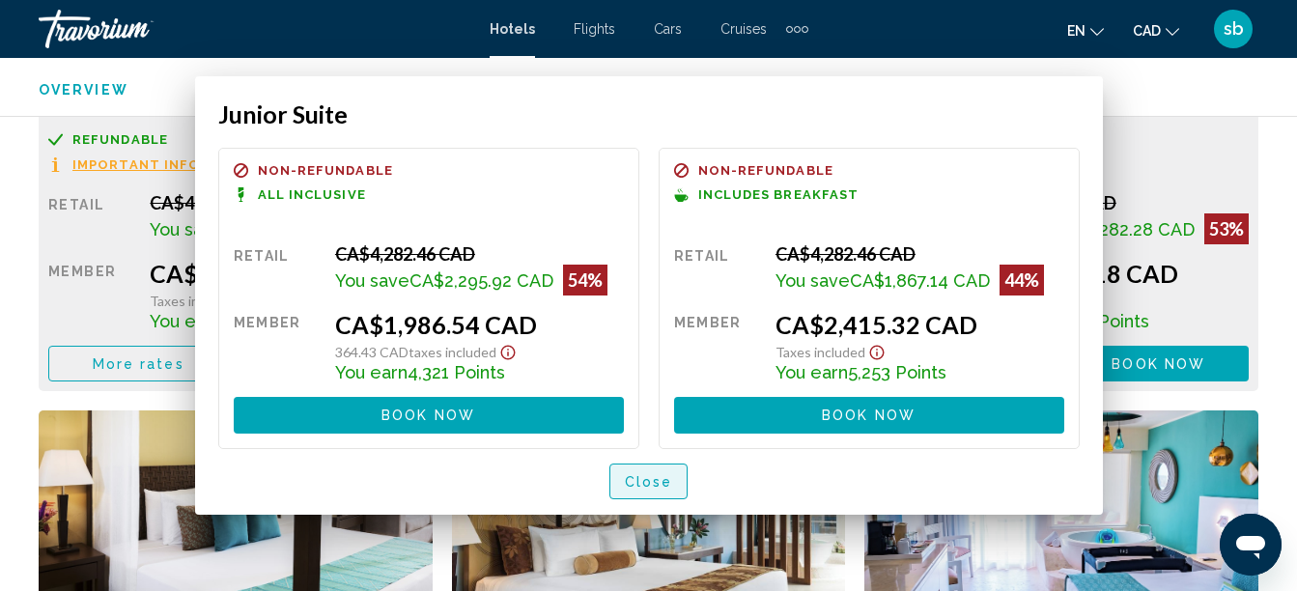
scroll to position [3314, 0]
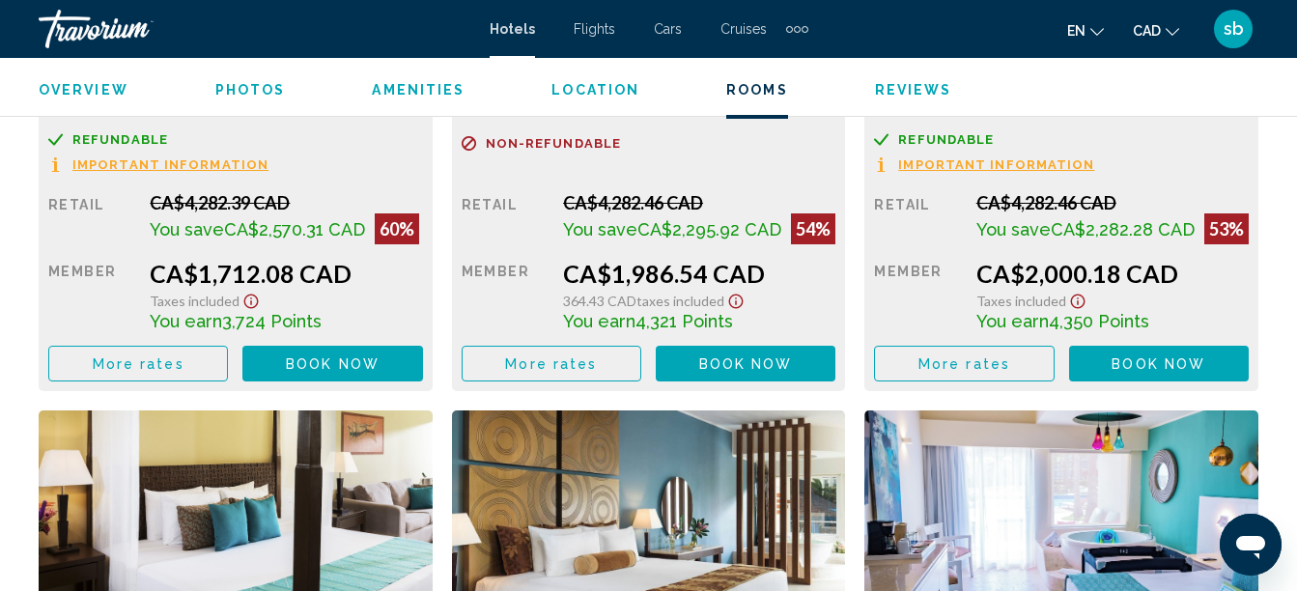
click at [422, 360] on button "Book now No longer available" at bounding box center [332, 364] width 180 height 36
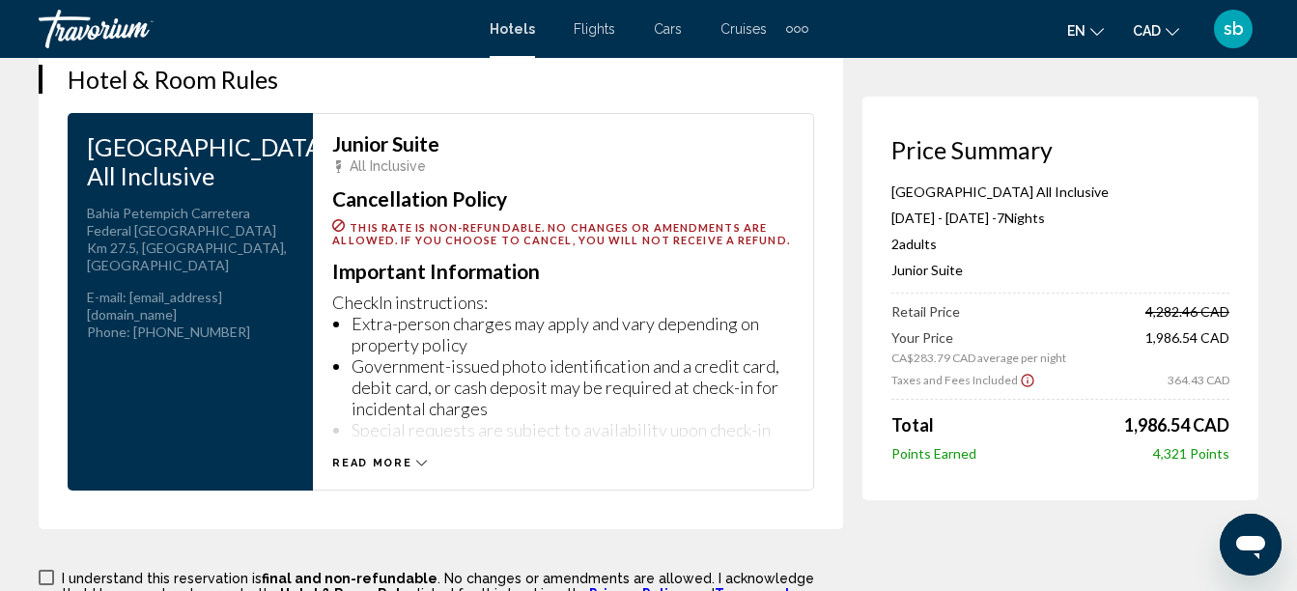
scroll to position [2703, 0]
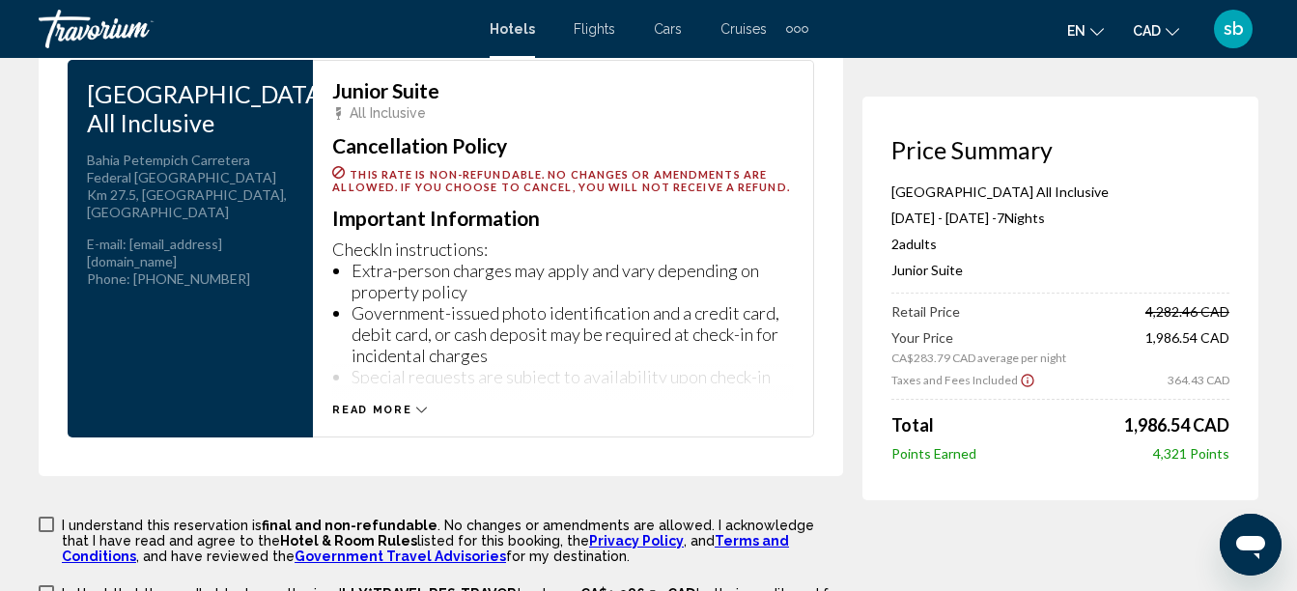
click at [388, 411] on span "Read more" at bounding box center [371, 410] width 79 height 13
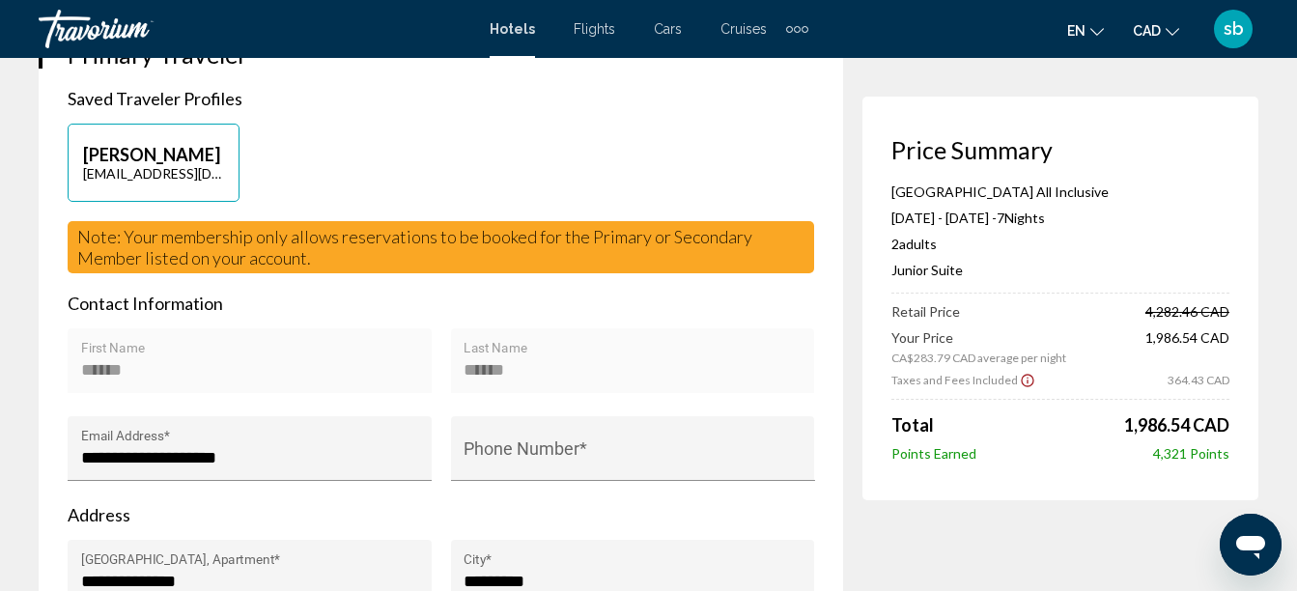
scroll to position [0, 0]
